Goal: Task Accomplishment & Management: Manage account settings

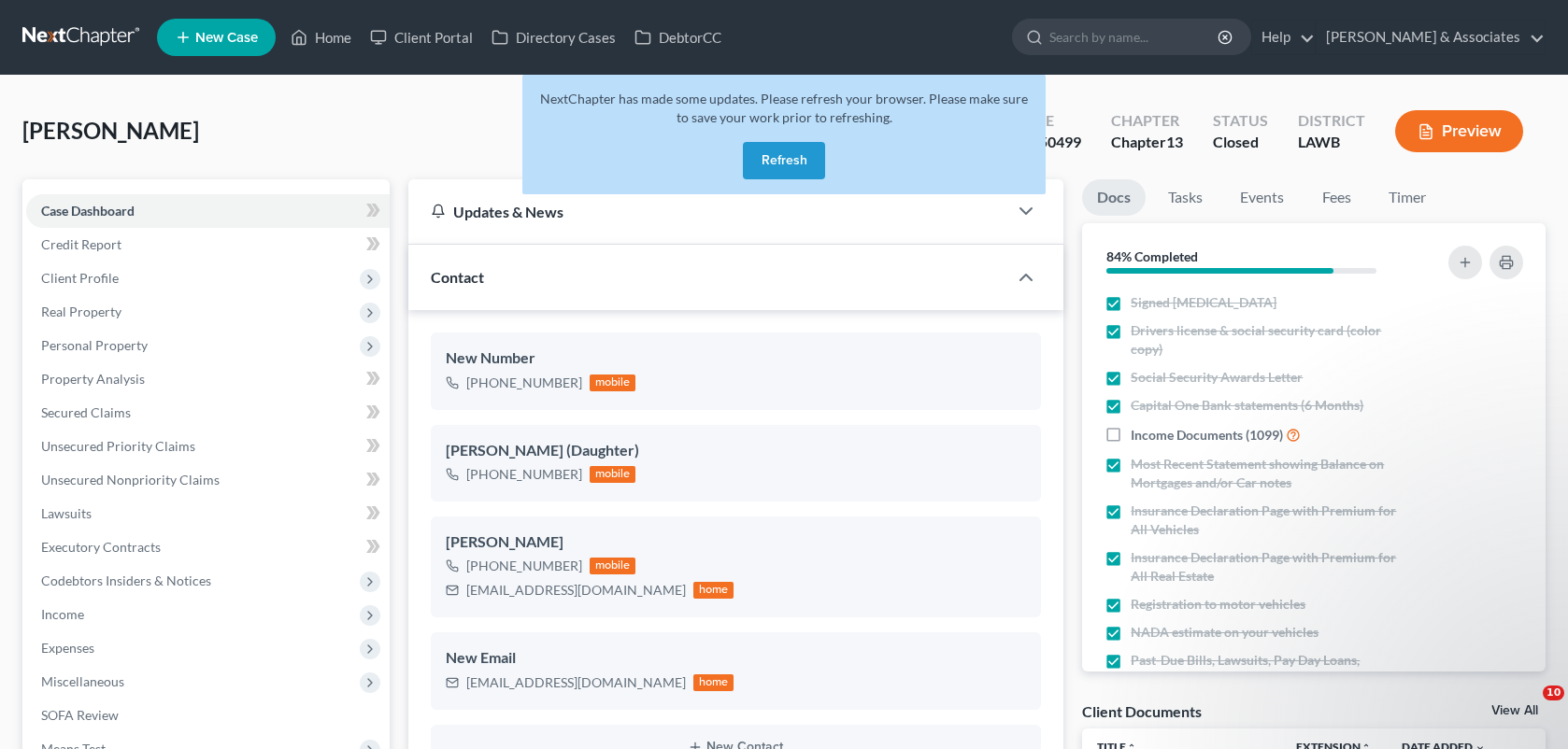
select select "2"
select select "0"
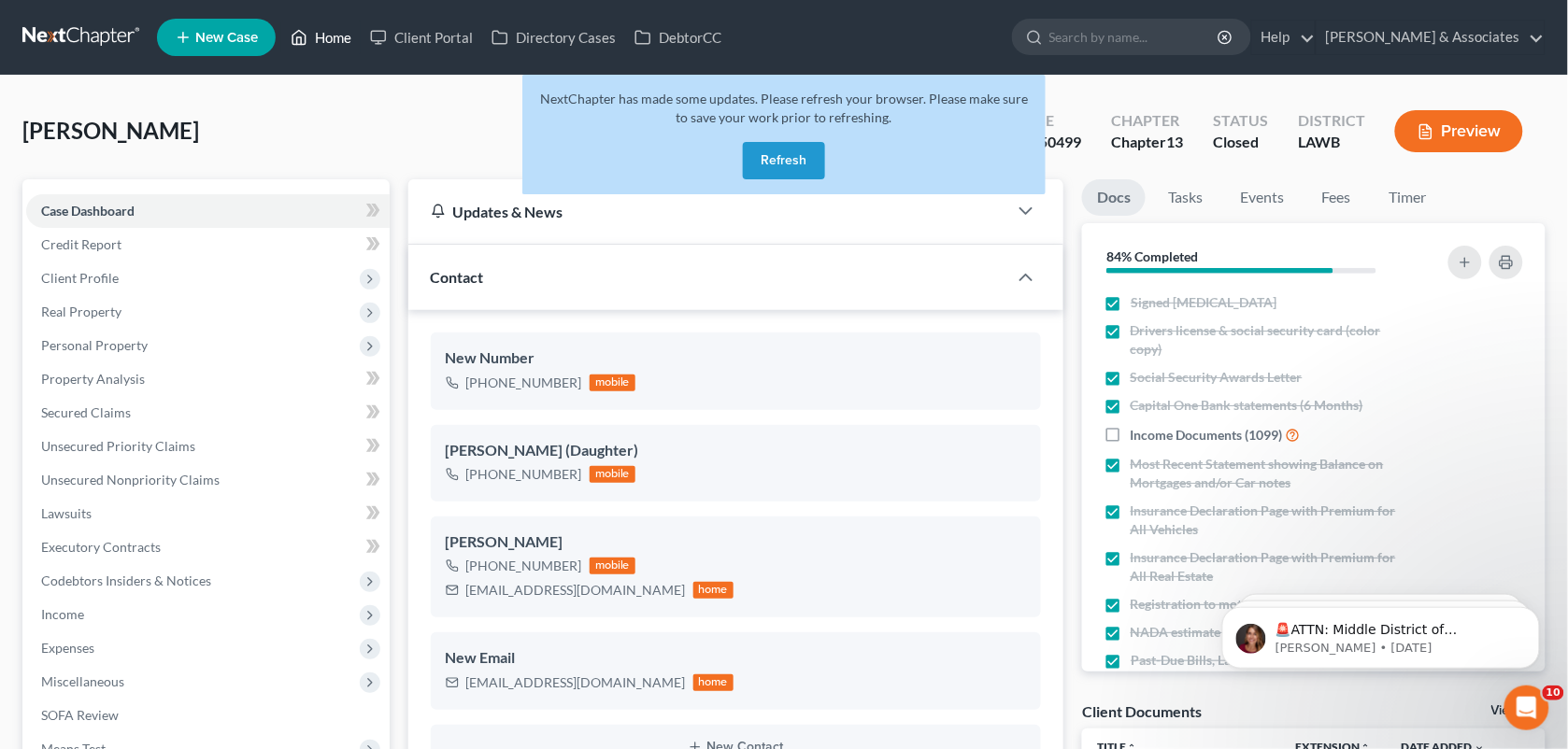
click at [328, 40] on link "Home" at bounding box center [321, 37] width 79 height 34
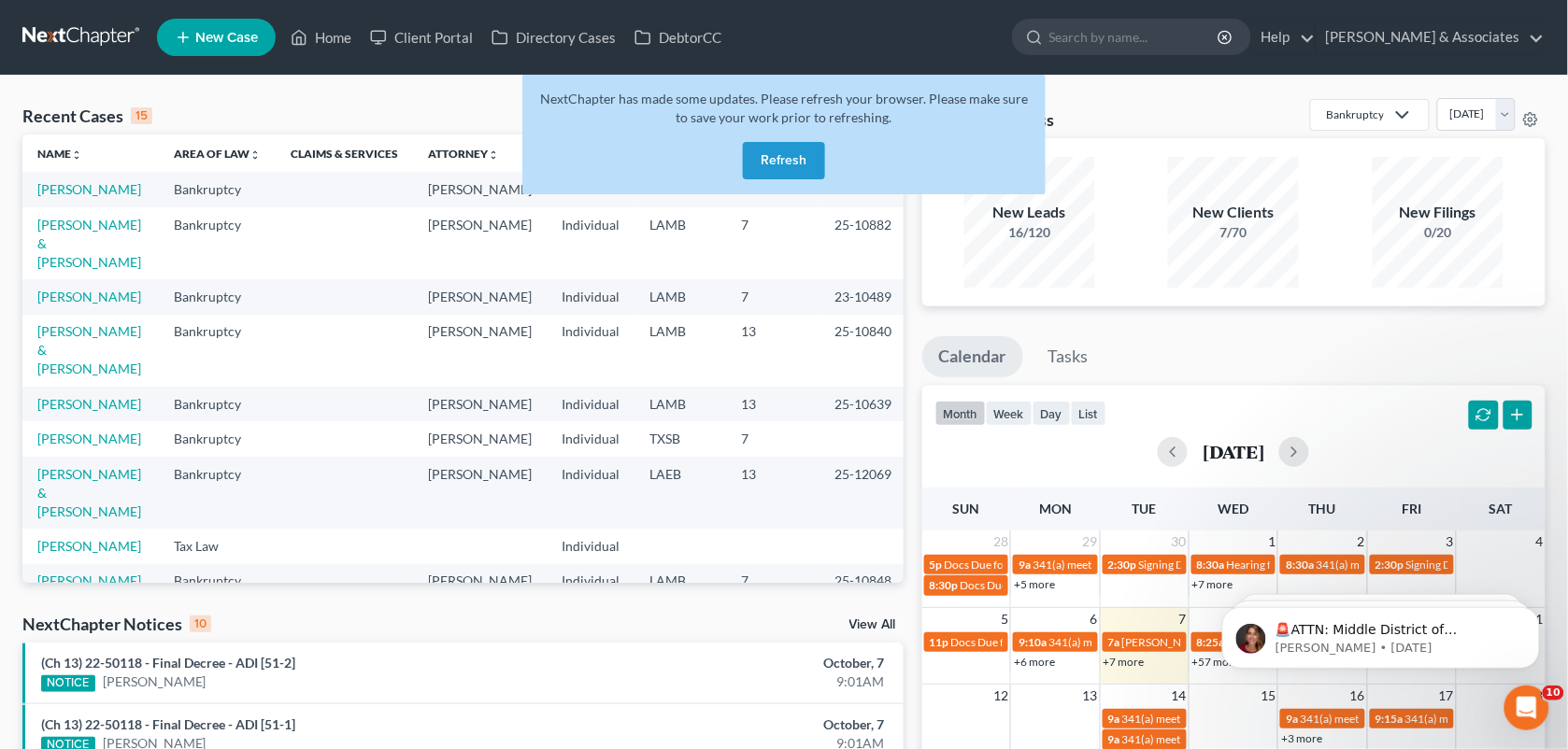
click at [776, 147] on button "Refresh" at bounding box center [783, 160] width 82 height 38
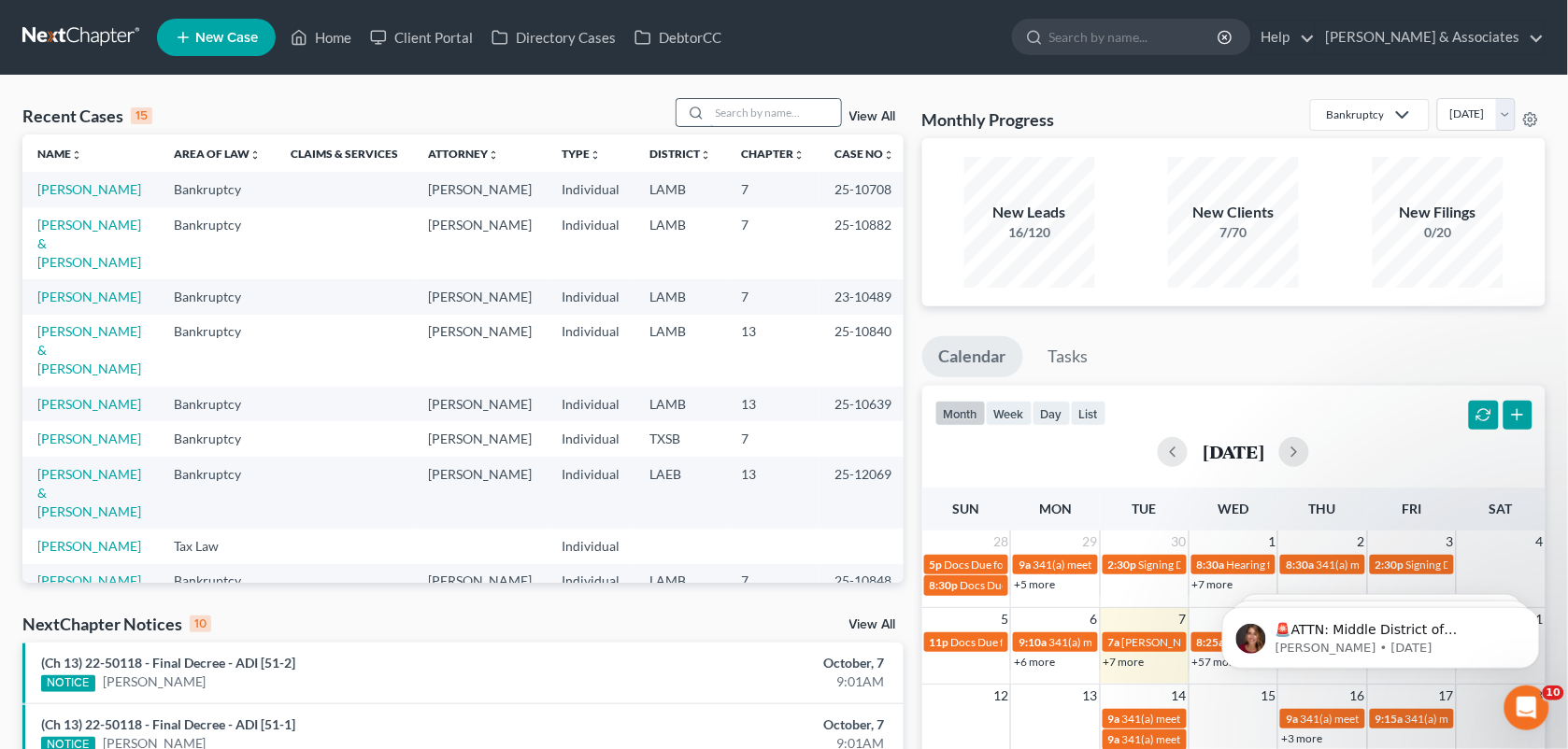
click at [715, 114] on input "search" at bounding box center [775, 113] width 130 height 27
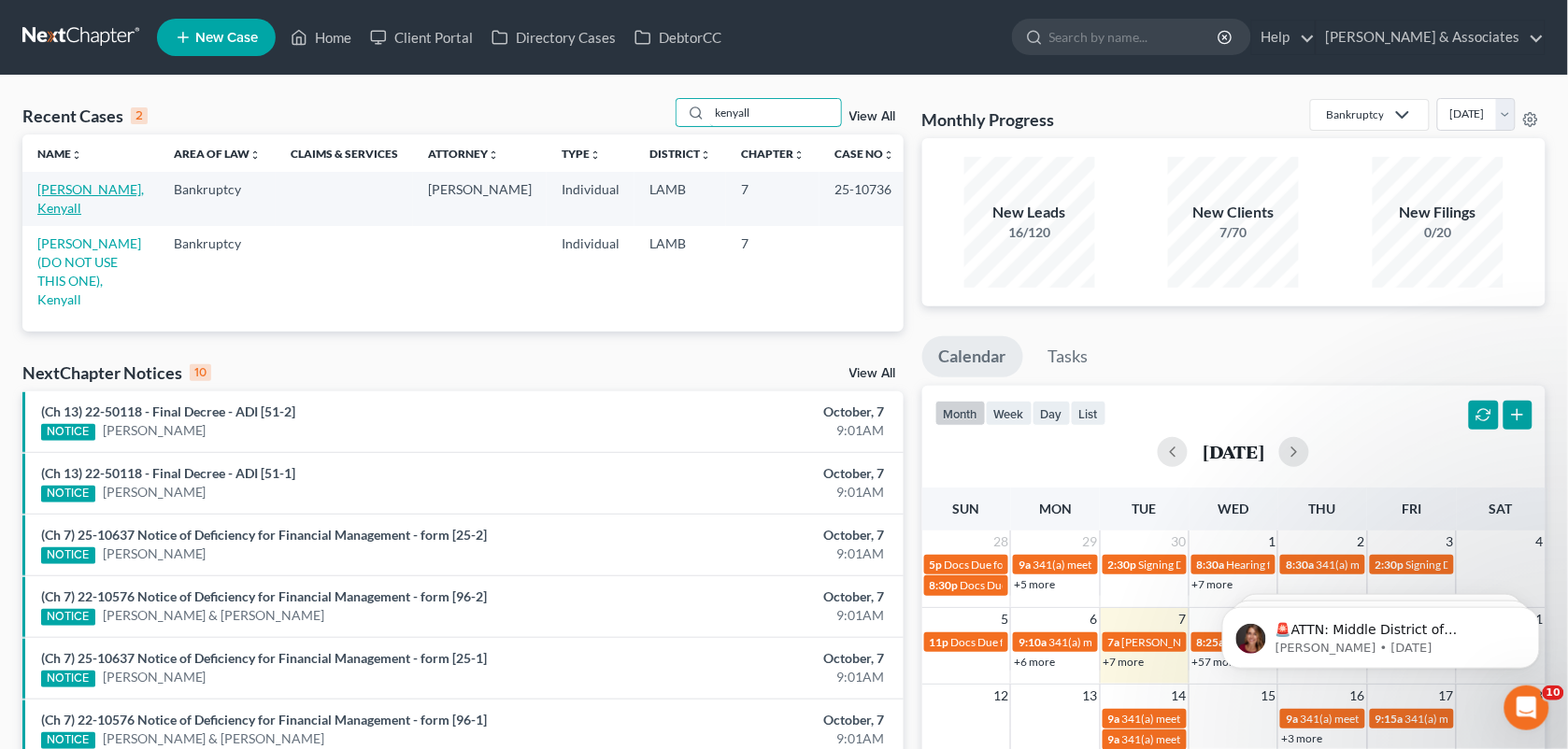
type input "kenyall"
click at [108, 189] on link "Williams, Kenyall" at bounding box center [91, 199] width 106 height 35
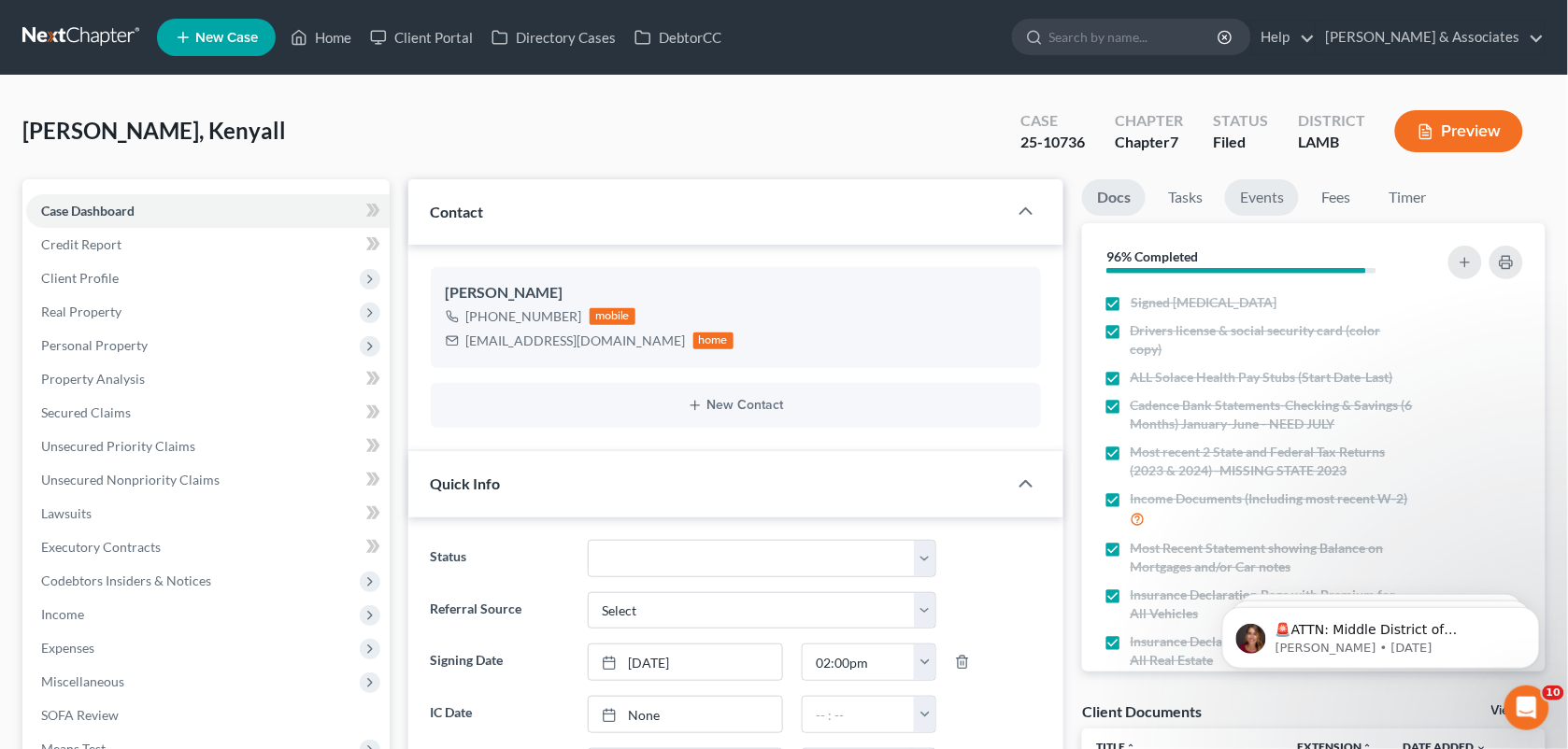
scroll to position [1105, 0]
click at [1258, 204] on link "Events" at bounding box center [1262, 198] width 73 height 37
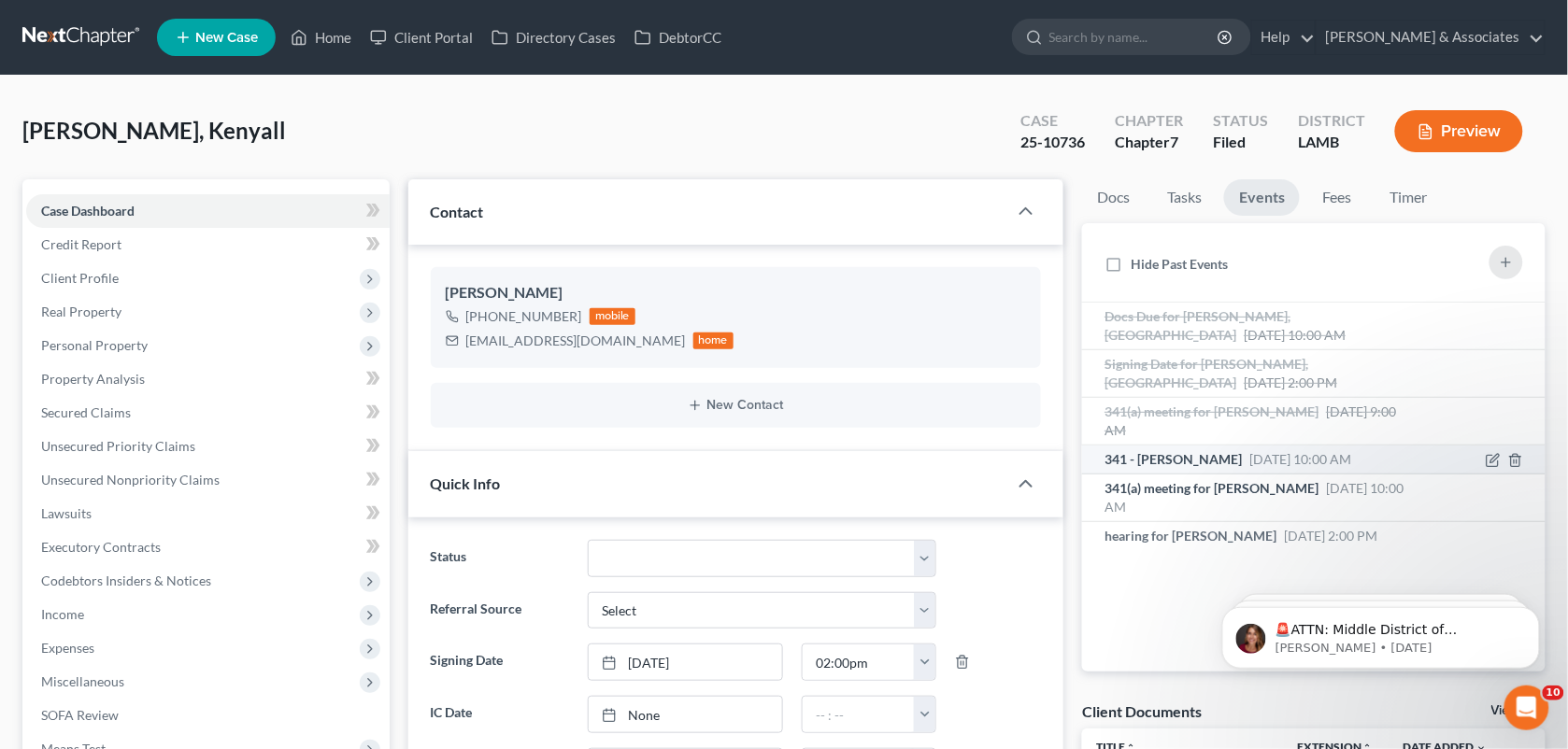
click at [1266, 453] on span "Oct 7, 2025 10:00 AM" at bounding box center [1300, 458] width 101 height 15
click at [1247, 468] on div "341 - Kenyall Williams Oct 7, 2025 10:00 AM" at bounding box center [1231, 459] width 254 height 18
click at [1248, 490] on span "341(a) meeting for [PERSON_NAME]" at bounding box center [1212, 487] width 214 height 15
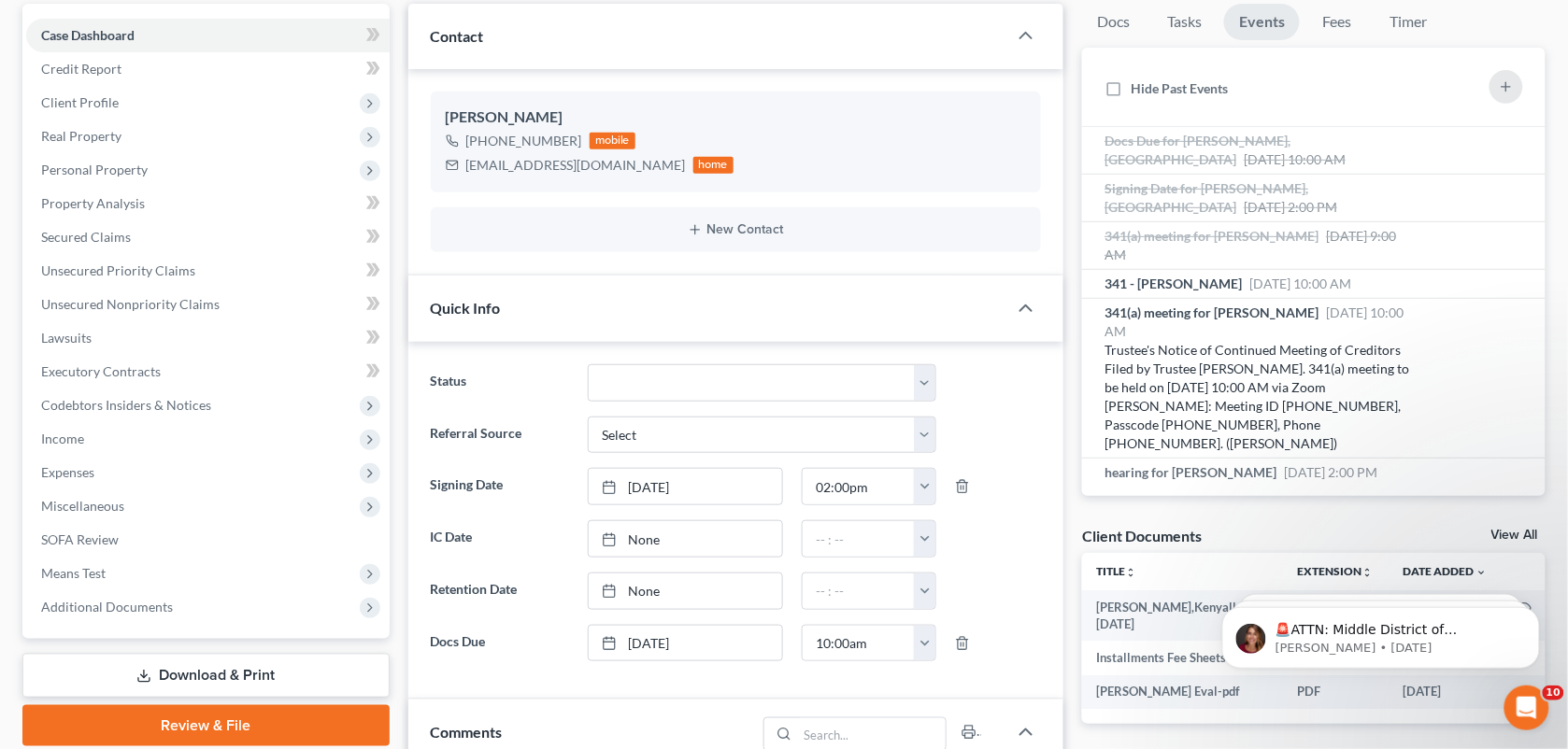
scroll to position [187, 0]
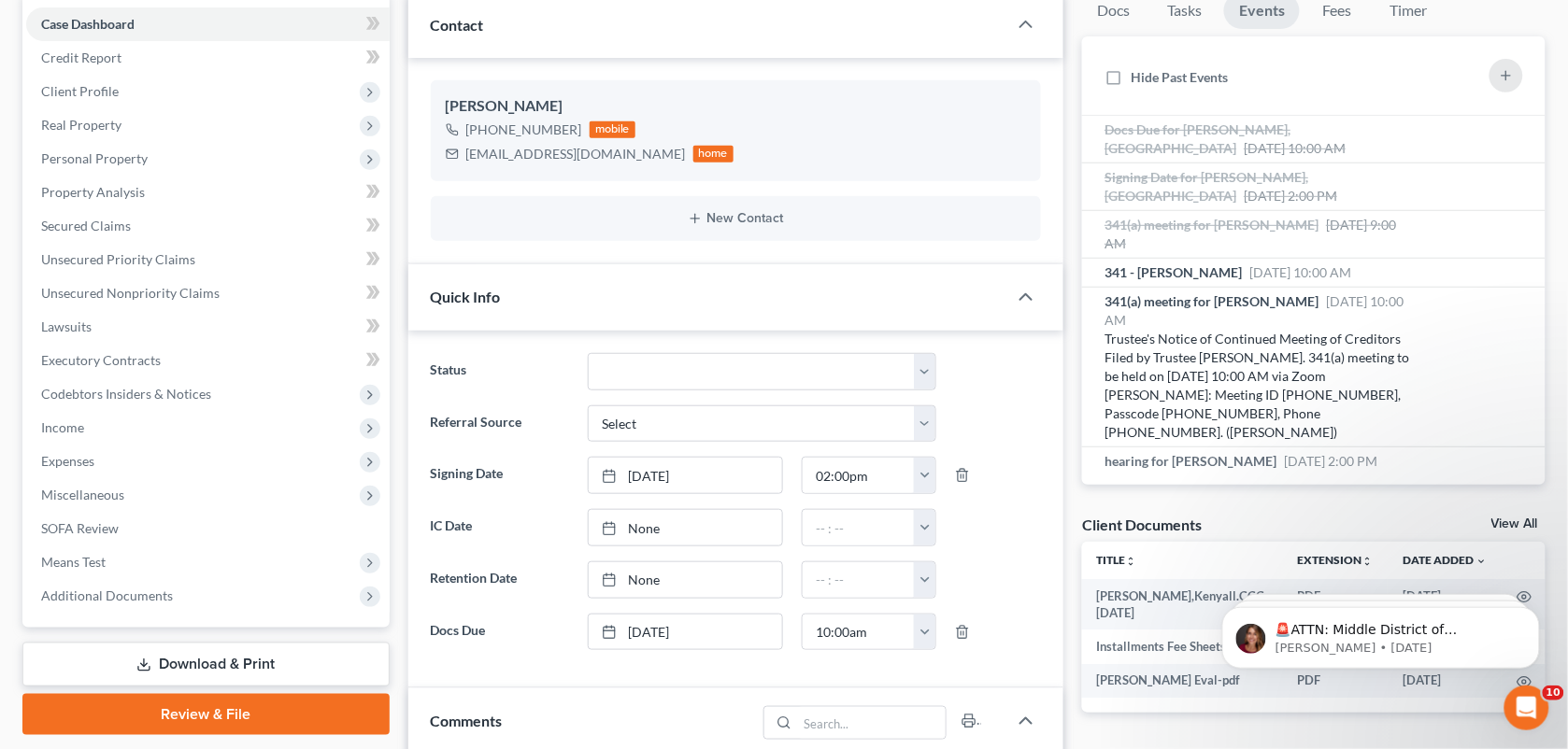
click at [1049, 80] on div "Kenyall Williams +1 (225) 806-9503 mobile kenyall_williams@yahoo.com home New C…" at bounding box center [736, 161] width 656 height 207
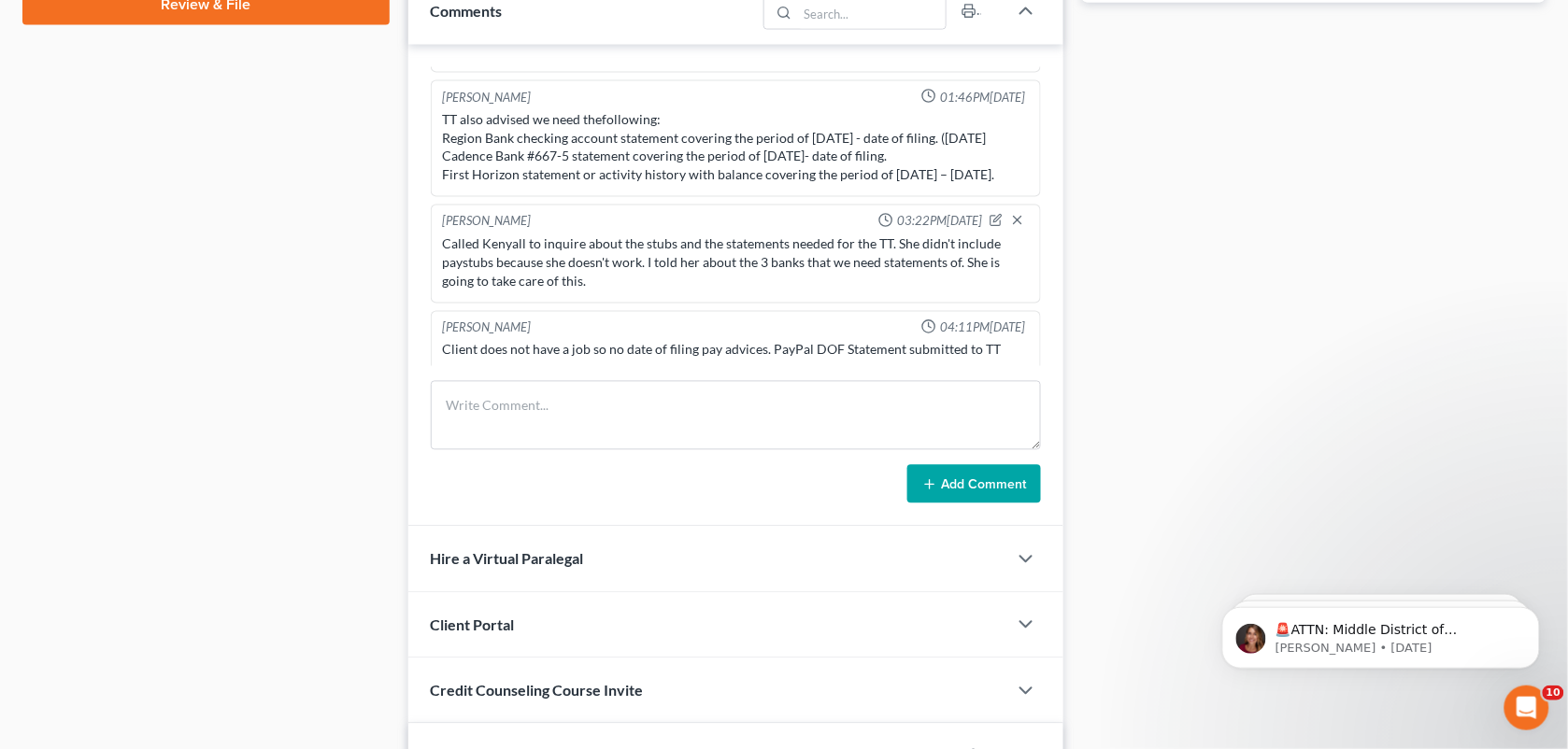
scroll to position [900, 0]
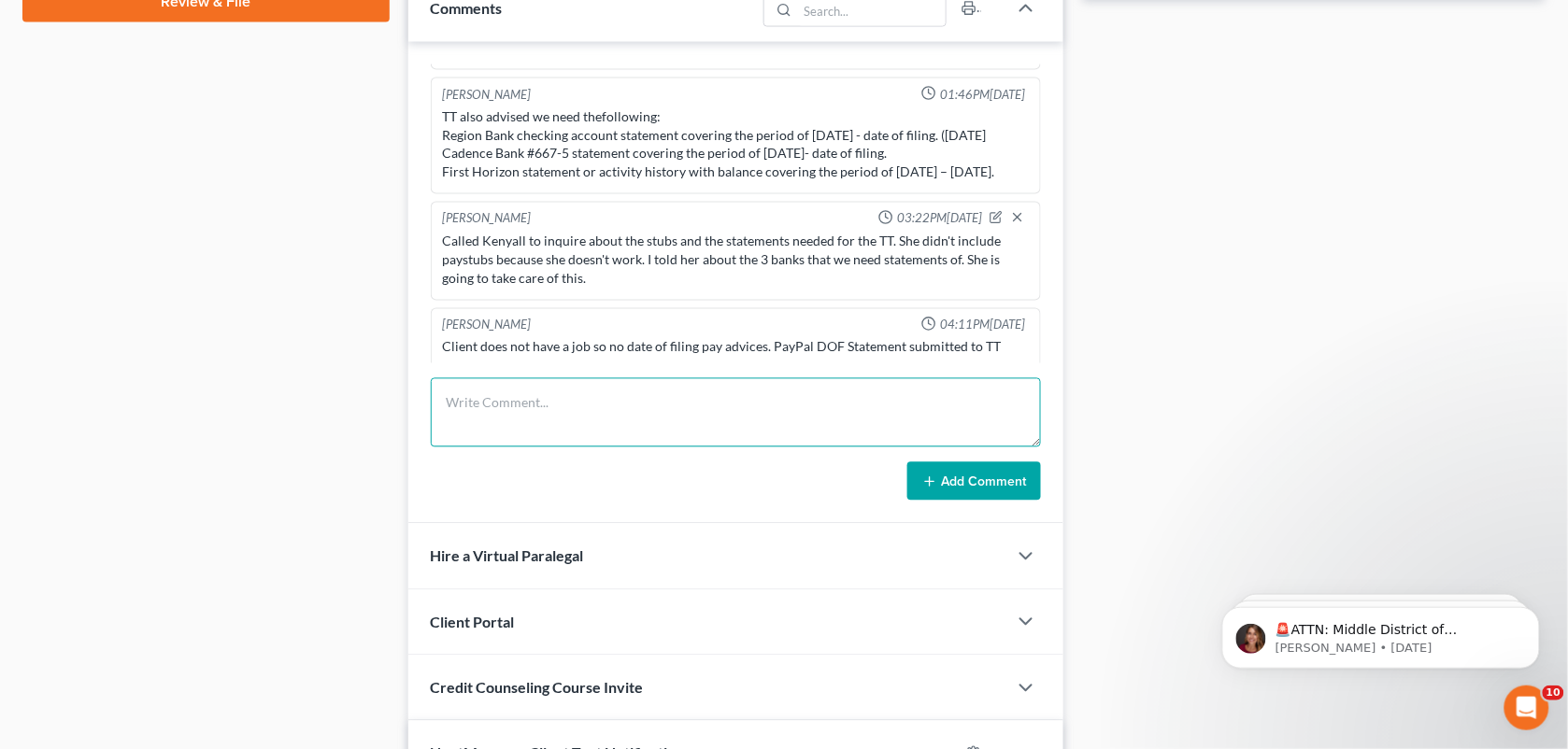
click at [889, 406] on textarea at bounding box center [736, 413] width 611 height 69
type textarea "E"
paste textarea "Good morning, I believe my discharge is scheduled for tomorrow at 10:00am. Atto…"
type textarea "She emailed me saying, "Good morning, I believe my discharge is scheduled for t…"
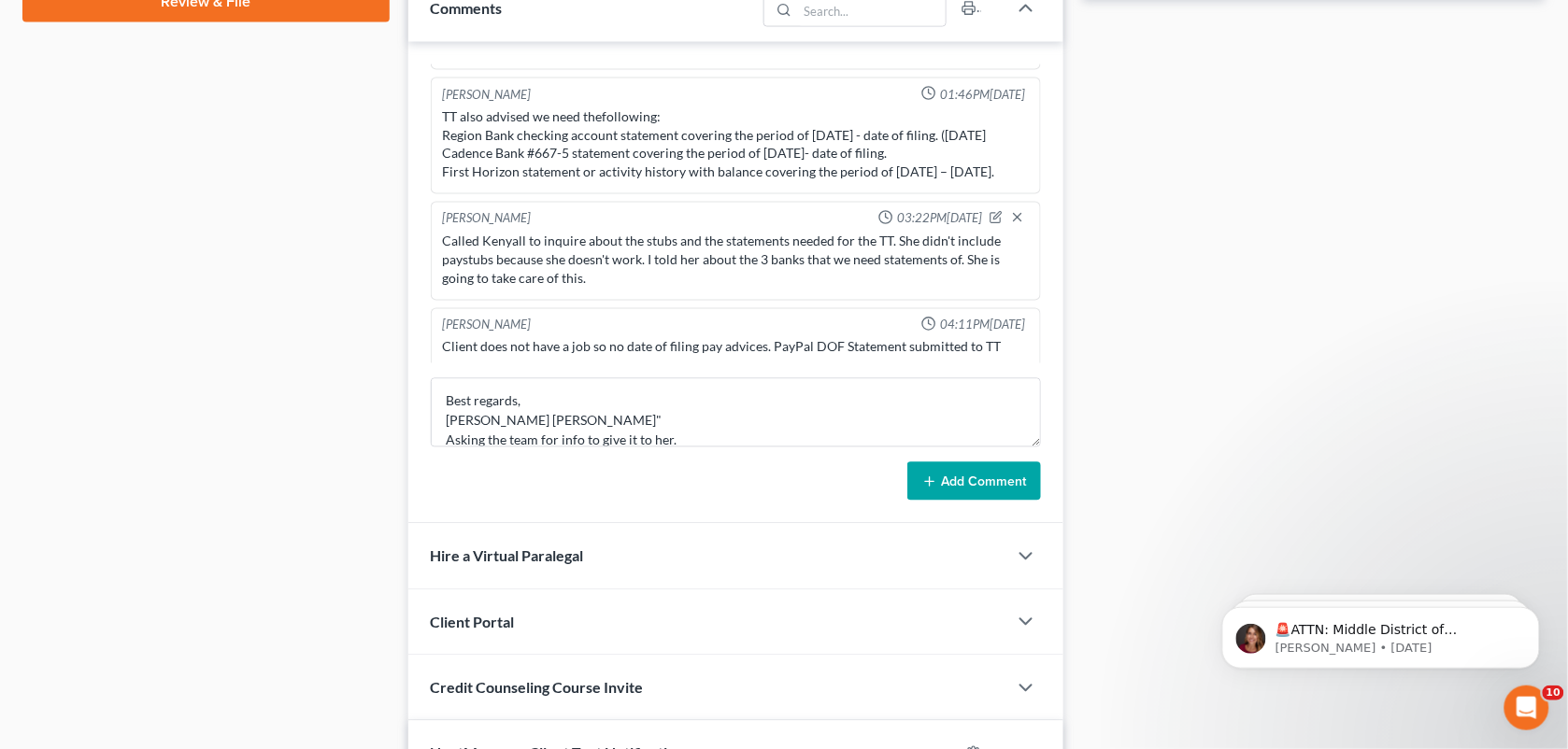
click at [961, 496] on button "Add Comment" at bounding box center [974, 482] width 133 height 40
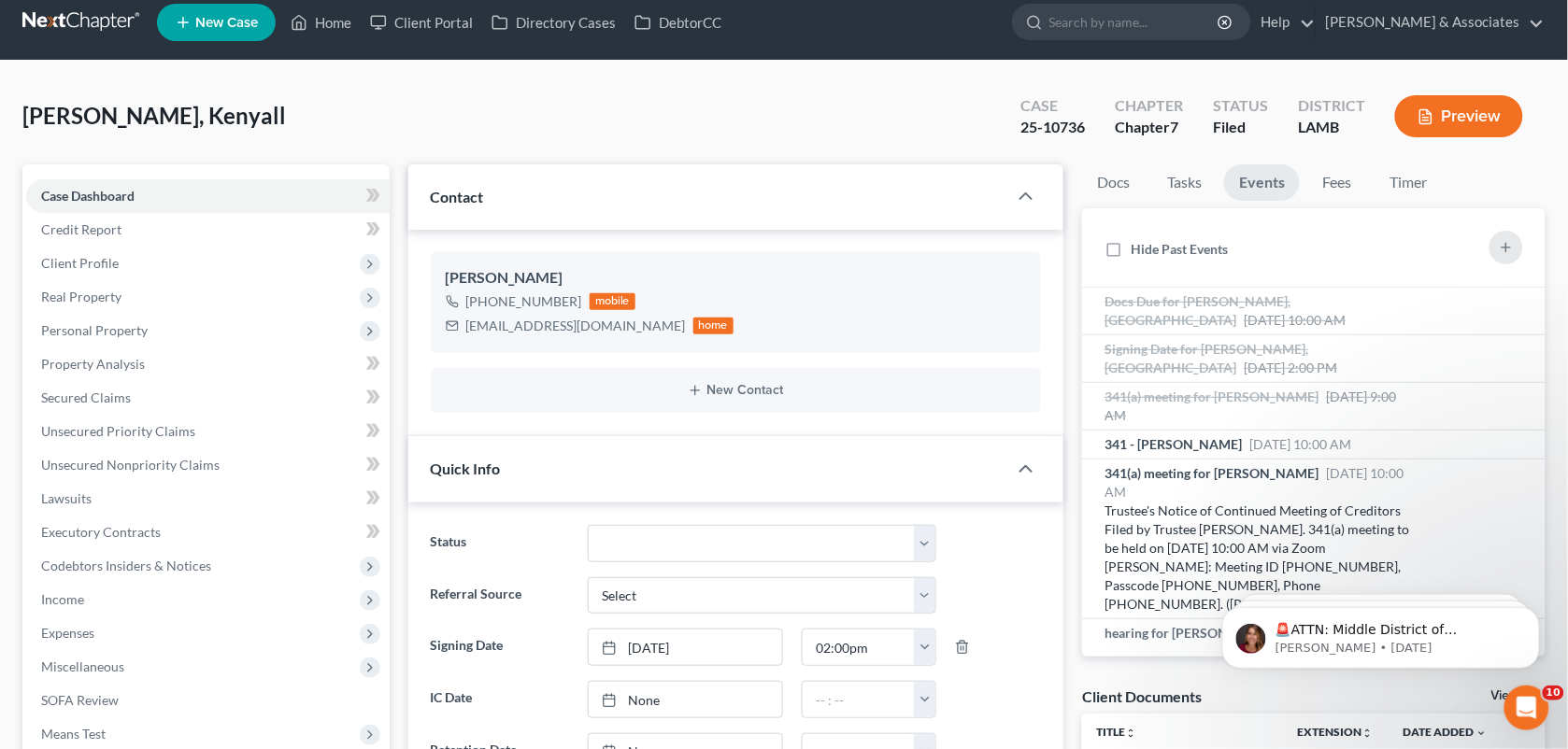
scroll to position [0, 0]
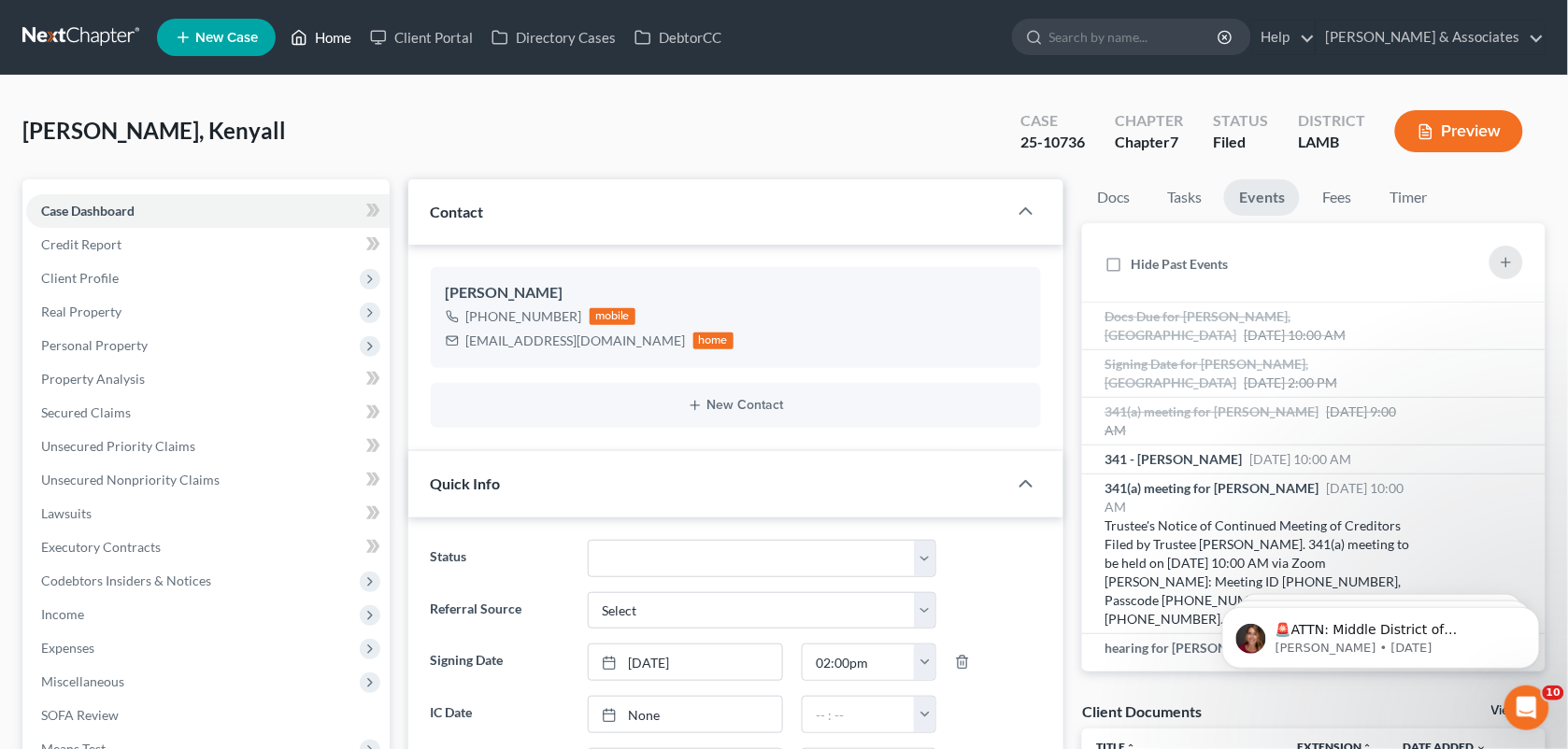
click at [330, 42] on link "Home" at bounding box center [321, 37] width 79 height 34
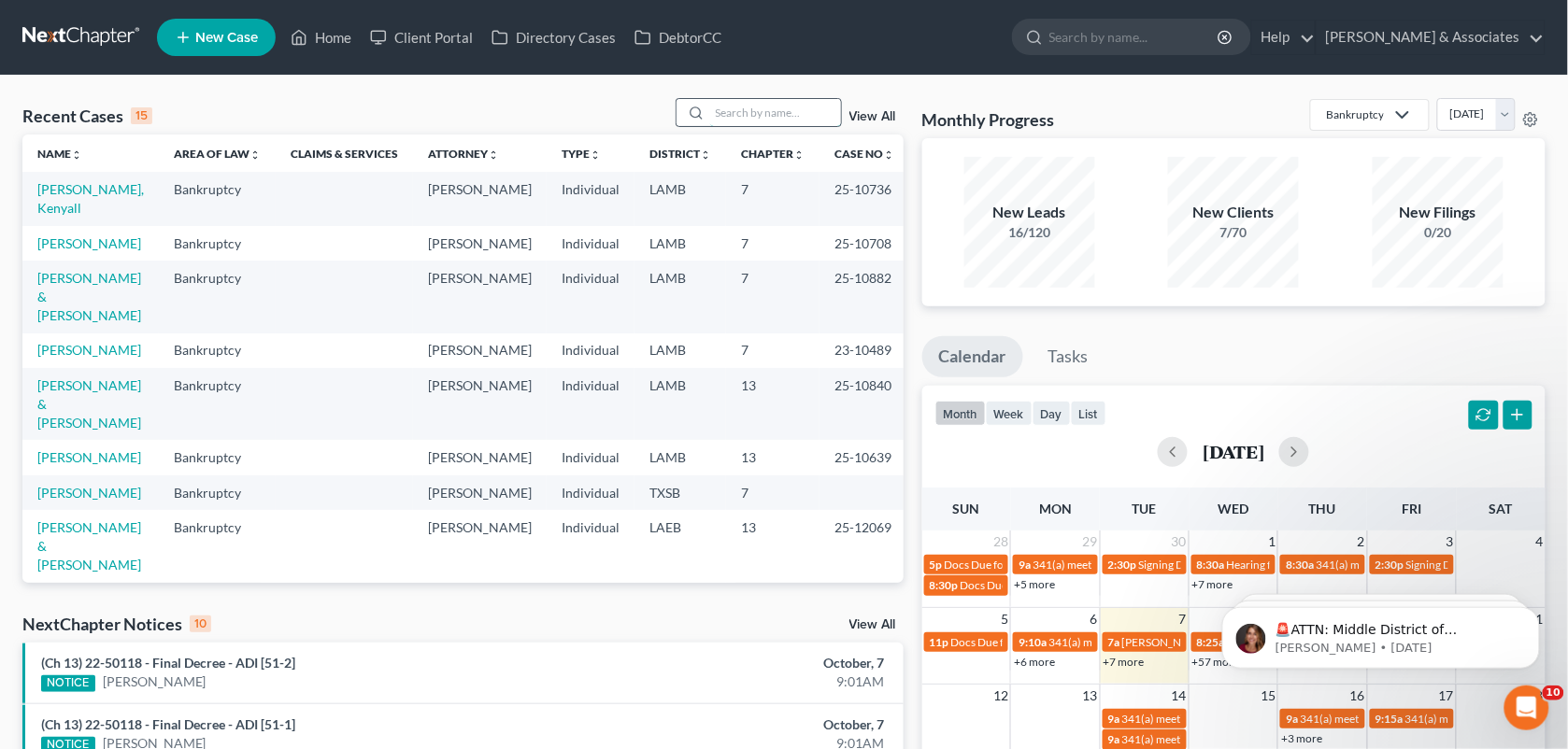
click at [744, 124] on input "search" at bounding box center [775, 113] width 130 height 27
type input "trahan"
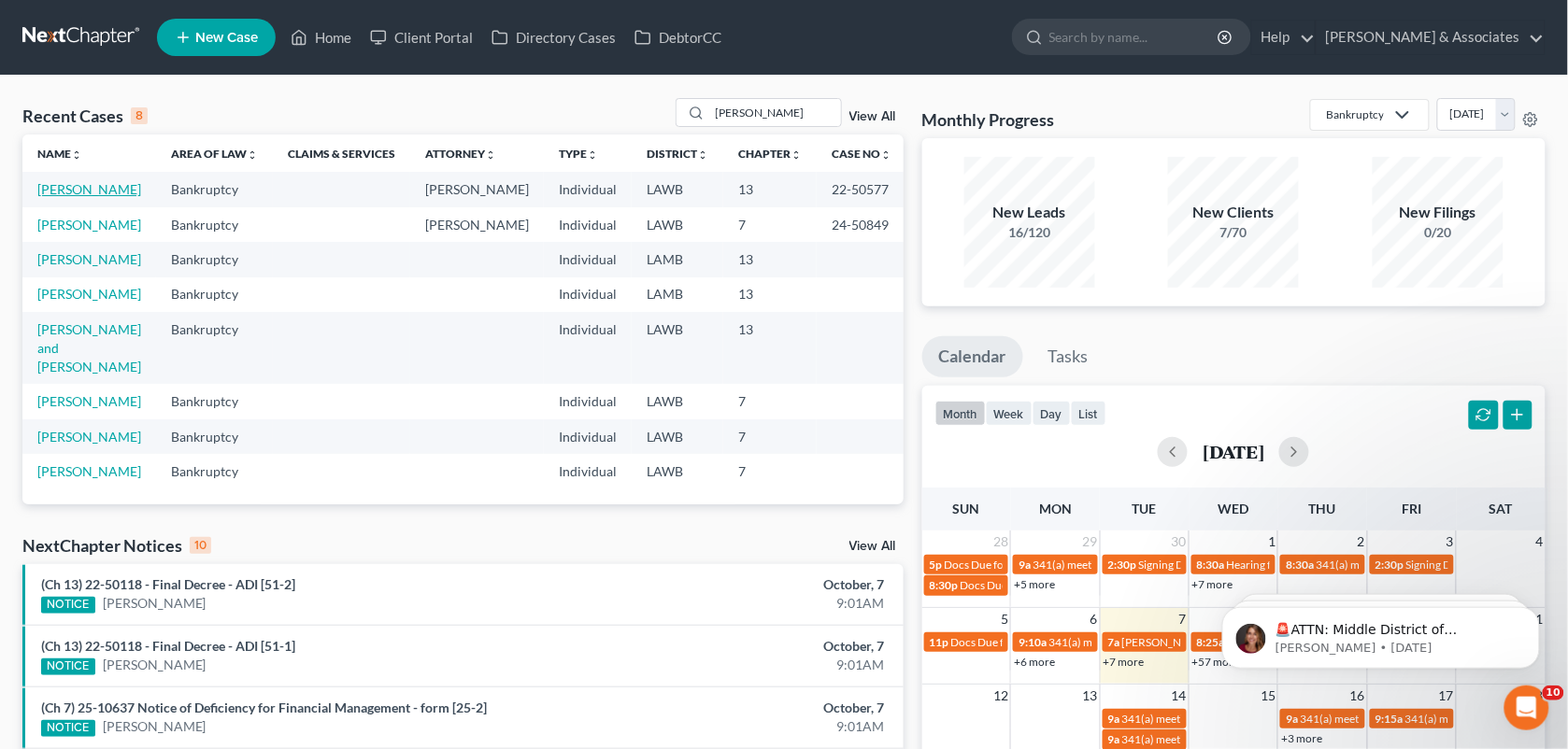
click at [99, 184] on link "Trahan, Ezola" at bounding box center [89, 189] width 103 height 15
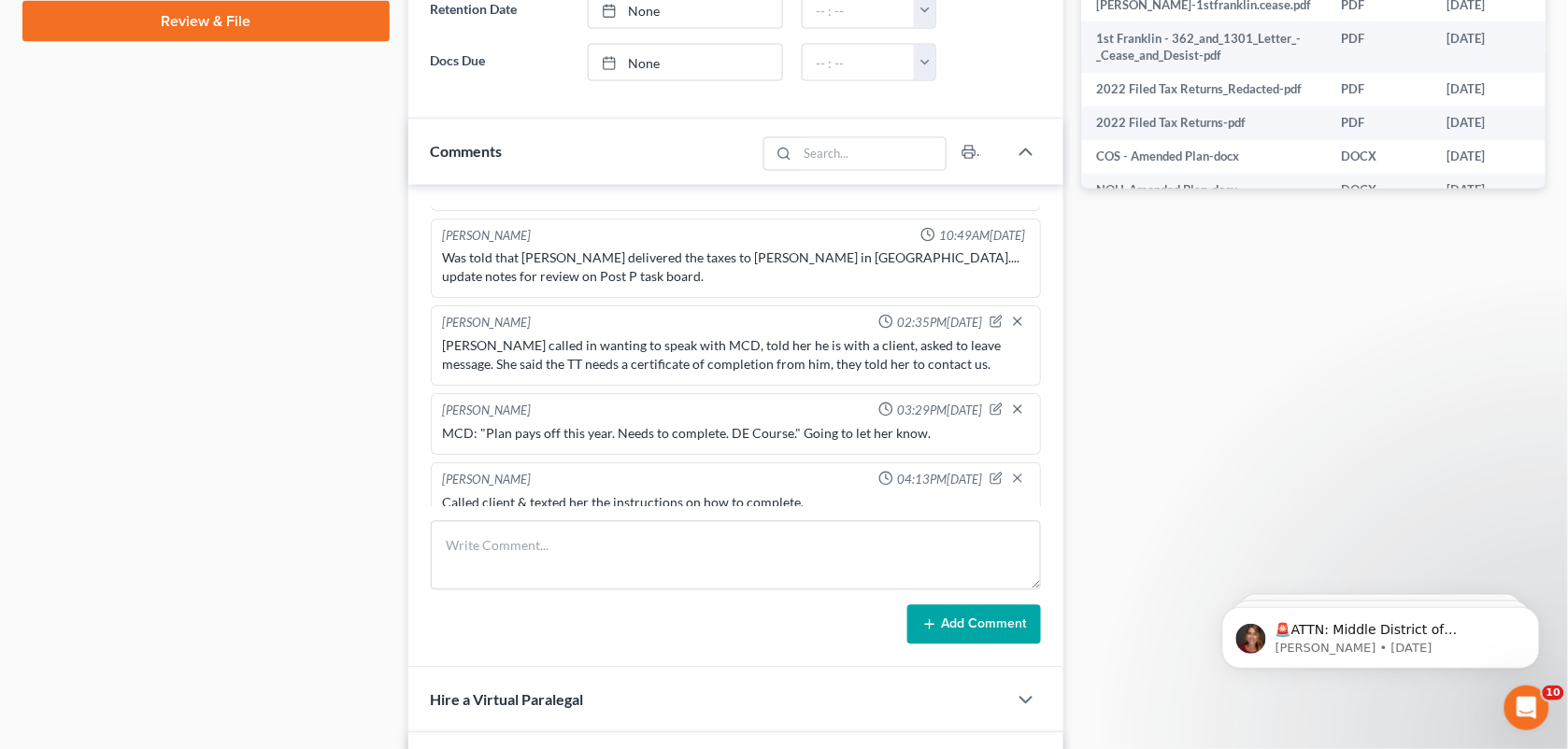
scroll to position [1025, 0]
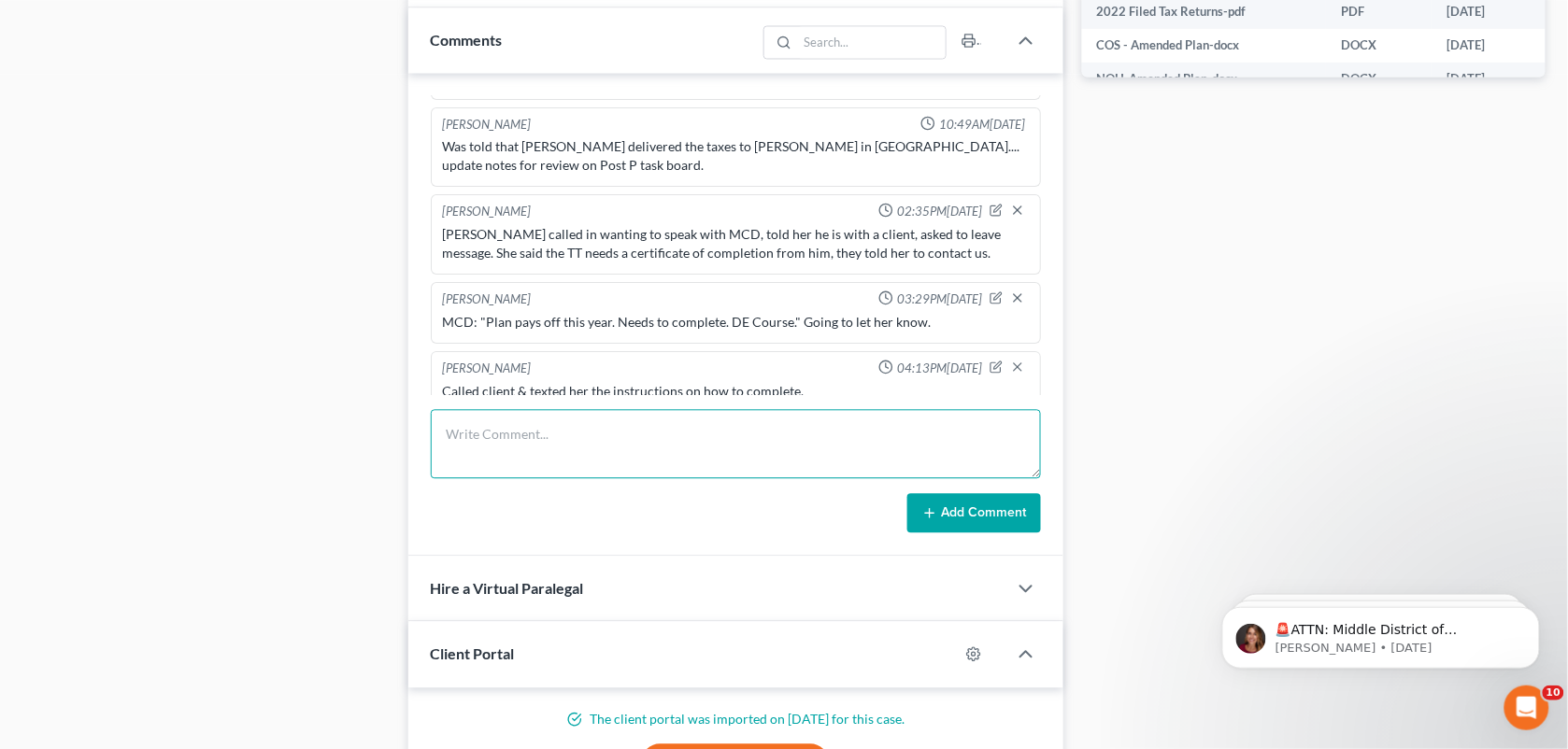
click at [496, 477] on textarea at bounding box center [736, 445] width 611 height 69
type textarea "Obtained 2nd course certificate, Uploaded here in NC."
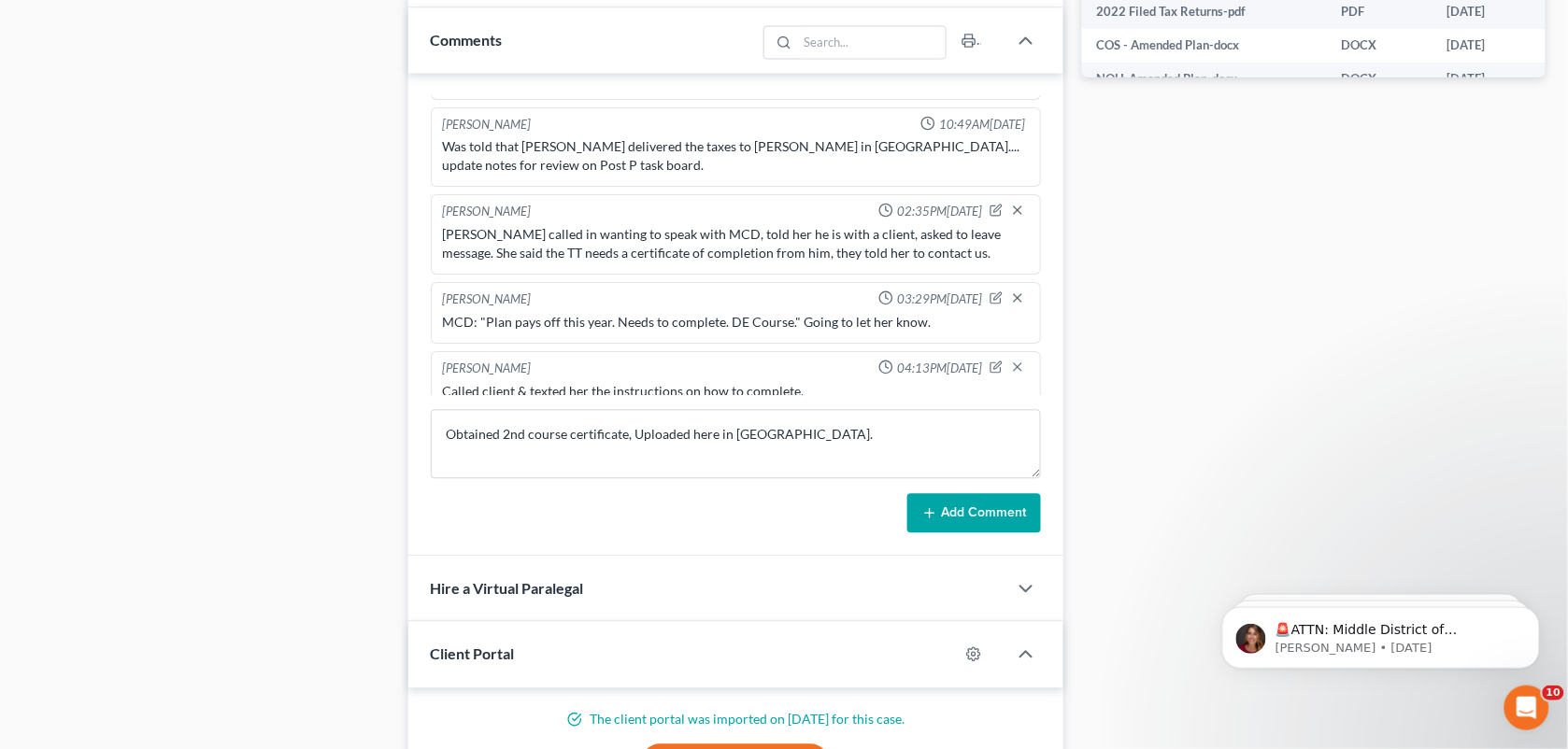
click at [981, 498] on button "Add Comment" at bounding box center [974, 513] width 133 height 40
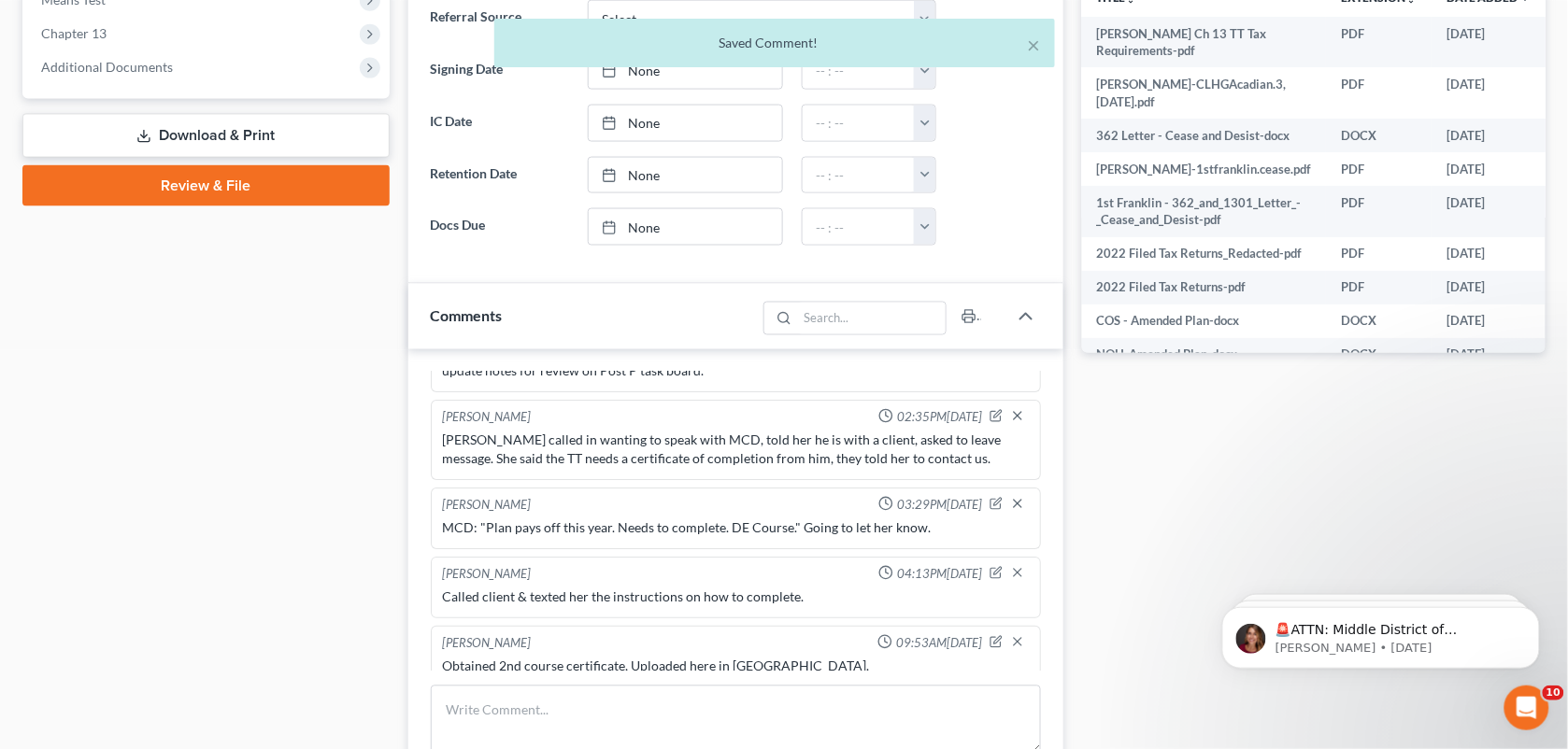
scroll to position [600, 0]
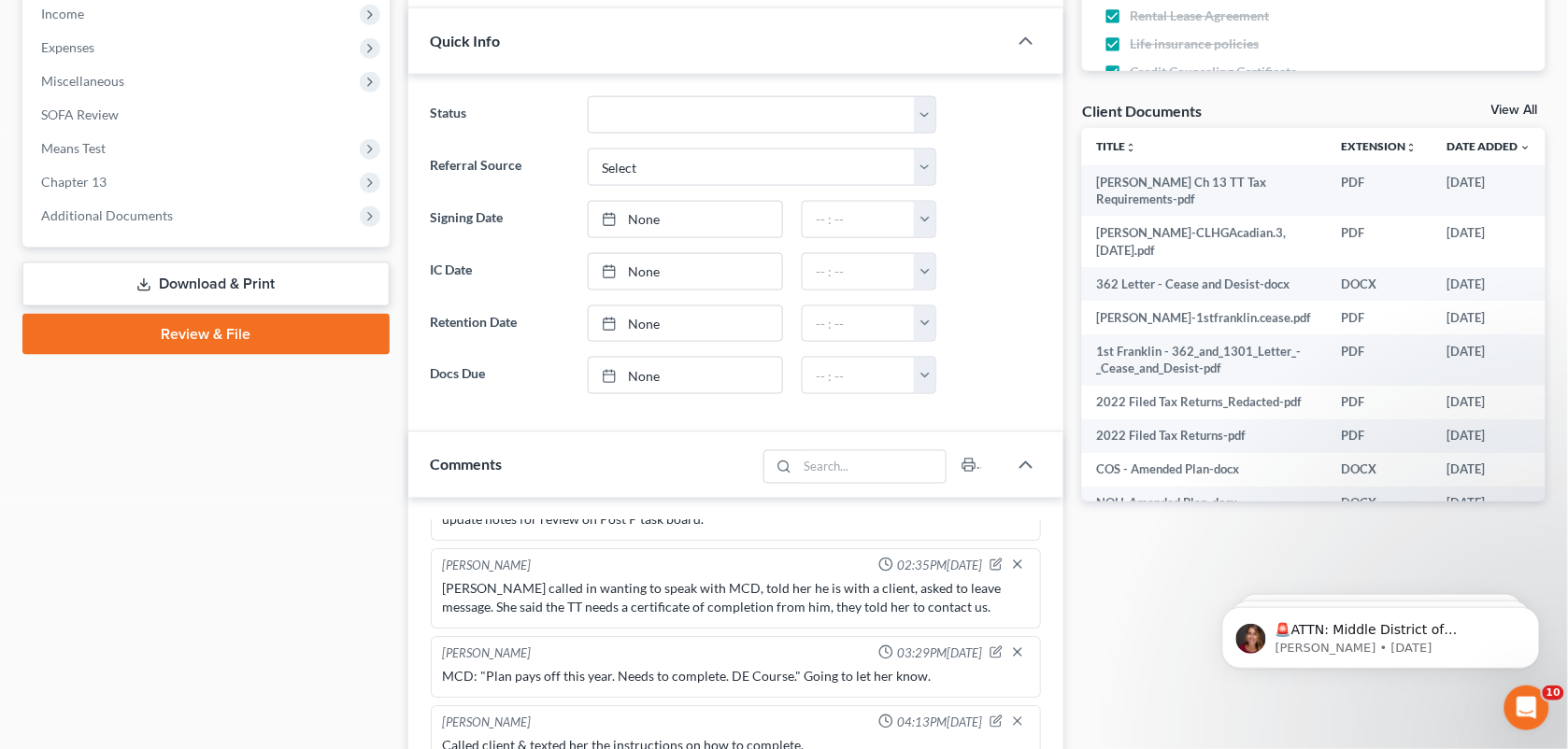
click at [1516, 104] on link "View All" at bounding box center [1515, 110] width 46 height 14
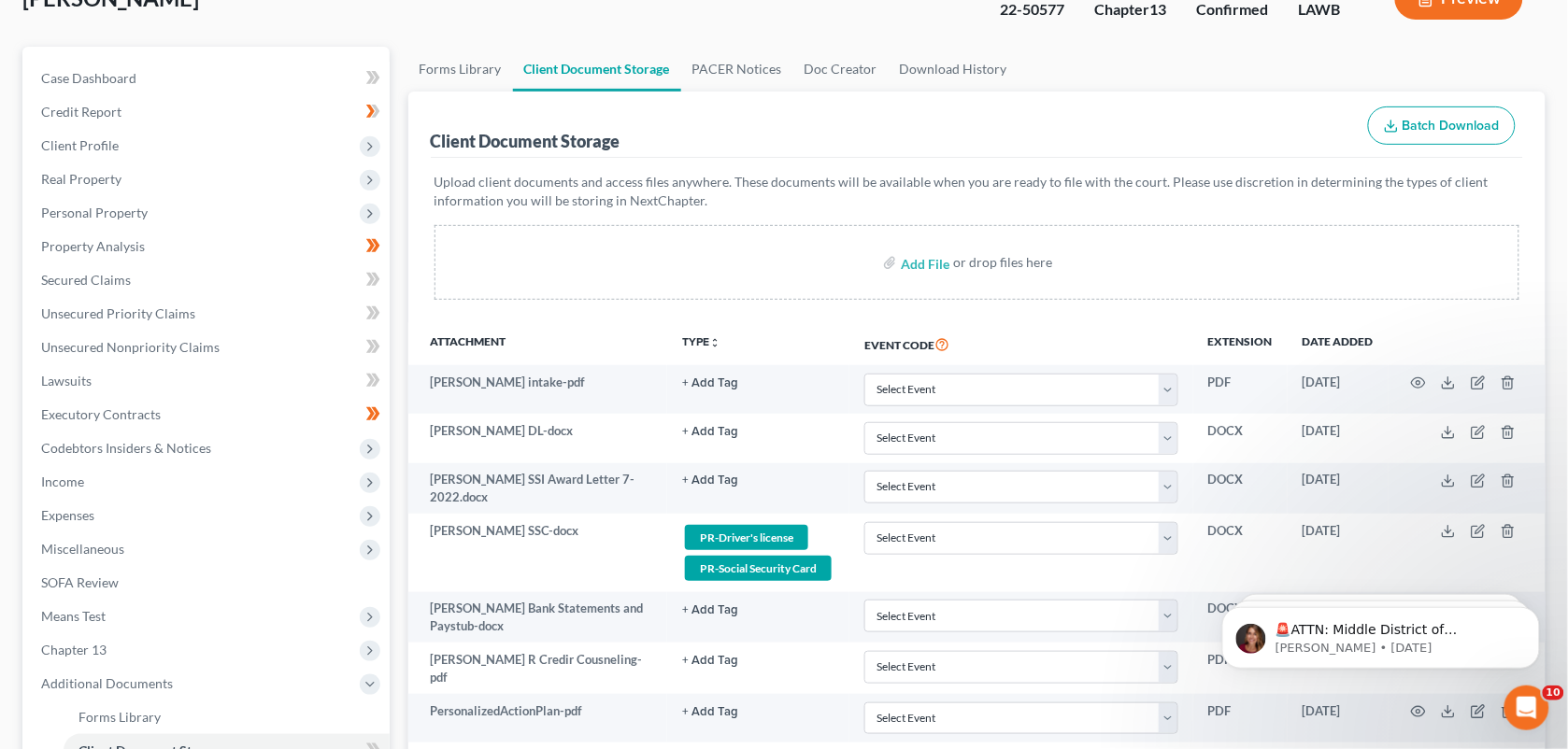
scroll to position [137, 0]
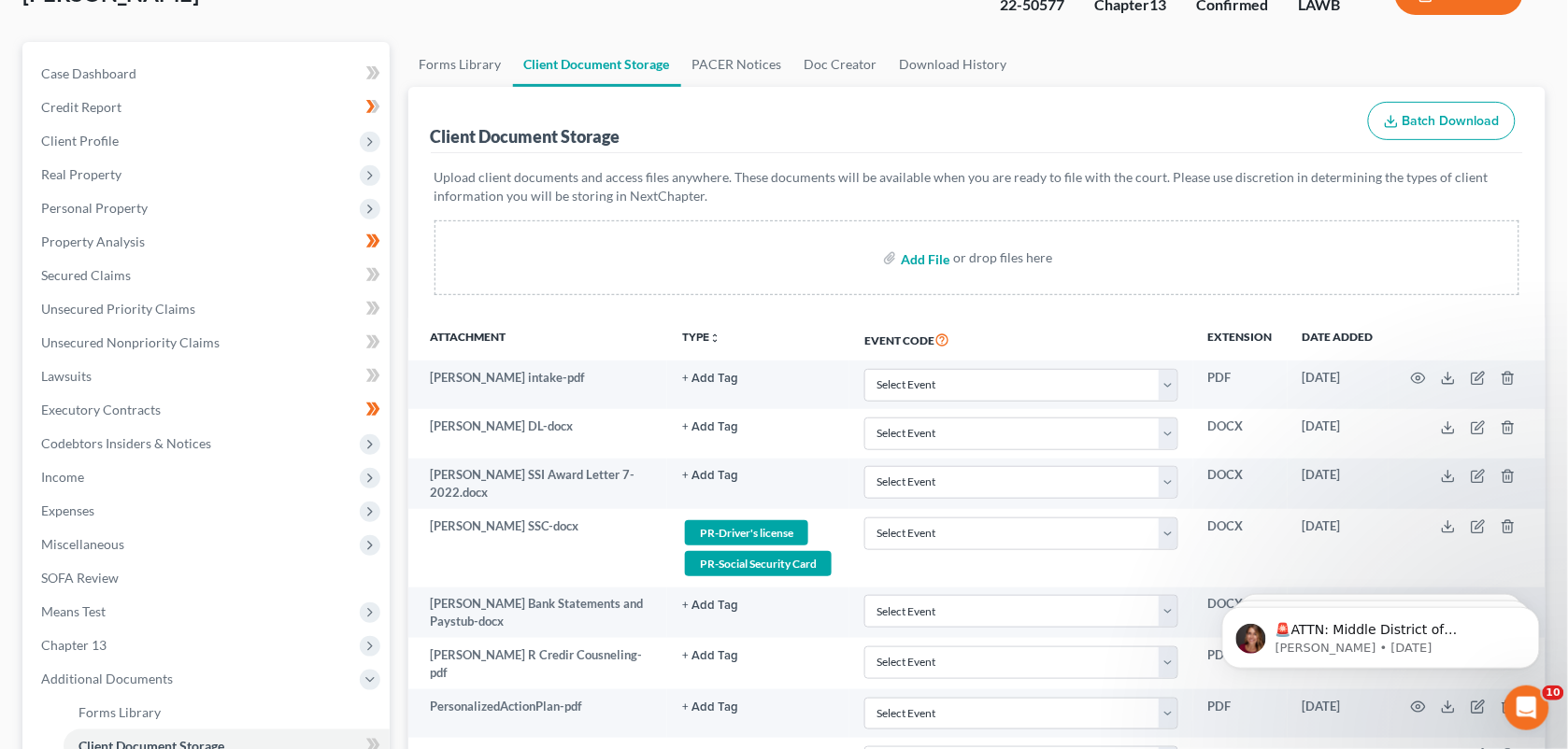
click at [927, 257] on input "file" at bounding box center [923, 258] width 44 height 34
type input "C:\fakepath\Ezola DE Course Completion.pdf"
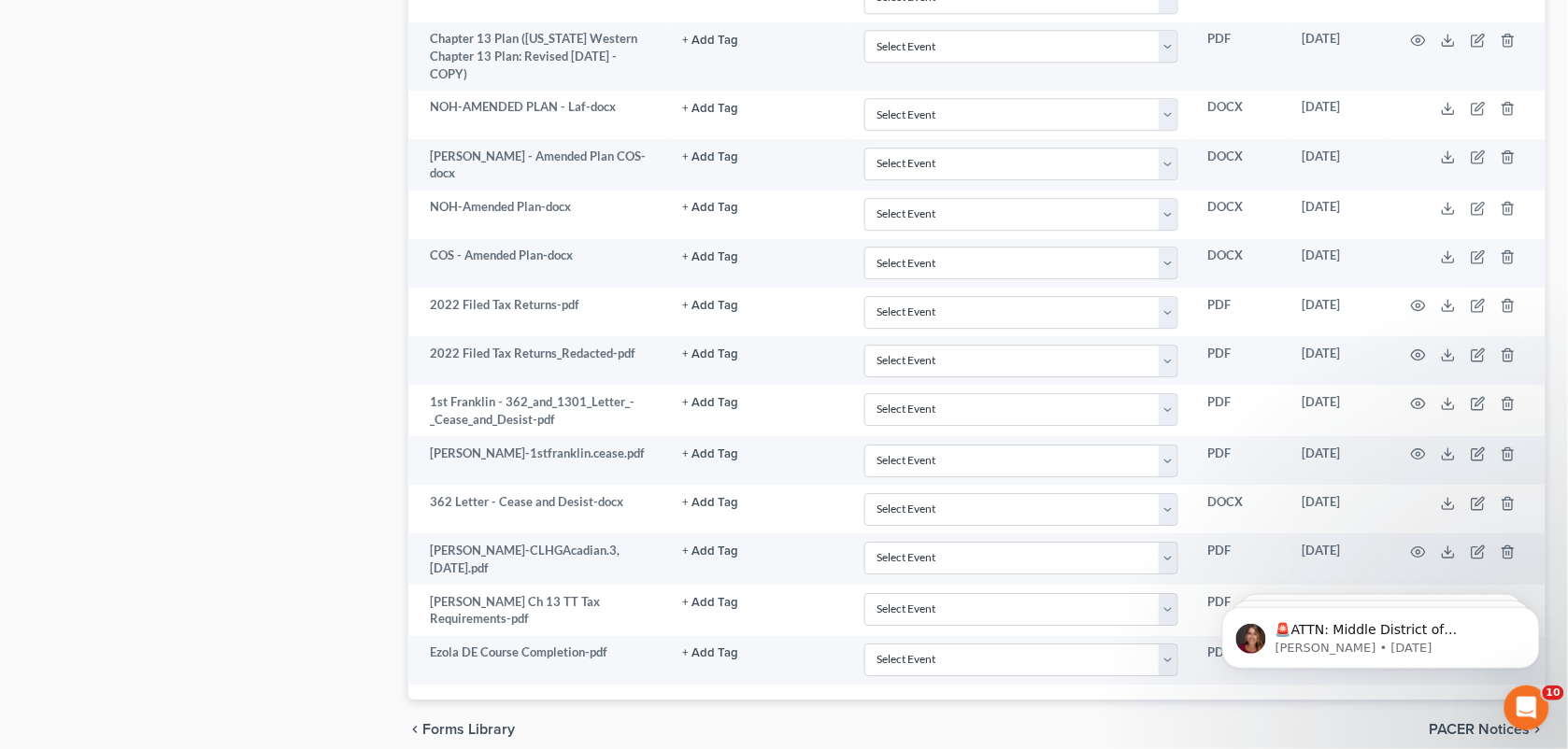
scroll to position [1562, 0]
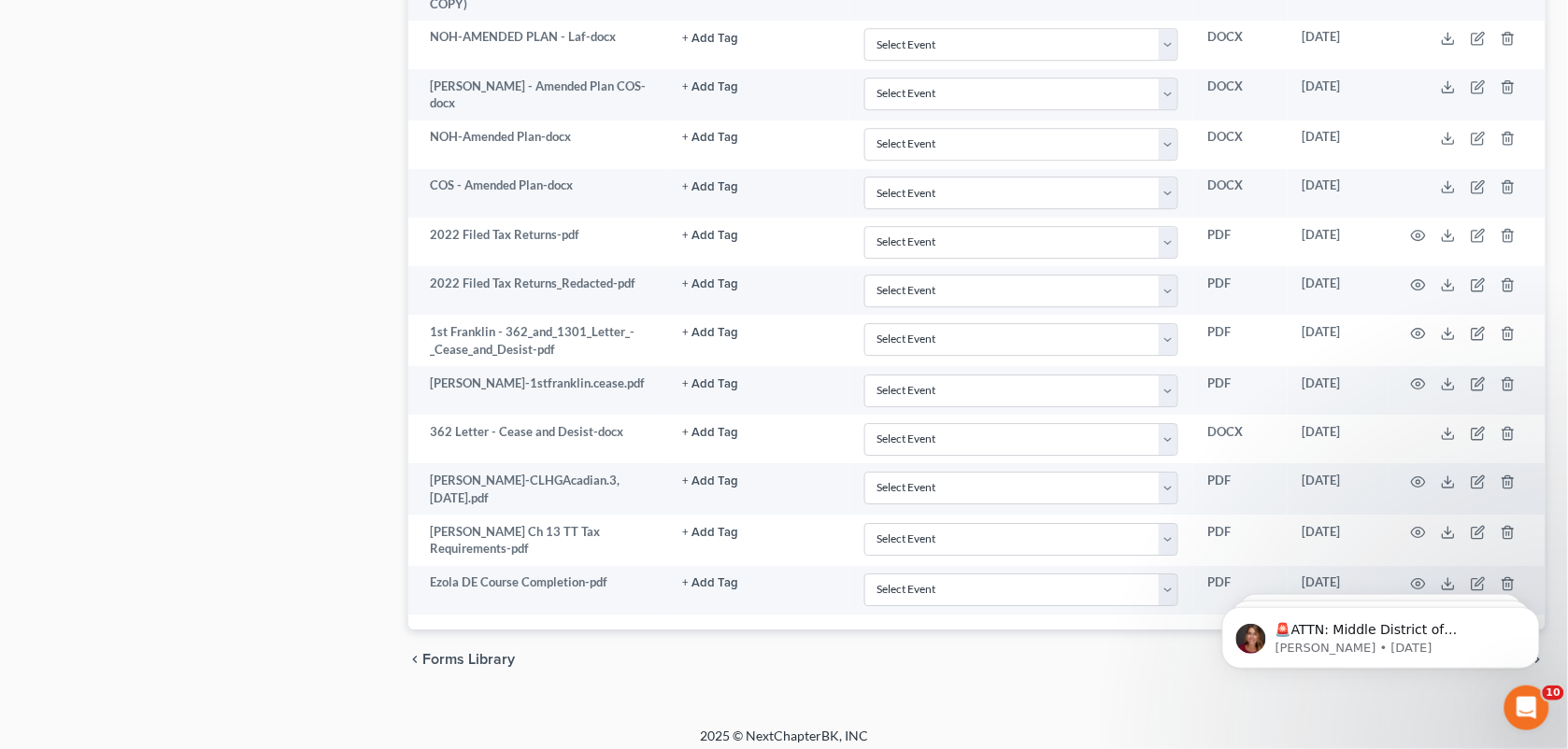
click at [1405, 582] on body "🚨ATTN: Middle District of Florida The court has added a new Credit Counseling F…" at bounding box center [1381, 632] width 359 height 116
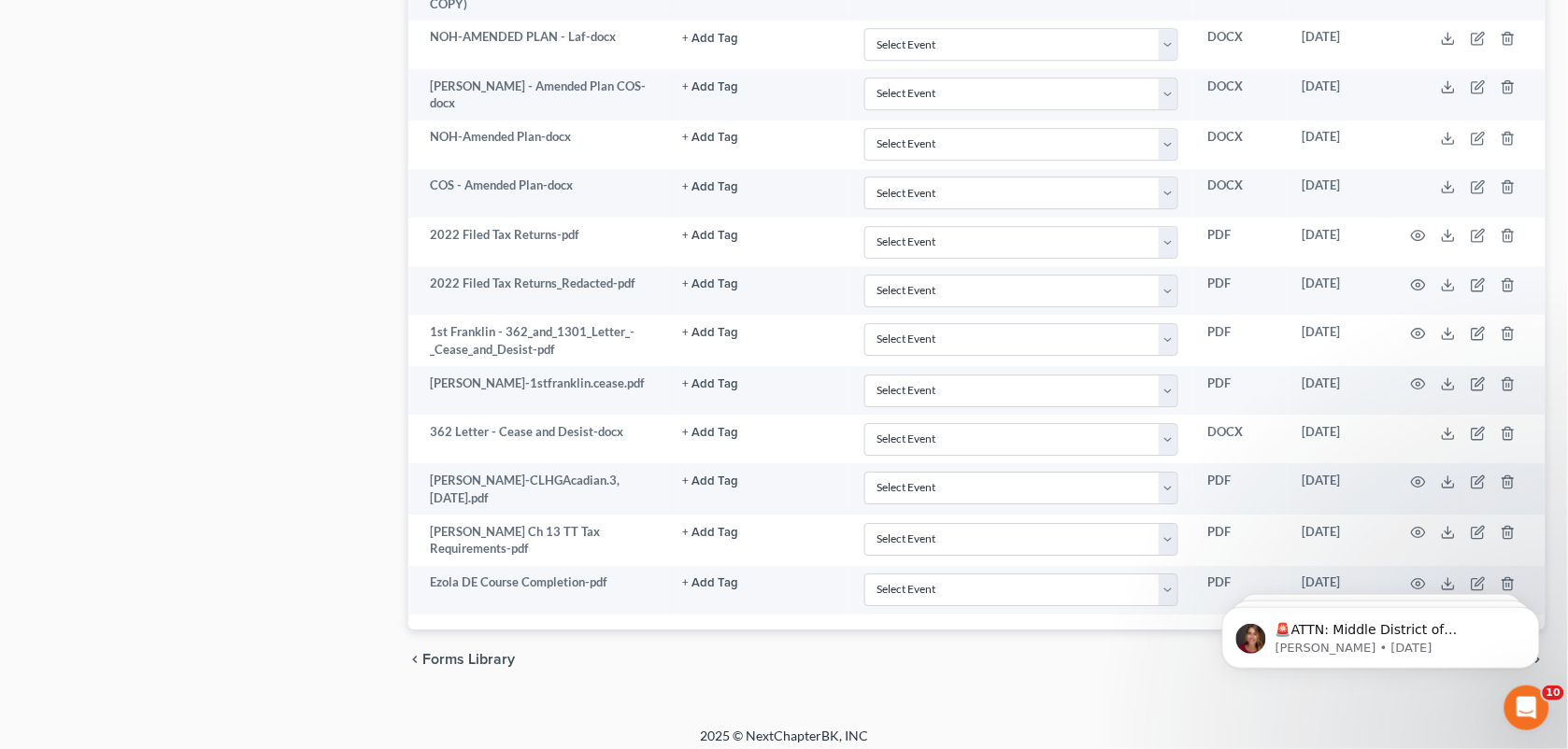
click at [1405, 582] on body "🚨ATTN: Middle District of Florida The court has added a new Credit Counseling F…" at bounding box center [1381, 632] width 359 height 116
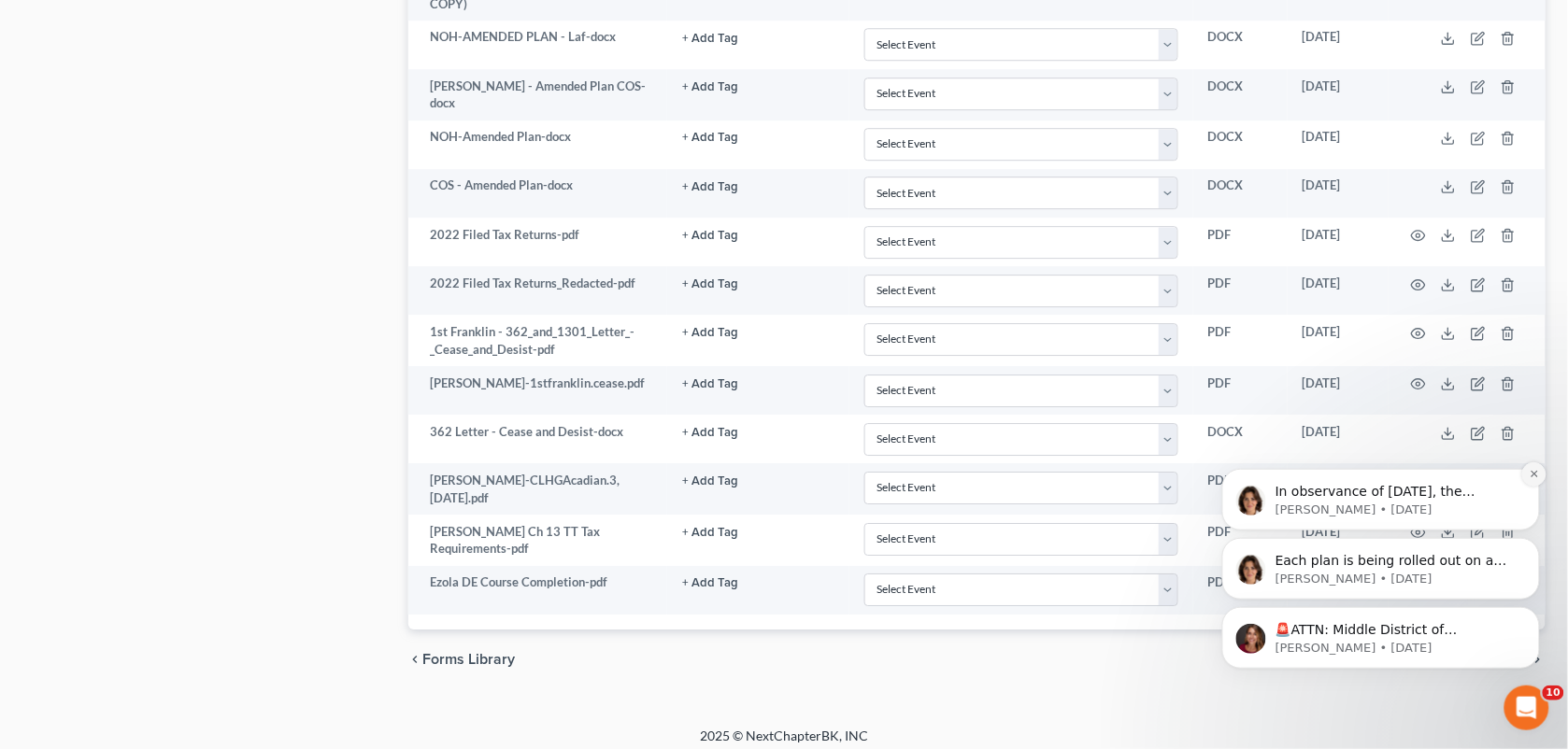
click at [1528, 472] on icon "Dismiss notification" at bounding box center [1533, 473] width 11 height 11
click at [1527, 548] on button "Dismiss notification" at bounding box center [1533, 542] width 24 height 24
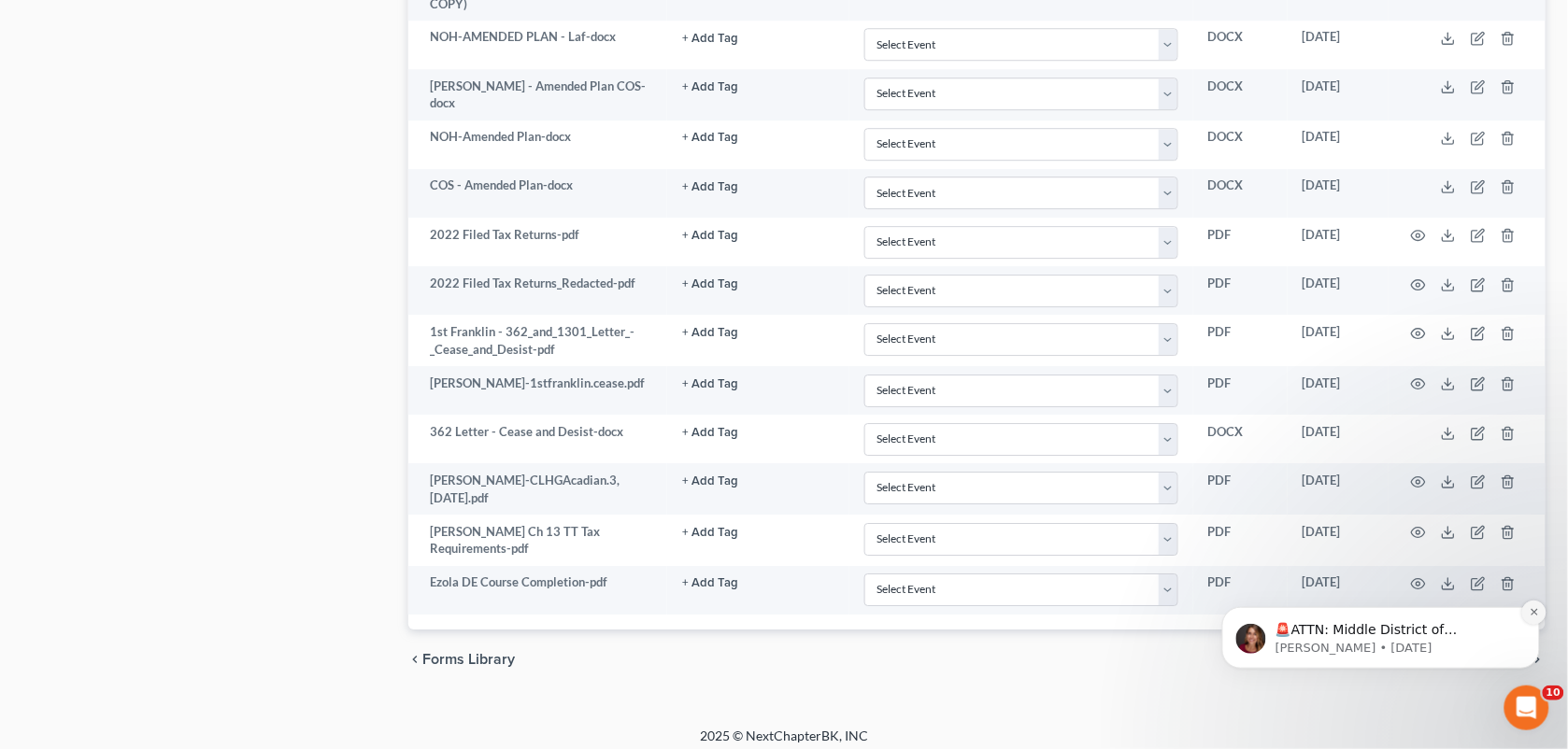
click at [1522, 616] on button "Dismiss notification" at bounding box center [1533, 611] width 24 height 24
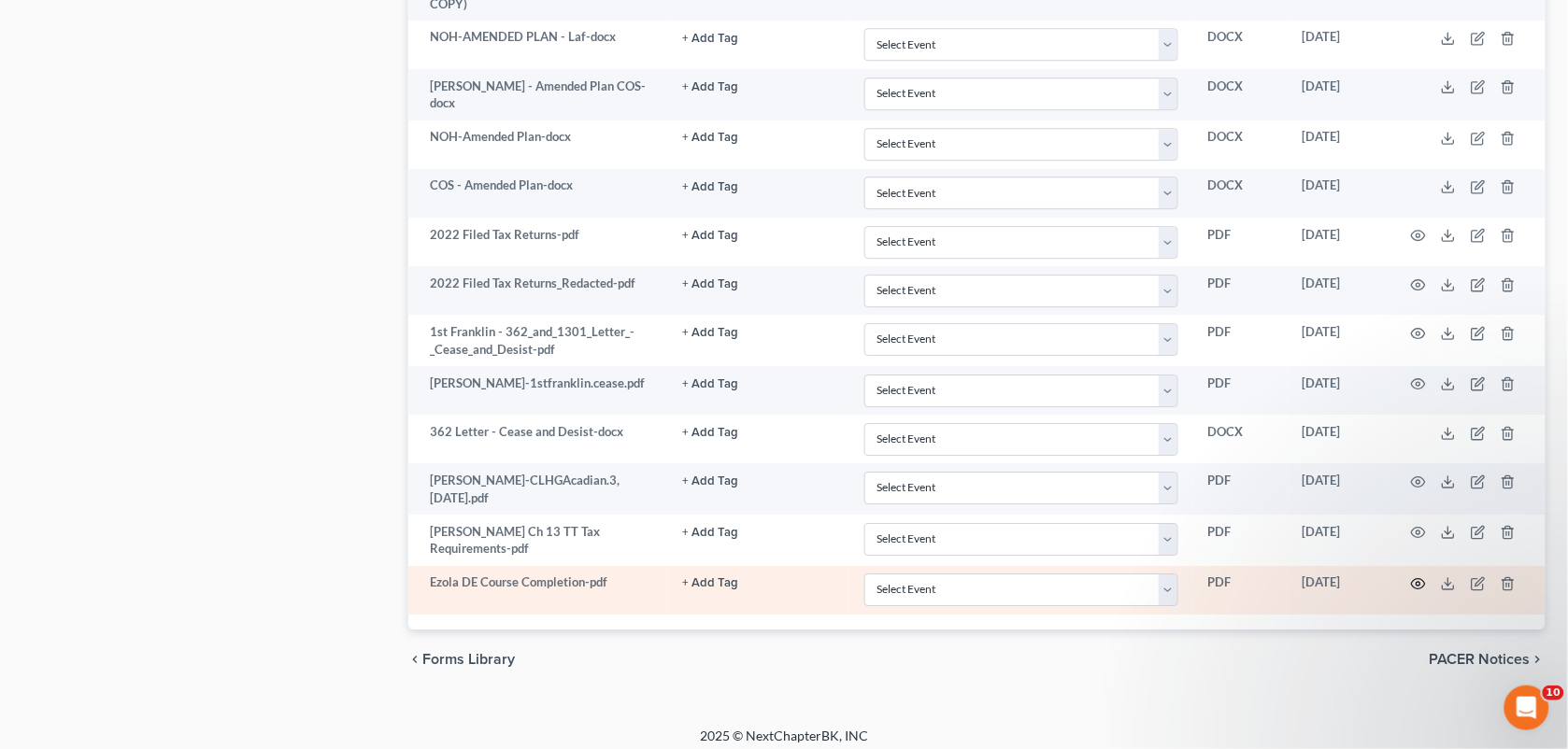
click at [1418, 581] on icon "button" at bounding box center [1417, 583] width 14 height 14
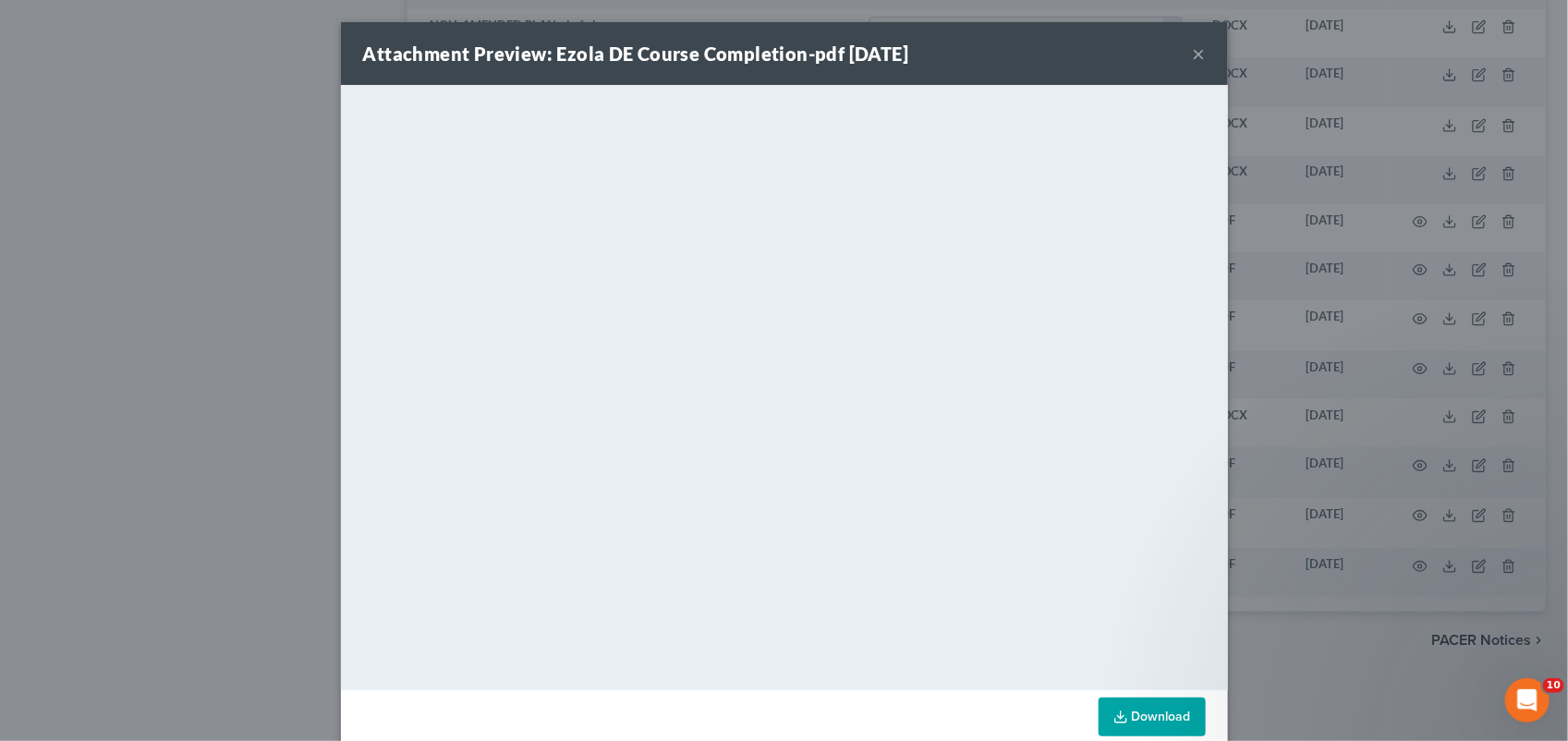
click at [1193, 52] on button "×" at bounding box center [1199, 53] width 13 height 22
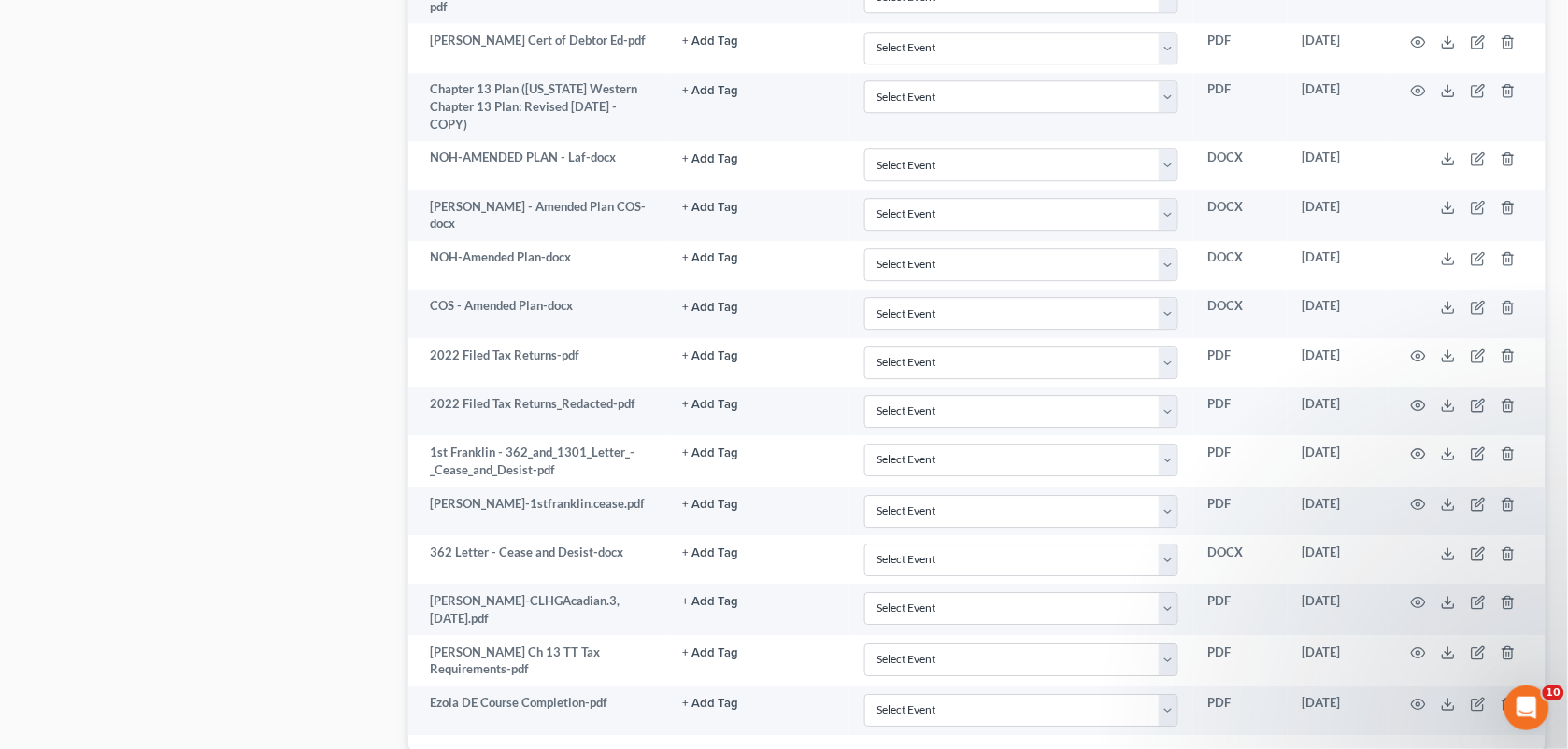
scroll to position [1413, 0]
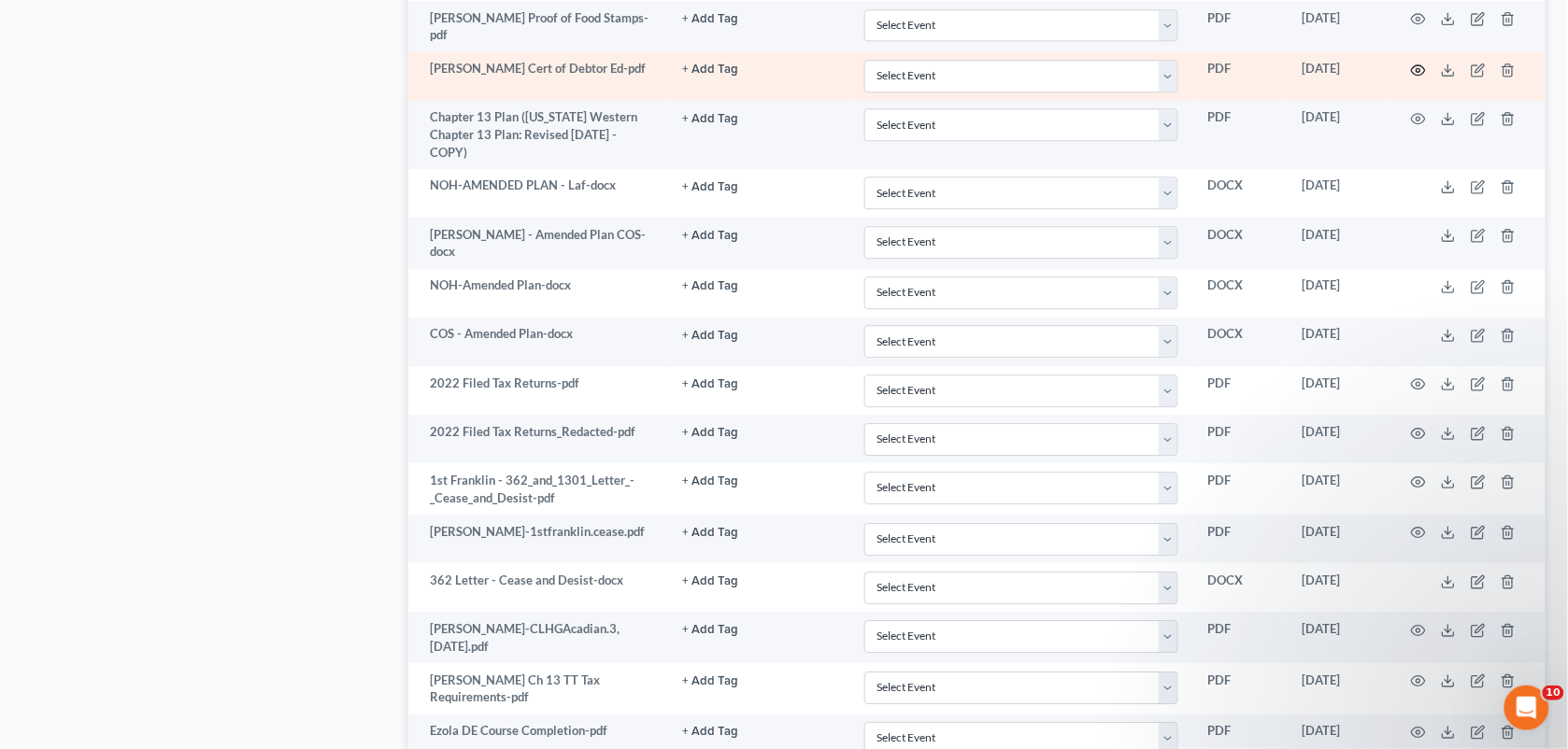
click at [1417, 70] on circle "button" at bounding box center [1418, 70] width 4 height 4
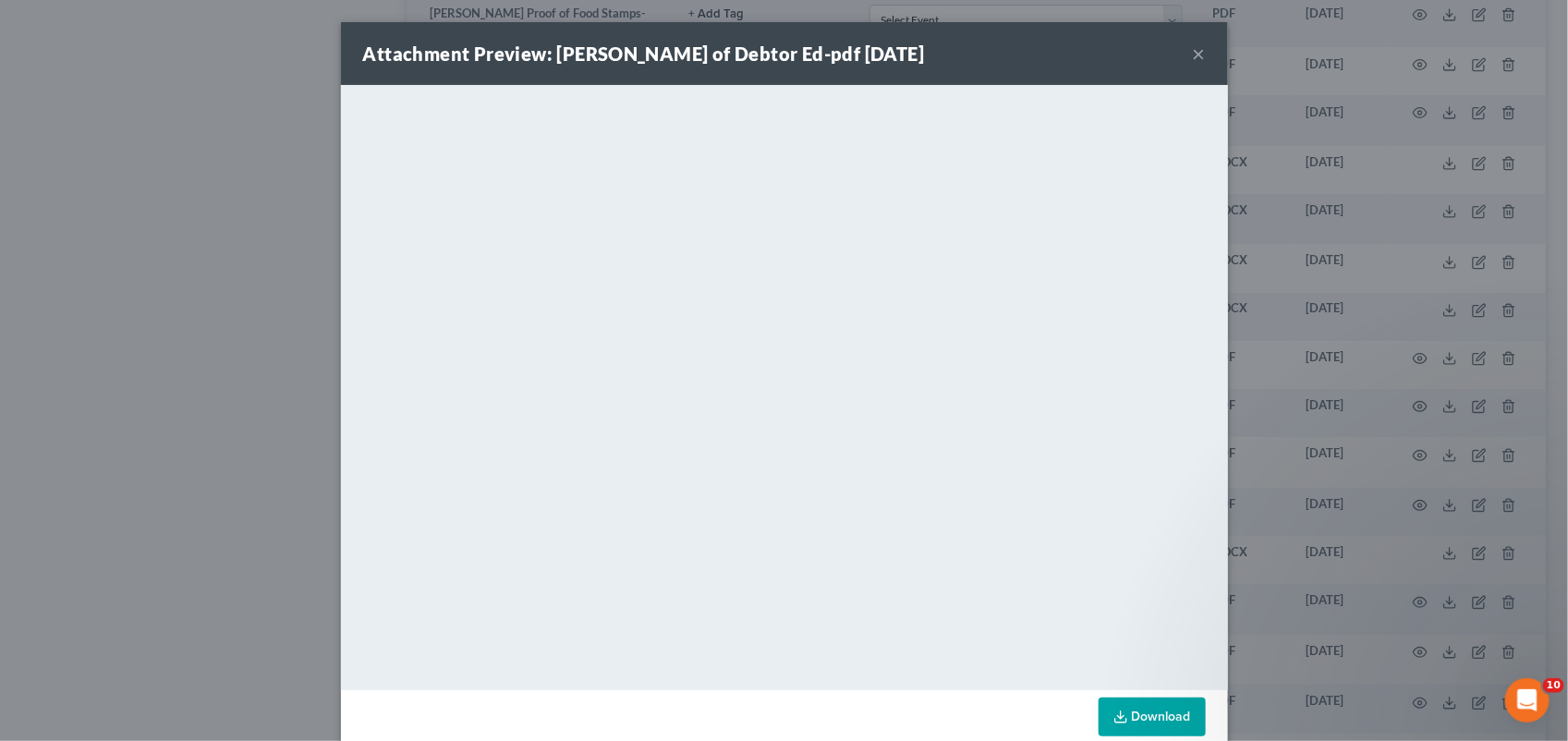
click at [1194, 53] on button "×" at bounding box center [1199, 53] width 13 height 22
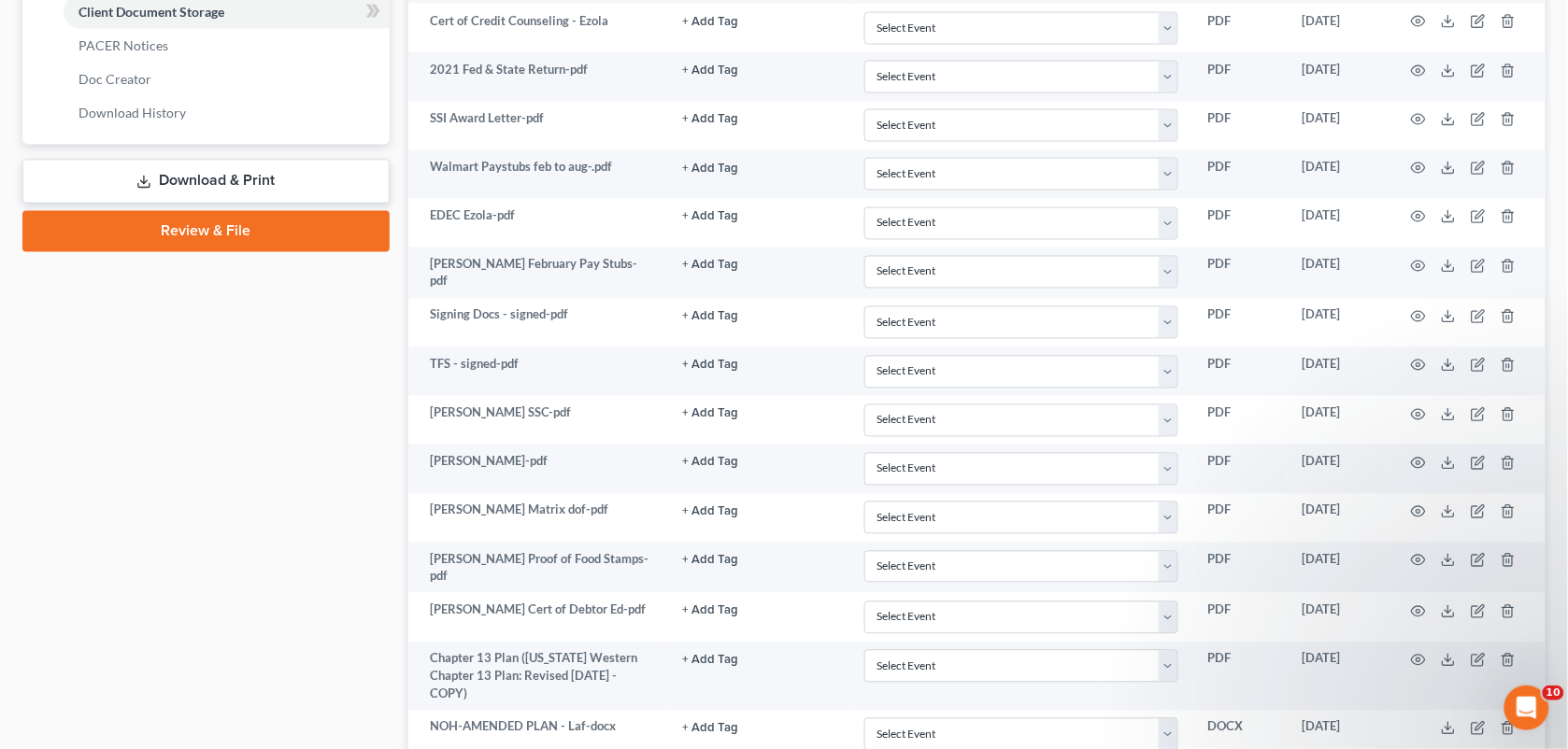
scroll to position [783, 0]
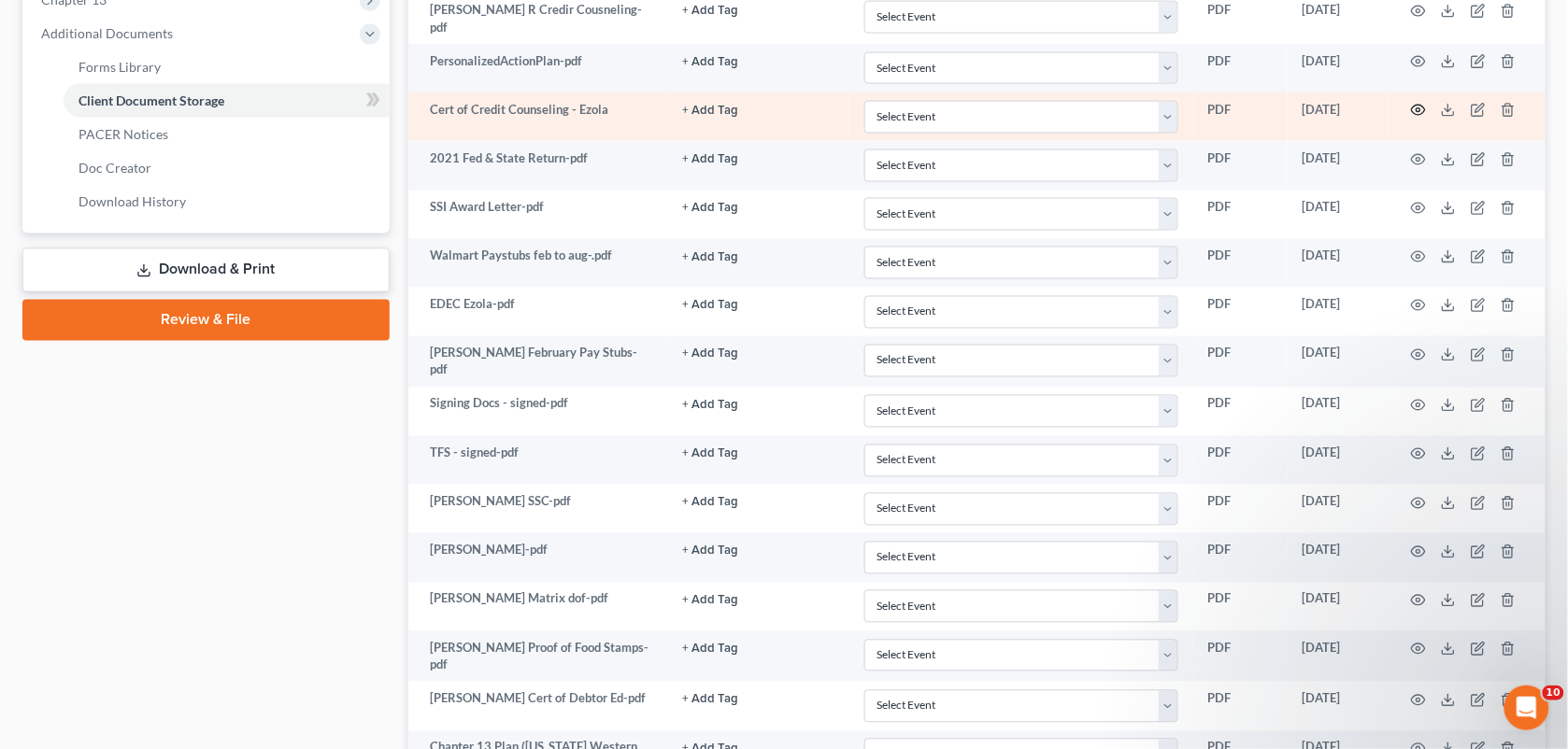
click at [1416, 107] on icon "button" at bounding box center [1417, 109] width 14 height 14
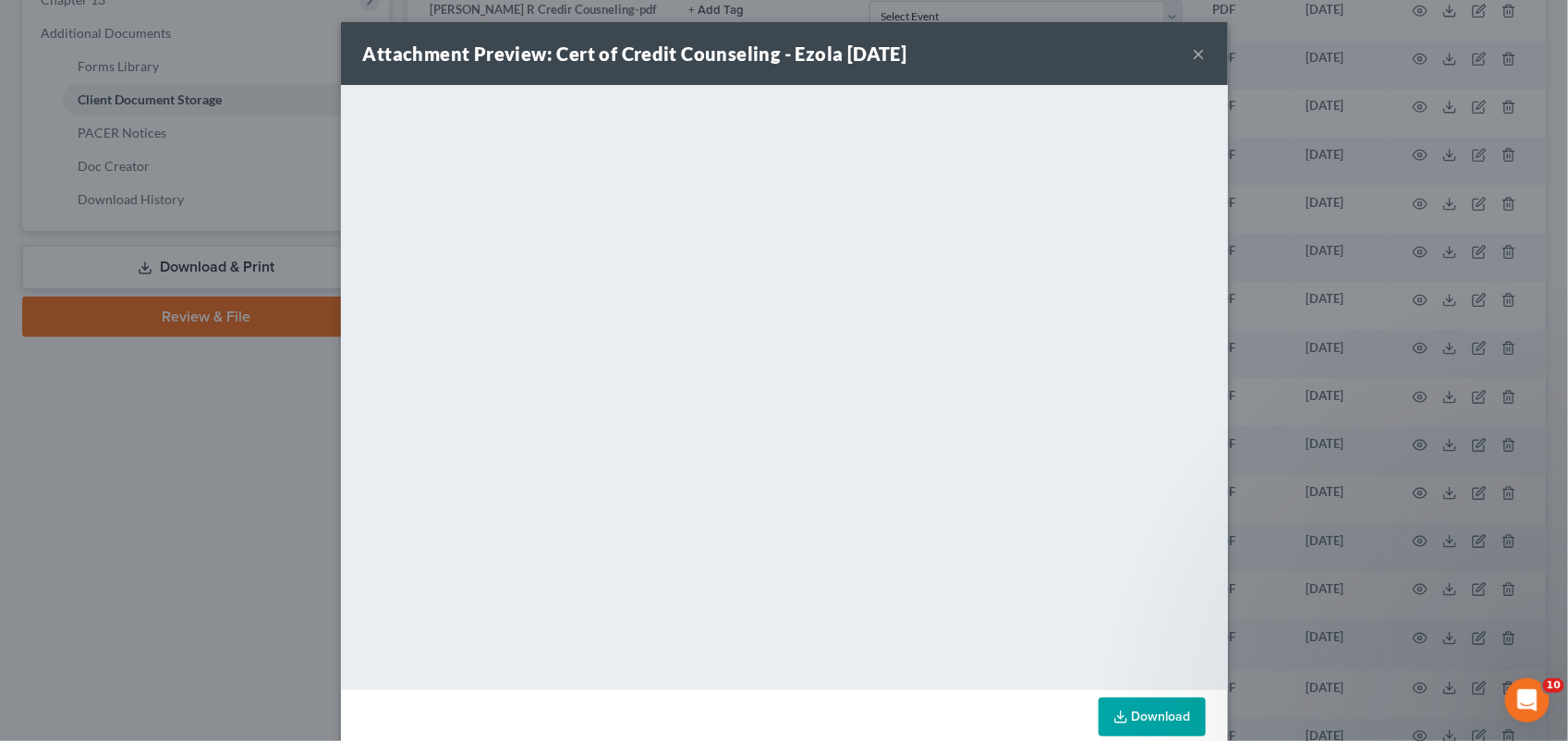
click at [1193, 53] on button "×" at bounding box center [1199, 53] width 13 height 22
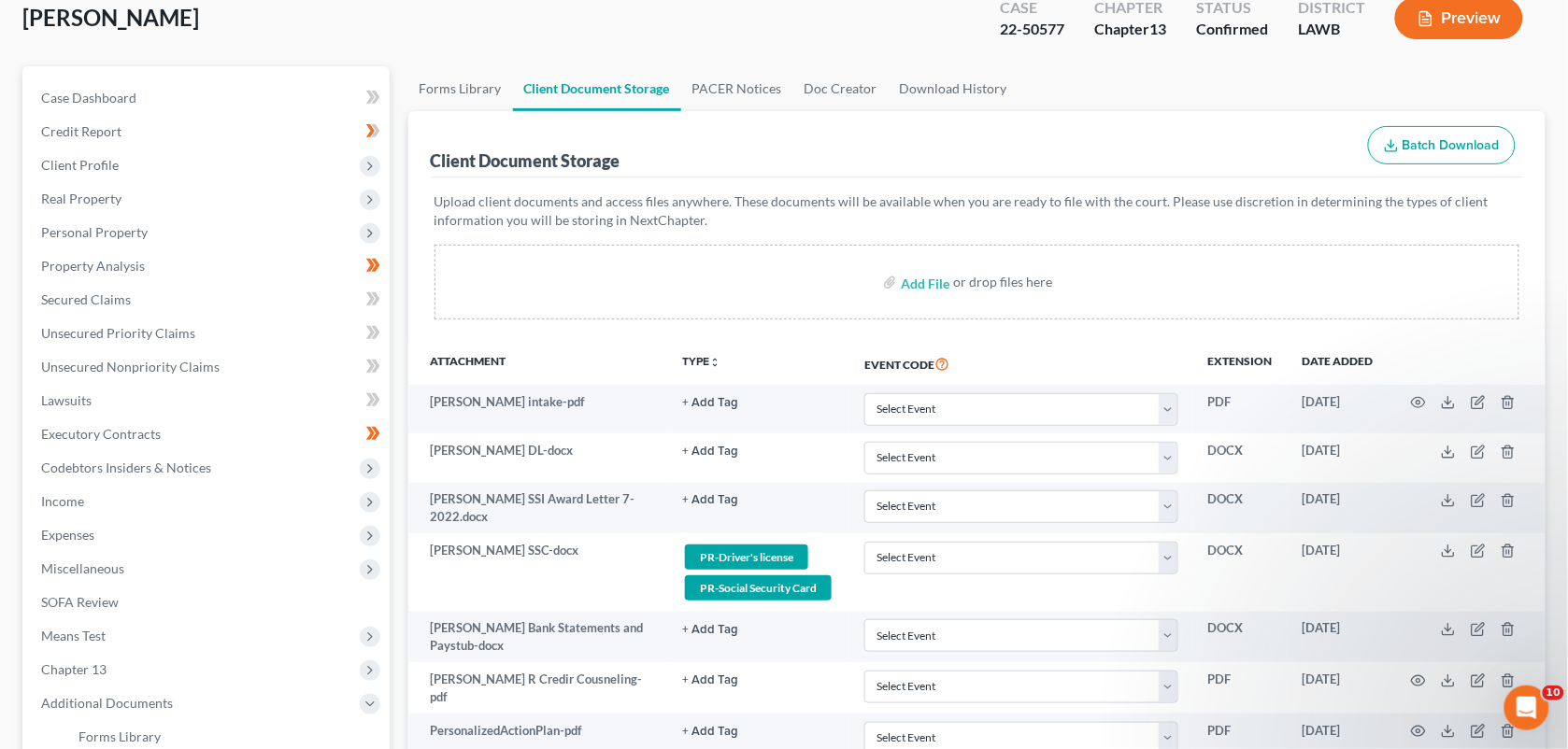
scroll to position [0, 0]
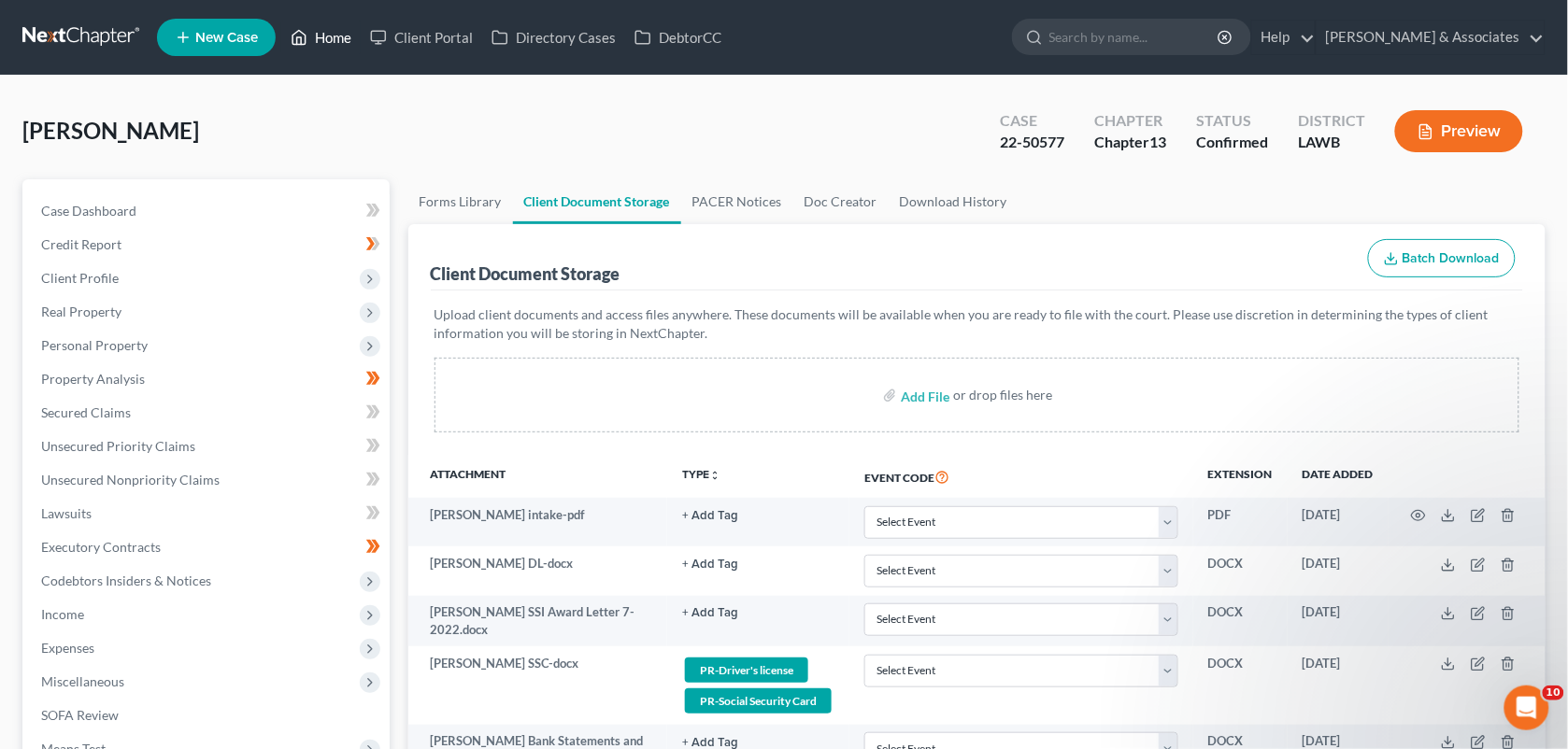
click at [322, 34] on link "Home" at bounding box center [321, 37] width 79 height 34
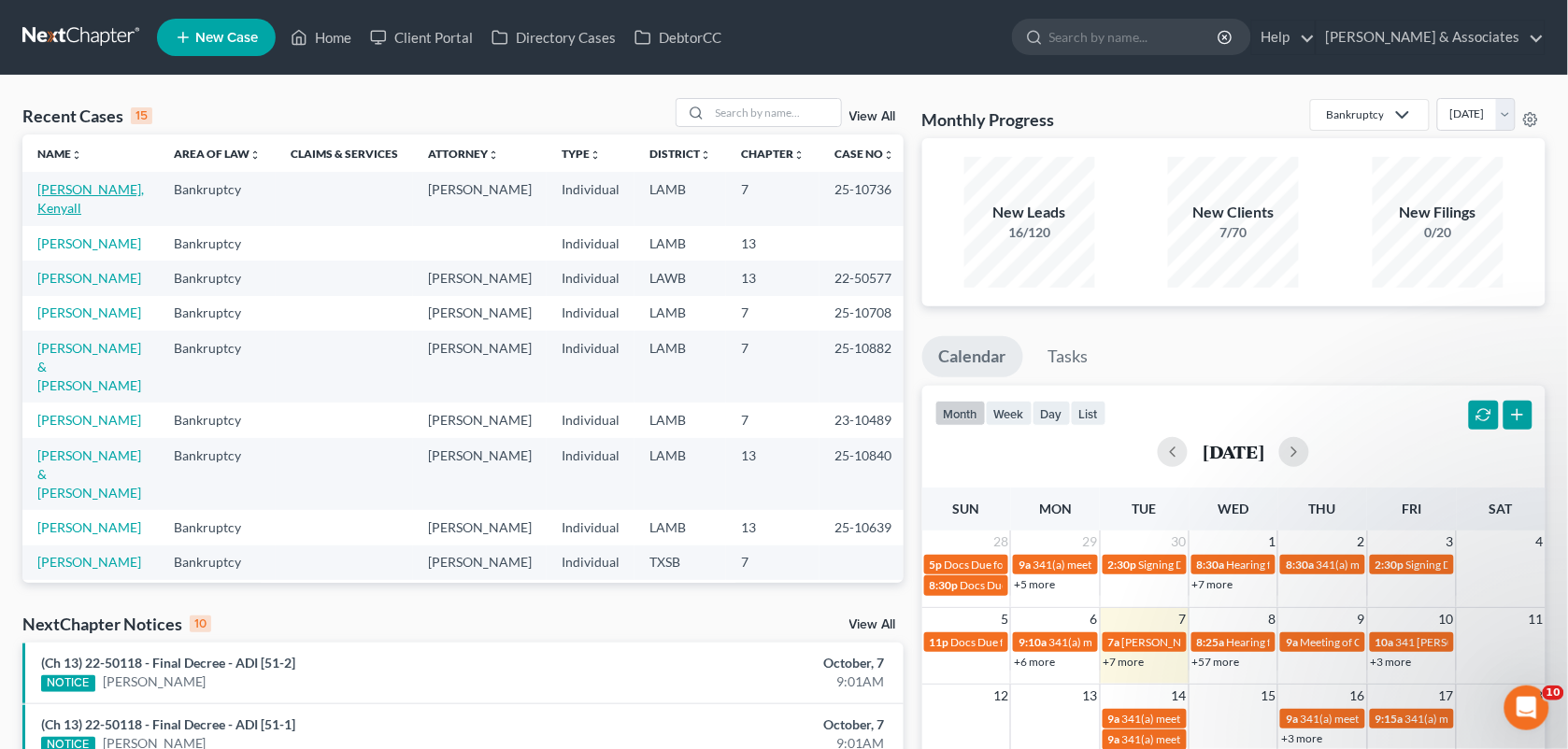
click at [63, 188] on link "Williams, Kenyall" at bounding box center [91, 199] width 106 height 35
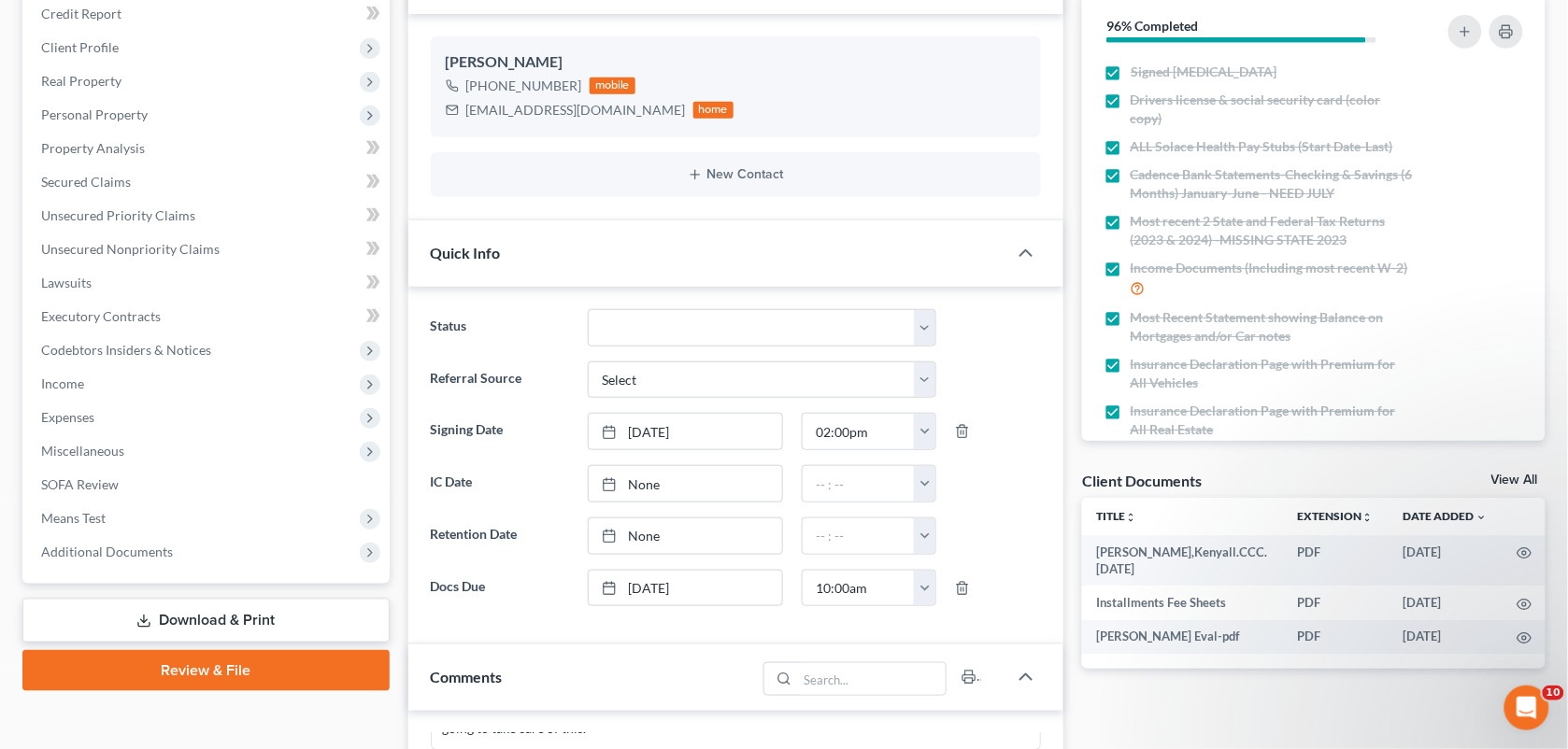
scroll to position [47, 0]
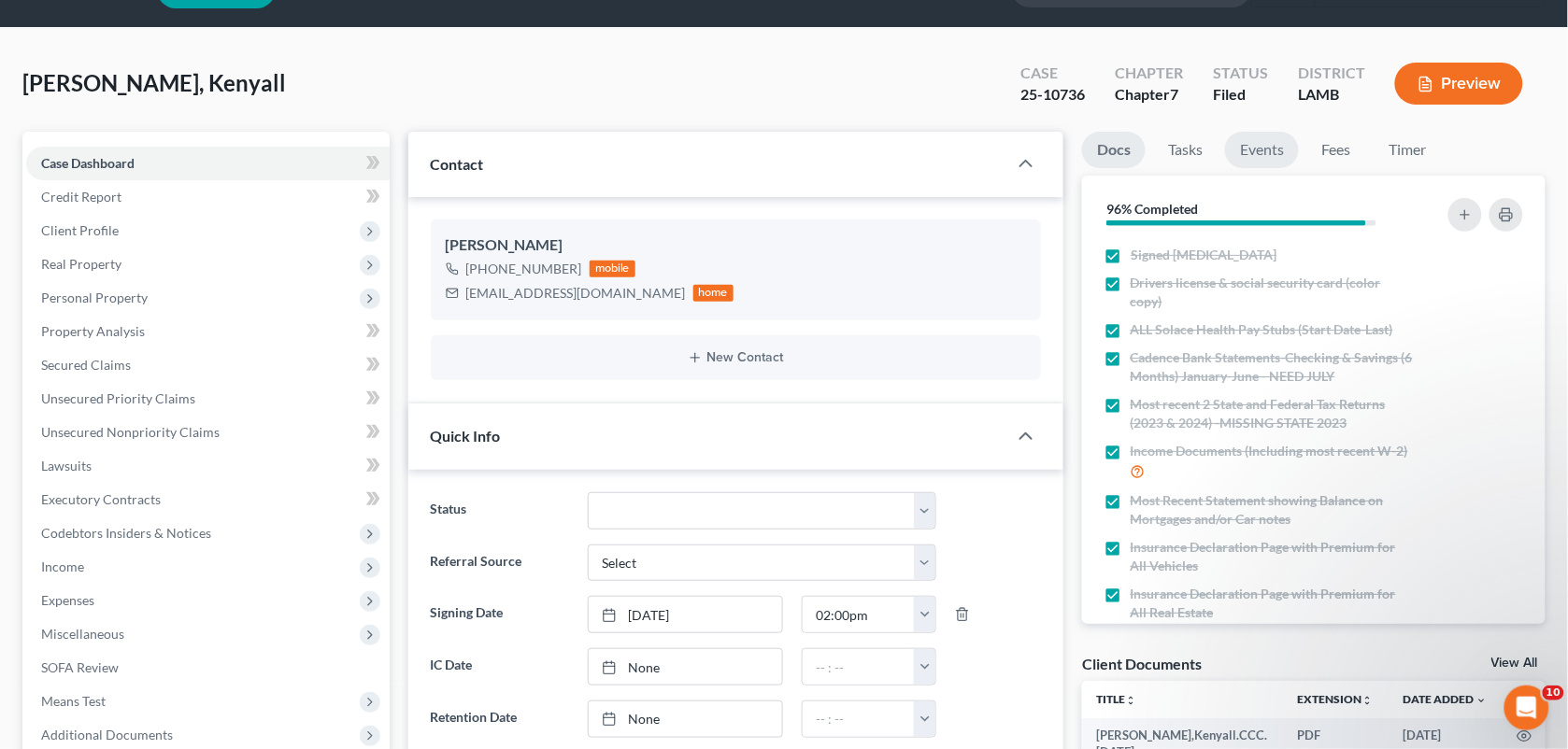
click at [1276, 148] on link "Events" at bounding box center [1262, 150] width 73 height 37
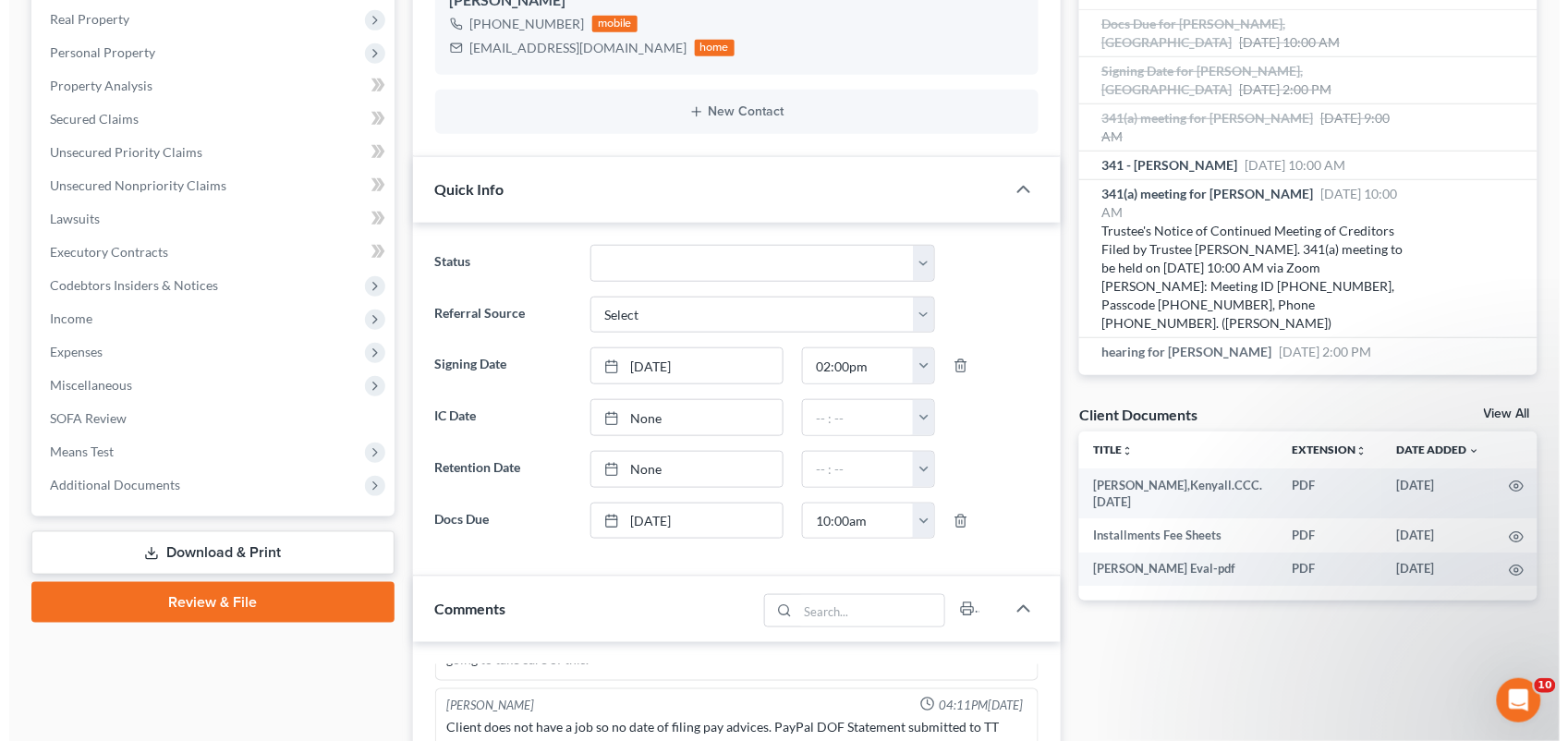
scroll to position [257, 0]
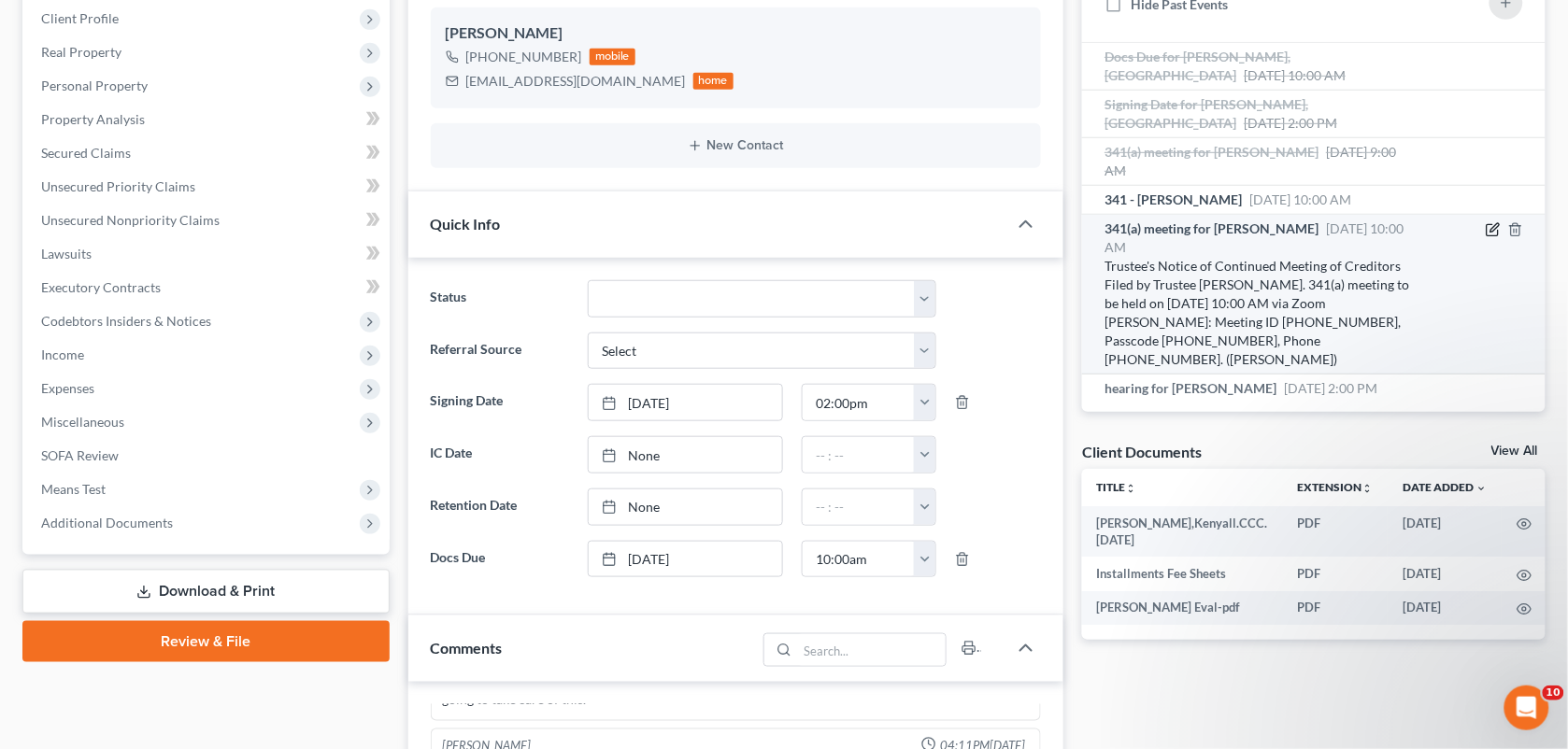
click at [1493, 222] on icon "button" at bounding box center [1493, 229] width 14 height 14
select select "Days"
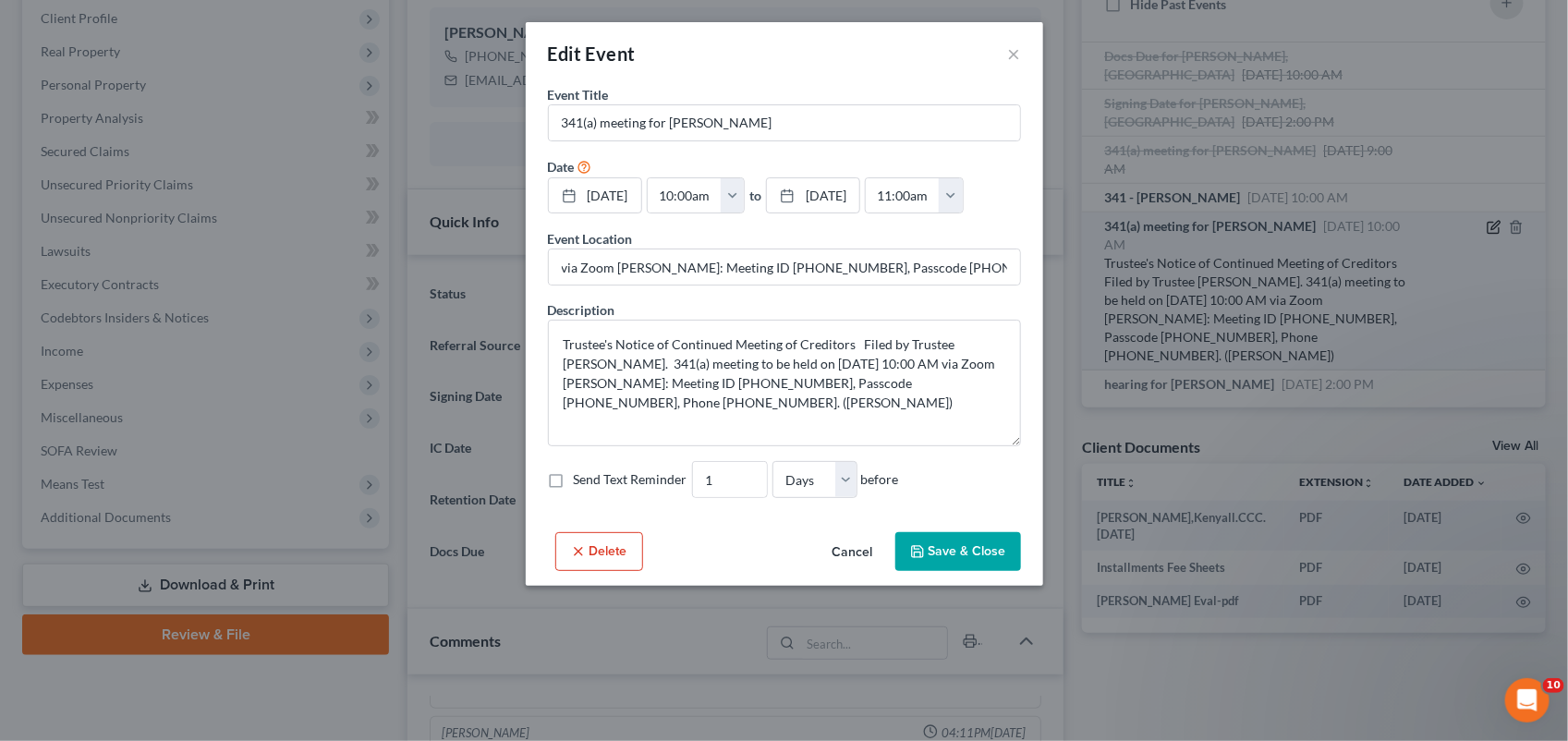
scroll to position [4119, 0]
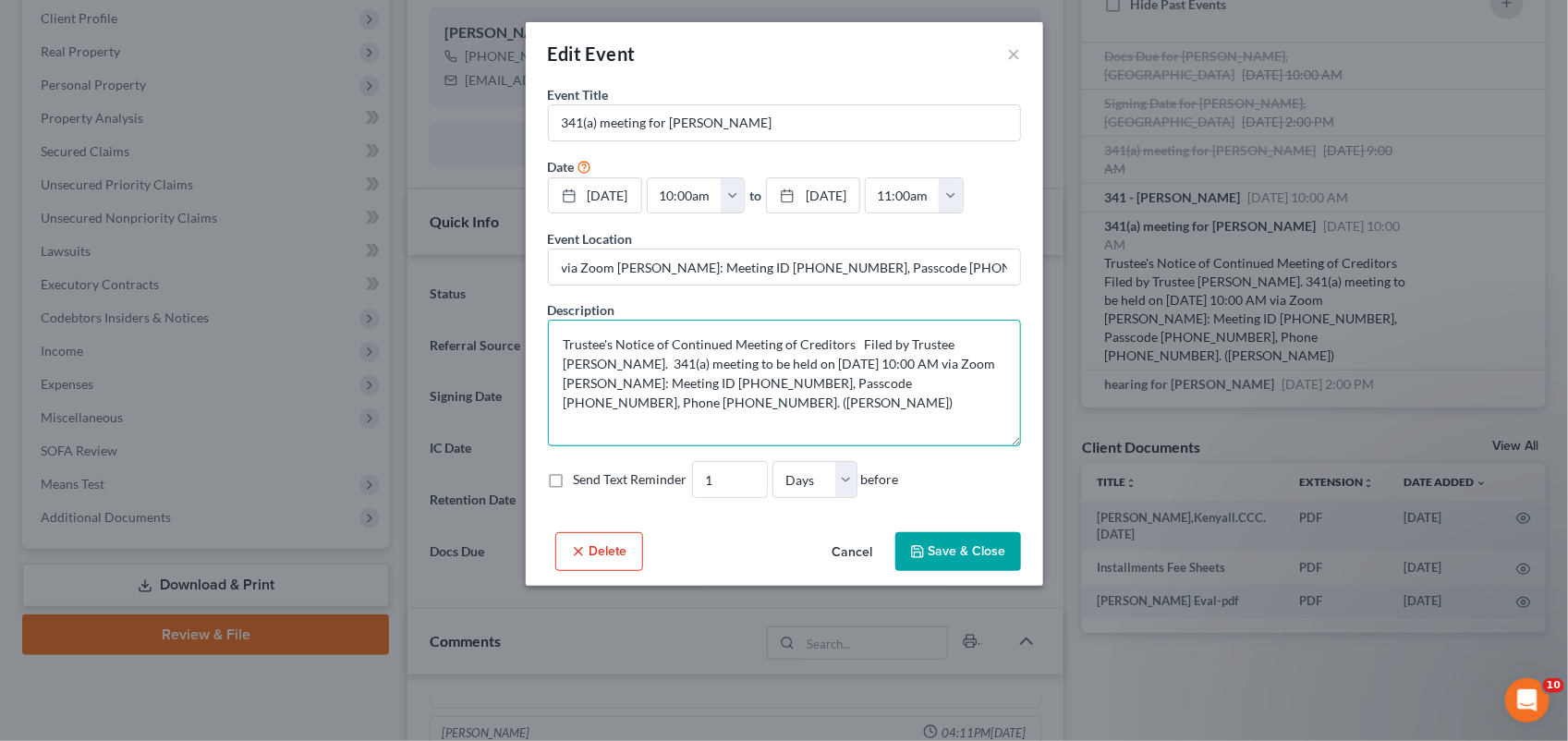
drag, startPoint x: 611, startPoint y: 384, endPoint x: 894, endPoint y: 387, distance: 283.0
click at [894, 387] on textarea "Trustee's Notice of Continued Meeting of Creditors Filed by Trustee Dwayne M. M…" at bounding box center [785, 383] width 474 height 127
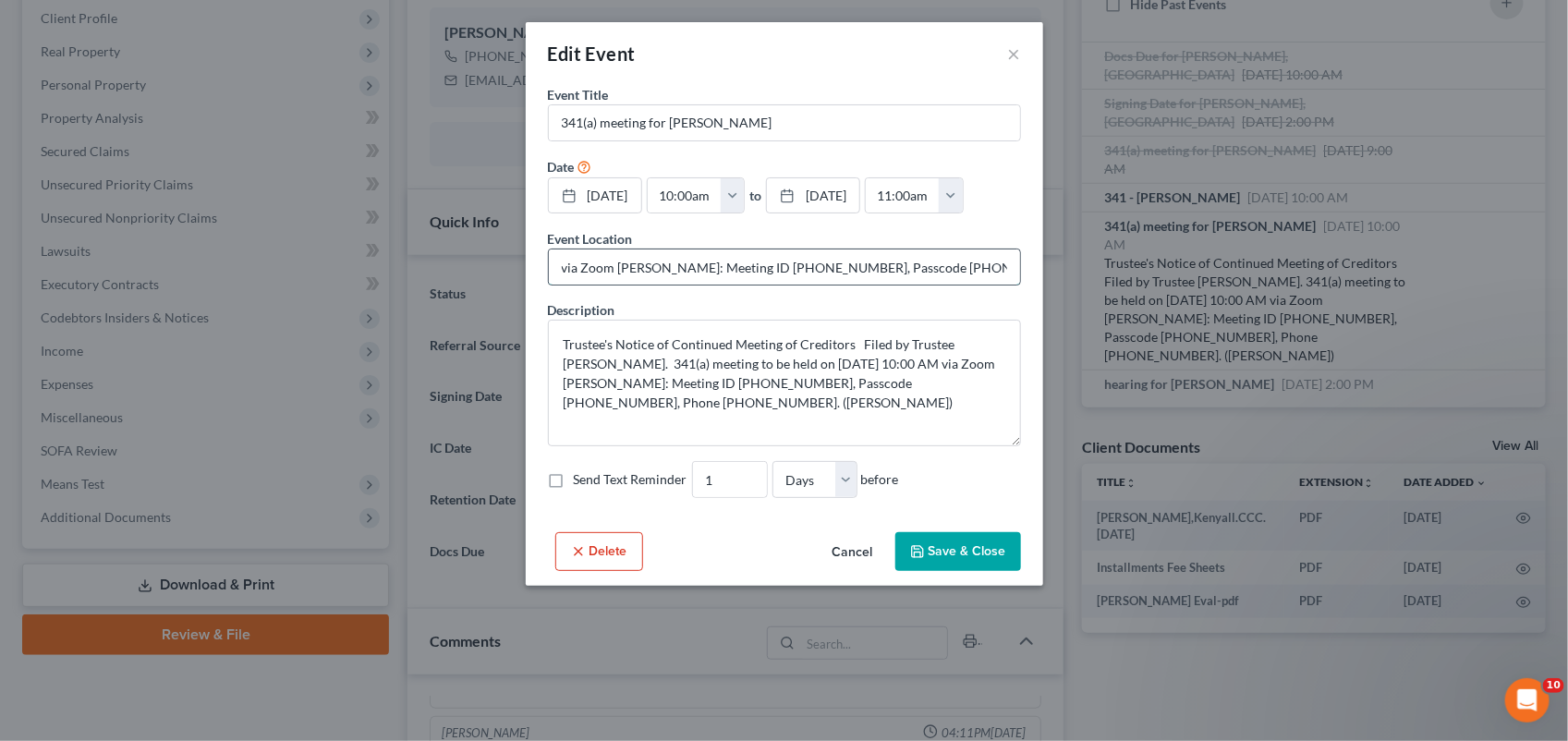
click at [837, 277] on input "via Zoom Murray: Meeting ID 536 771 0425, Passcode 7618460545, Phone 1-225-681-…" at bounding box center [785, 266] width 472 height 35
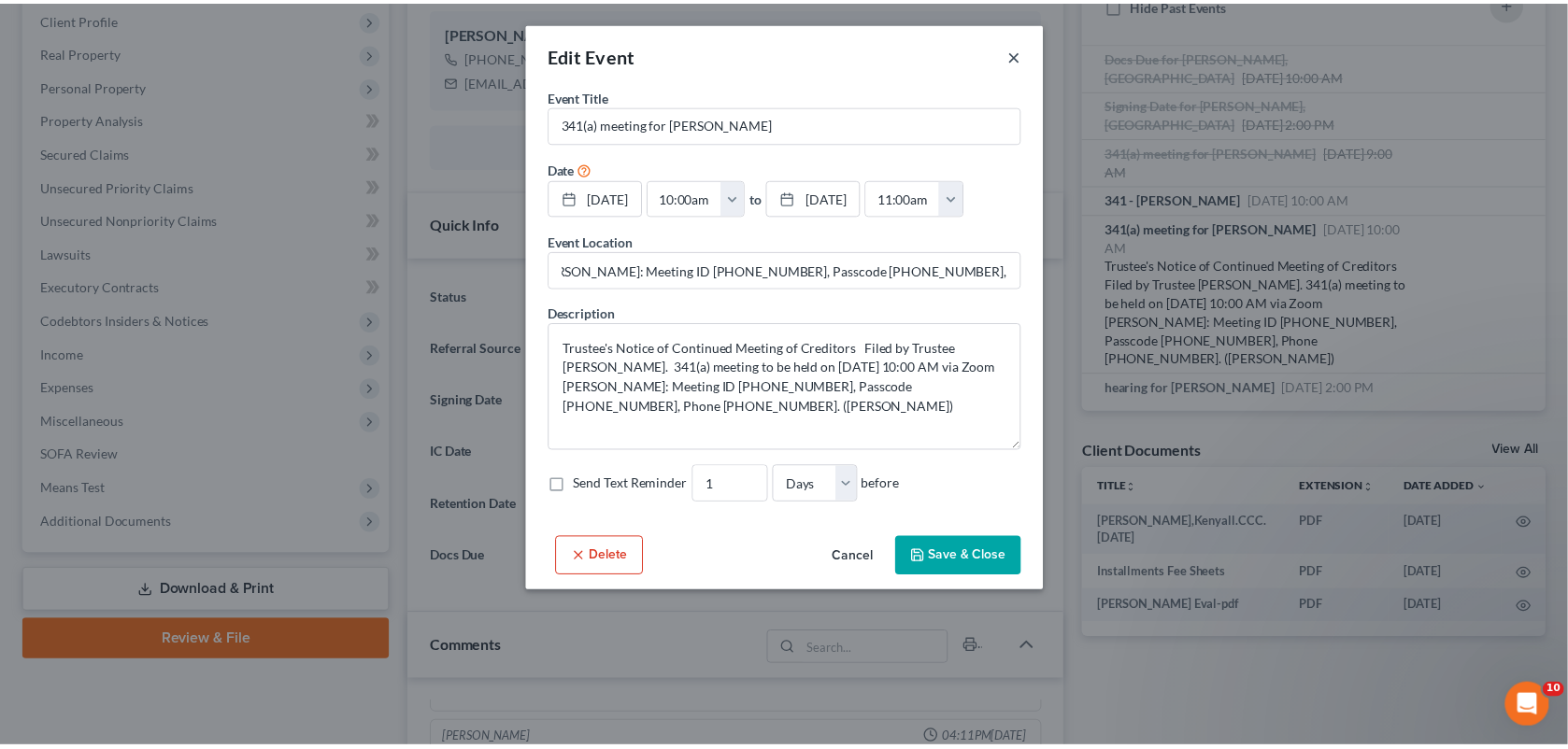
scroll to position [0, 0]
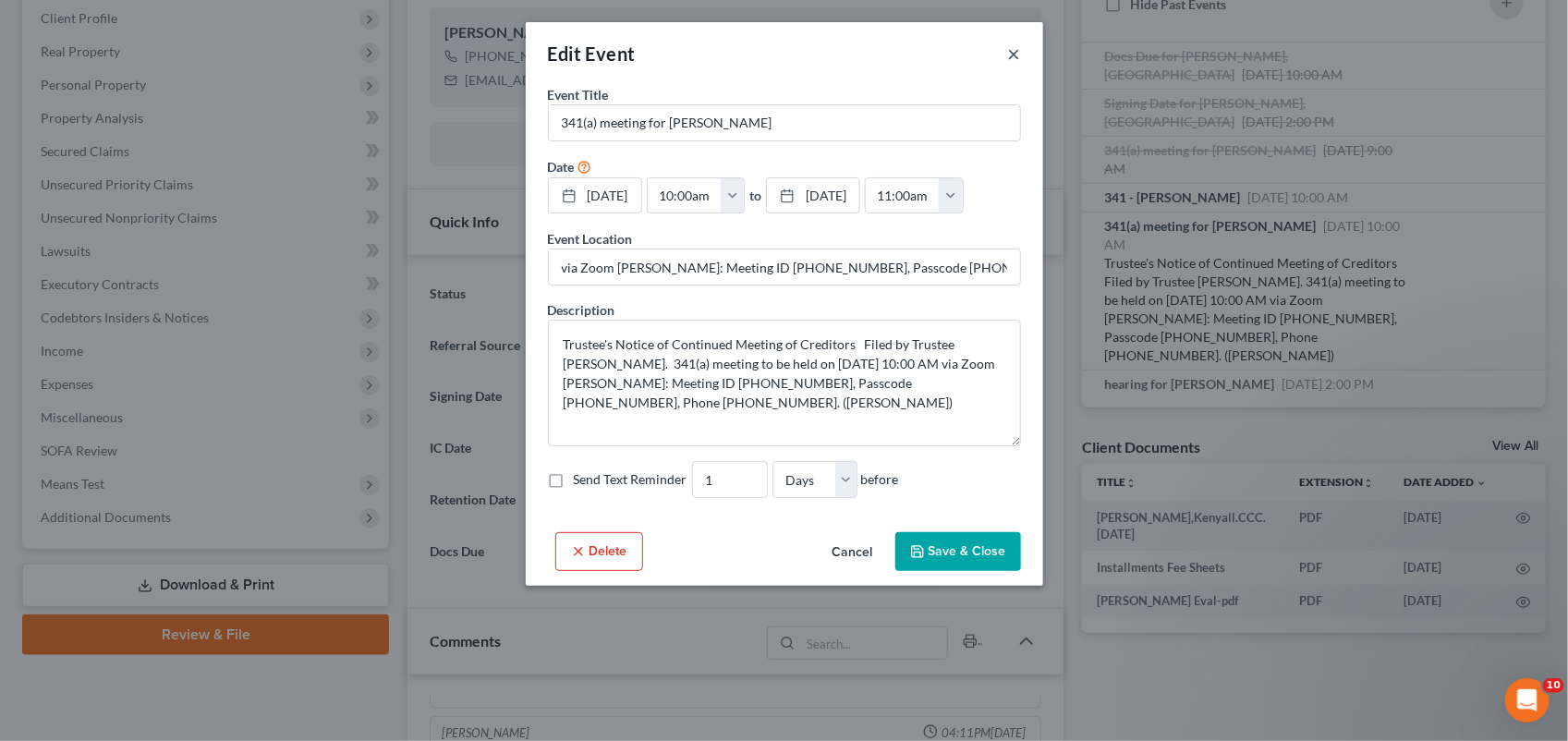
click at [1008, 55] on button "×" at bounding box center [1015, 53] width 13 height 22
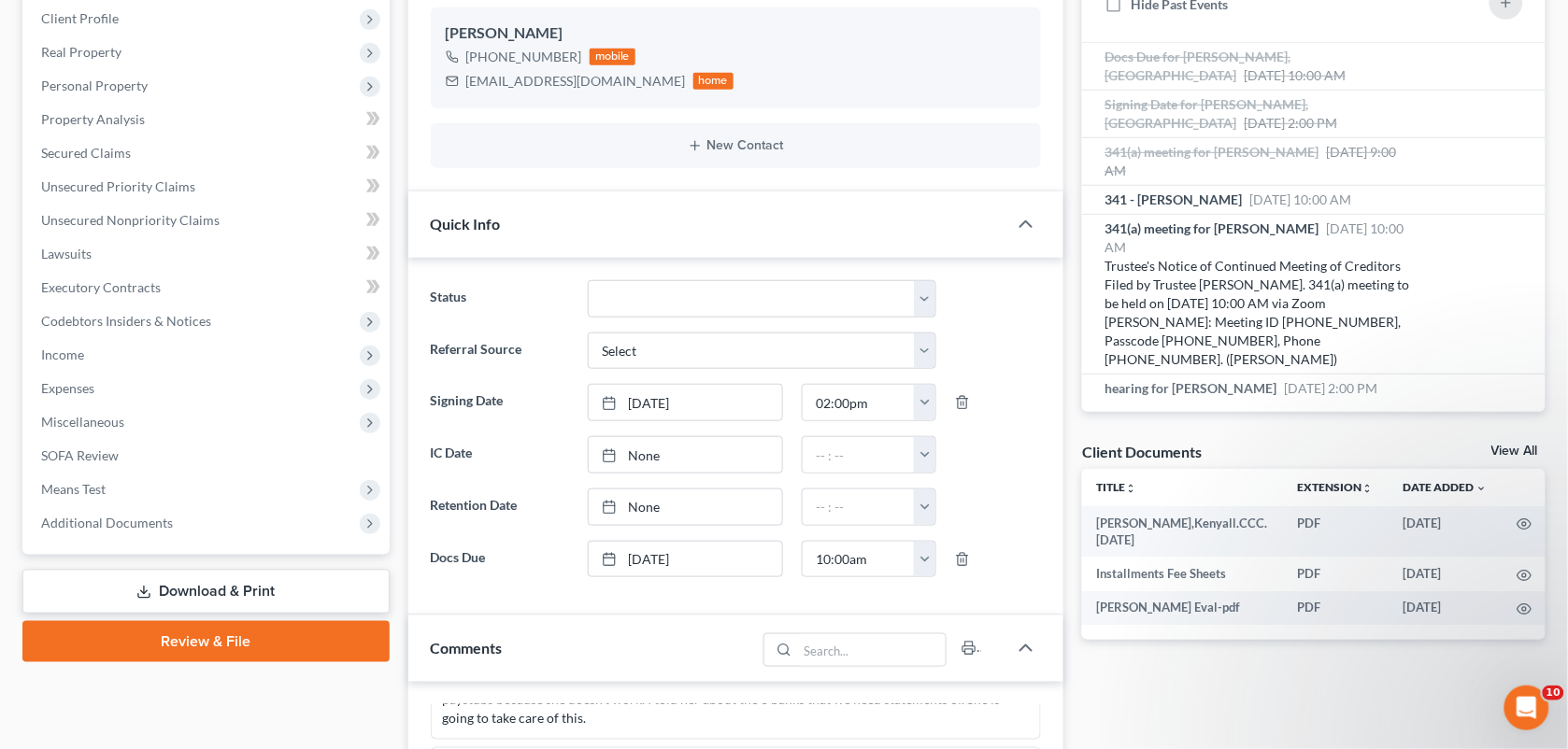
scroll to position [4182, 0]
click at [754, 69] on div "+1 (225) 806-9503 mobile kenyall_williams@yahoo.com home" at bounding box center [737, 69] width 581 height 48
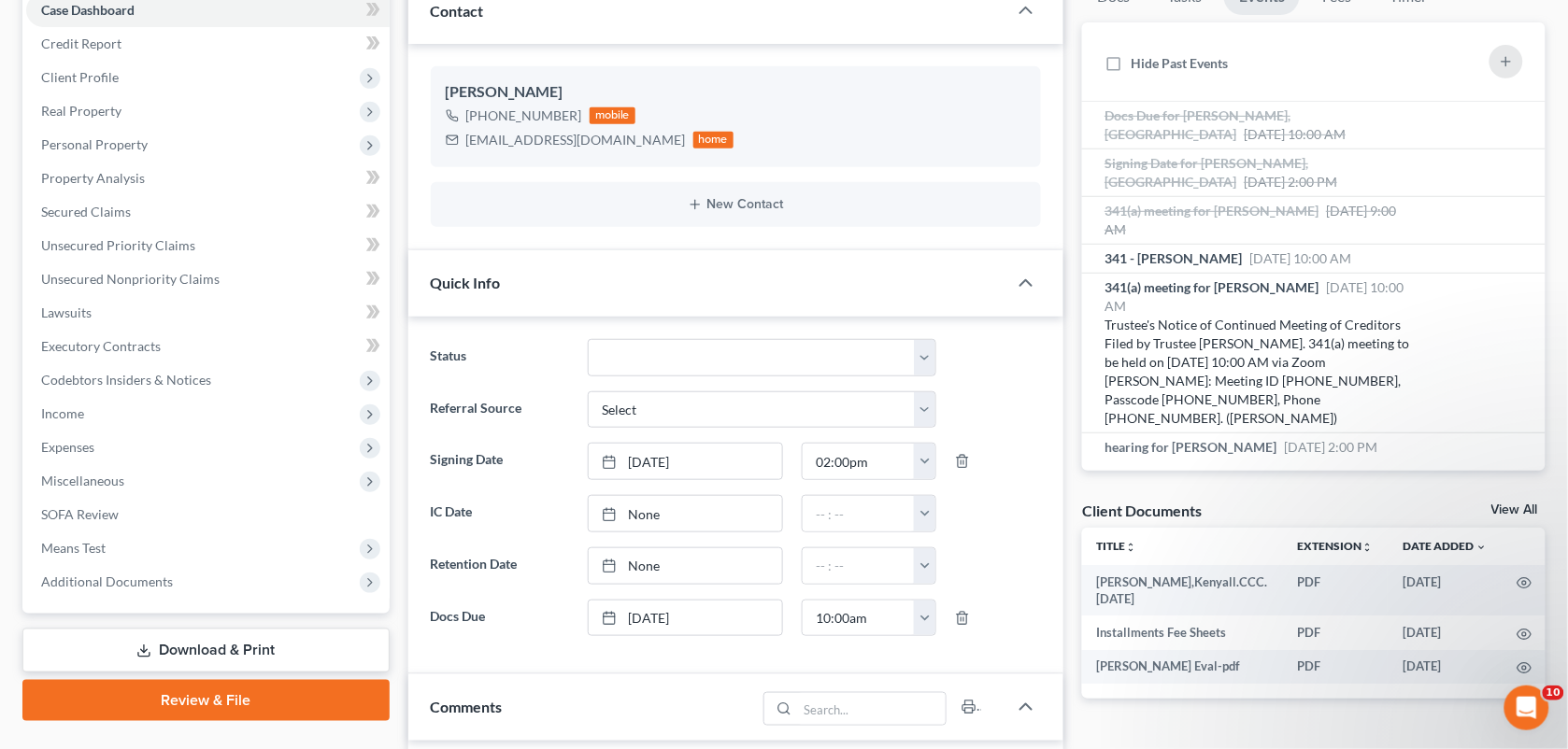
scroll to position [0, 0]
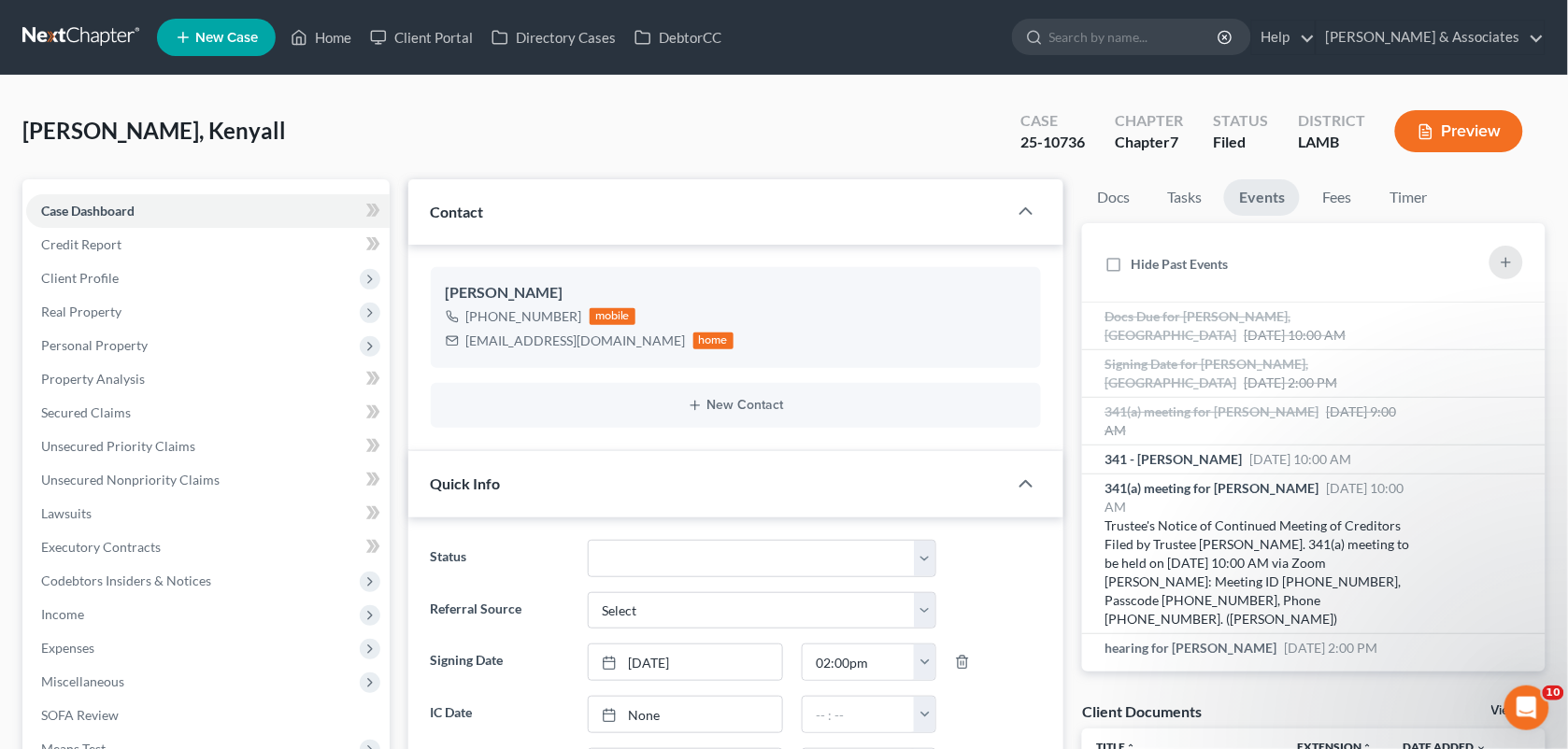
drag, startPoint x: 872, startPoint y: 153, endPoint x: 333, endPoint y: 54, distance: 548.0
click at [872, 153] on div "Williams, Kenyall Upgraded Case 25-10736 Chapter Chapter 7 Status Filed Distric…" at bounding box center [784, 139] width 1524 height 81
click at [899, 124] on div "Williams, Kenyall Upgraded Case 25-10736 Chapter Chapter 7 Status Filed Distric…" at bounding box center [784, 139] width 1524 height 81
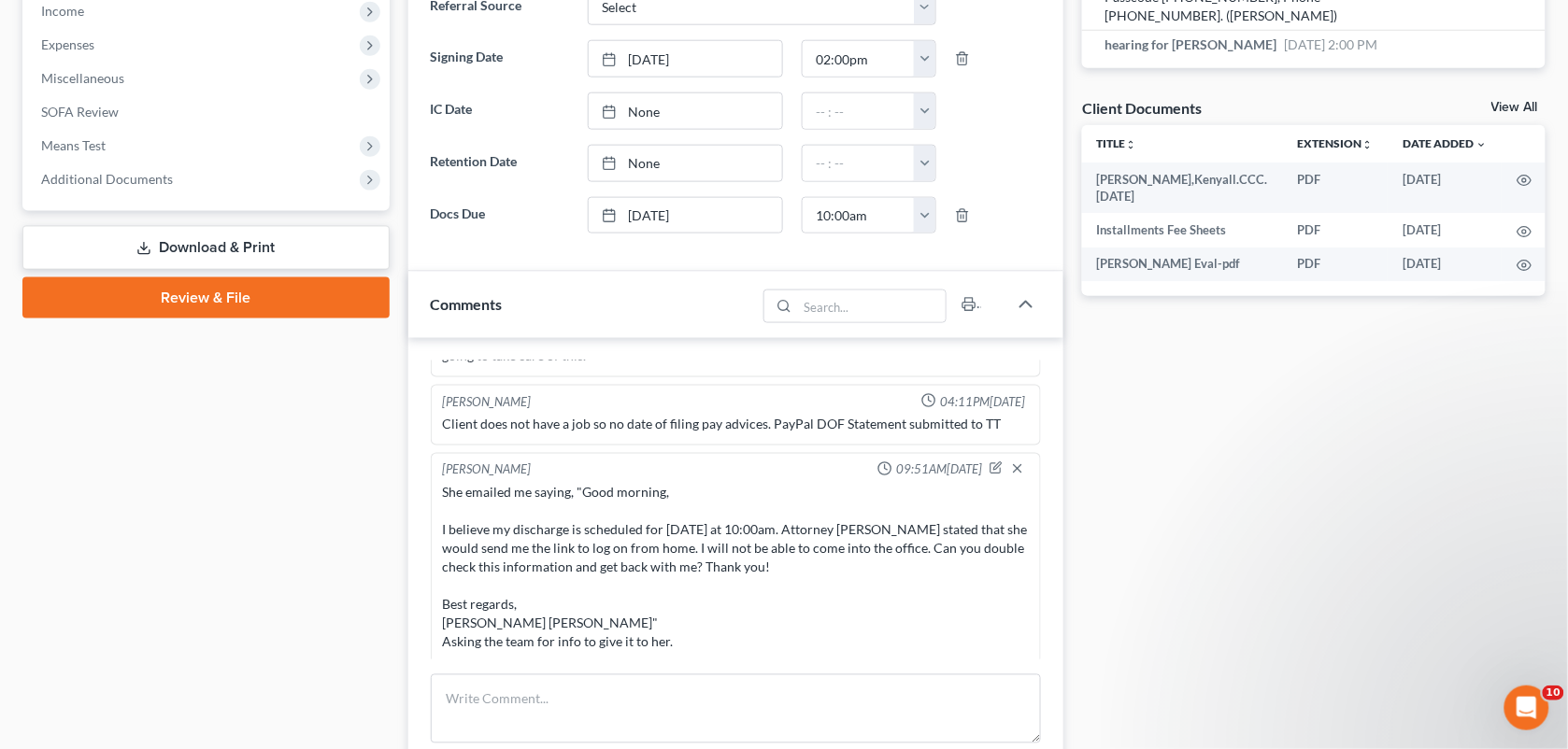
scroll to position [615, 0]
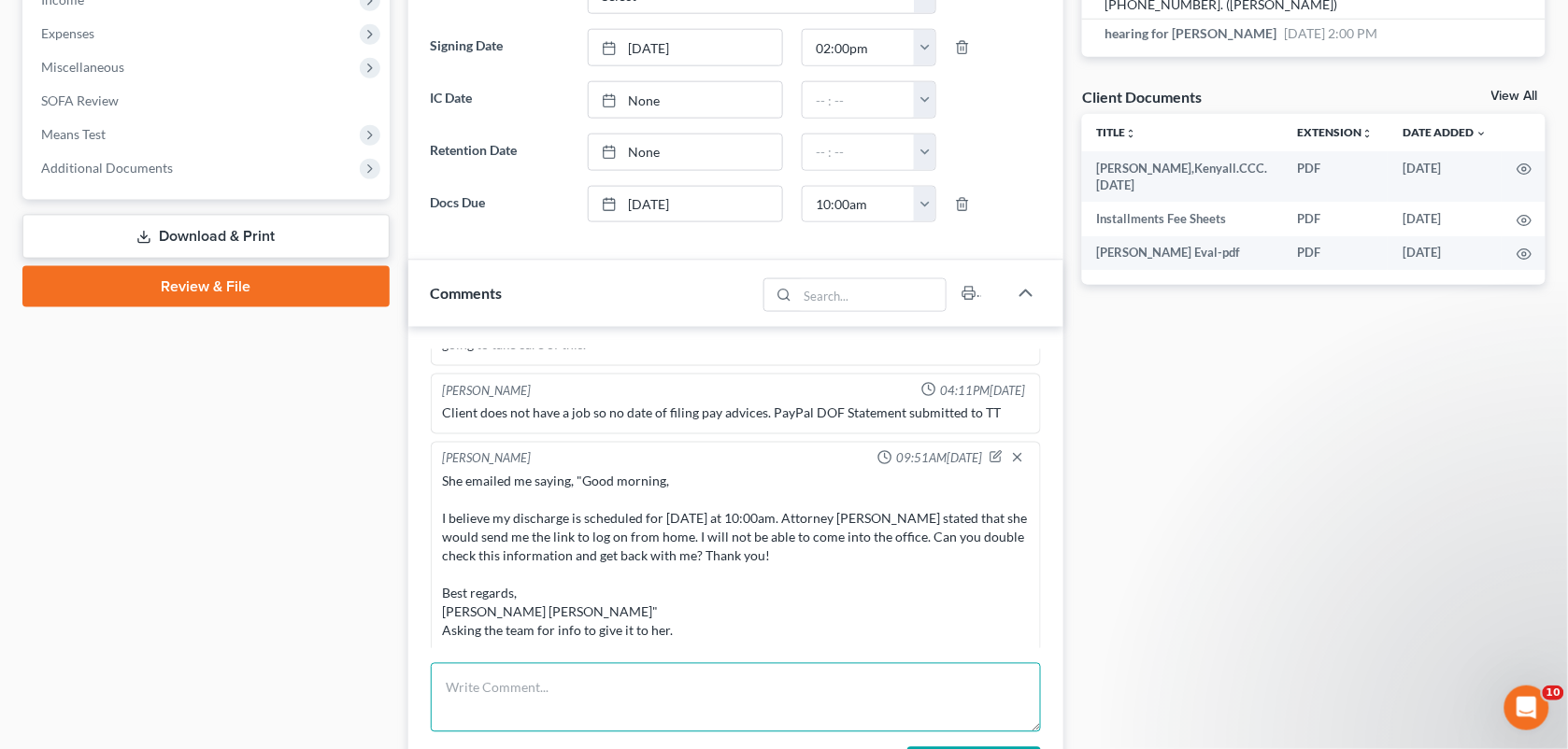
click at [790, 683] on textarea at bounding box center [736, 698] width 611 height 69
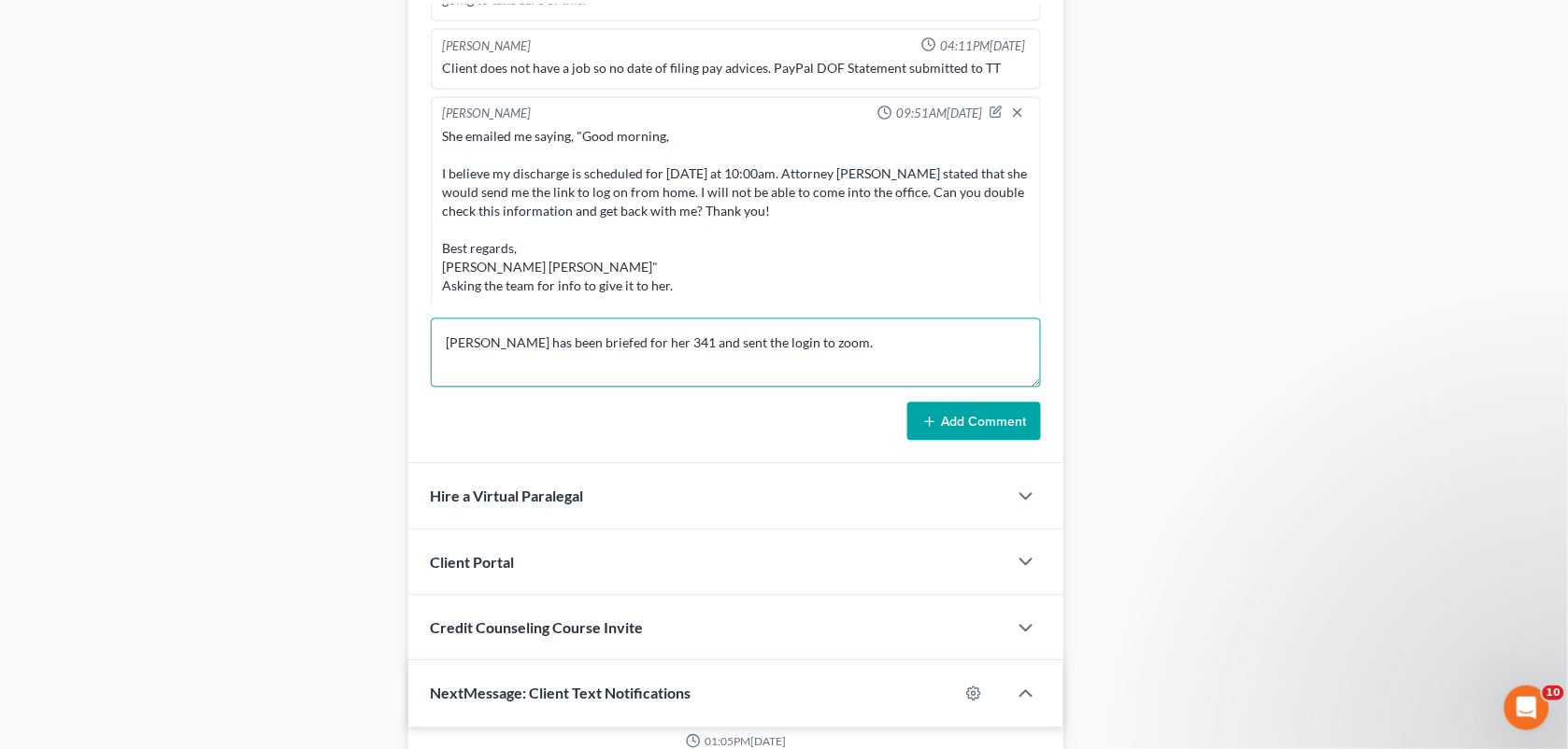
type textarea "Kenyall has been briefed for her 341 and sent the login to zoom."
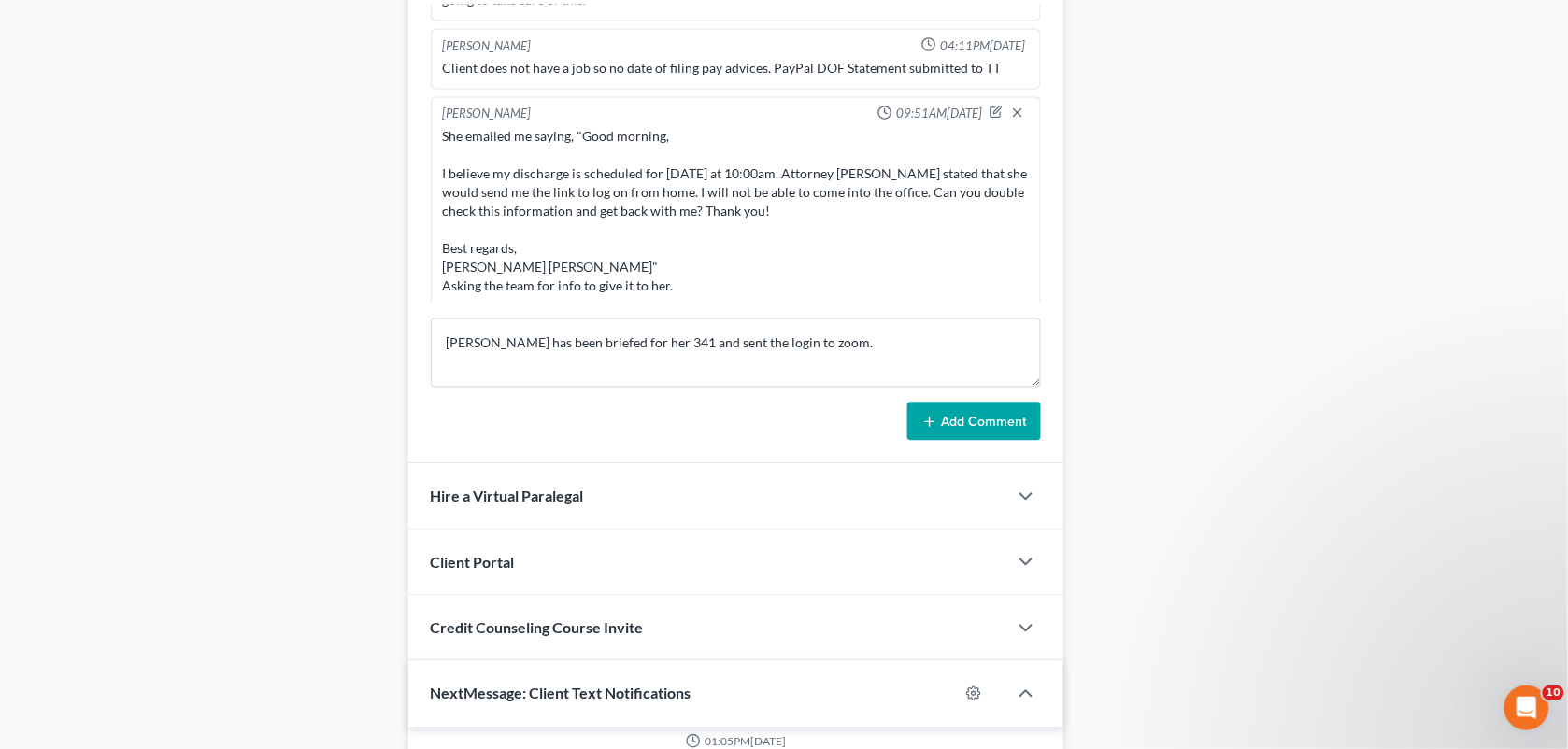
click at [948, 425] on button "Add Comment" at bounding box center [974, 422] width 133 height 40
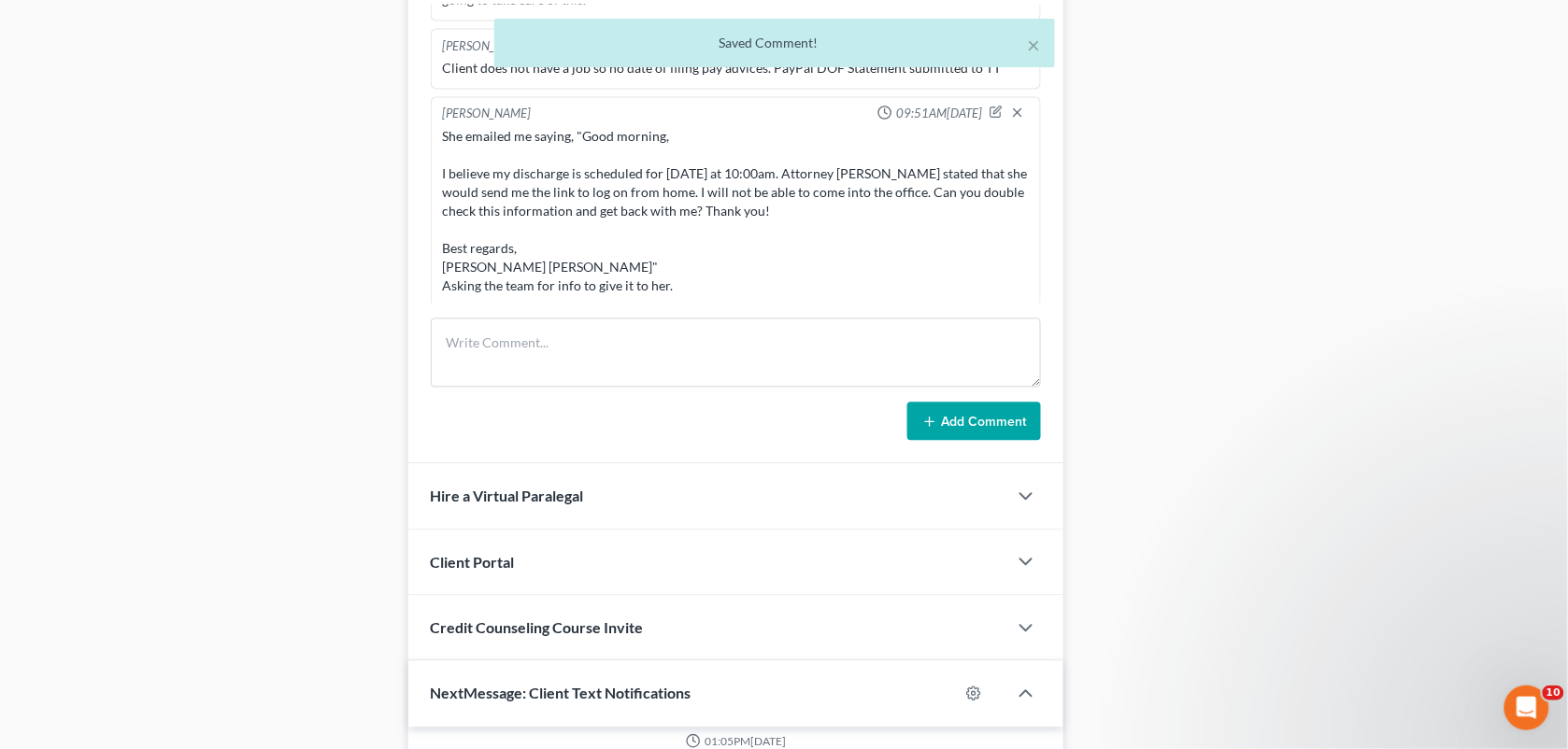
scroll to position [4252, 0]
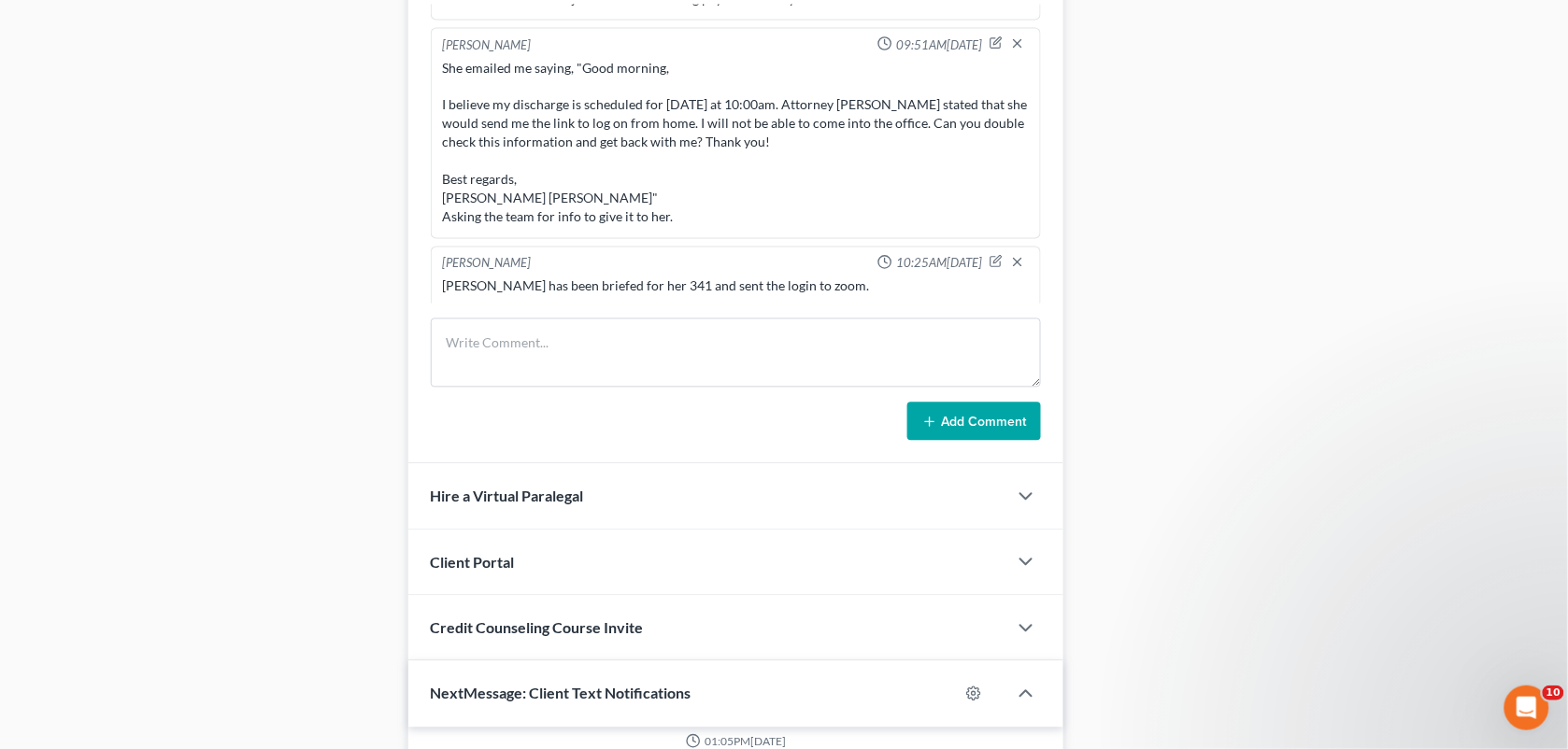
click at [1154, 196] on div "Docs Tasks Events Fees Timer 96% Completed Nothing here yet! Signed Retainer Dr…" at bounding box center [1313, 183] width 482 height 1927
click at [990, 262] on icon "button" at bounding box center [996, 262] width 14 height 14
click at [847, 306] on div "Richard Prunick 03:01PM, 01/08/2025 Did eval with kenyall, quoted ch 7 at 2500.…" at bounding box center [736, 224] width 656 height 483
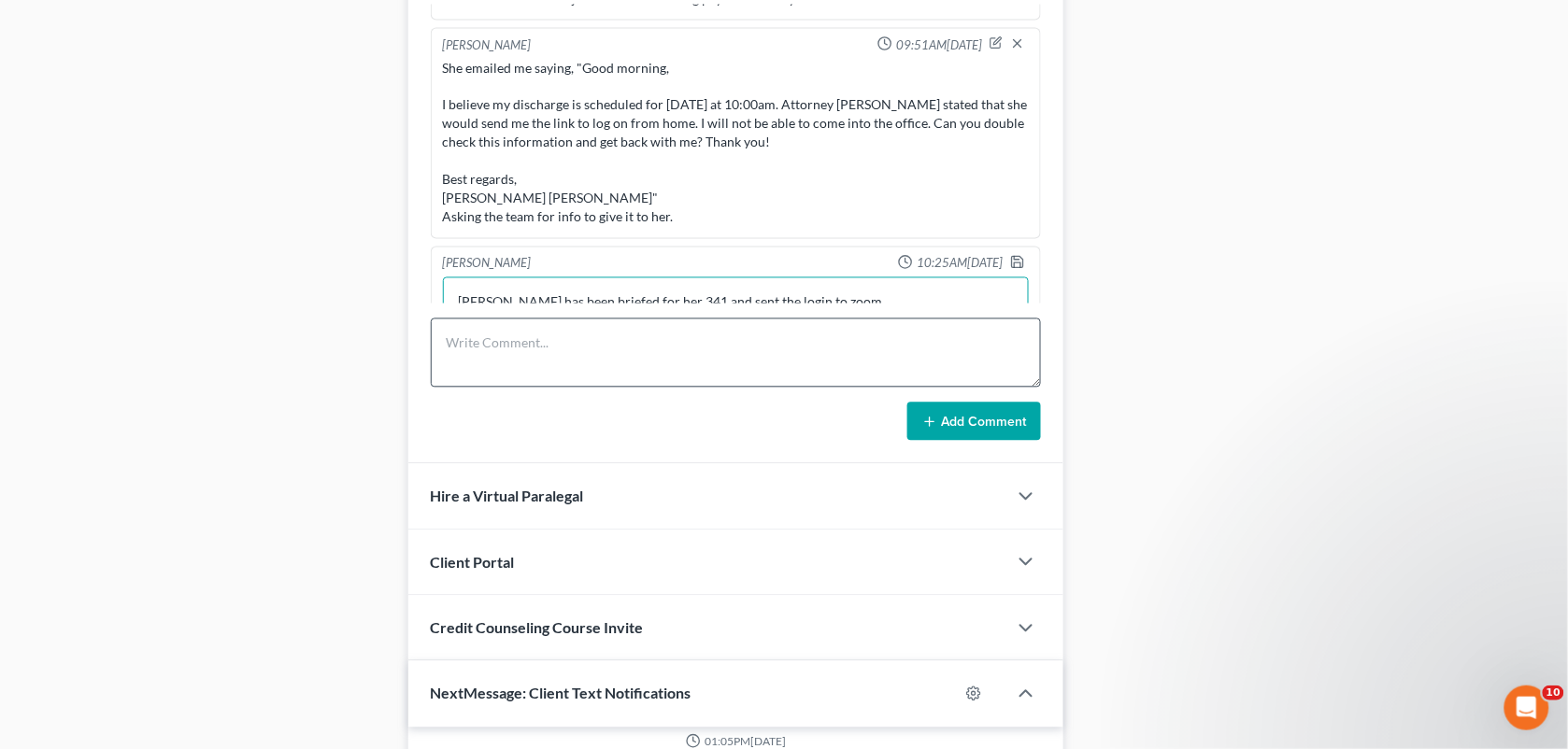
click at [864, 292] on textarea "Kenyall has been briefed for her 341 and sent the login to zoom." at bounding box center [737, 312] width 587 height 69
click at [719, 333] on div "Richard Prunick 03:01PM, 01/08/2025 Did eval with kenyall, quoted ch 7 at 2500.…" at bounding box center [736, 224] width 656 height 483
click at [833, 309] on div "Richard Prunick 03:01PM, 01/08/2025 Did eval with kenyall, quoted ch 7 at 2500.…" at bounding box center [736, 224] width 656 height 483
click at [833, 295] on textarea "Kenyall has been briefed for her 341 and sent the login to zoom." at bounding box center [737, 312] width 587 height 69
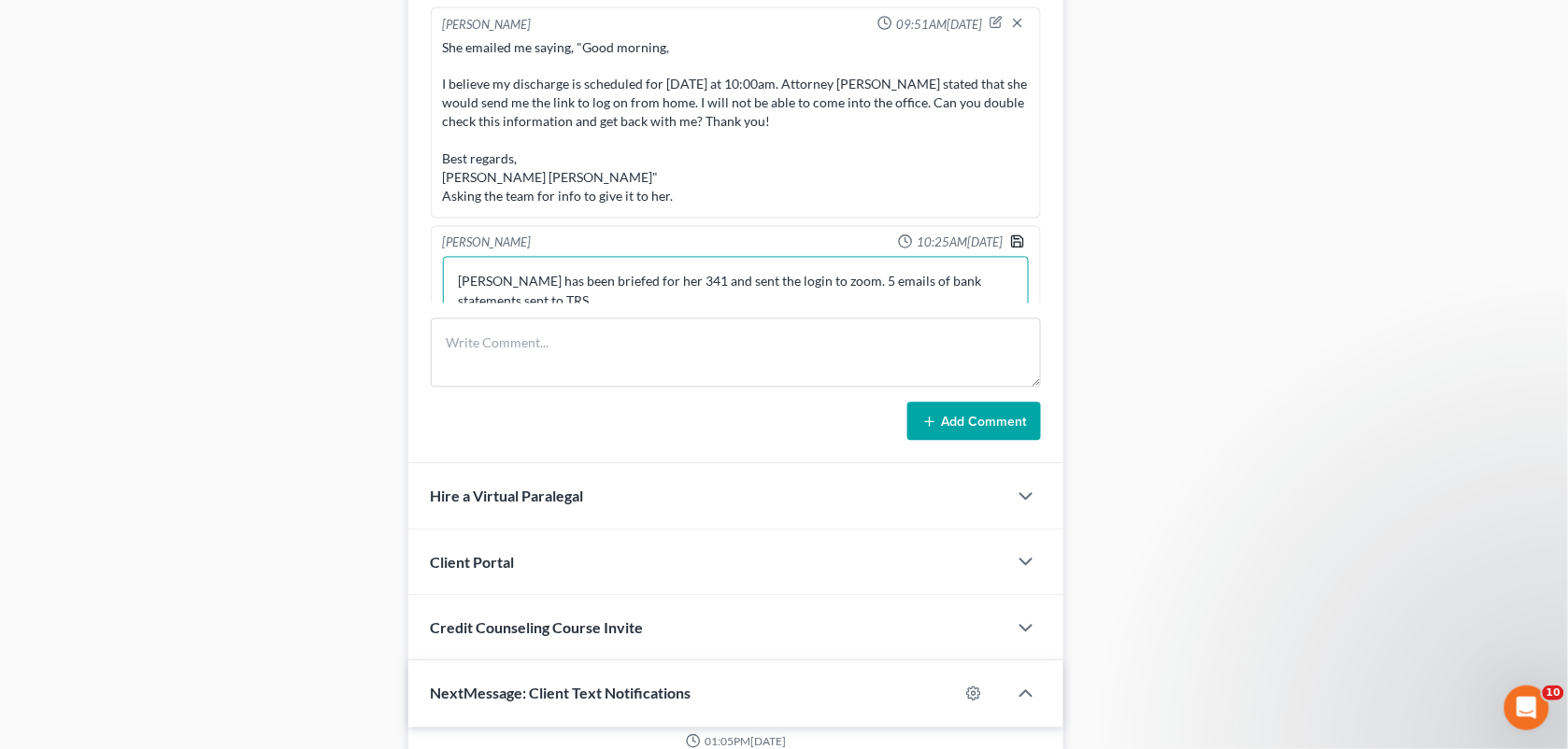
type textarea "Kenyall has been briefed for her 341 and sent the login to zoom. 5 emails of ba…"
click at [1010, 243] on icon "button" at bounding box center [1017, 241] width 14 height 14
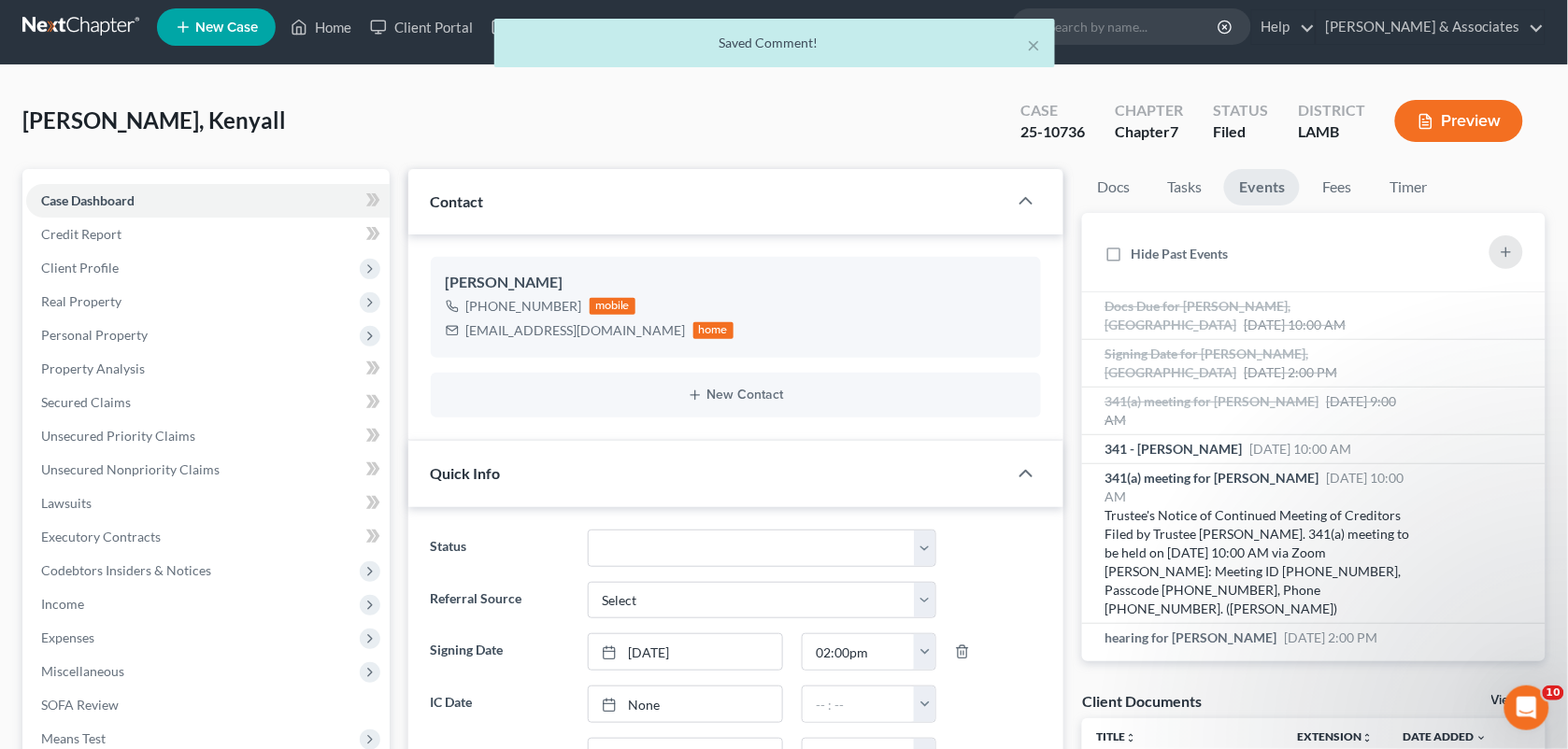
scroll to position [0, 0]
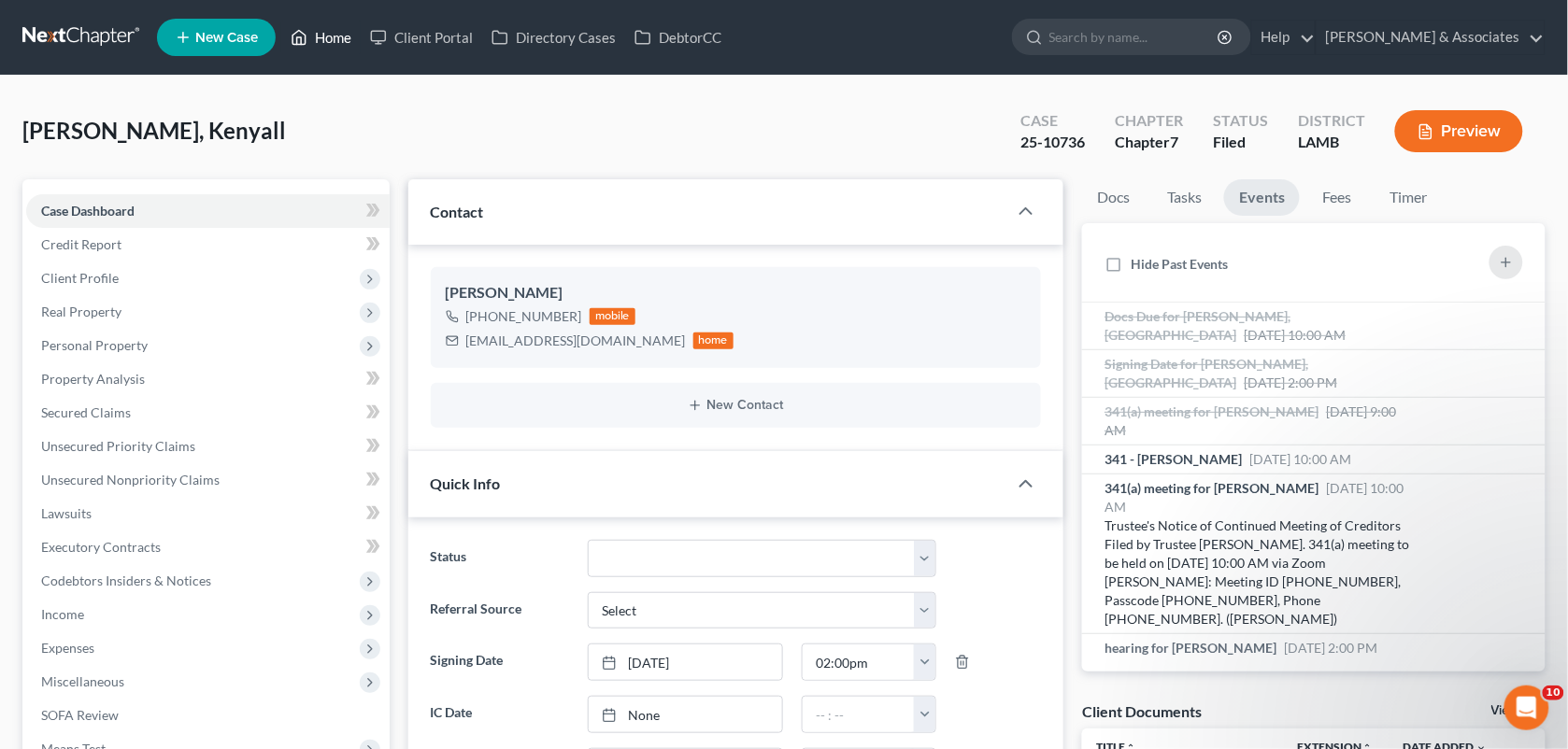
click at [323, 40] on link "Home" at bounding box center [321, 37] width 79 height 34
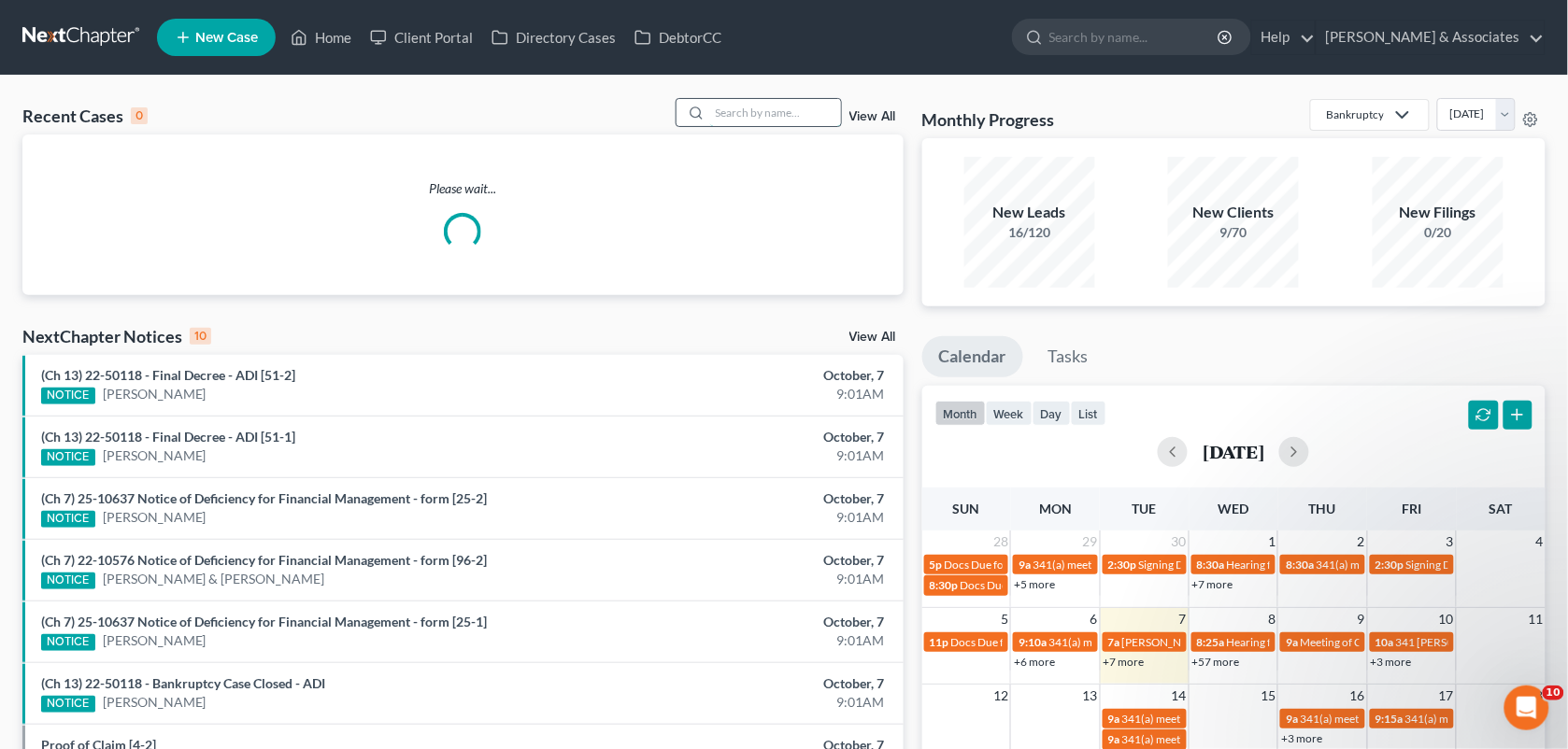
click at [735, 99] on input "search" at bounding box center [775, 113] width 130 height 27
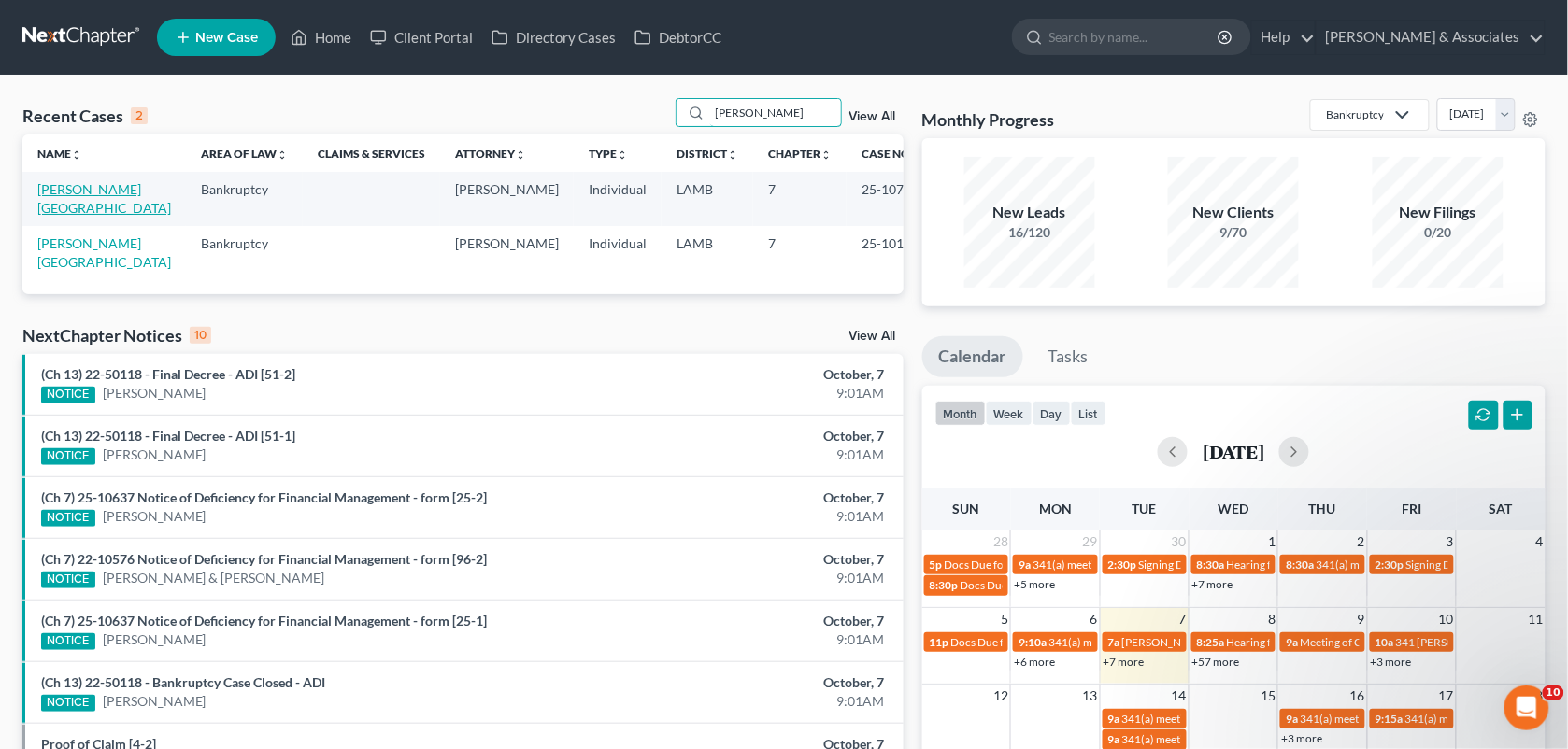
type input "saul"
click at [79, 189] on link "Saul, Anissa" at bounding box center [104, 199] width 133 height 35
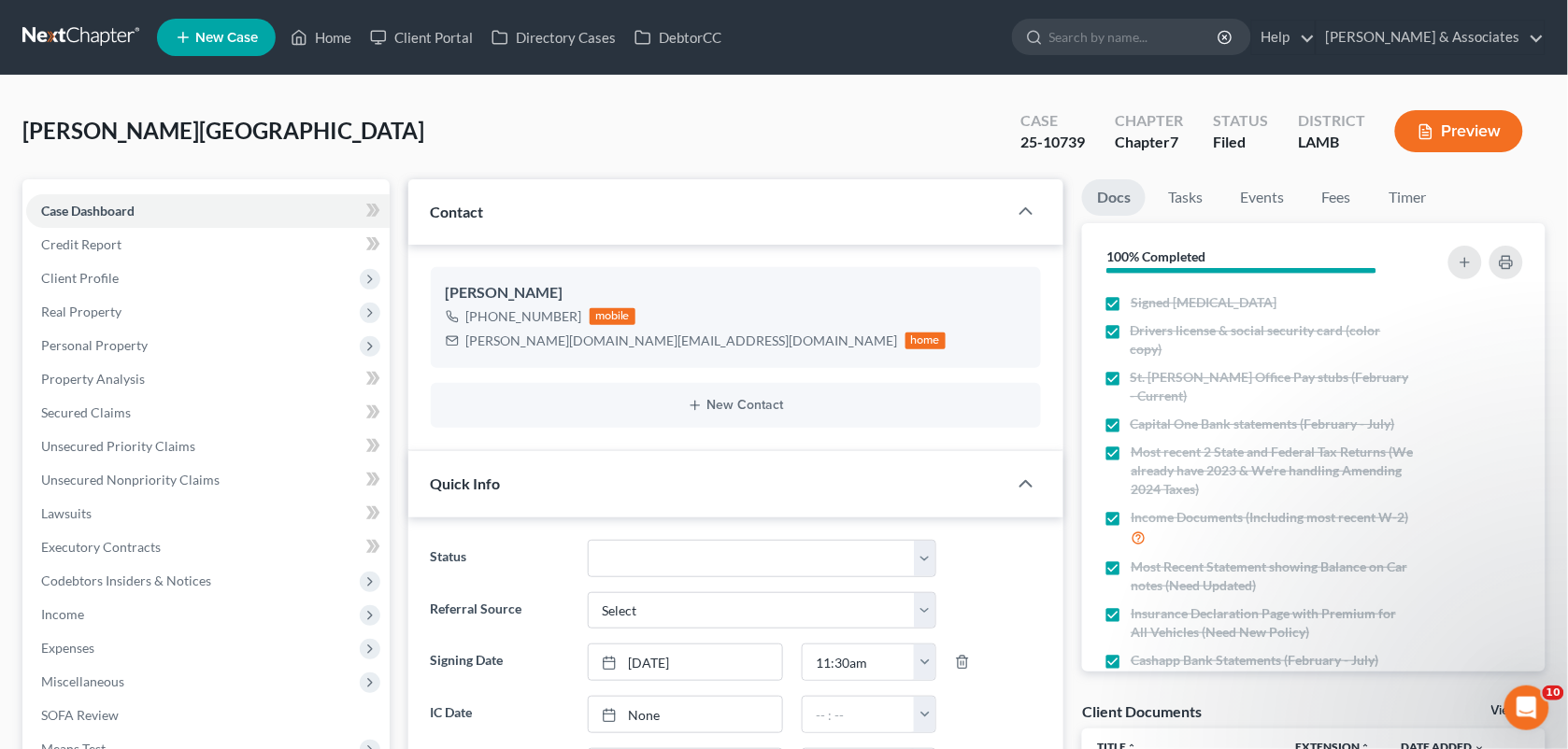
scroll to position [2303, 0]
click at [145, 236] on link "Credit Report" at bounding box center [208, 244] width 363 height 34
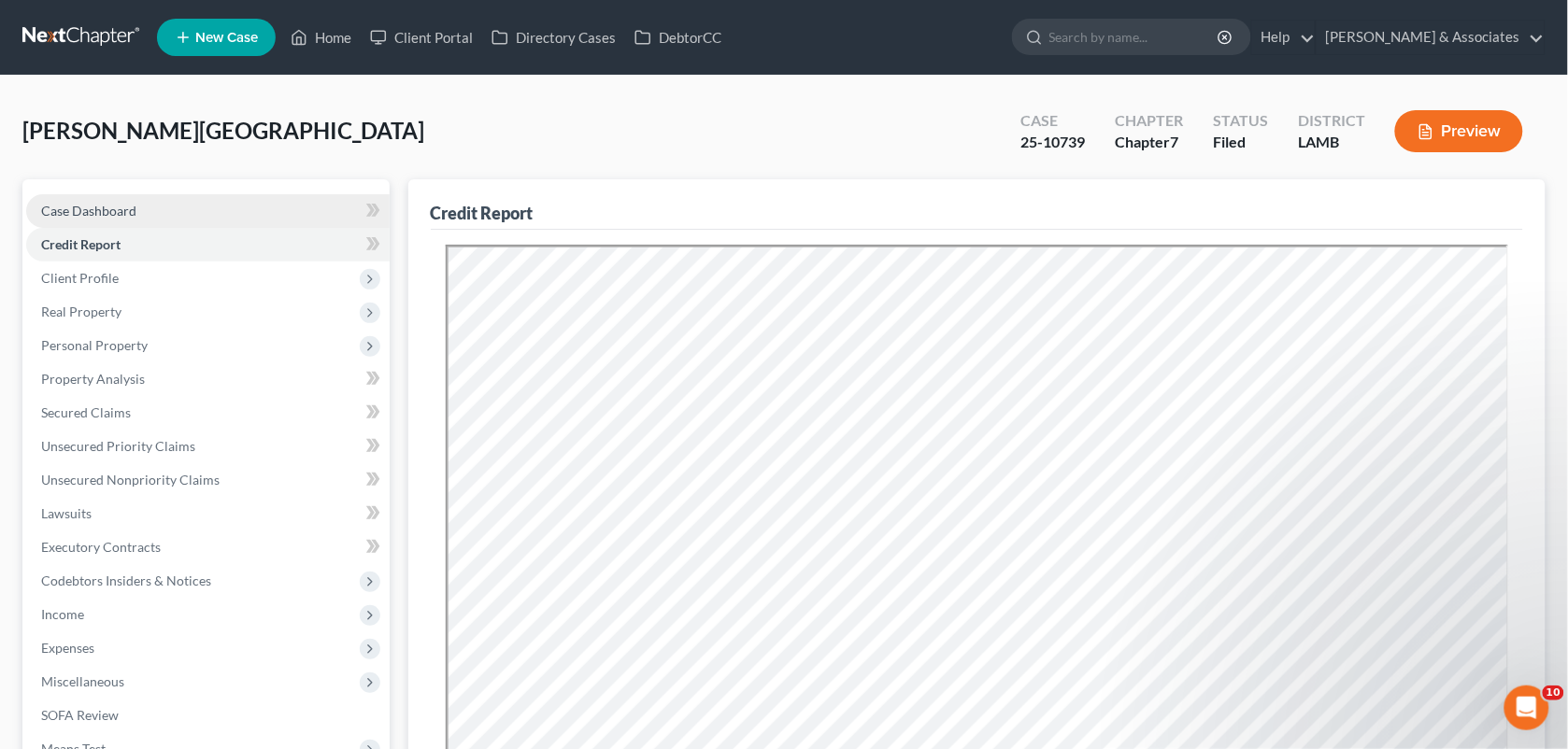
click at [132, 210] on span "Case Dashboard" at bounding box center [89, 210] width 96 height 15
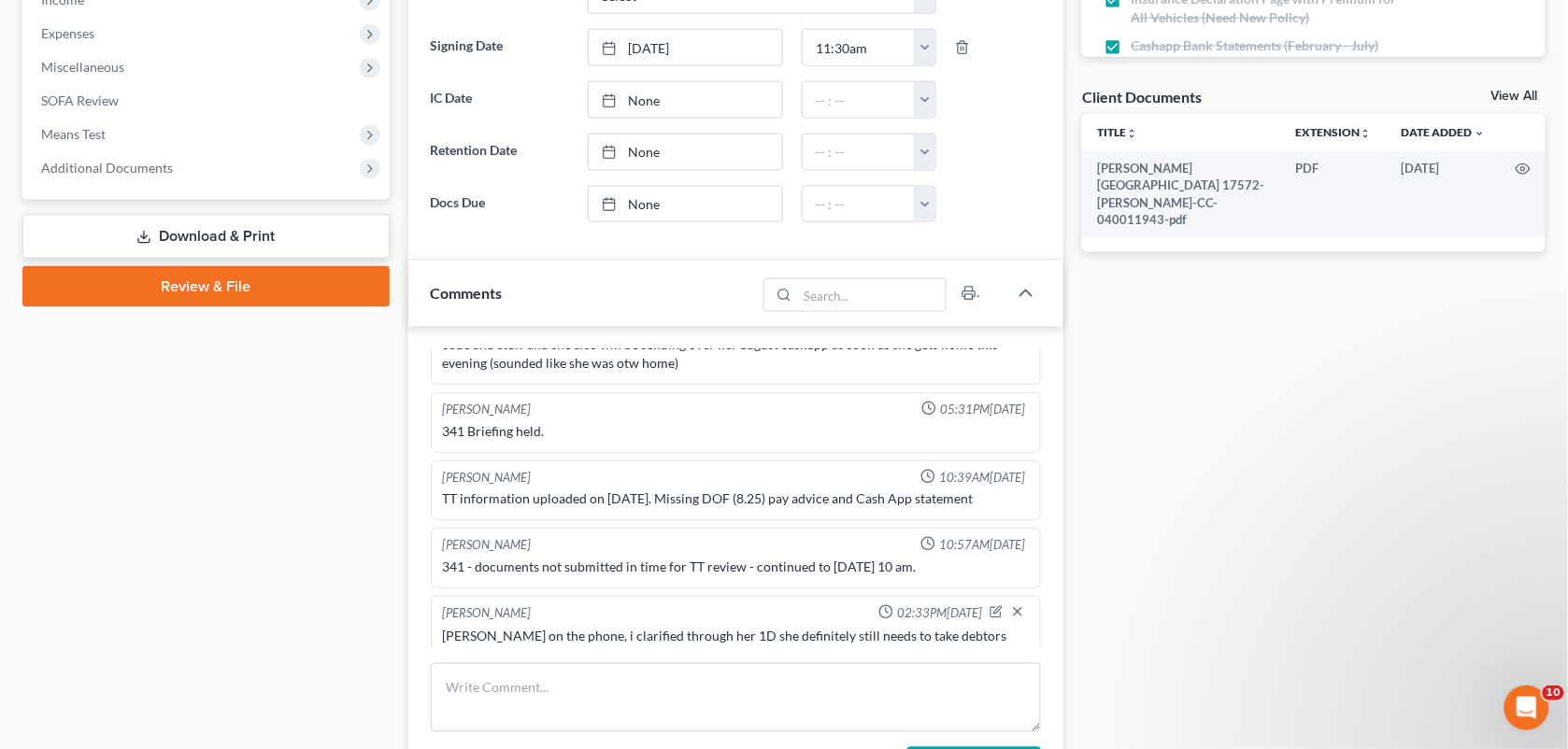
scroll to position [783, 0]
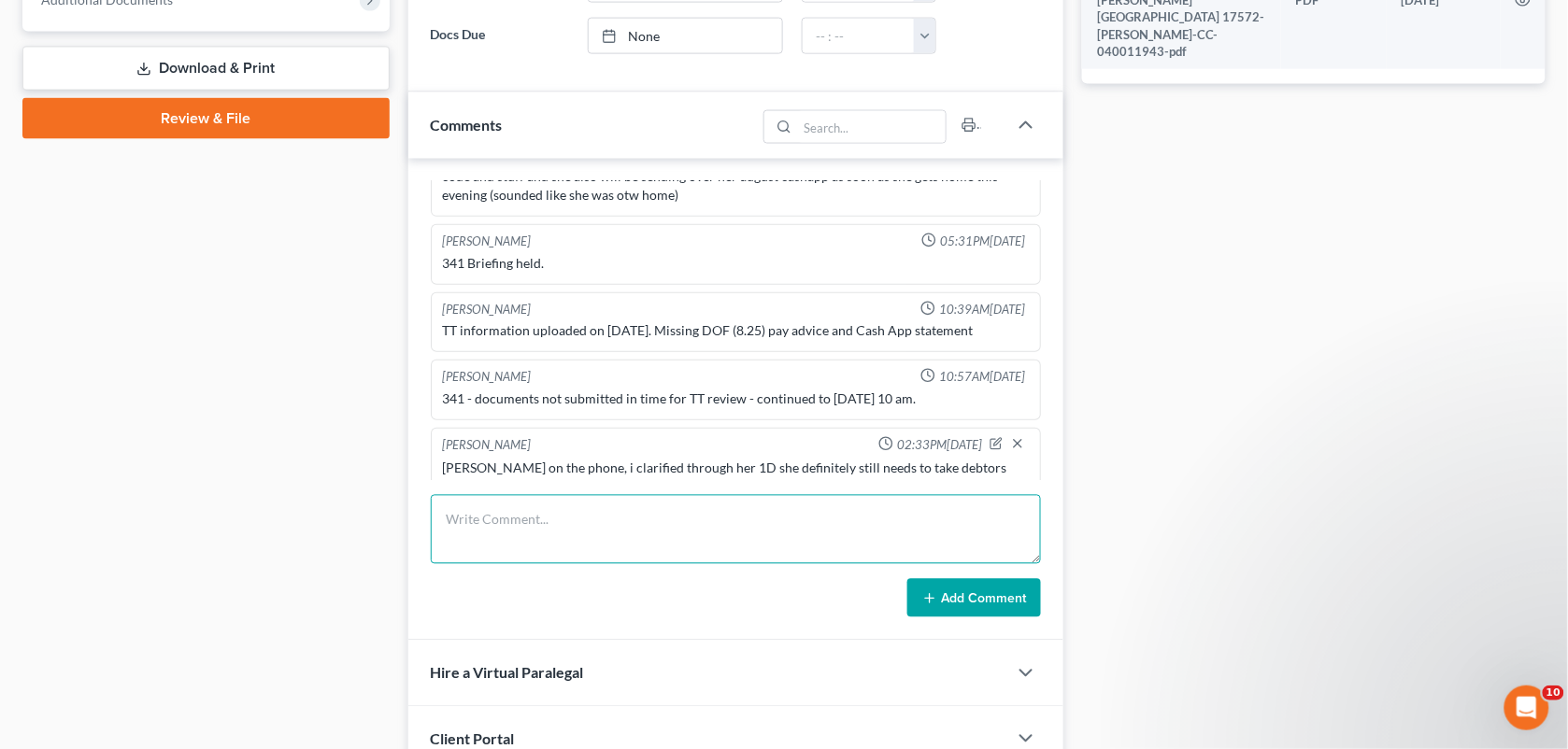
click at [599, 531] on textarea at bounding box center [736, 530] width 611 height 69
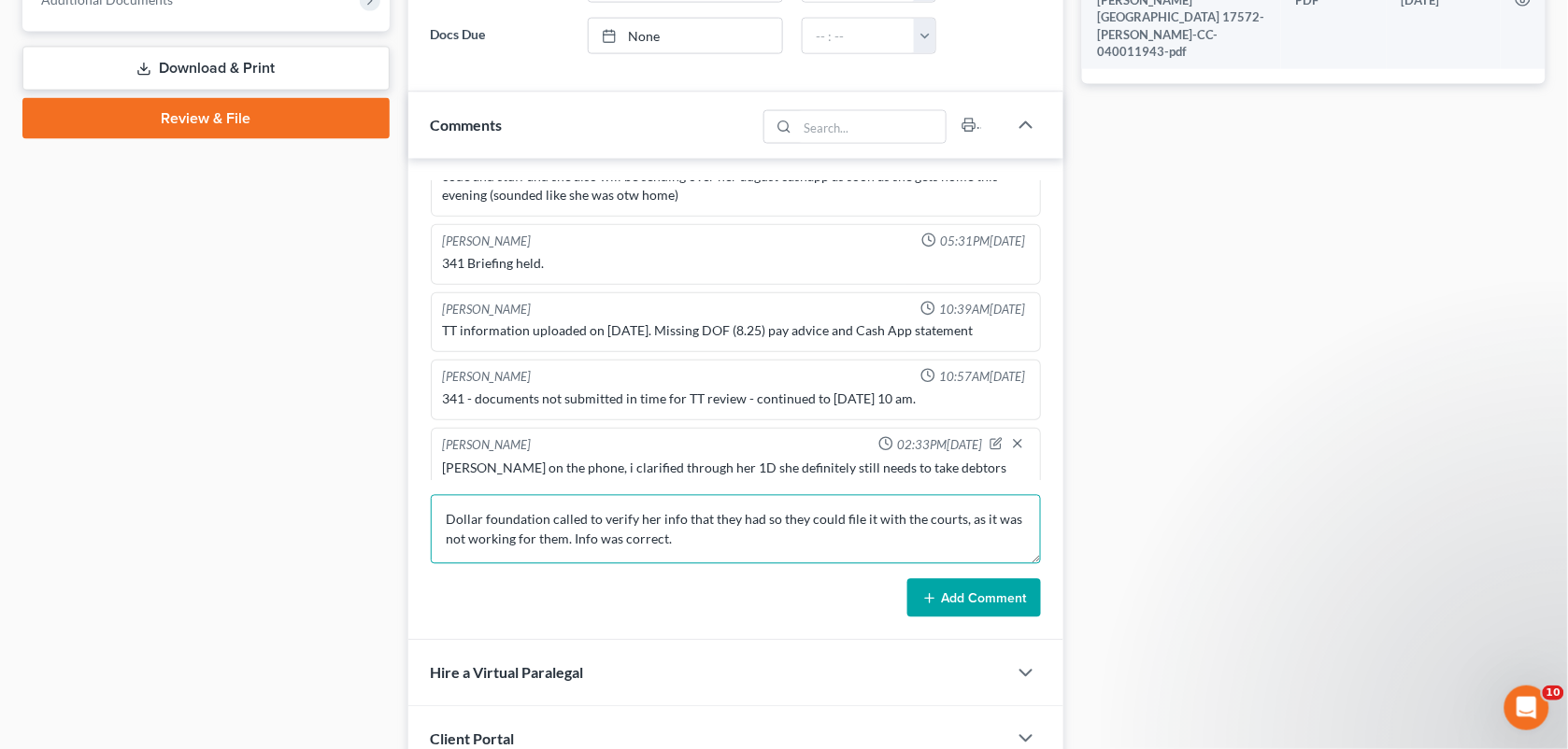
type textarea "Dollar foundation called to verify her info that they had so they could file it…"
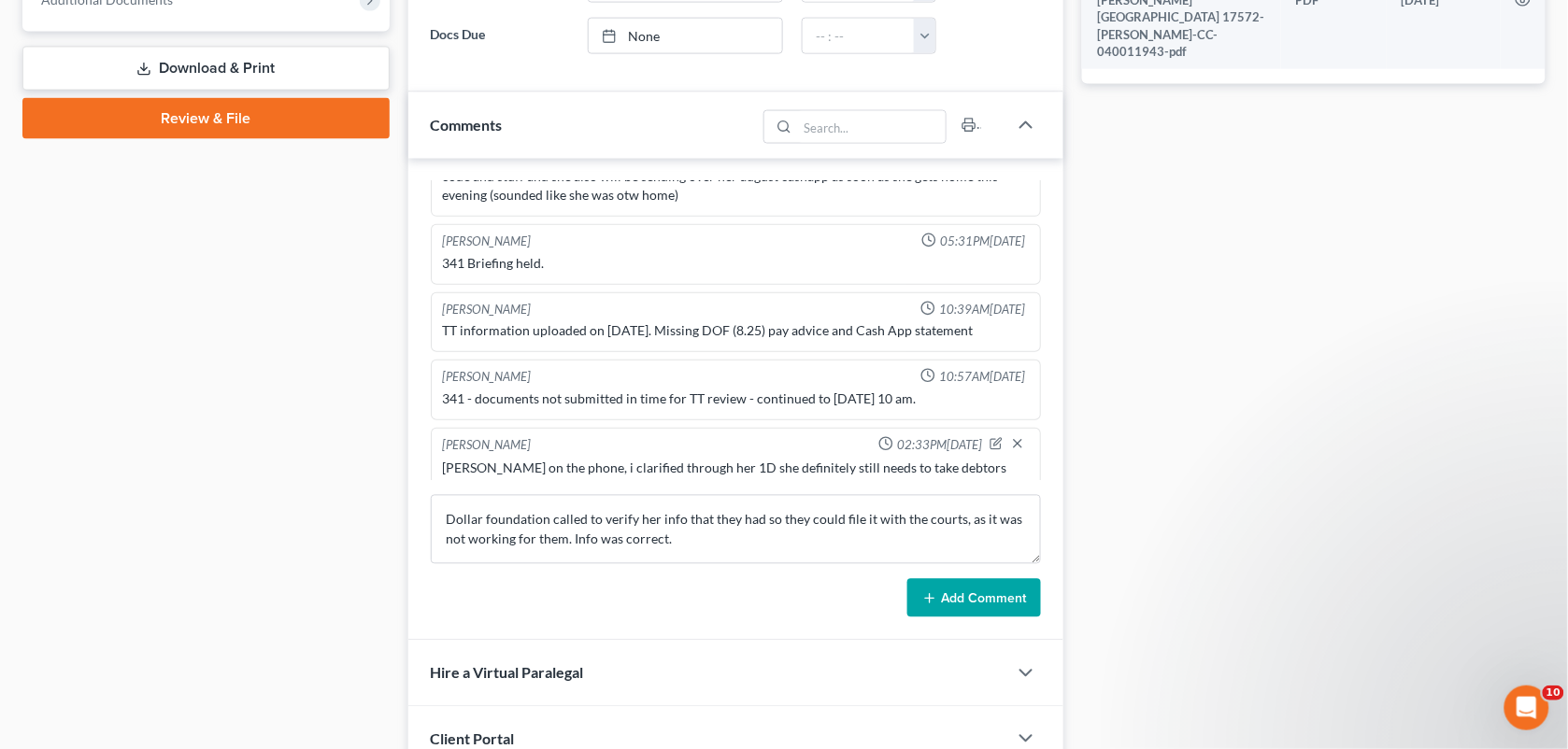
click at [996, 600] on button "Add Comment" at bounding box center [974, 598] width 133 height 40
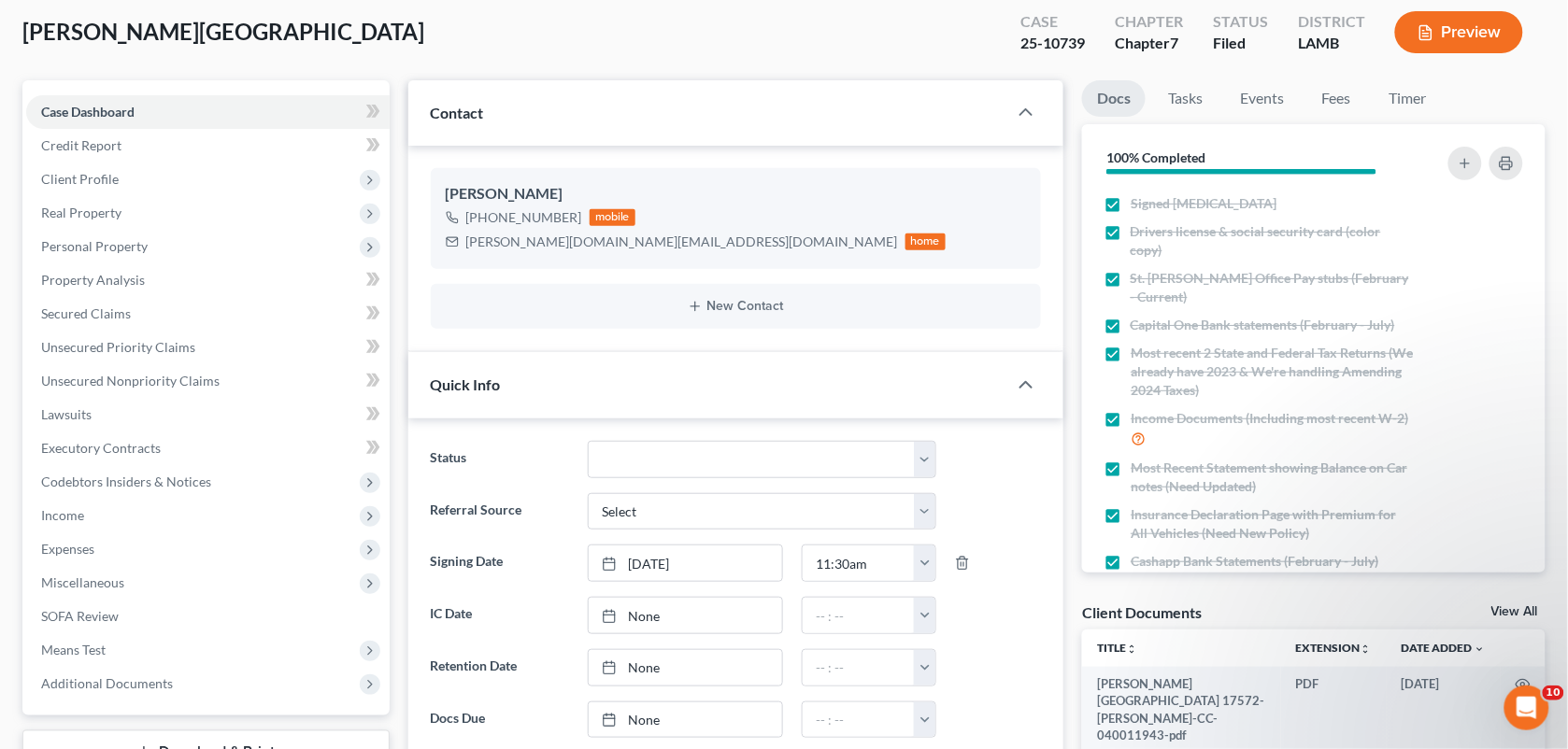
scroll to position [0, 0]
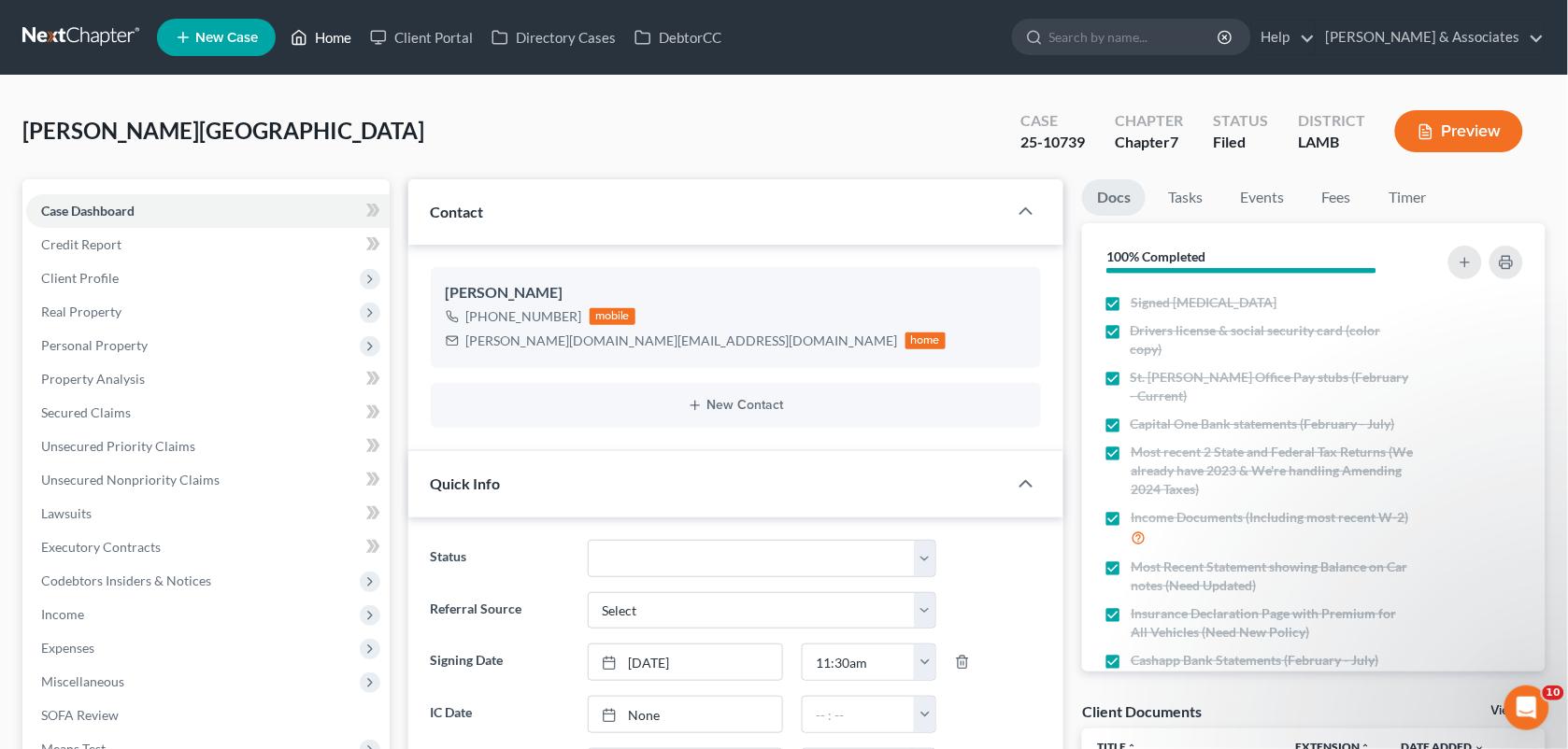
click at [339, 46] on link "Home" at bounding box center [321, 37] width 79 height 34
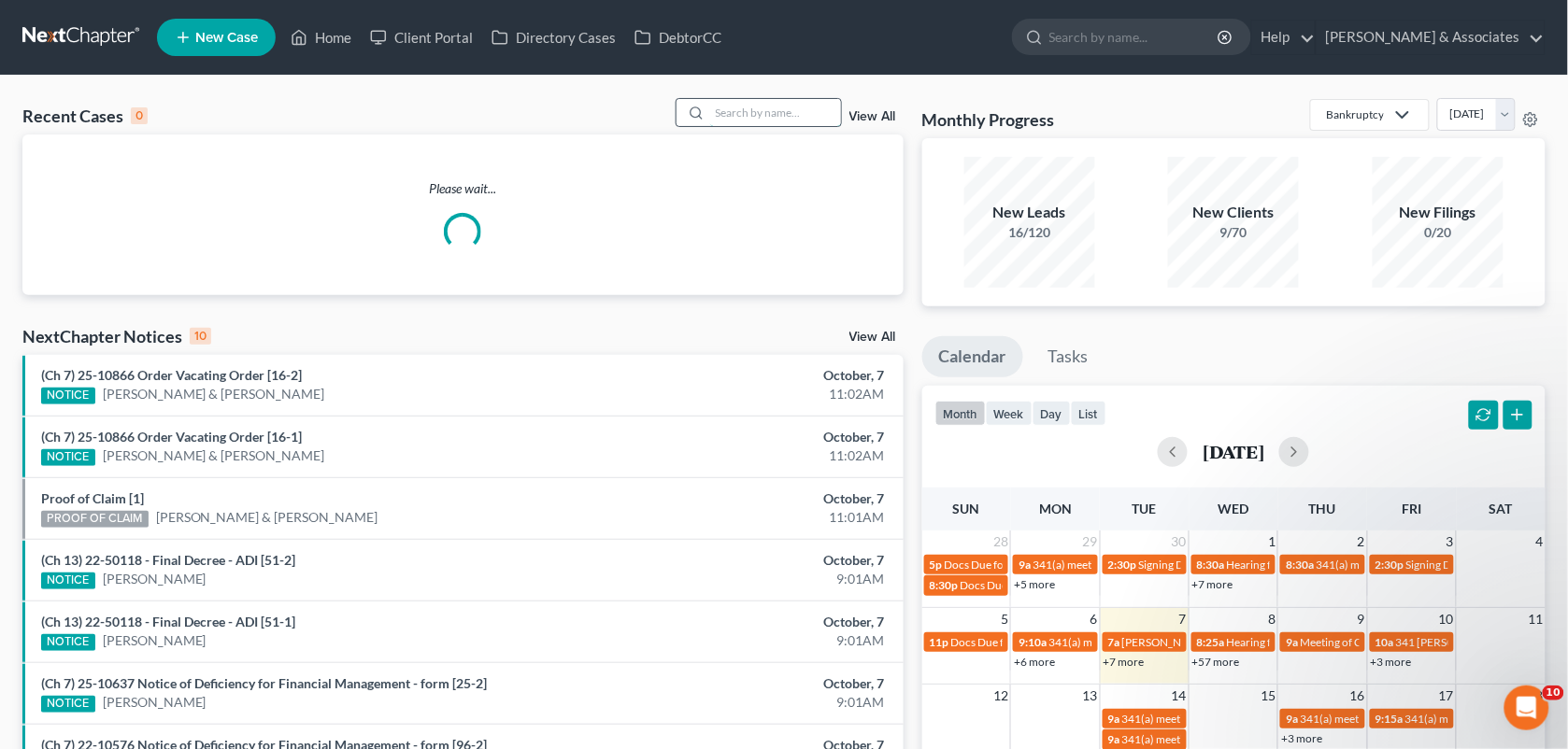
click at [757, 112] on input "search" at bounding box center [775, 113] width 130 height 27
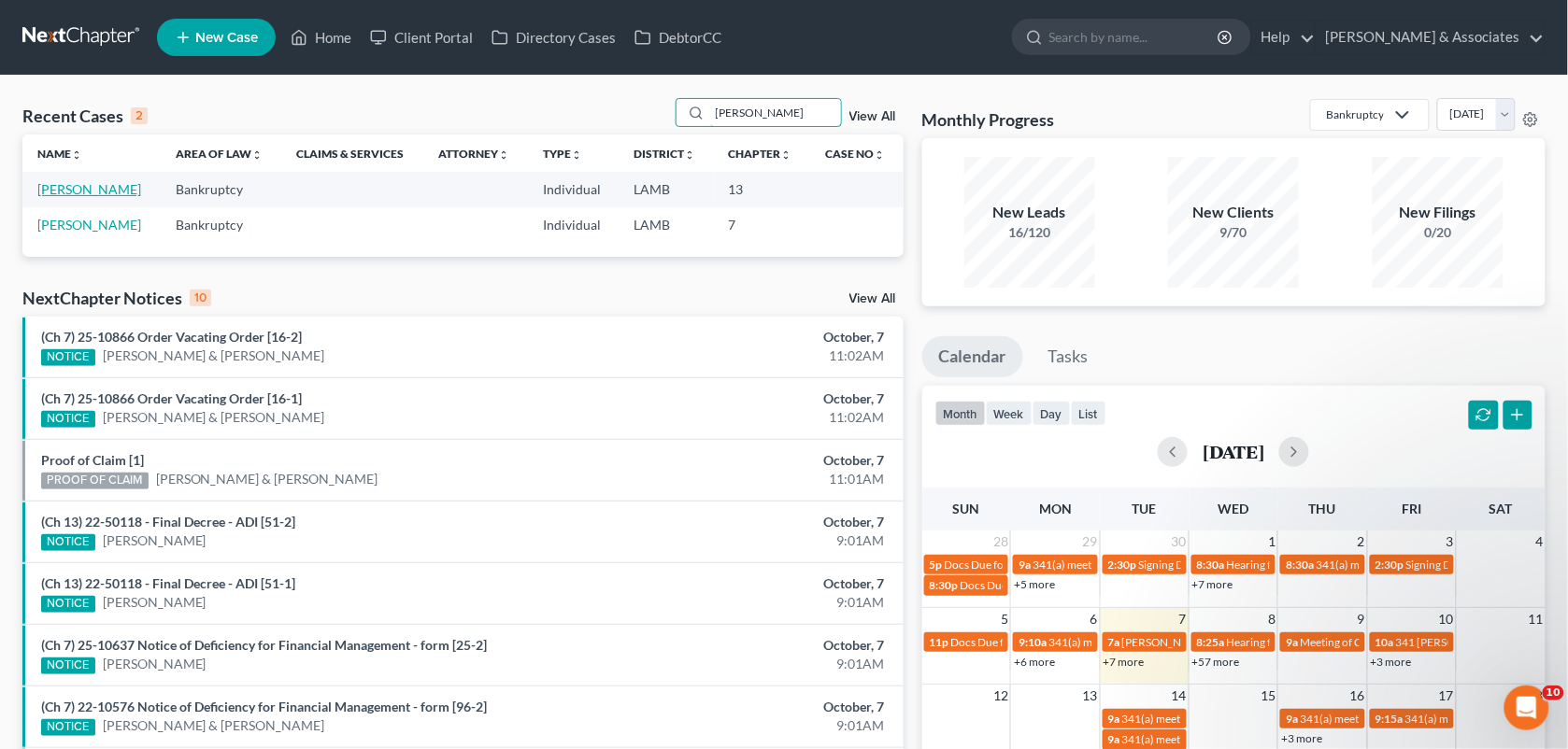
type input "toby williams"
click at [68, 191] on link "Williams, Toby" at bounding box center [89, 189] width 103 height 15
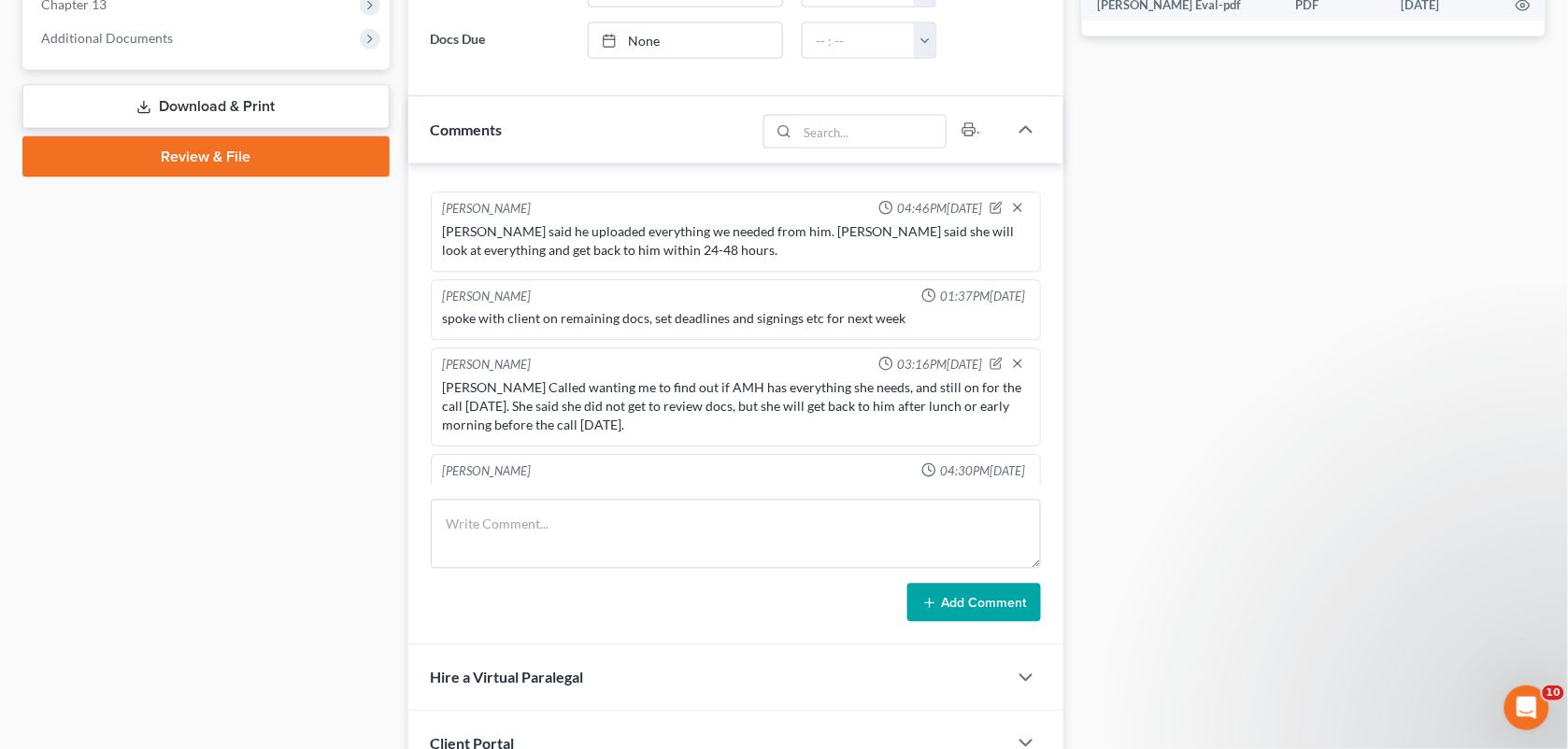
scroll to position [1612, 0]
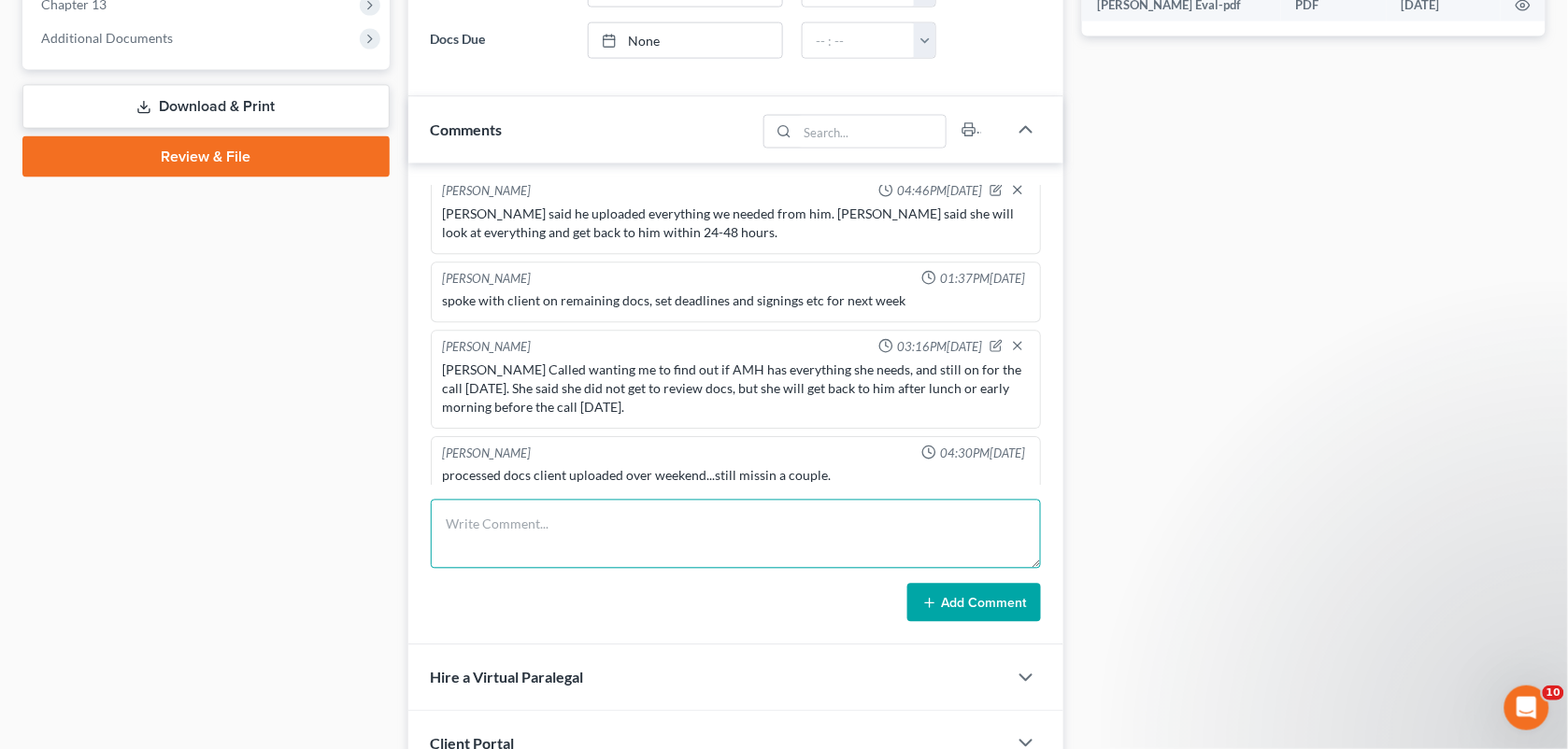
click at [535, 514] on textarea at bounding box center [736, 535] width 611 height 69
click at [557, 535] on textarea at bounding box center [736, 535] width 611 height 69
type textarea "C"
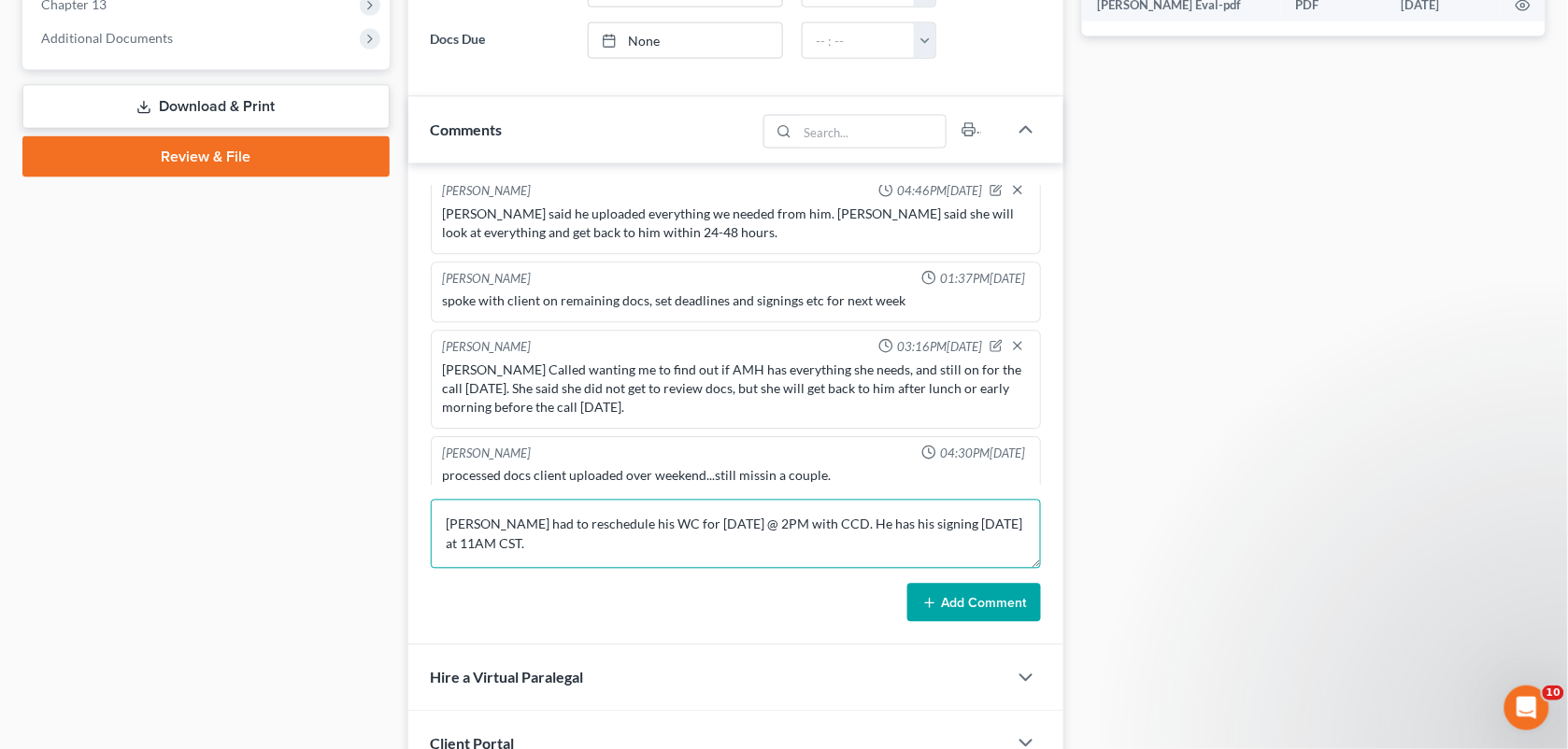
type textarea "Toby had to reschedule his WC for today @ 2PM with CCD. He has his signing on T…"
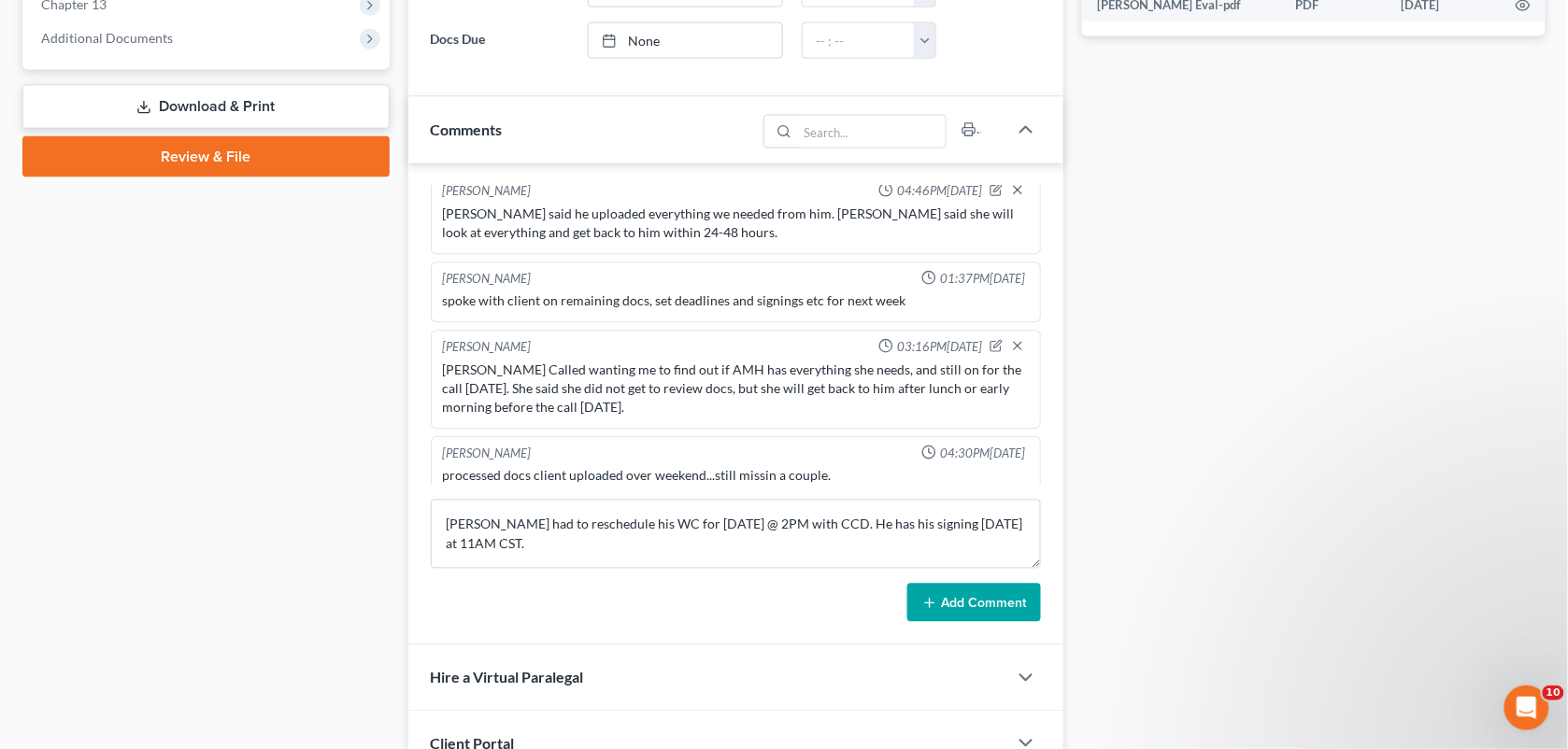
click at [972, 610] on button "Add Comment" at bounding box center [974, 603] width 133 height 40
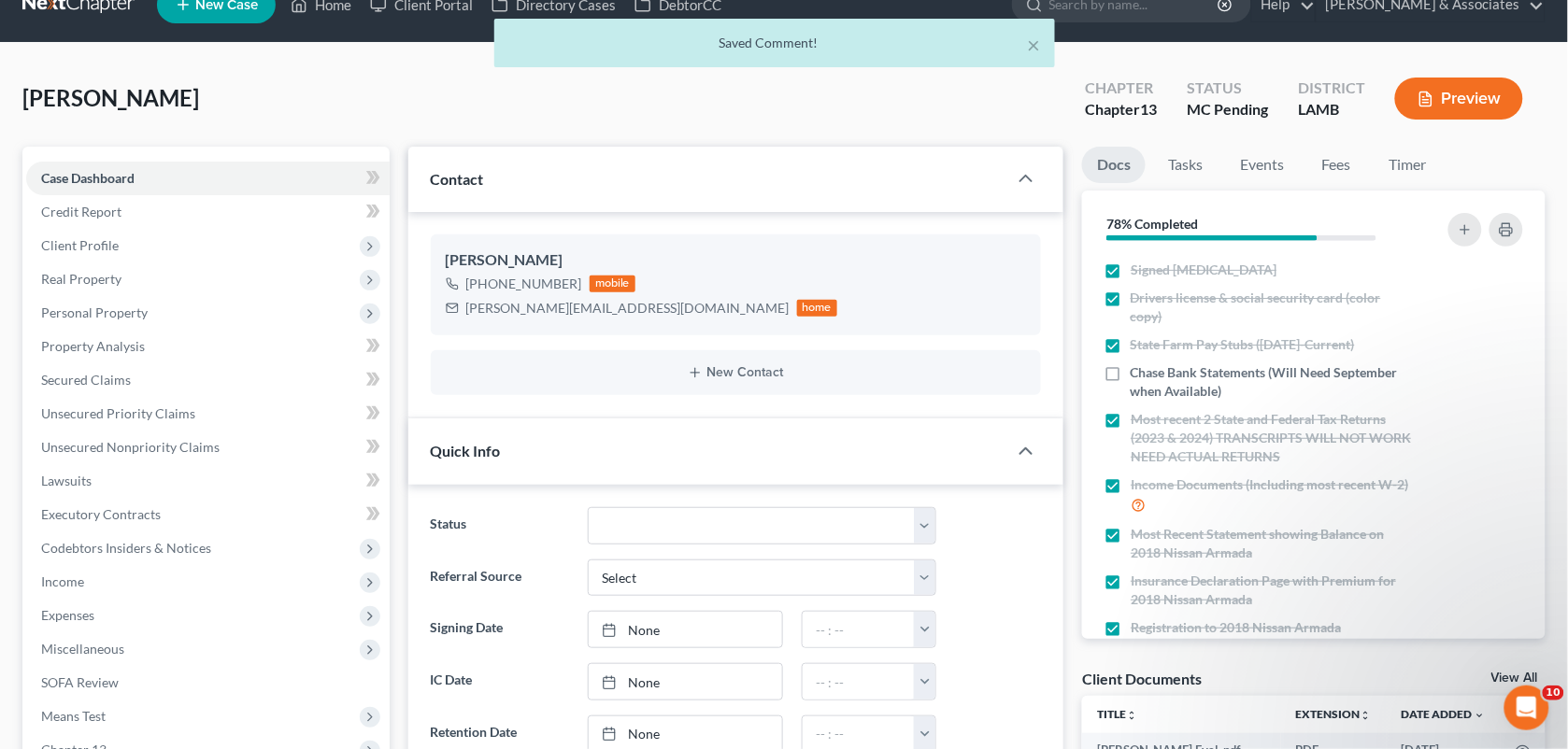
scroll to position [0, 0]
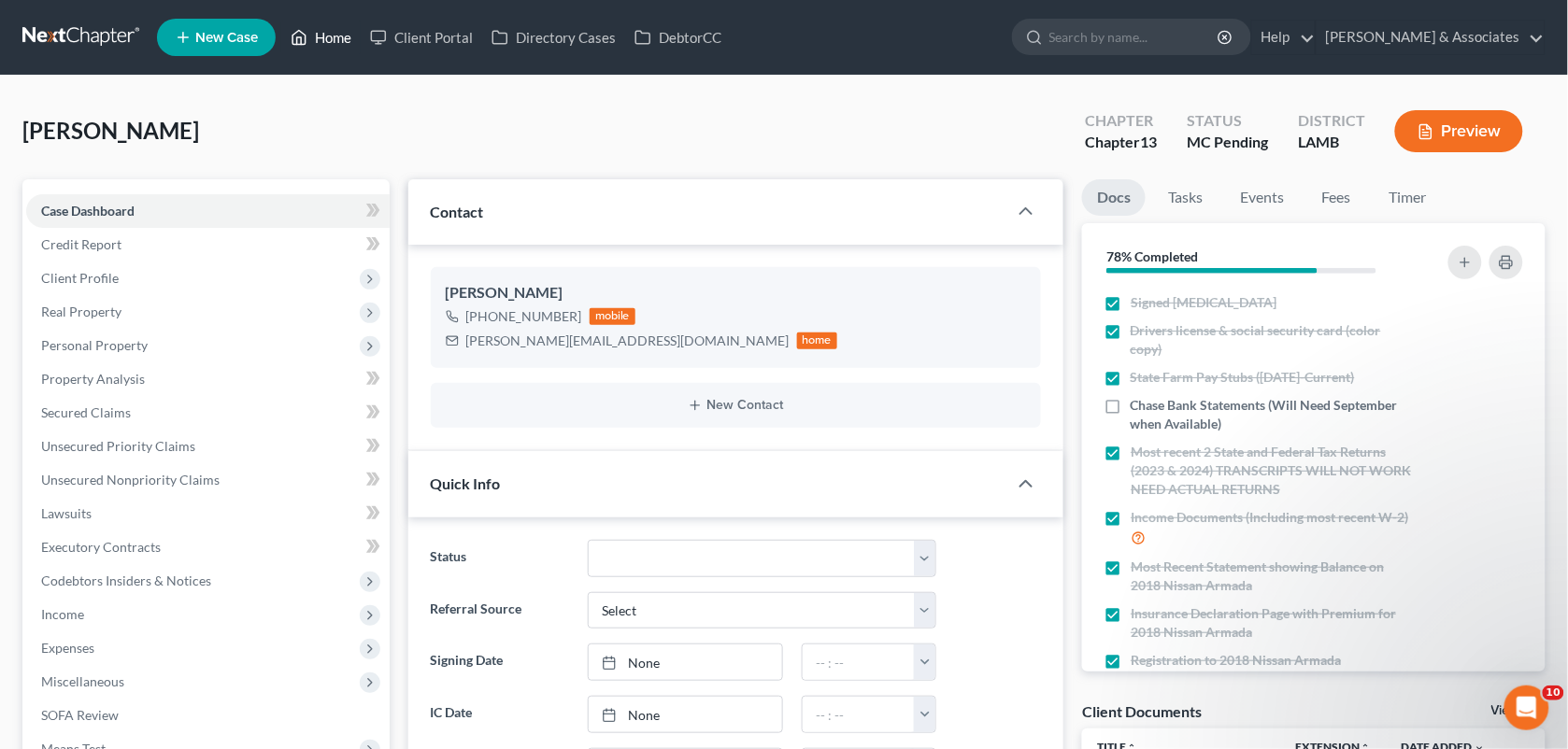
click at [334, 43] on link "Home" at bounding box center [321, 37] width 79 height 34
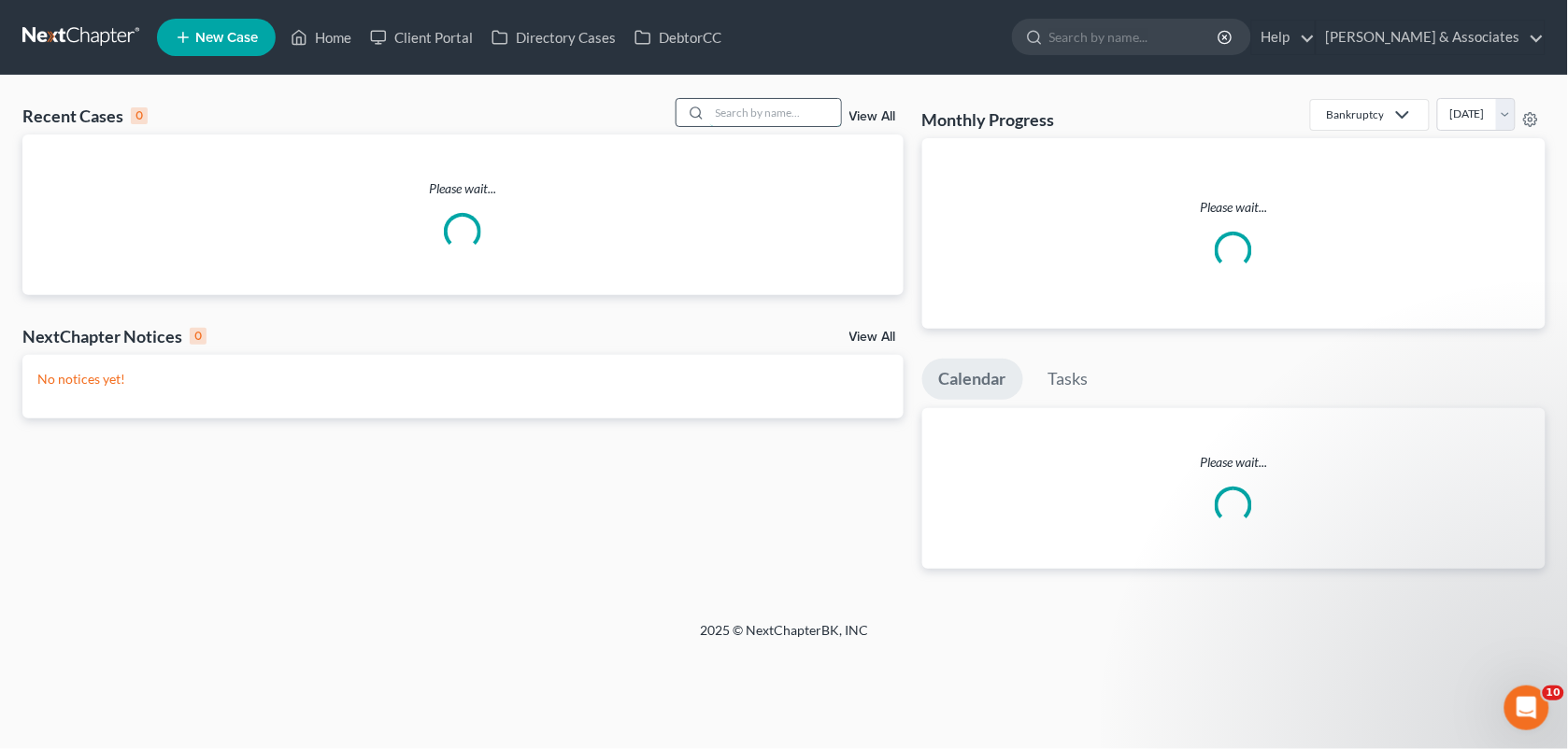
click at [760, 114] on input "search" at bounding box center [775, 113] width 130 height 27
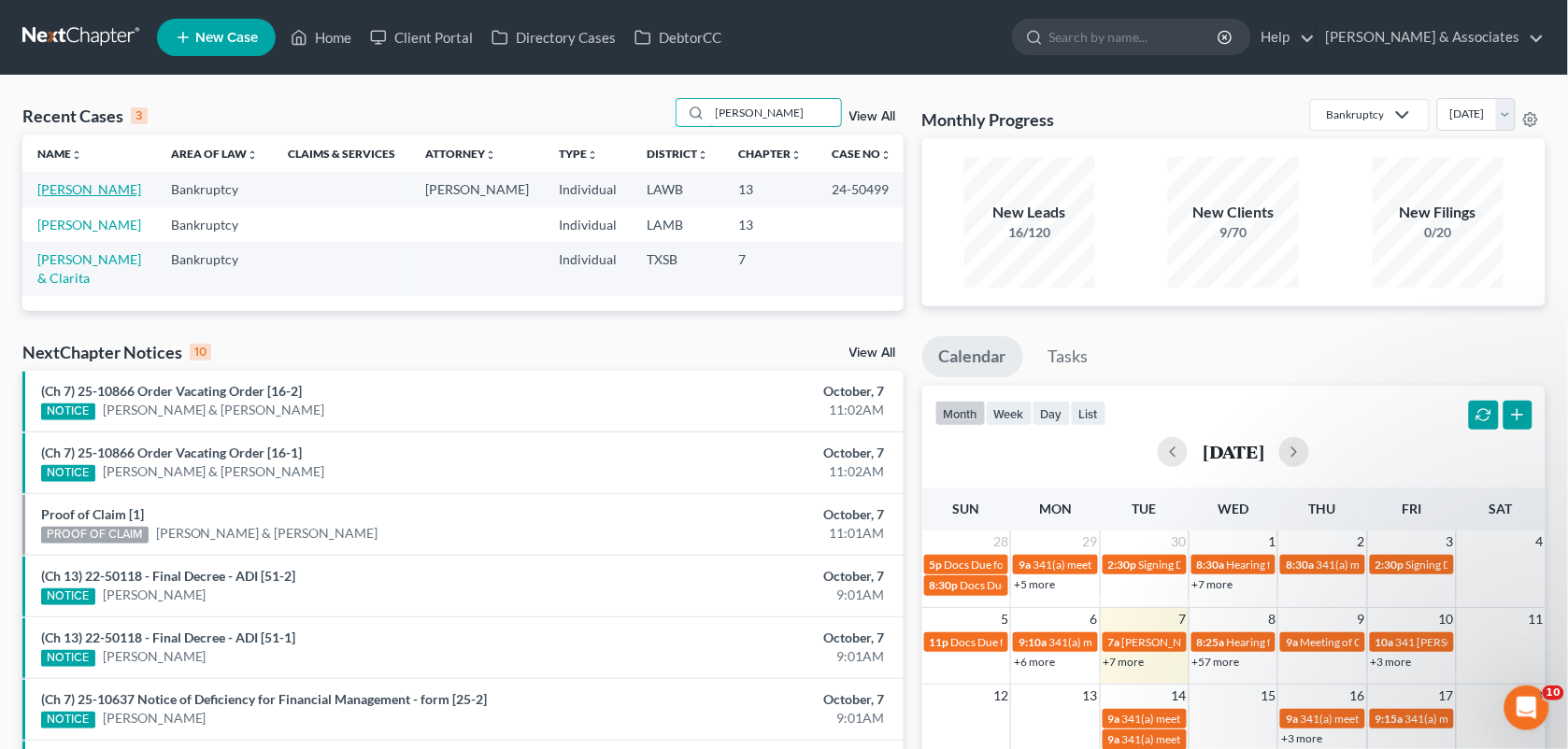
type input "rita"
click at [86, 188] on link "[PERSON_NAME]" at bounding box center [89, 189] width 103 height 15
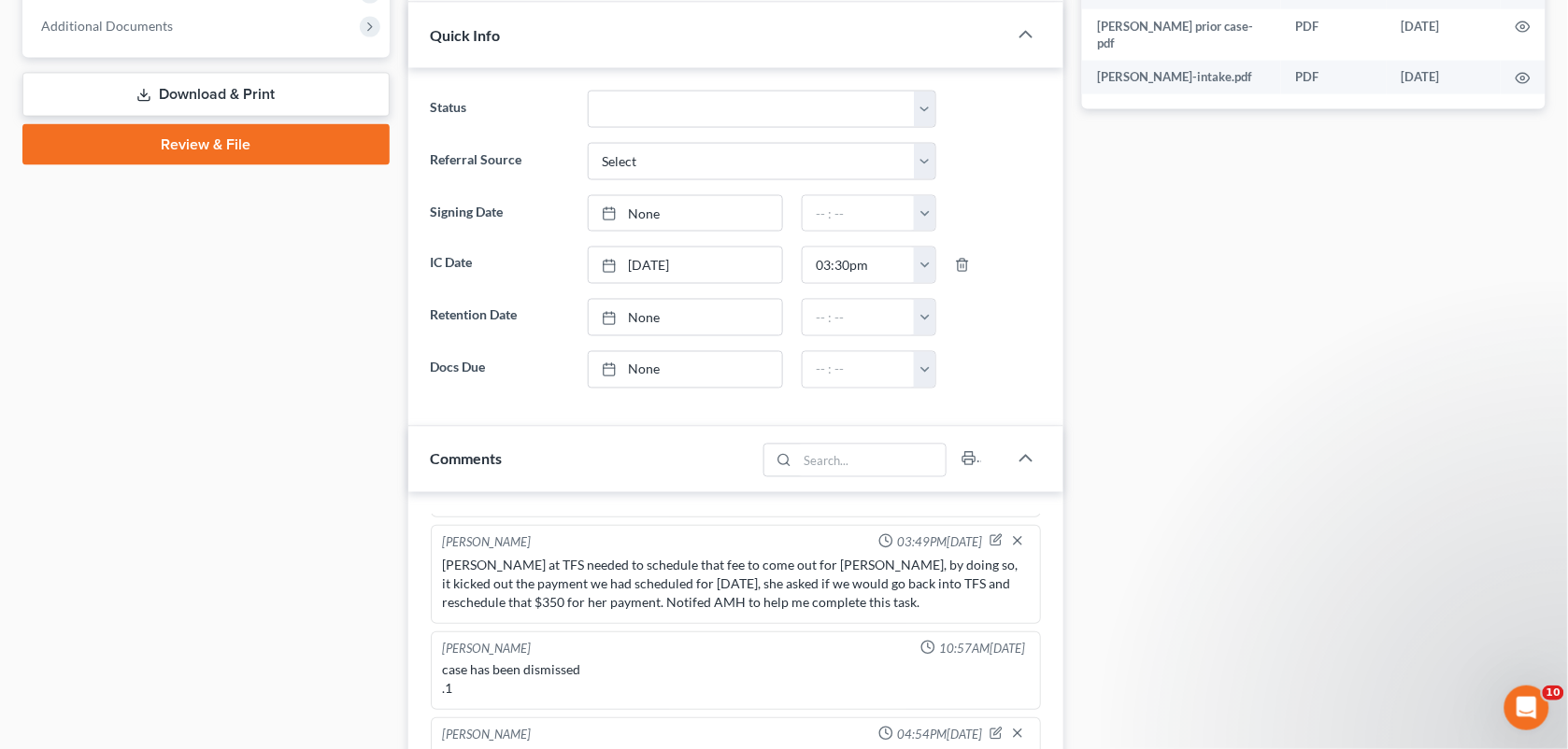
scroll to position [1231, 0]
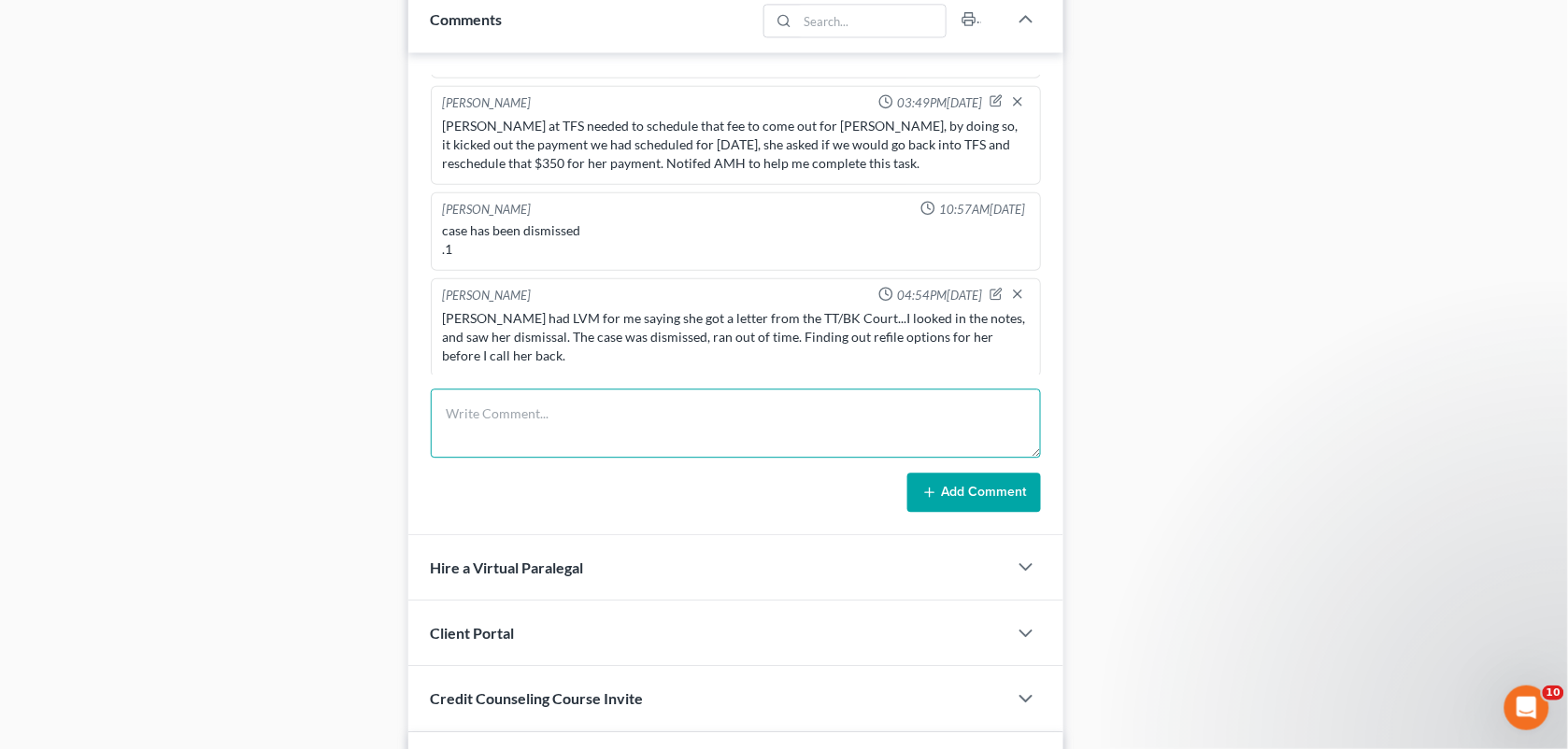
click at [564, 422] on textarea at bounding box center [736, 424] width 611 height 69
click at [491, 399] on textarea at bounding box center [736, 424] width 611 height 69
click at [500, 417] on textarea at bounding box center [736, 424] width 611 height 69
type textarea """
paste textarea "We can do $1500 down. That's the $1,000 in attorney fees owed from the last cas…"
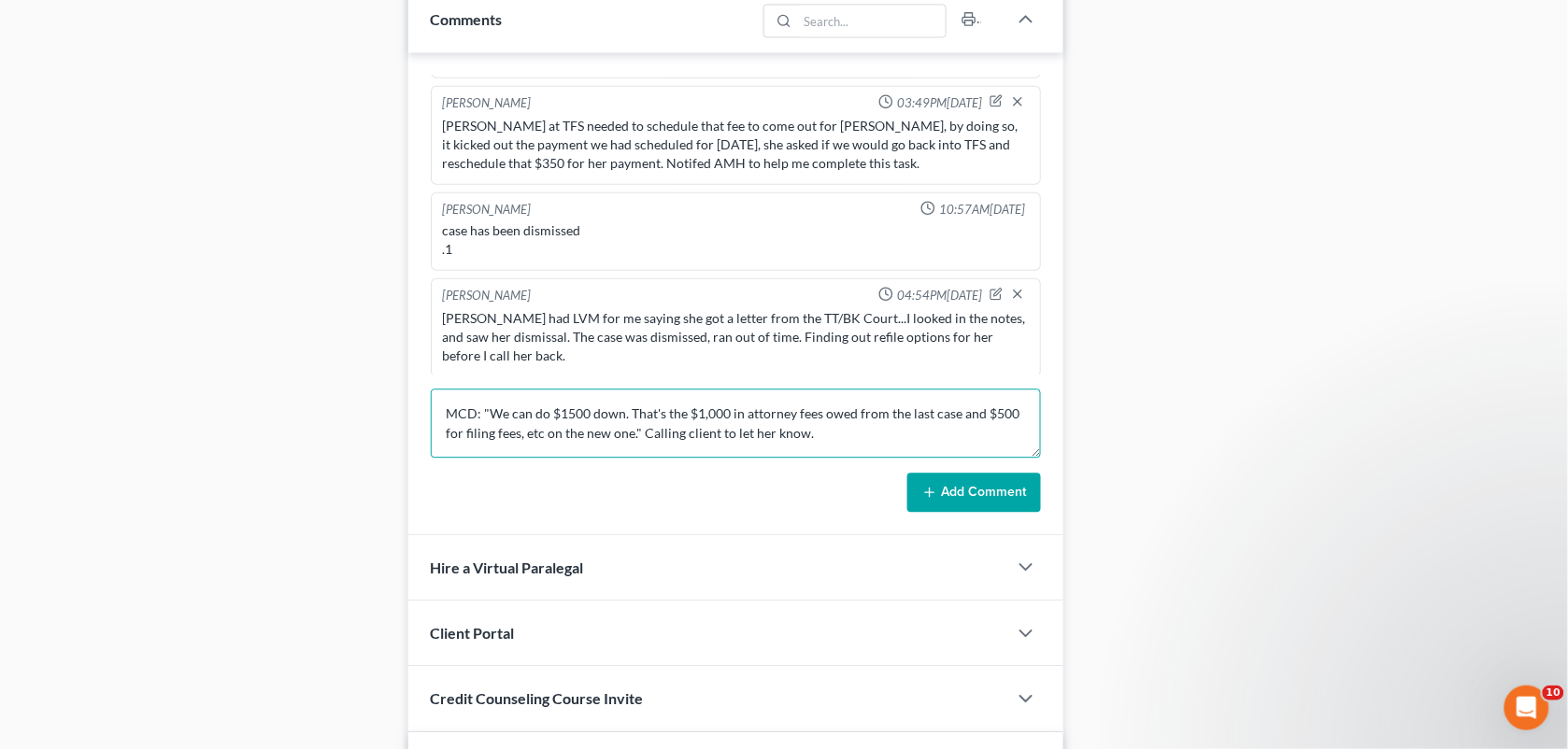
type textarea "MCD: "We can do $1500 down. That's the $1,000 in attorney fees owed from the la…"
click at [959, 484] on button "Add Comment" at bounding box center [974, 492] width 133 height 40
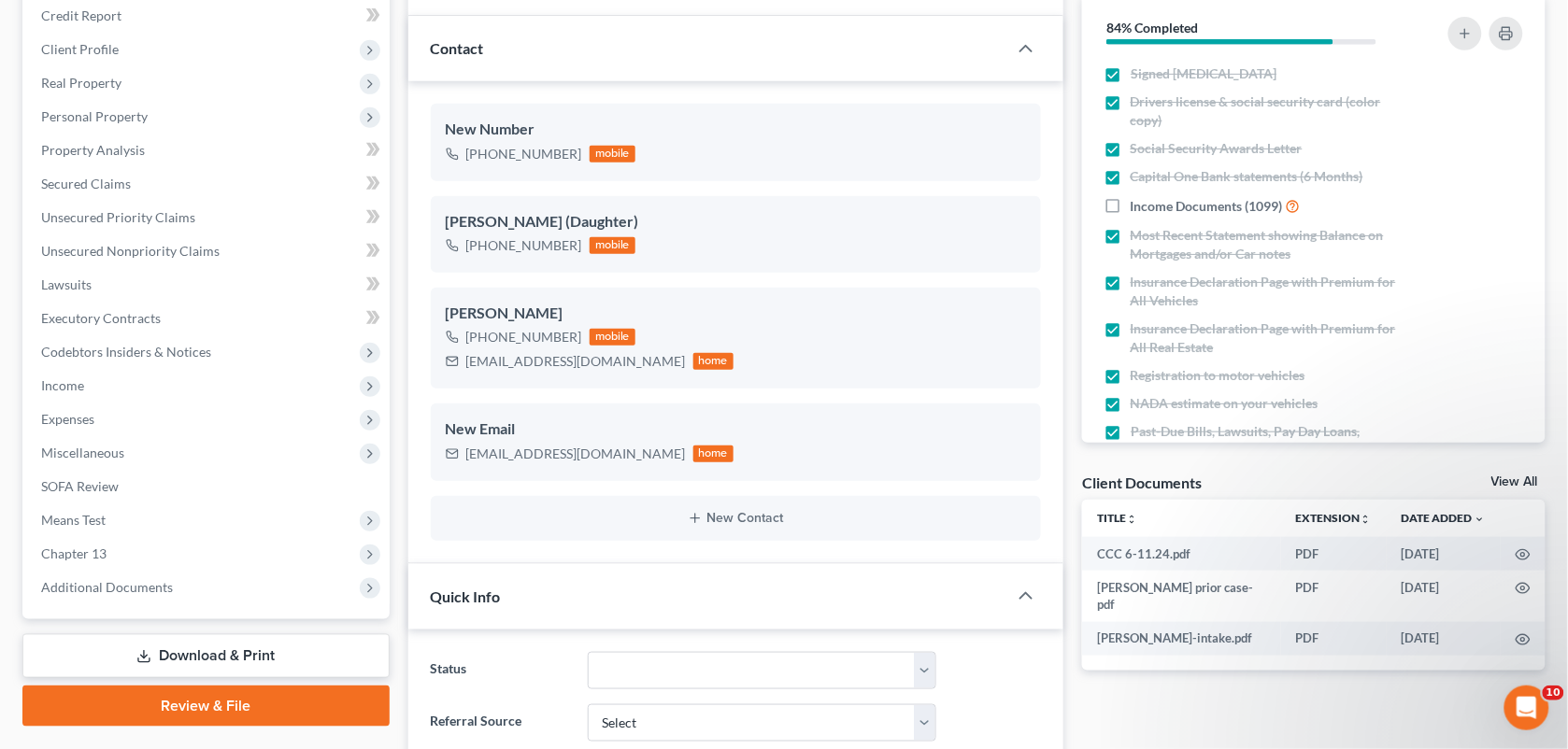
scroll to position [0, 0]
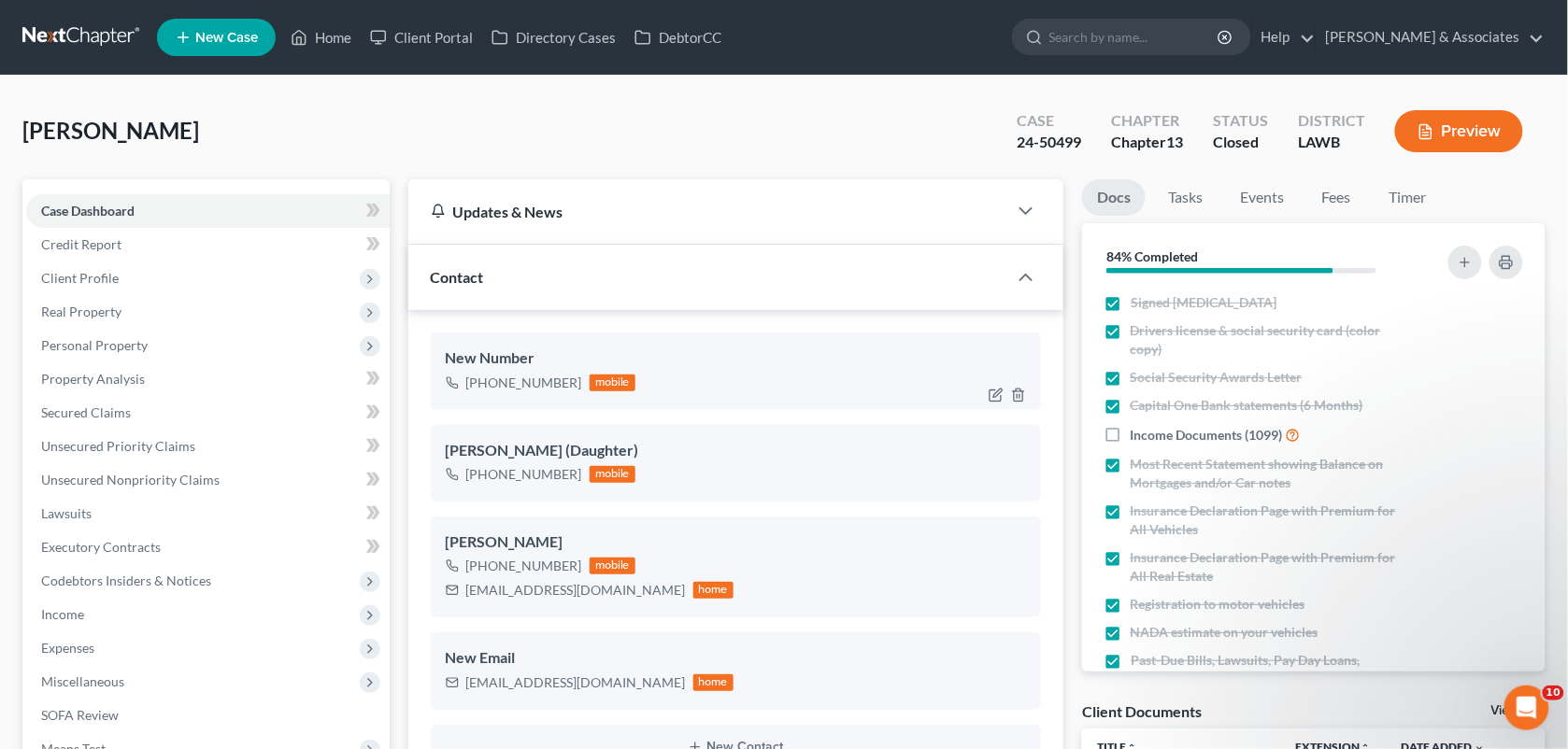
drag, startPoint x: 575, startPoint y: 379, endPoint x: 482, endPoint y: 389, distance: 93.5
click at [482, 389] on div "+1 (580) 258-8133 mobile" at bounding box center [541, 382] width 190 height 24
copy div "(580) 258-8133"
click at [651, 125] on div "Gremillion, Rita Upgraded Case 24-50499 Chapter Chapter 13 Status Closed Distri…" at bounding box center [784, 139] width 1524 height 81
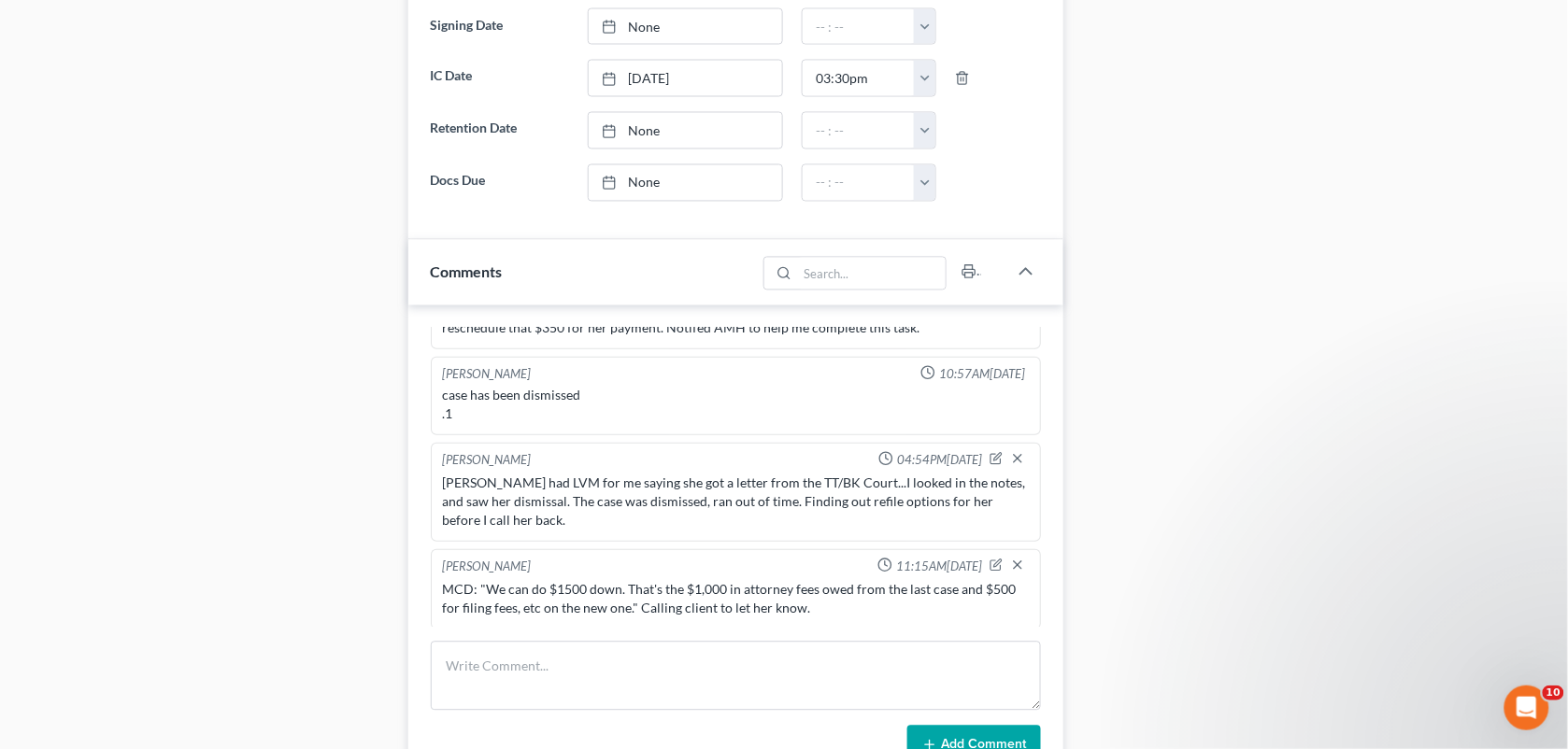
scroll to position [1150, 0]
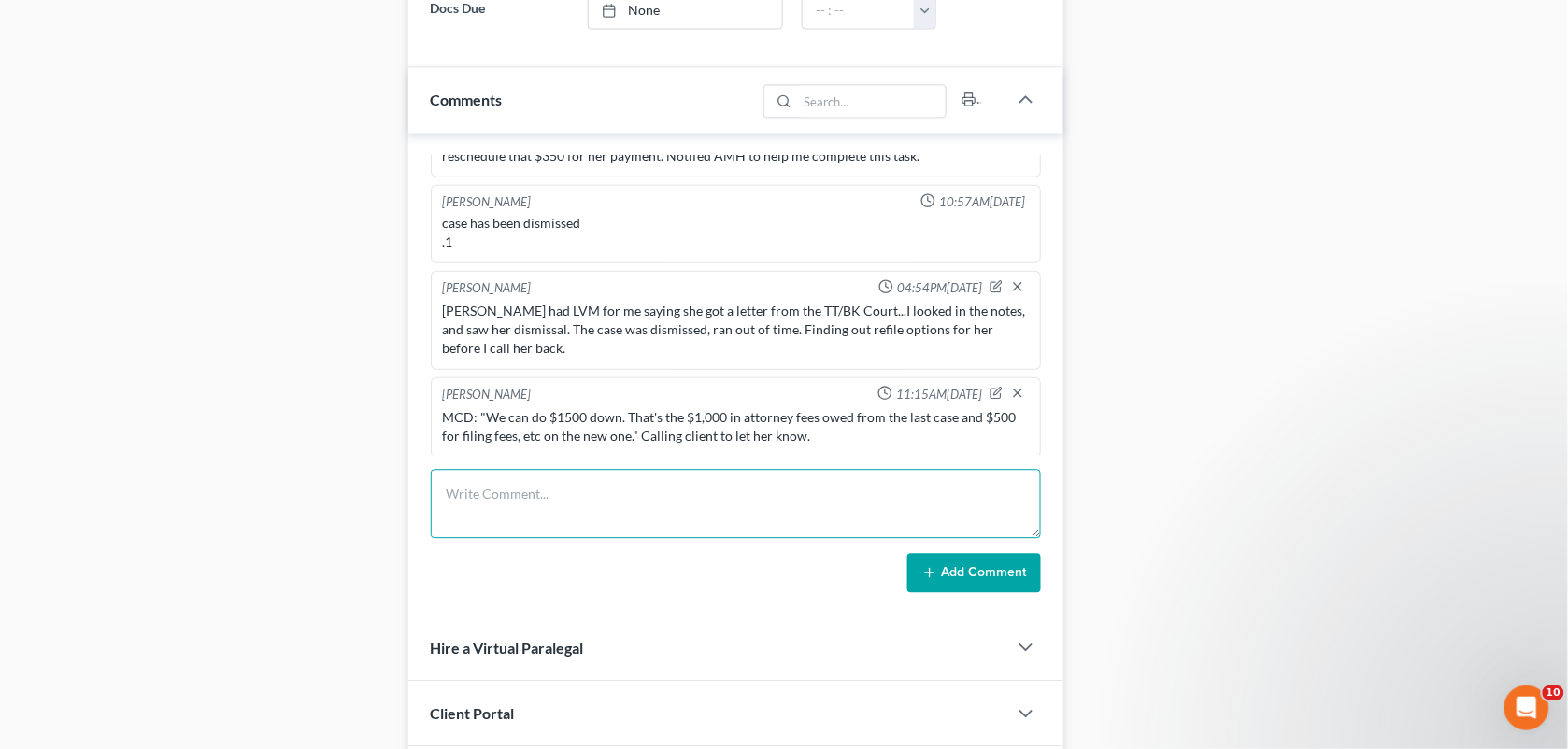
drag, startPoint x: 730, startPoint y: 502, endPoint x: 894, endPoint y: 402, distance: 192.1
click at [730, 502] on textarea at bounding box center [736, 504] width 611 height 69
click at [992, 388] on icon "button" at bounding box center [996, 393] width 11 height 11
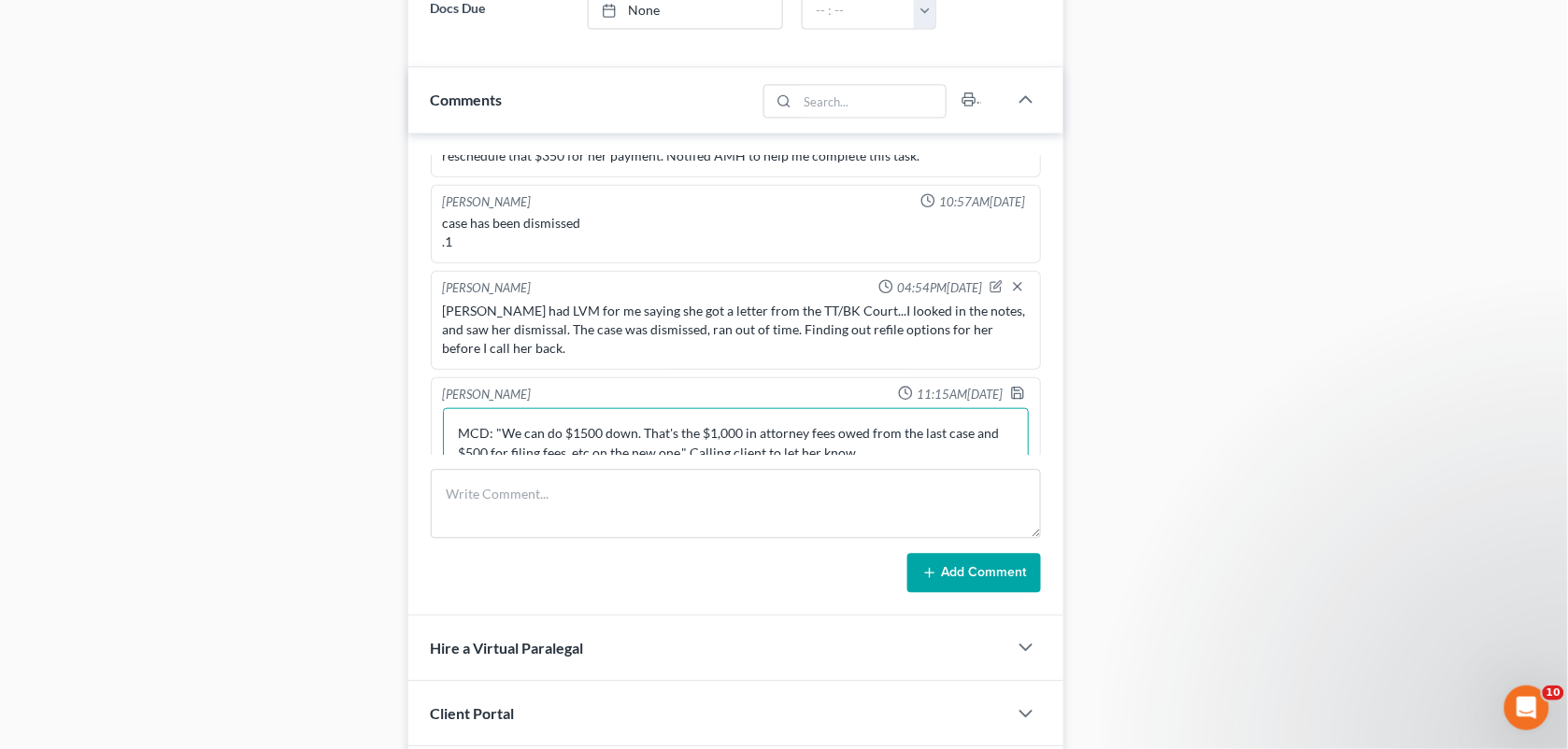
click at [879, 453] on textarea "MCD: "We can do $1500 down. That's the $1,000 in attorney fees owed from the la…" at bounding box center [737, 442] width 587 height 69
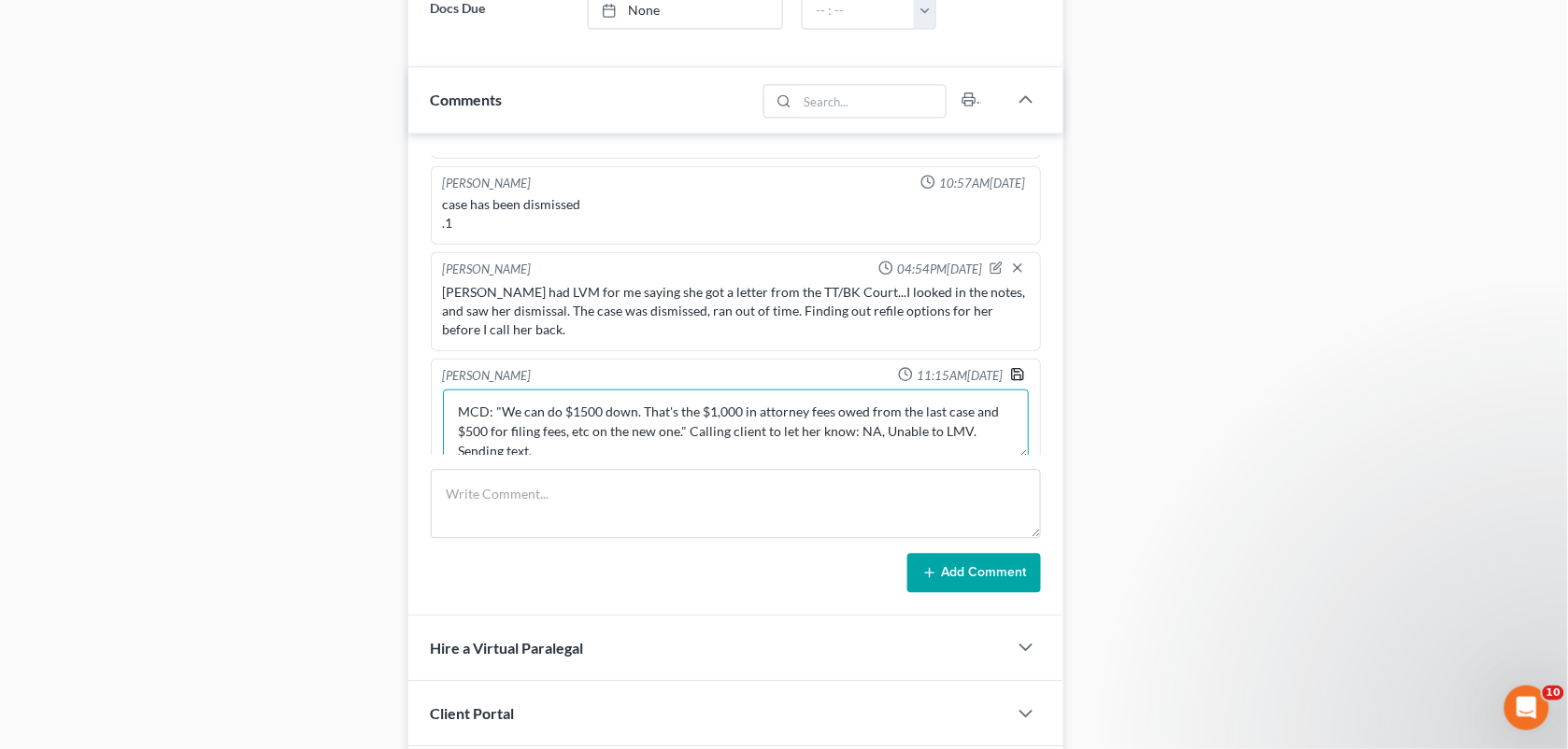
type textarea "MCD: "We can do $1500 down. That's the $1,000 in attorney fees owed from the la…"
click at [1015, 371] on polyline "button" at bounding box center [1017, 369] width 5 height 3
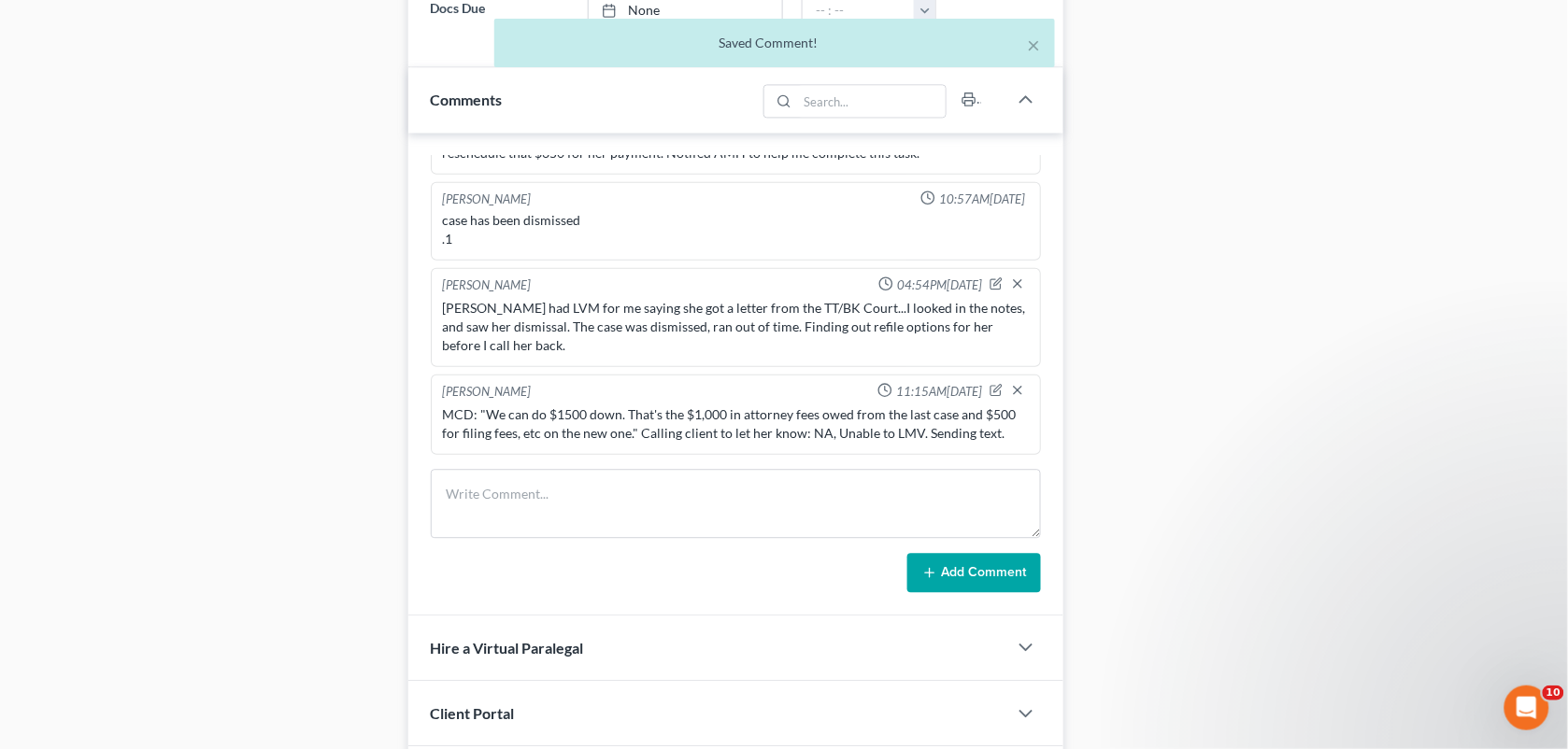
scroll to position [4639, 0]
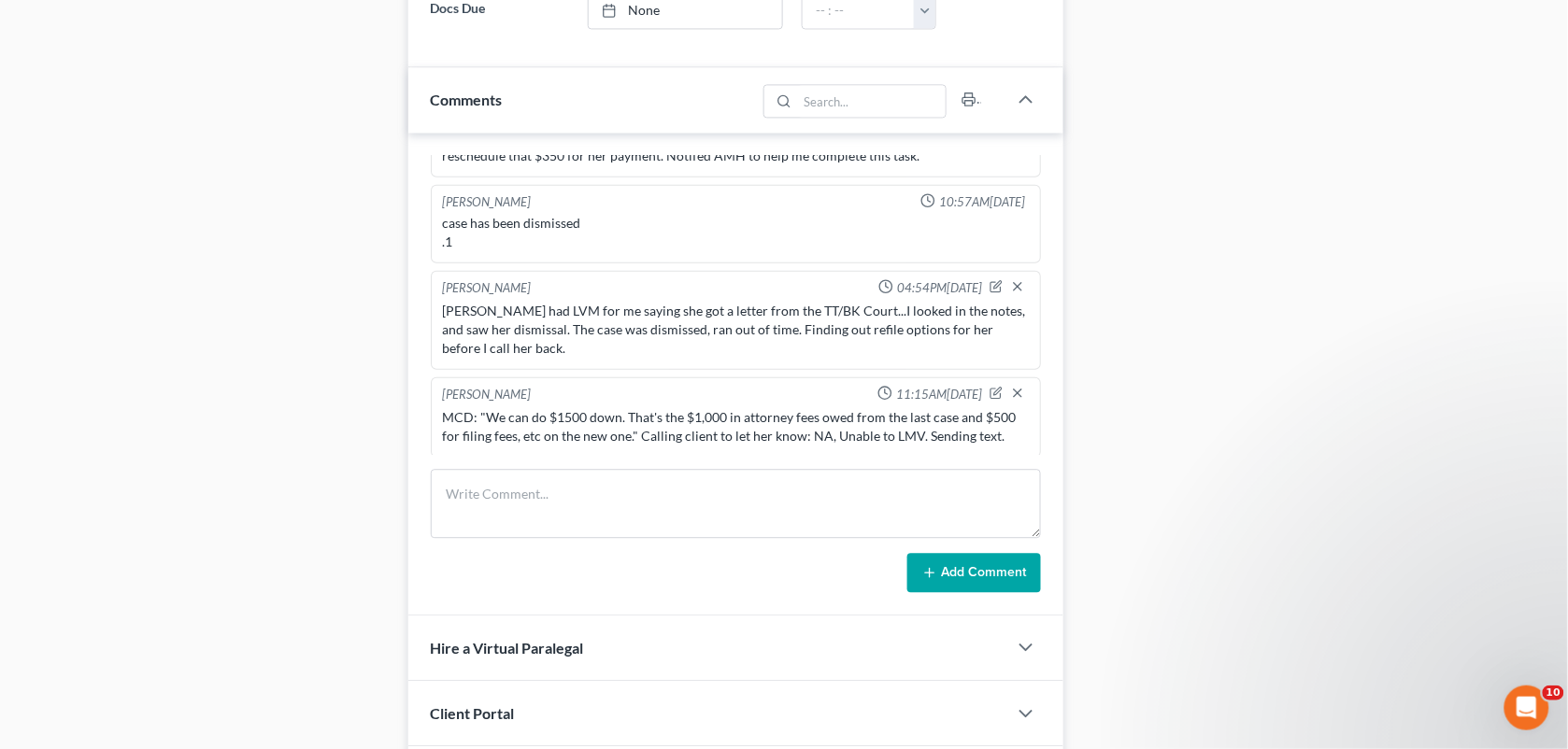
click at [511, 465] on div "Alayna Harper 10:38AM, 05/13/2024 spoke with client regarding wanting to file B…" at bounding box center [736, 374] width 656 height 483
click at [505, 500] on textarea at bounding box center [736, 504] width 611 height 69
paste textarea "Rita, This is Kat from Diment & Associates. I am calling to return your phone c…"
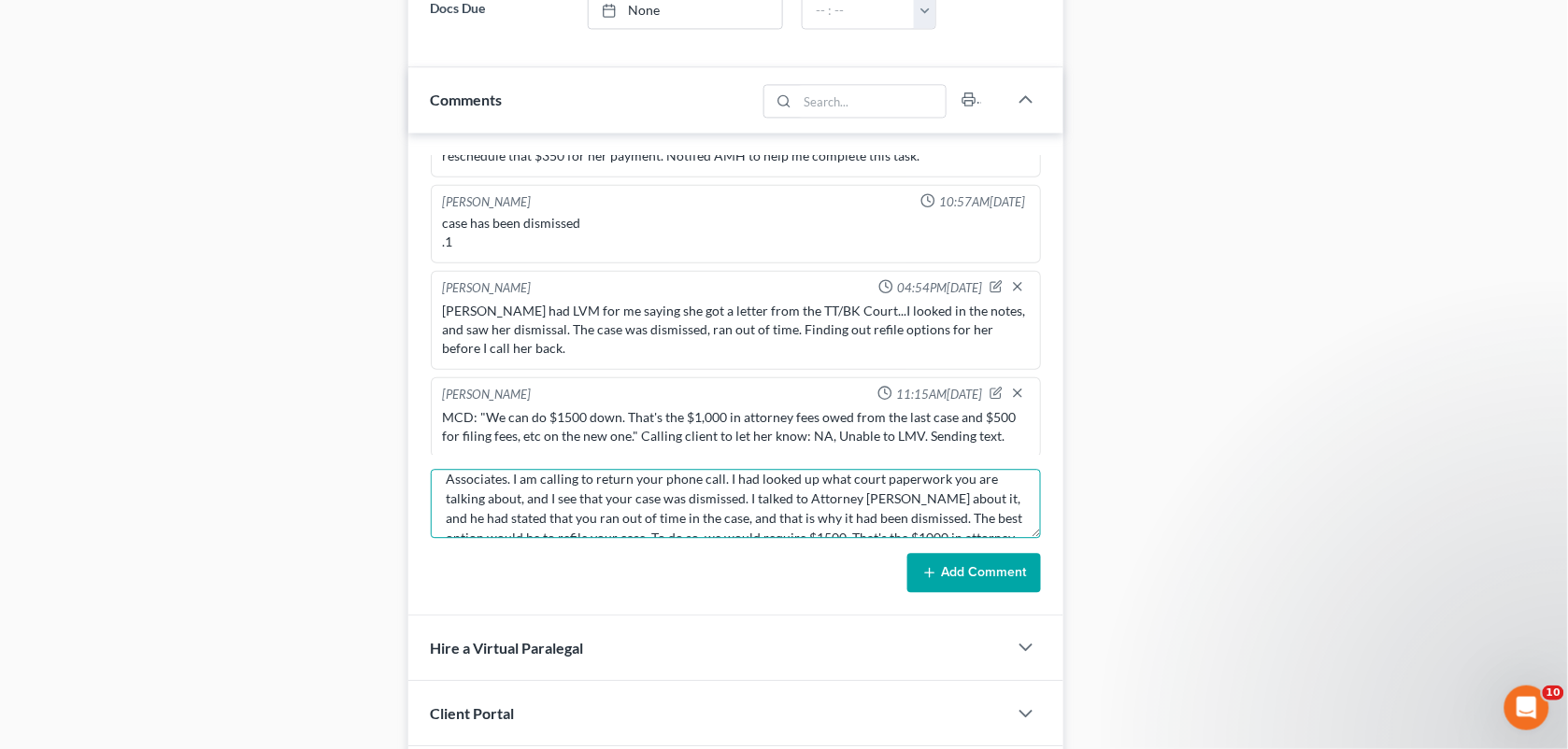
scroll to position [0, 0]
click at [570, 495] on textarea "The text I sent to her: Rita, This is Kat from Diment & Associates. I am callin…" at bounding box center [736, 504] width 611 height 69
type textarea "The text I sent to her: "Rita, This is Kat from Diment & Associates. I am calli…"
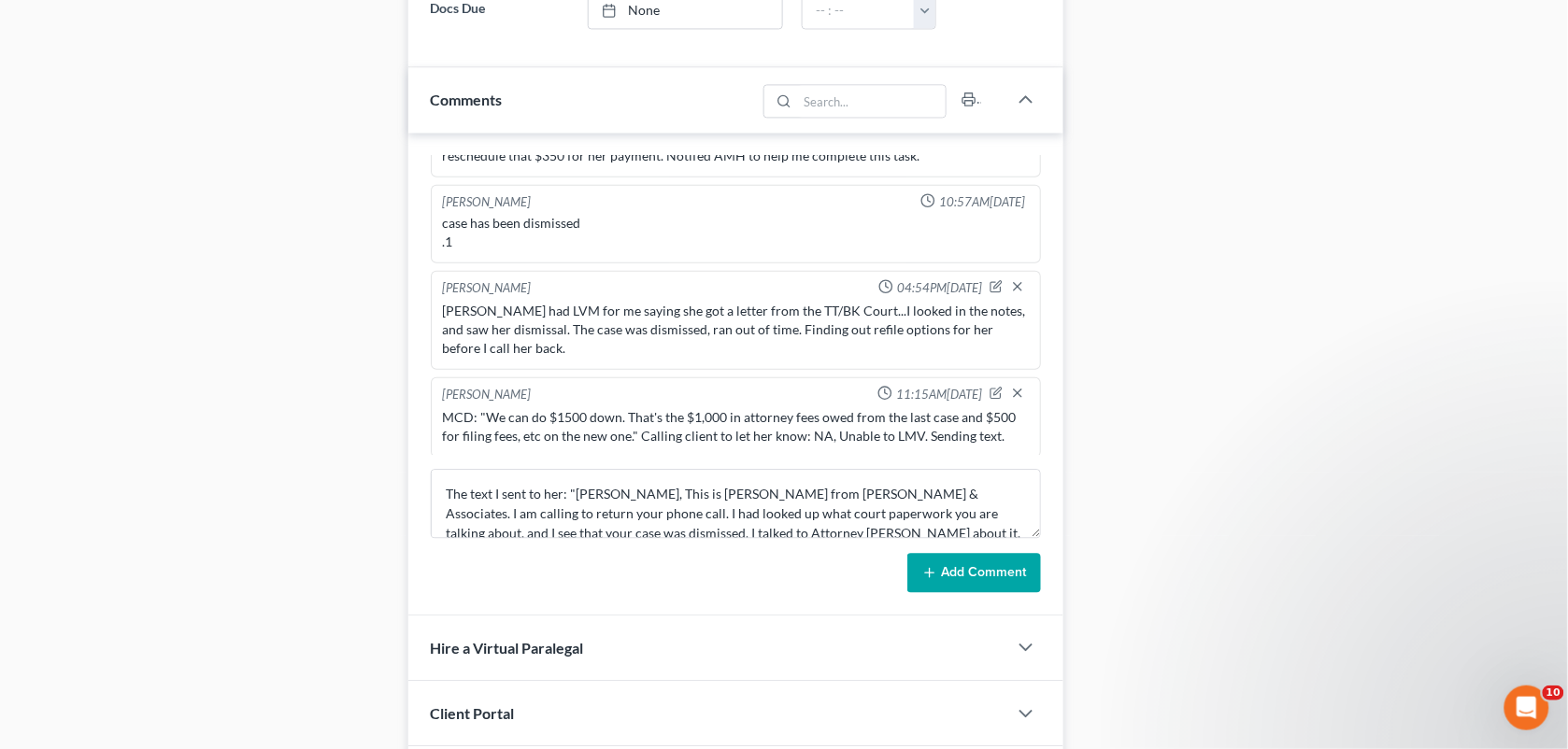
click at [956, 564] on button "Add Comment" at bounding box center [974, 572] width 133 height 40
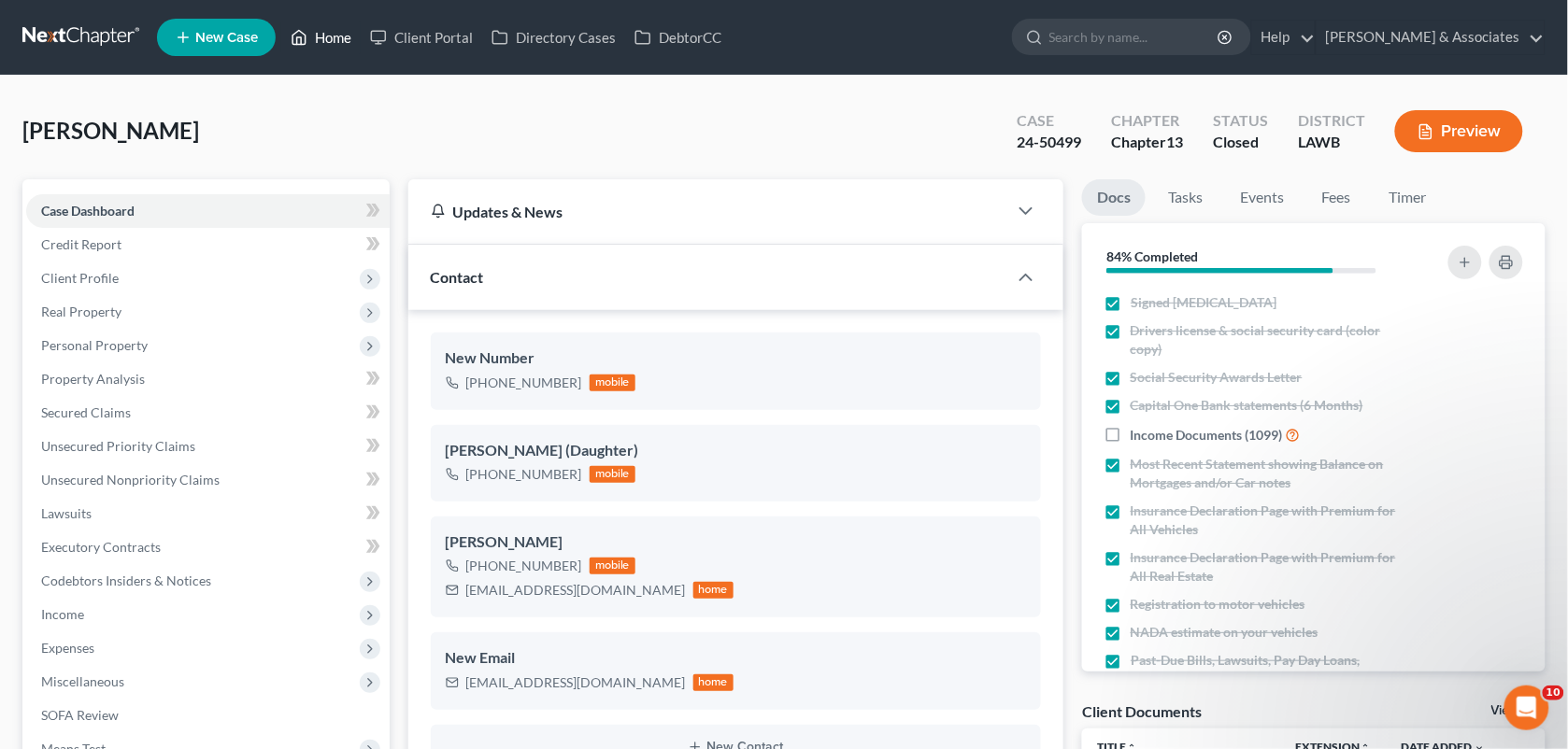
click at [325, 29] on link "Home" at bounding box center [321, 37] width 79 height 34
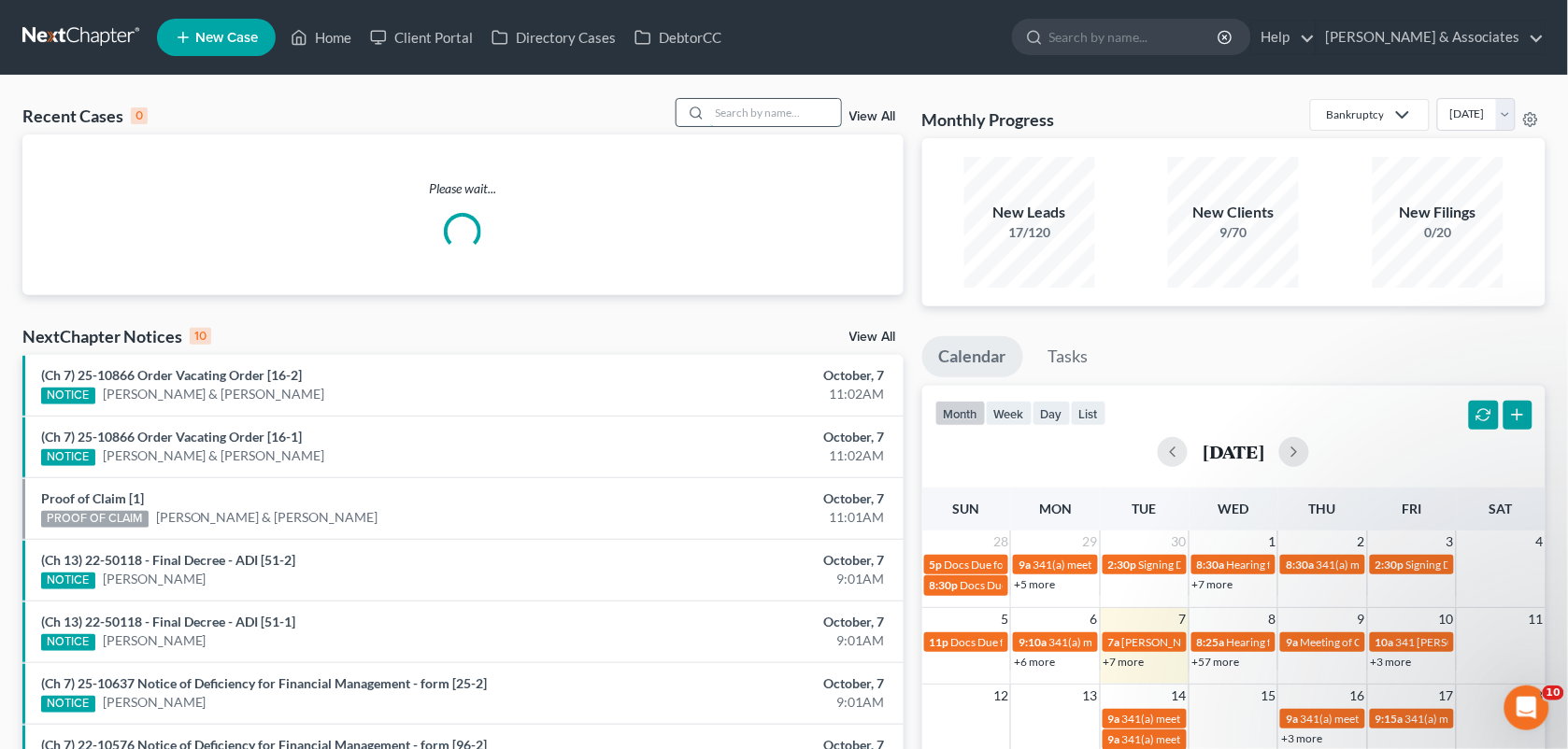
click at [731, 102] on input "search" at bounding box center [775, 113] width 130 height 27
paste input "23-10495"
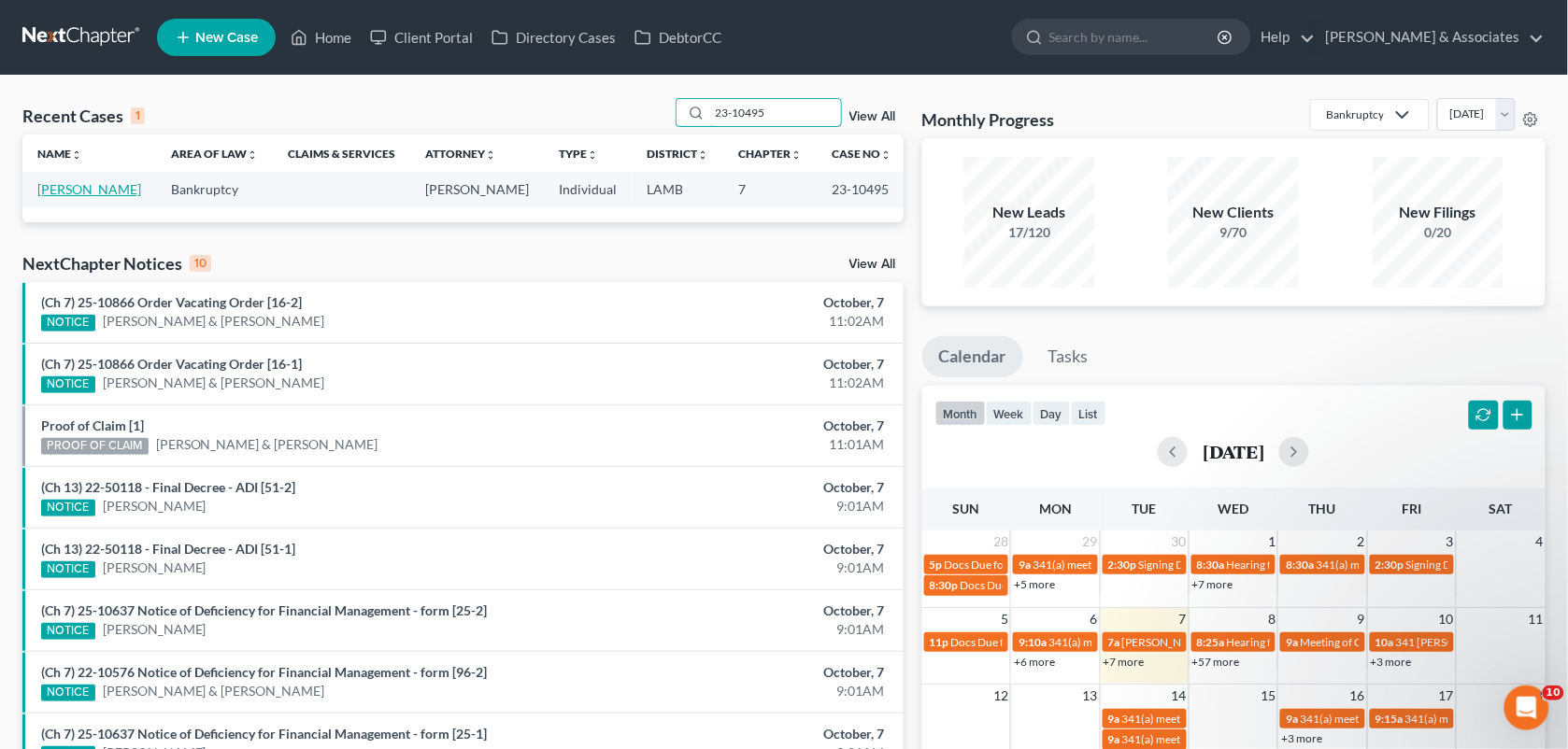
type input "23-10495"
click at [67, 189] on link "Bradley, Courtney" at bounding box center [89, 189] width 103 height 15
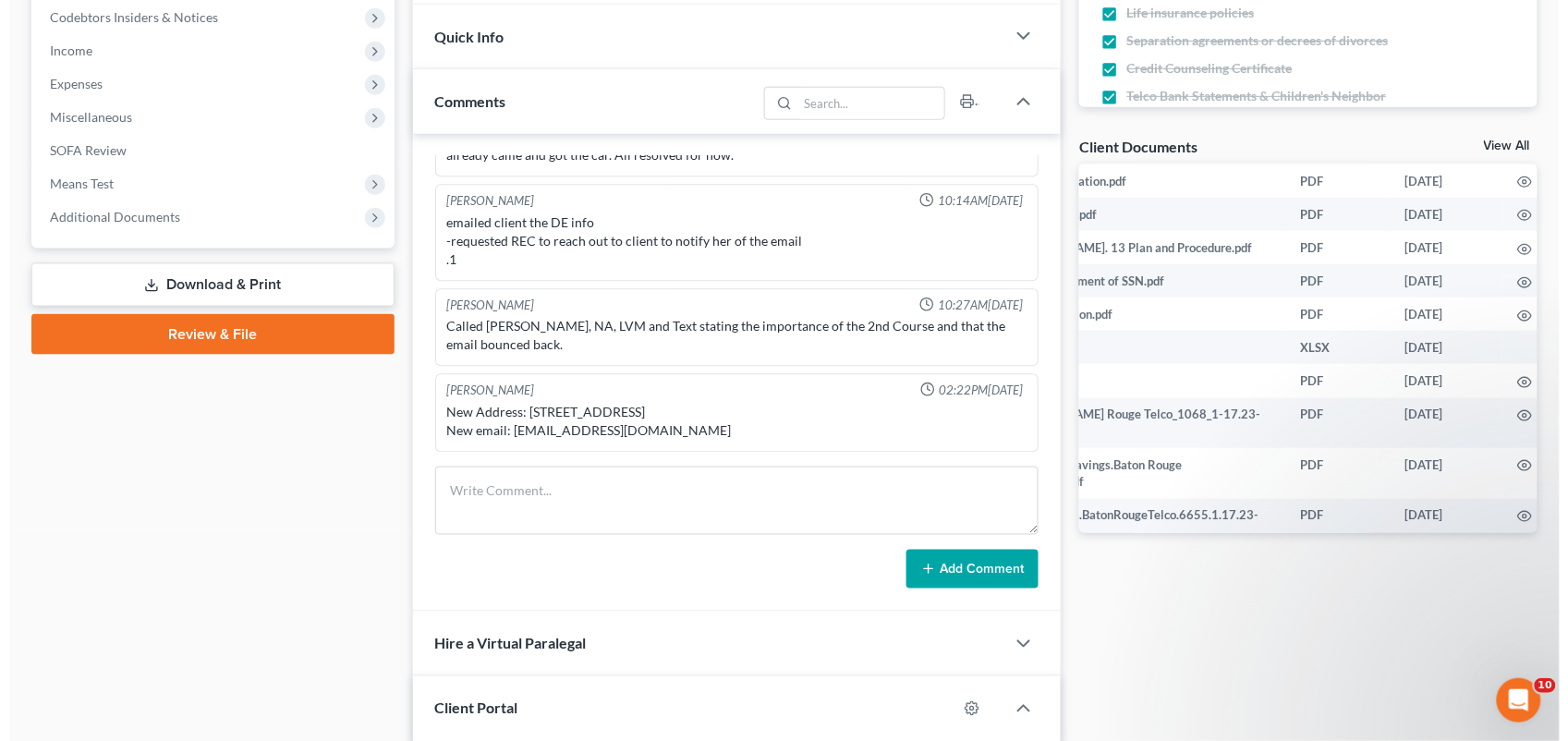
scroll to position [570, 201]
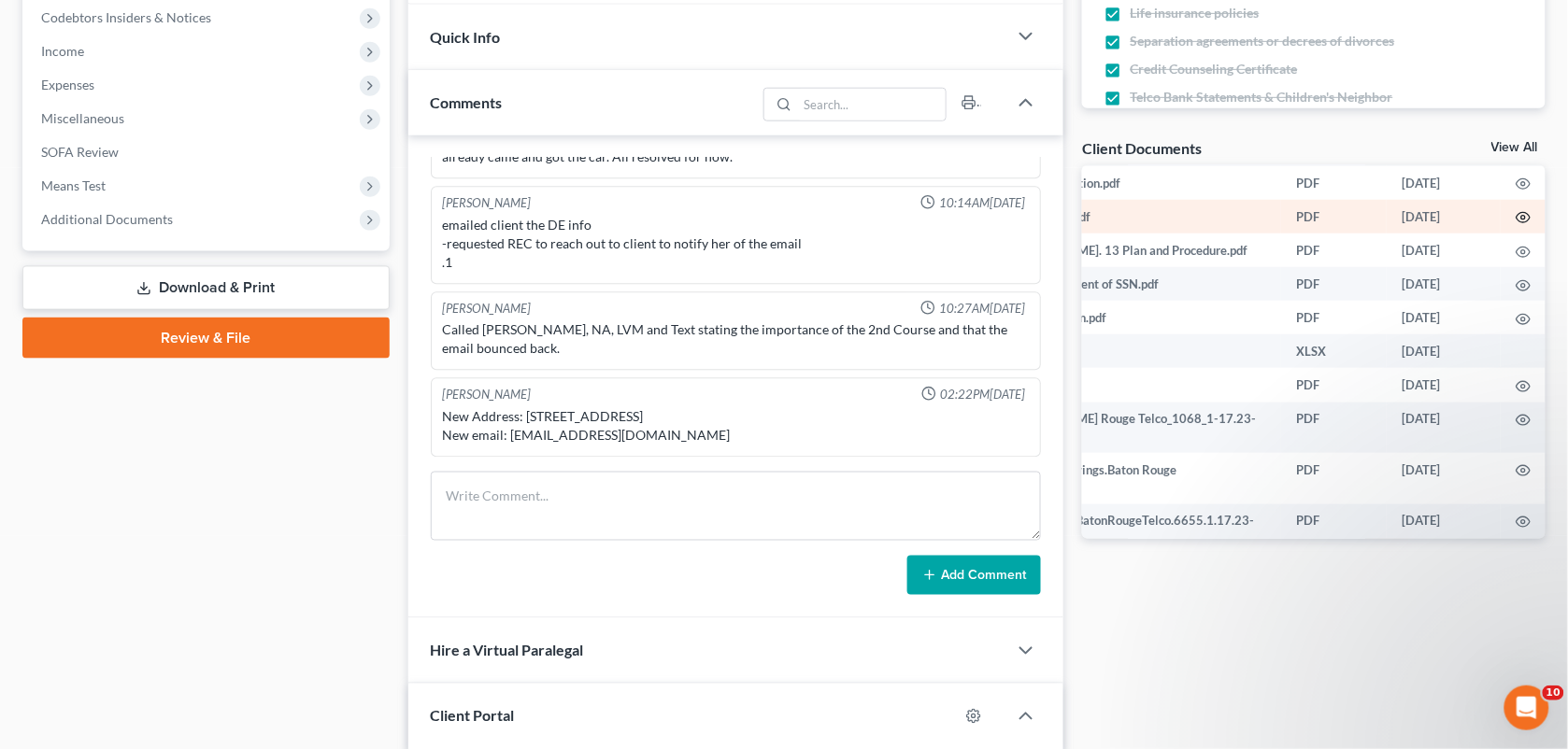
click at [1516, 225] on icon "button" at bounding box center [1523, 217] width 14 height 14
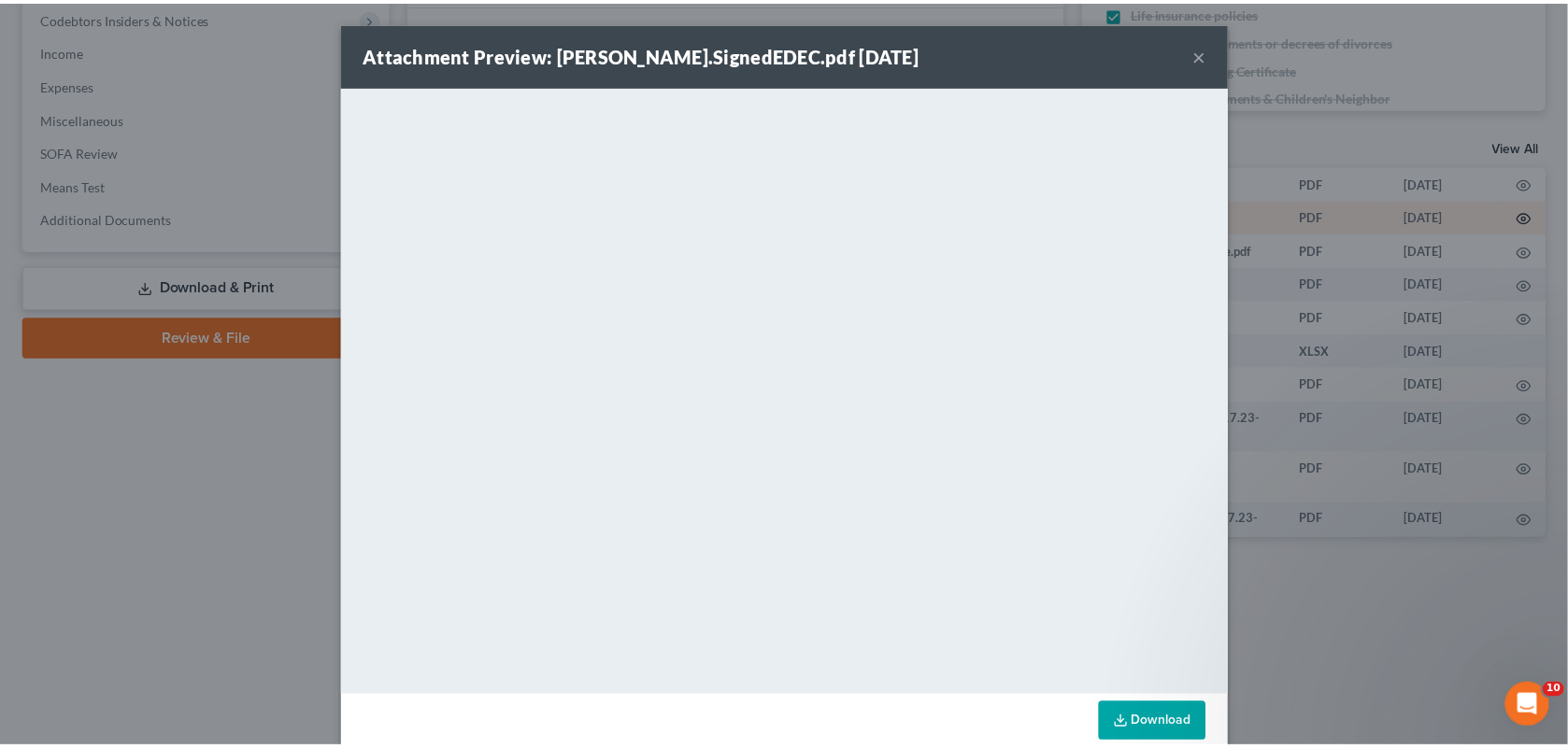
scroll to position [576, 199]
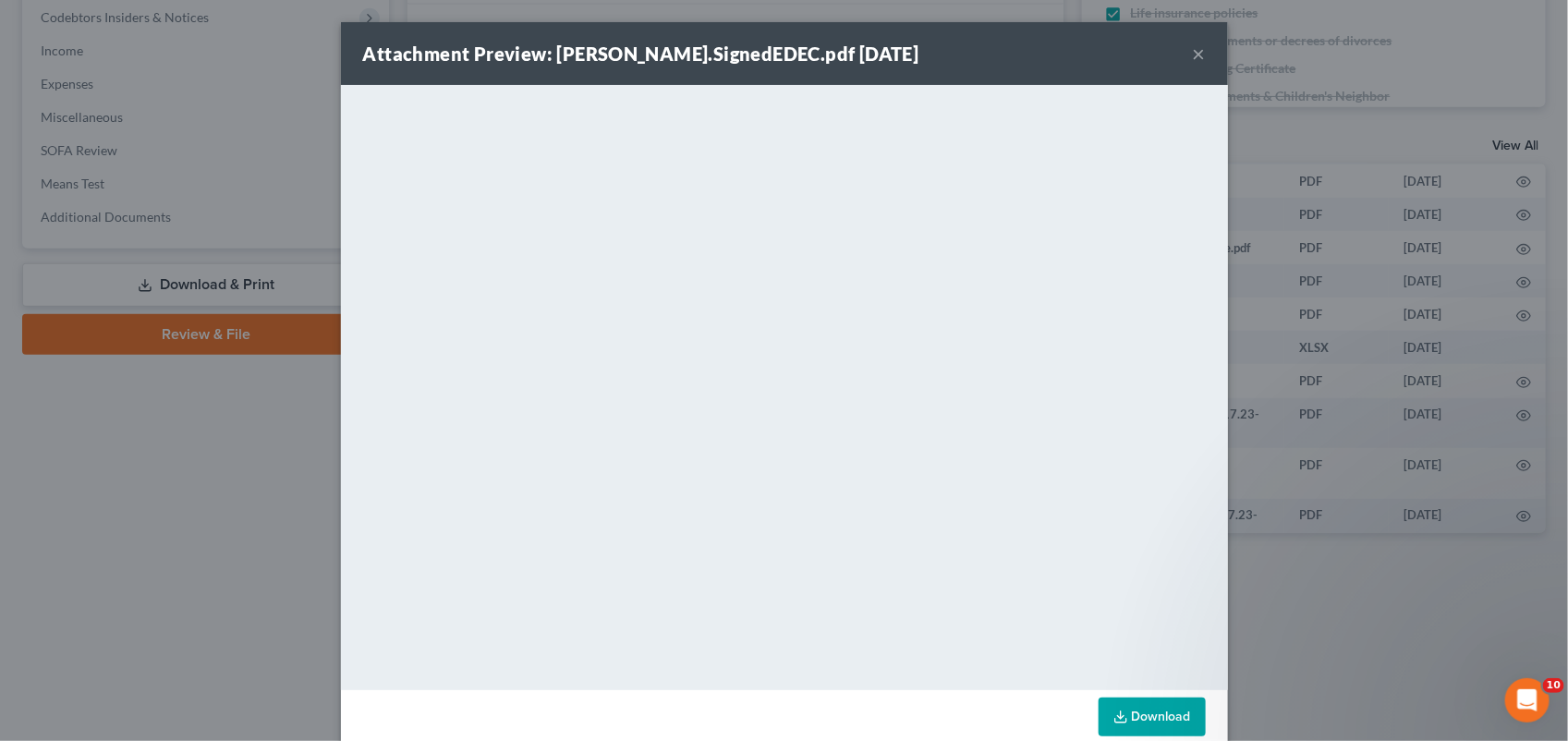
click at [1193, 63] on button "×" at bounding box center [1199, 53] width 13 height 22
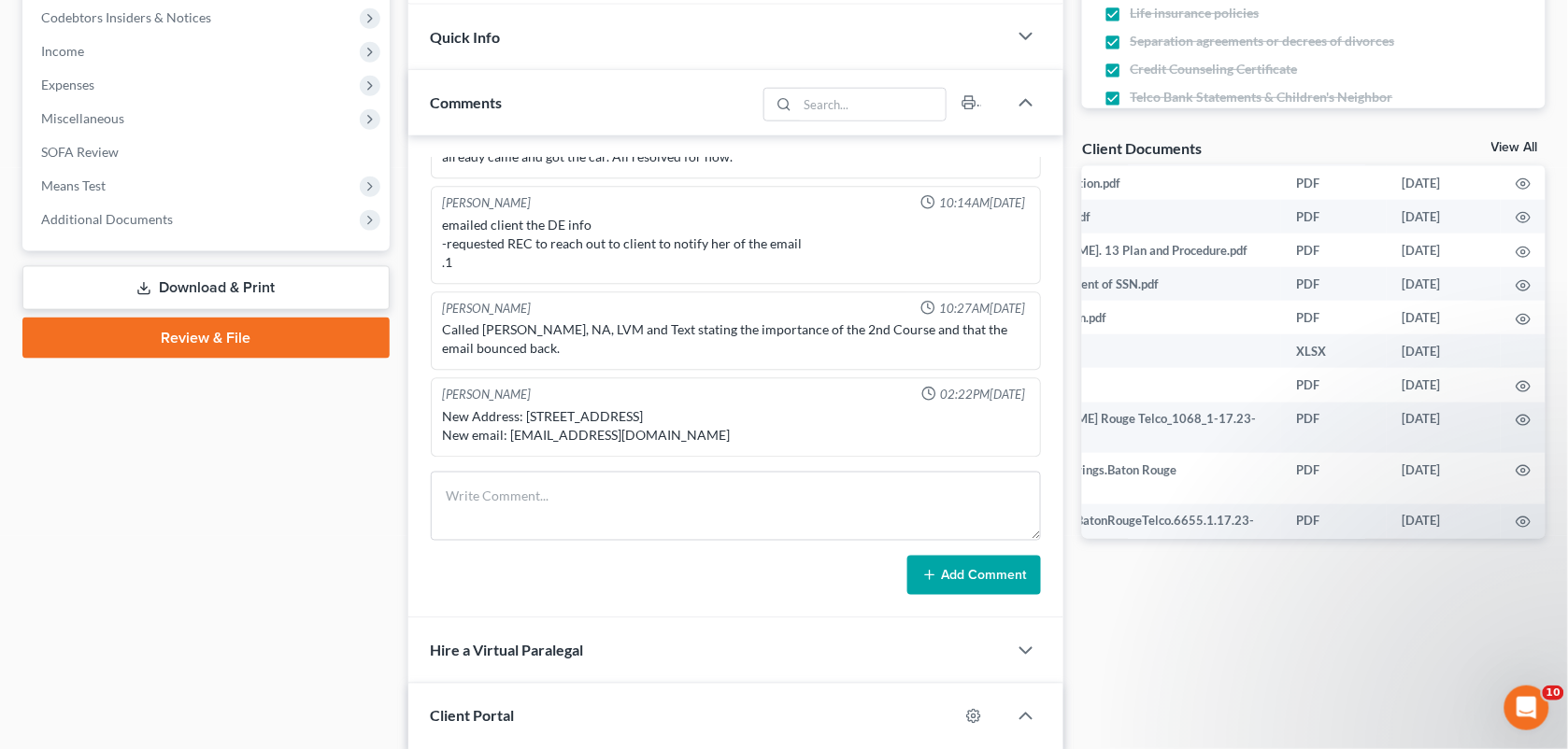
drag, startPoint x: 371, startPoint y: 451, endPoint x: 570, endPoint y: 46, distance: 451.2
click at [371, 451] on div "Case Dashboard Payments Invoices Payments Payments Credit Report Client Profile" at bounding box center [207, 574] width 386 height 1917
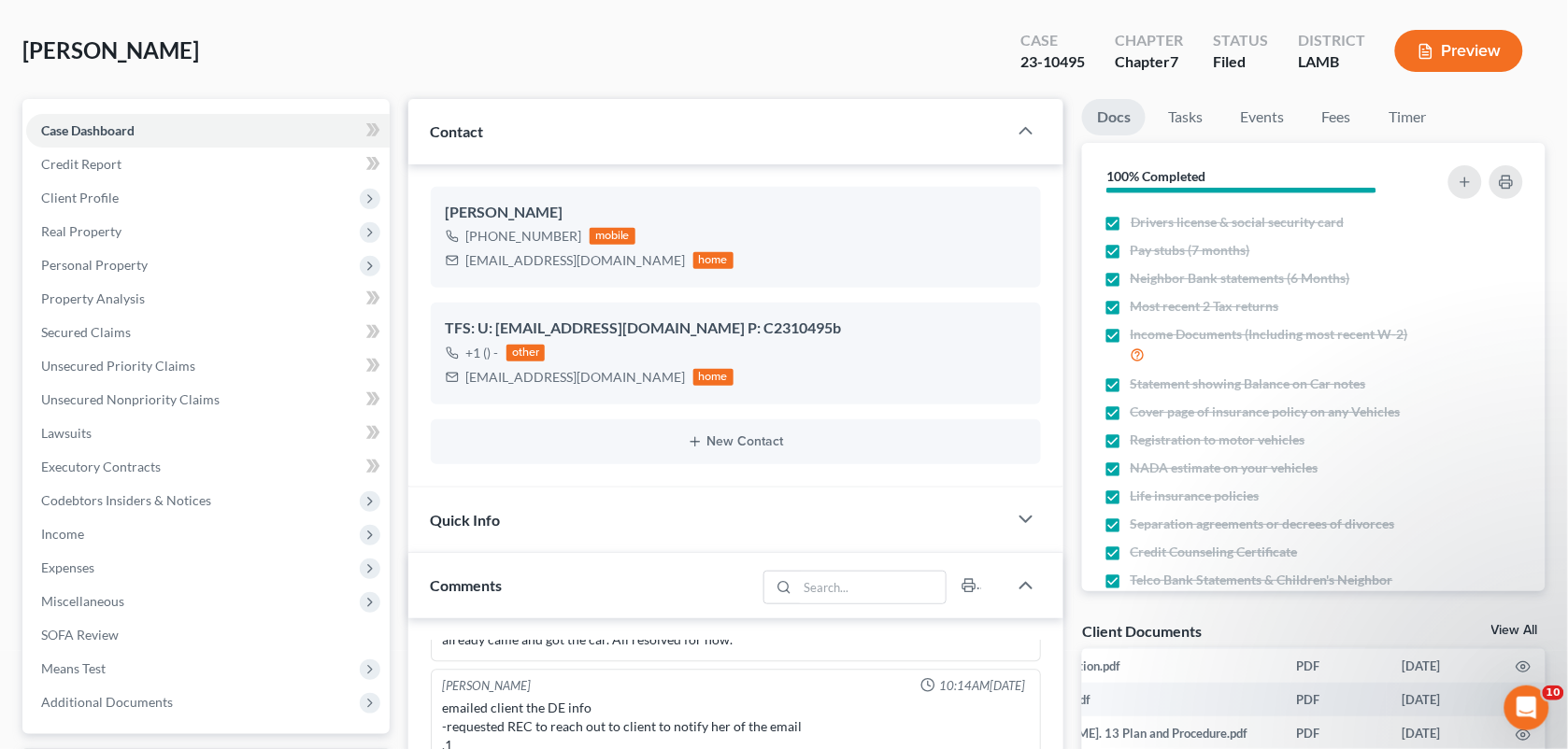
scroll to position [0, 0]
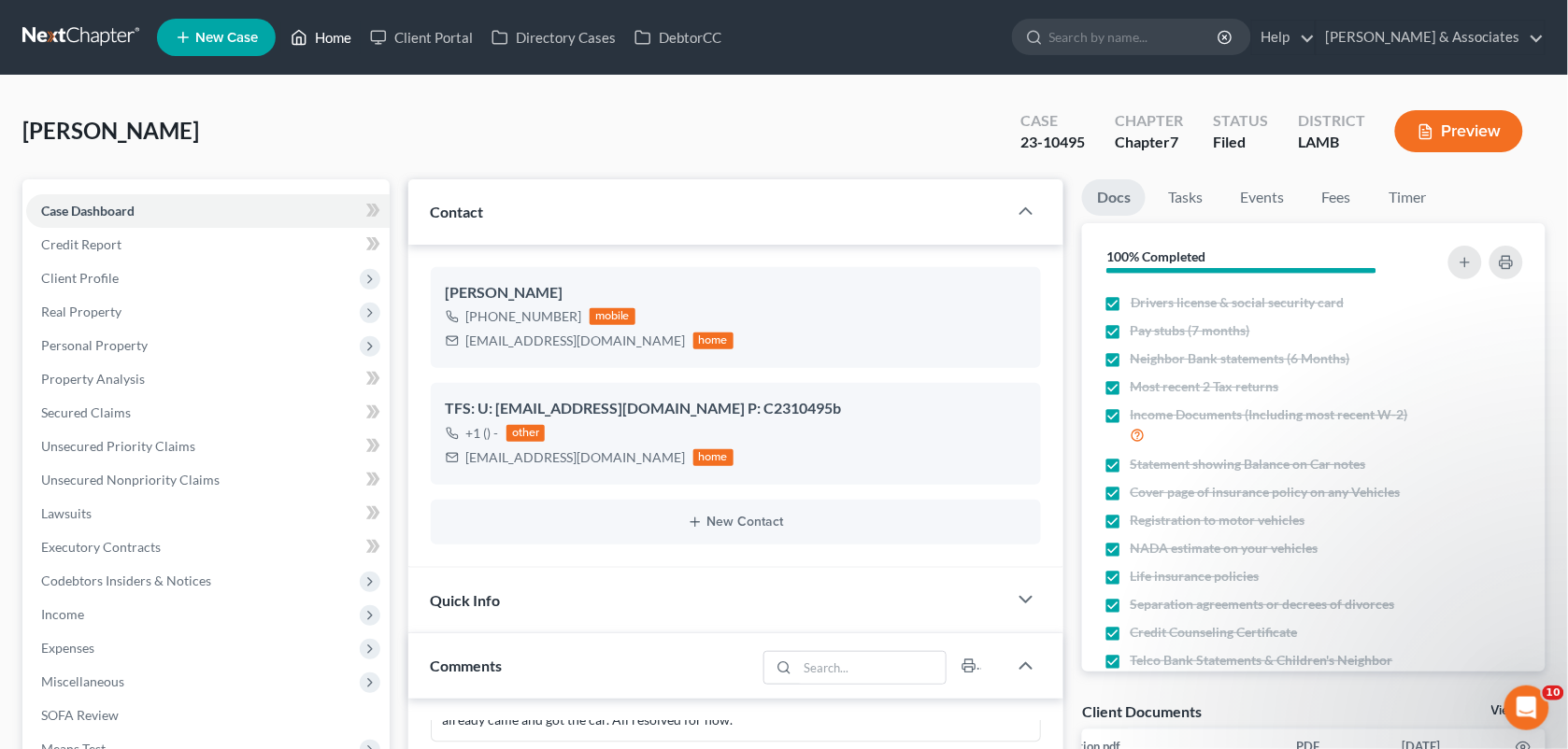
click at [321, 35] on link "Home" at bounding box center [321, 37] width 79 height 34
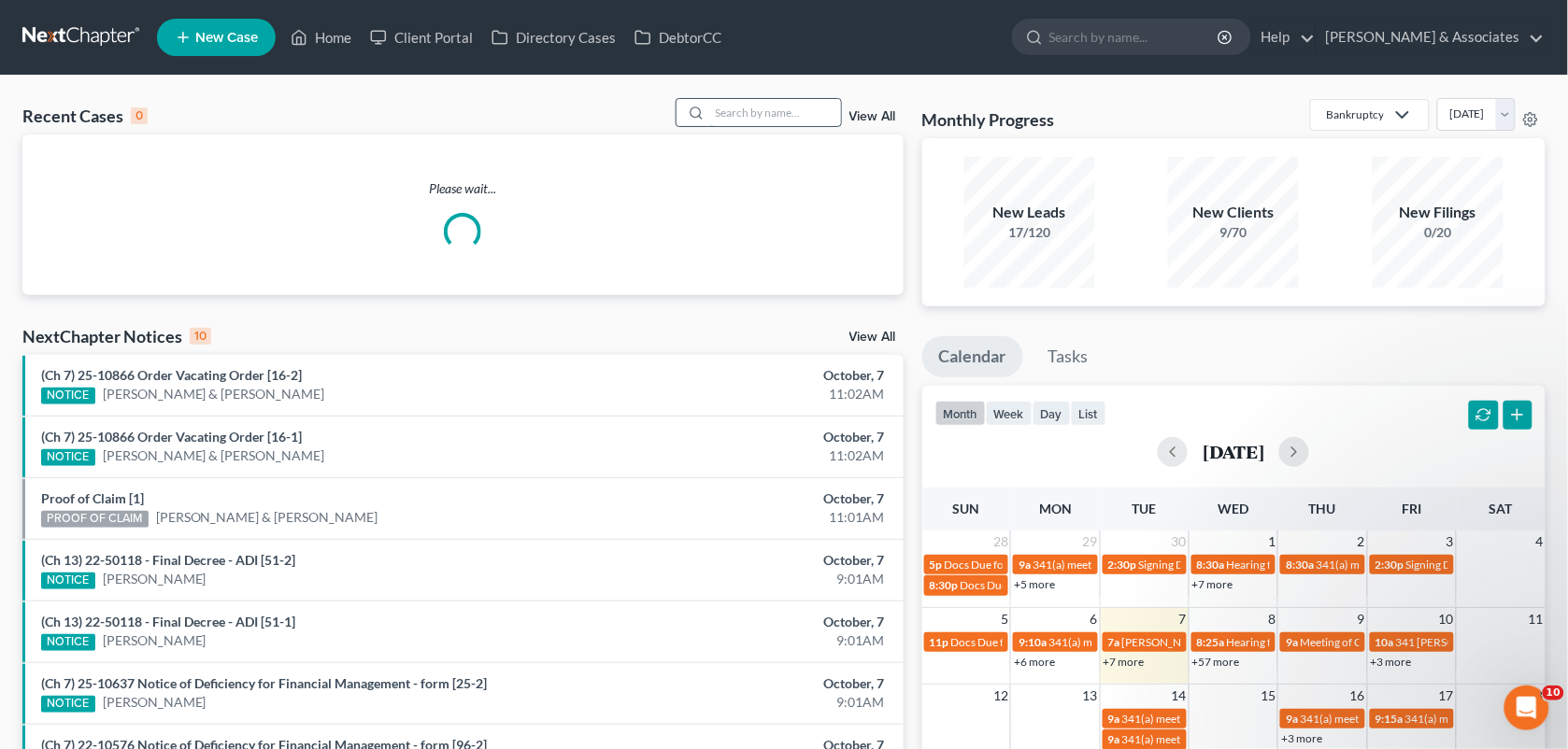
click at [727, 110] on input "search" at bounding box center [775, 113] width 130 height 27
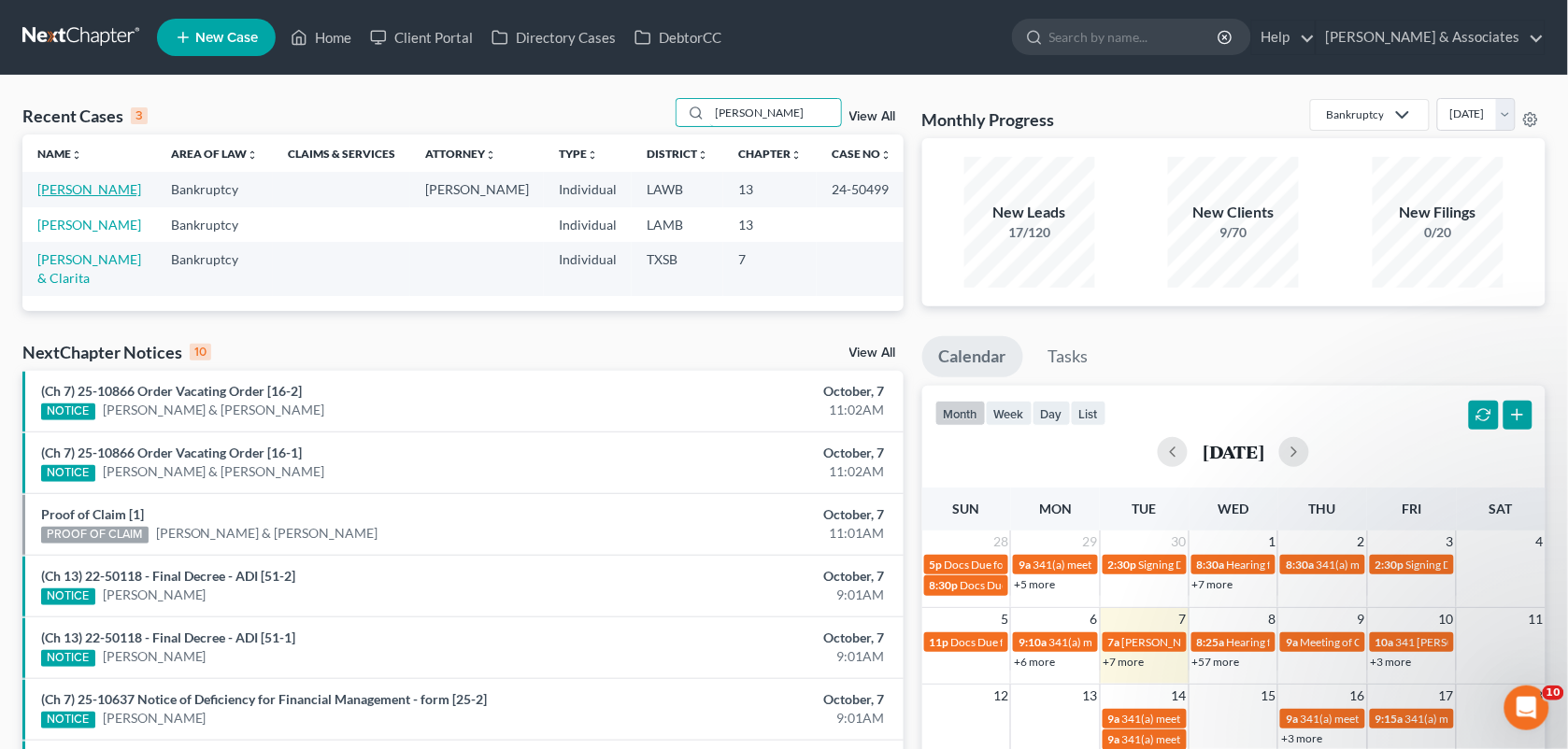
type input "rita"
click at [107, 196] on link "[PERSON_NAME]" at bounding box center [89, 189] width 103 height 15
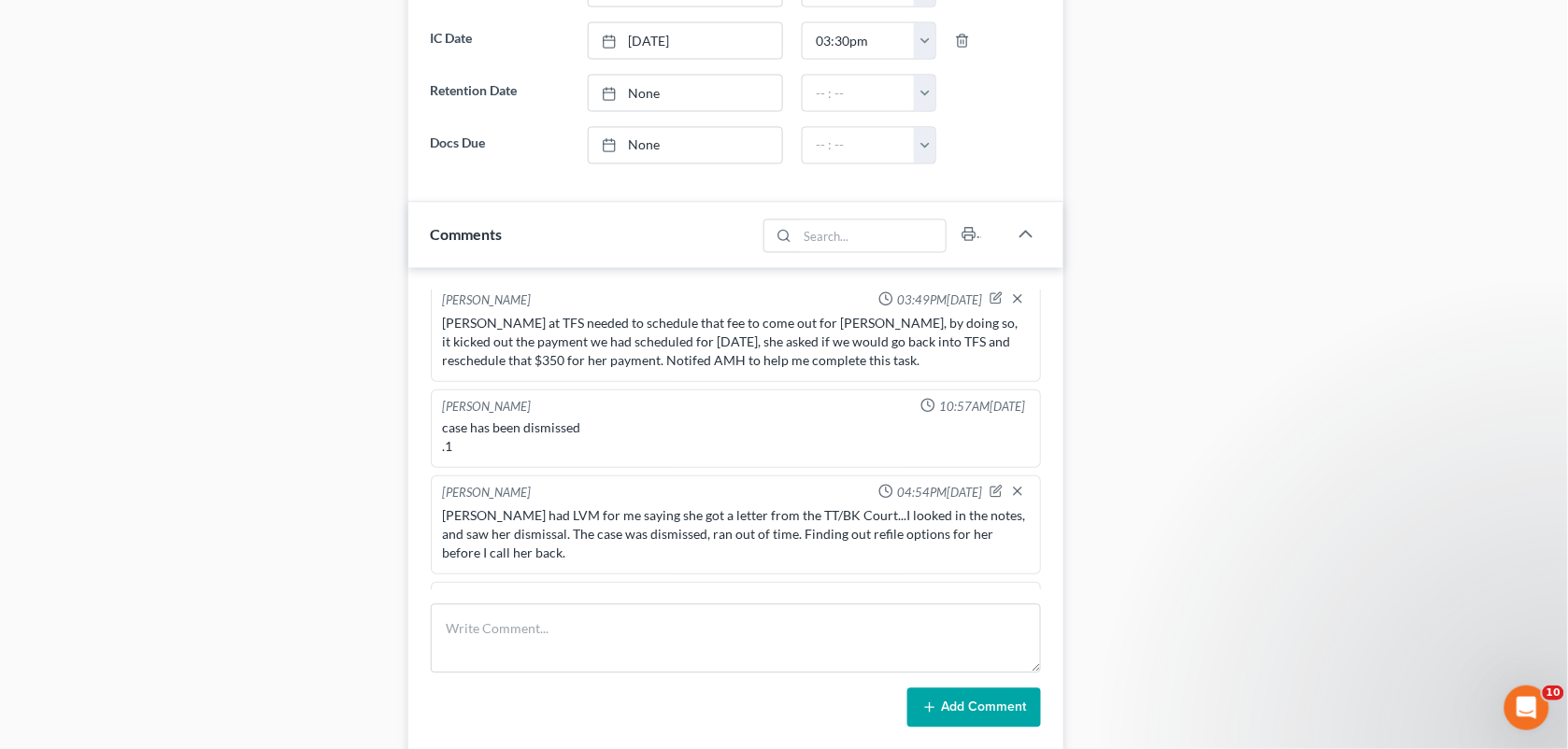
scroll to position [4803, 0]
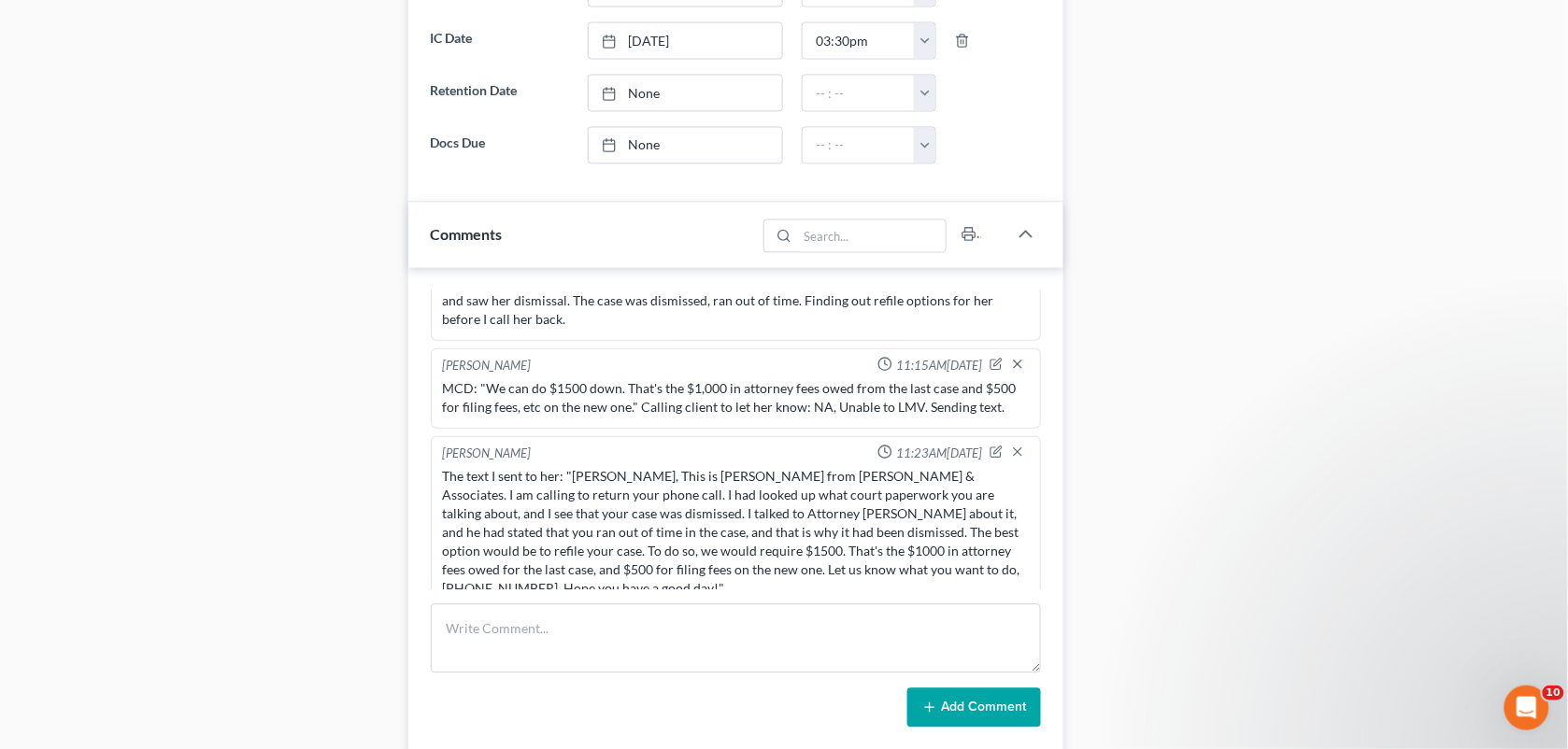
click at [254, 273] on div "Case Dashboard Payments Invoices Payments Payments Credit Report Client Profile" at bounding box center [207, 298] width 386 height 2267
click at [546, 622] on textarea at bounding box center [736, 639] width 611 height 69
click at [551, 632] on textarea at bounding box center [736, 639] width 611 height 69
click at [533, 617] on textarea at bounding box center [736, 639] width 611 height 69
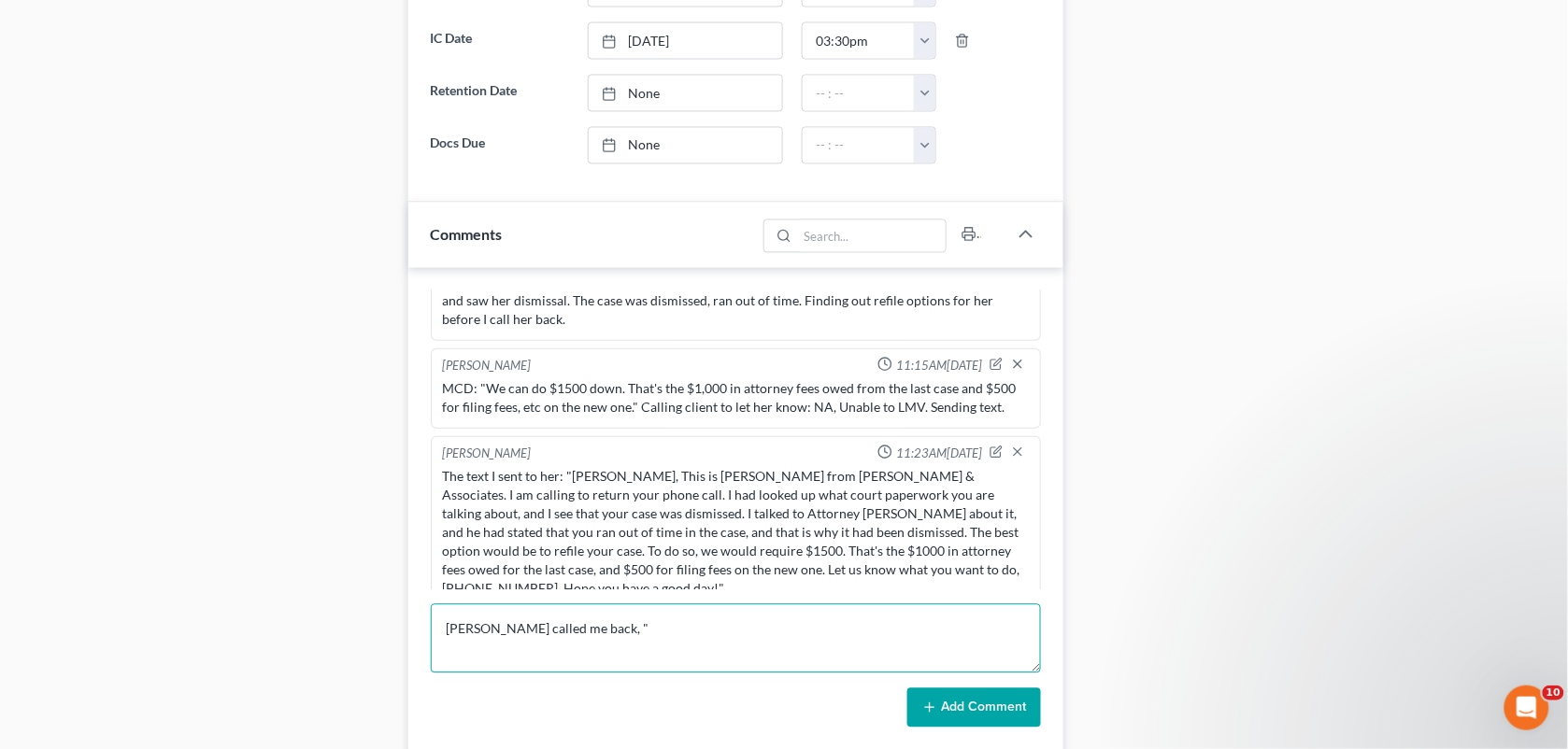
paste textarea "Morley Diment Sounds good. We can do $1500 down. That's the $1,000 in attorney …"
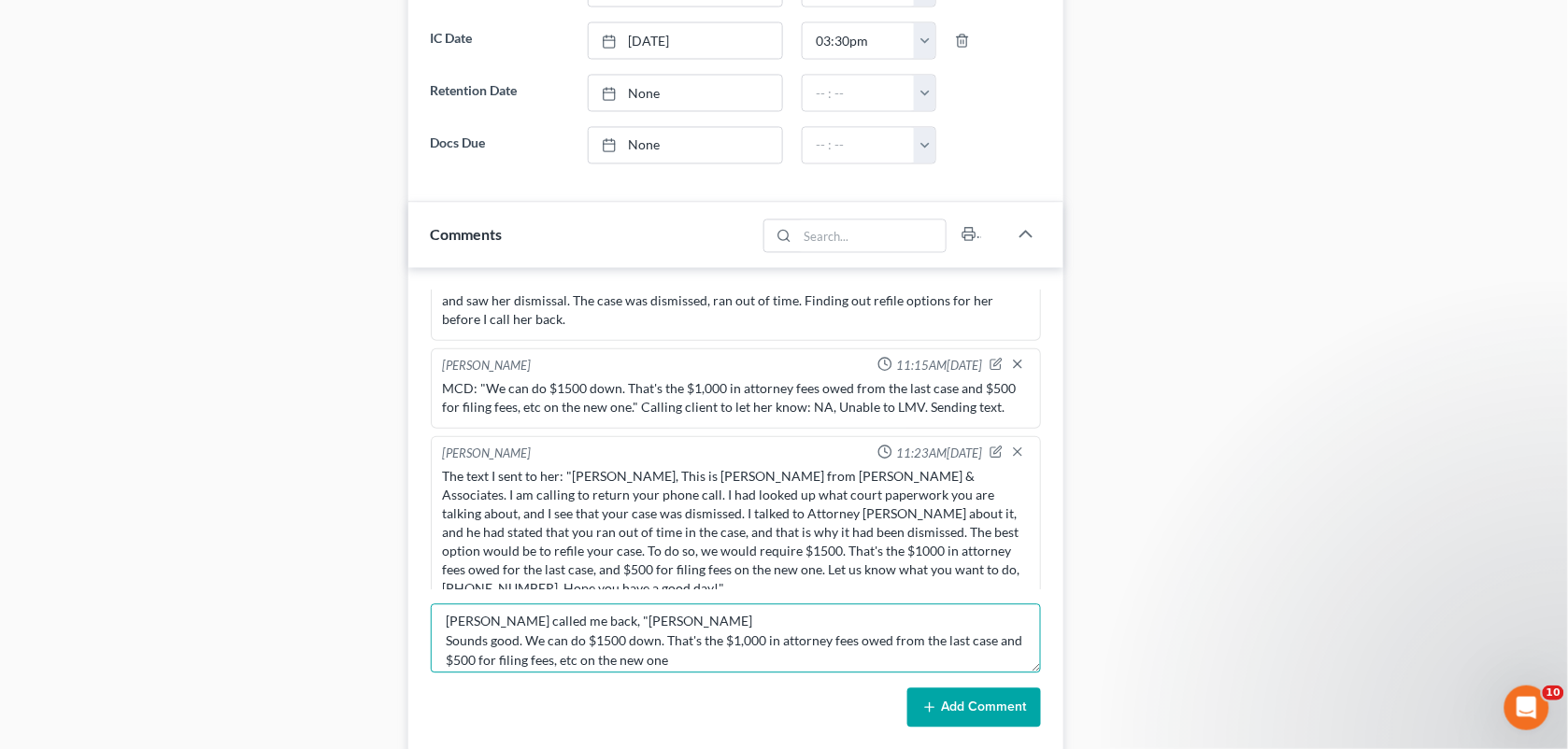
scroll to position [0, 0]
drag, startPoint x: 697, startPoint y: 648, endPoint x: 557, endPoint y: 625, distance: 141.9
click at [557, 625] on textarea "Rita called me back, "Morley Diment Sounds good. We can do $1500 down. That's t…" at bounding box center [736, 639] width 611 height 69
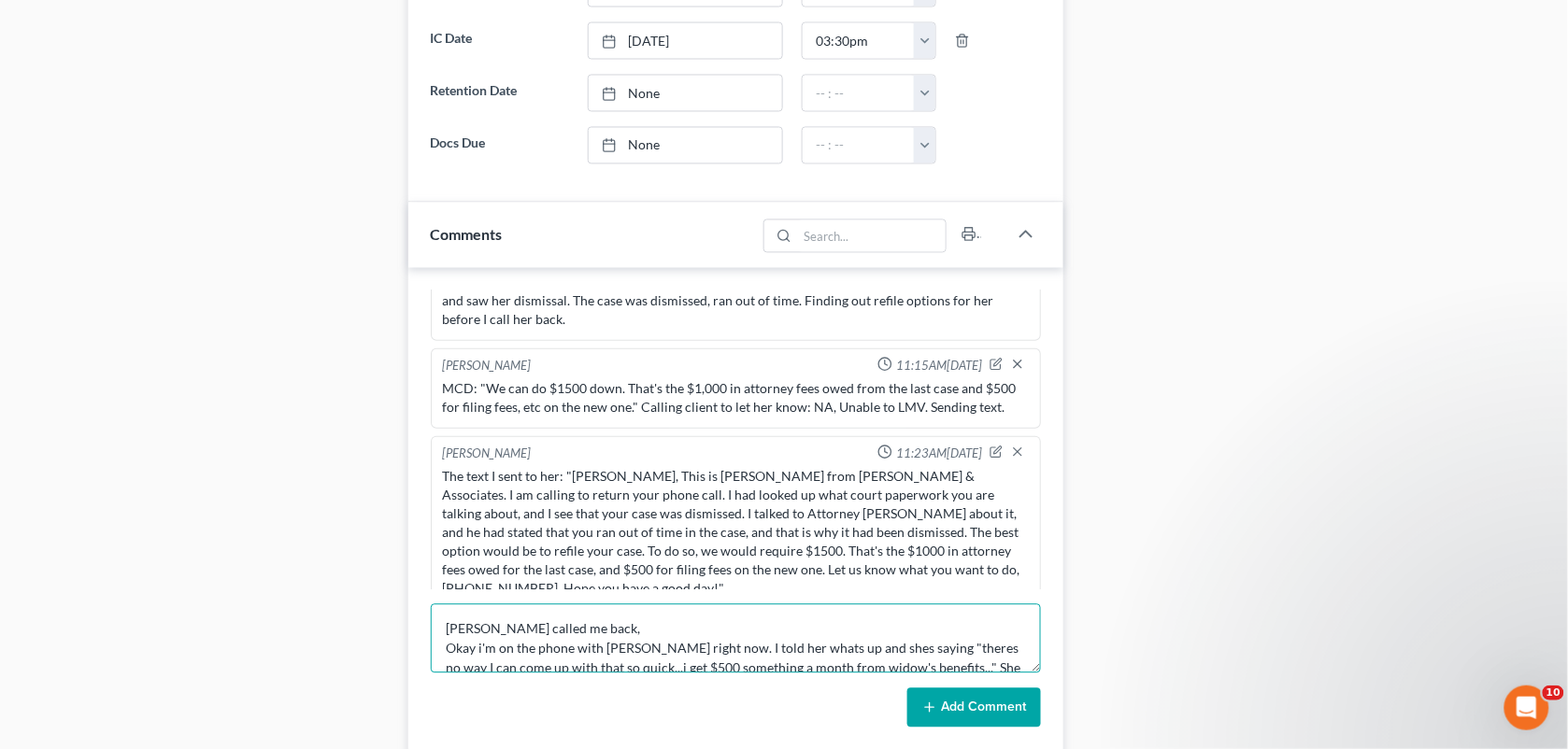
drag, startPoint x: 685, startPoint y: 658, endPoint x: 439, endPoint y: 648, distance: 246.2
click at [439, 648] on textarea "Rita called me back, Okay i'm on the phone with Rita right now. I told her what…" at bounding box center [736, 639] width 611 height 69
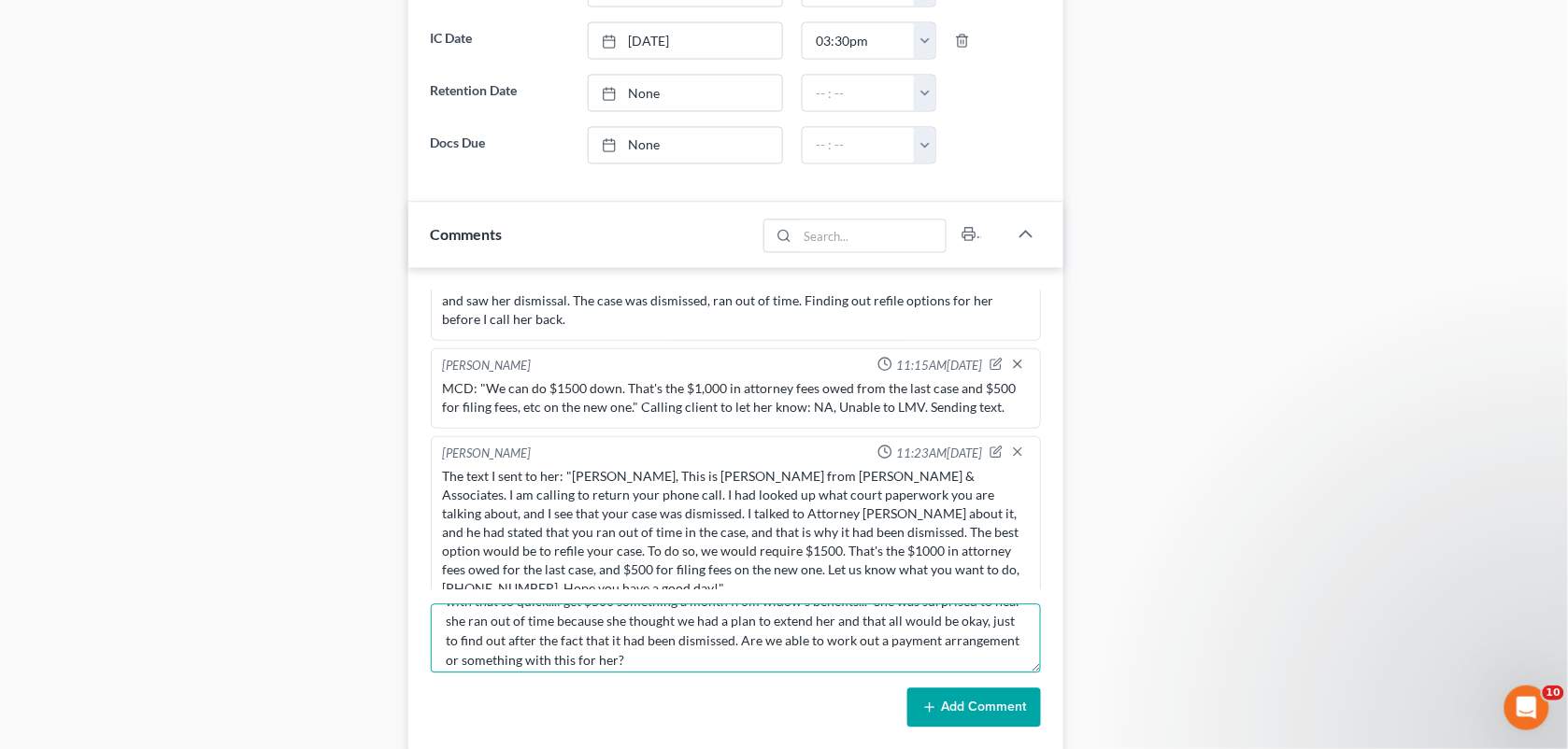
scroll to position [77, 0]
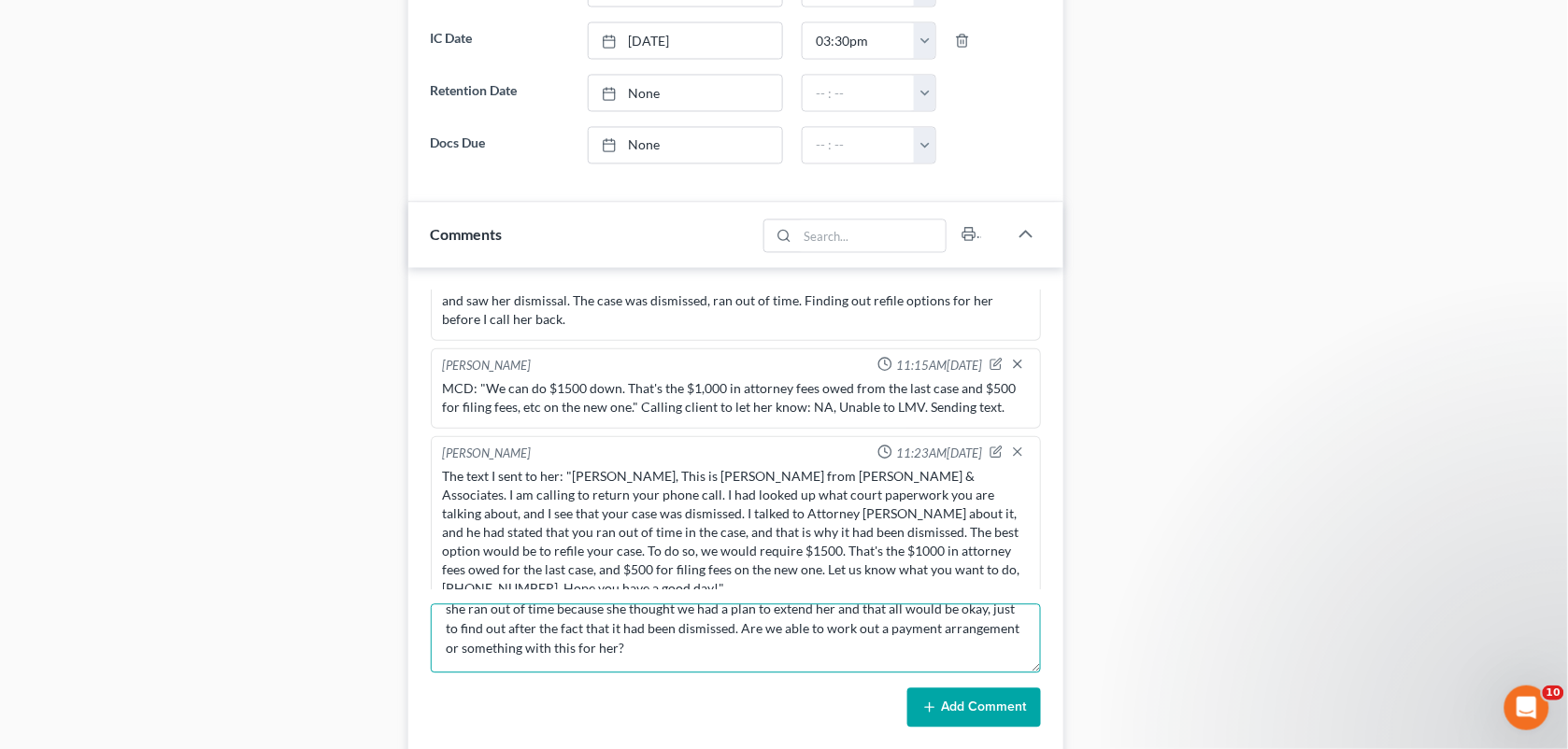
click at [618, 646] on textarea "Rita called me back, I told her whats up and shes saying "theres no way I can c…" at bounding box center [736, 639] width 611 height 69
click at [626, 640] on textarea "Rita called me back, I told her whats up and shes saying "theres no way I can c…" at bounding box center [736, 639] width 611 height 69
type textarea "Rita called me back, I told her whats up and shes saying "theres no way I can c…"
click at [932, 712] on icon at bounding box center [929, 707] width 14 height 14
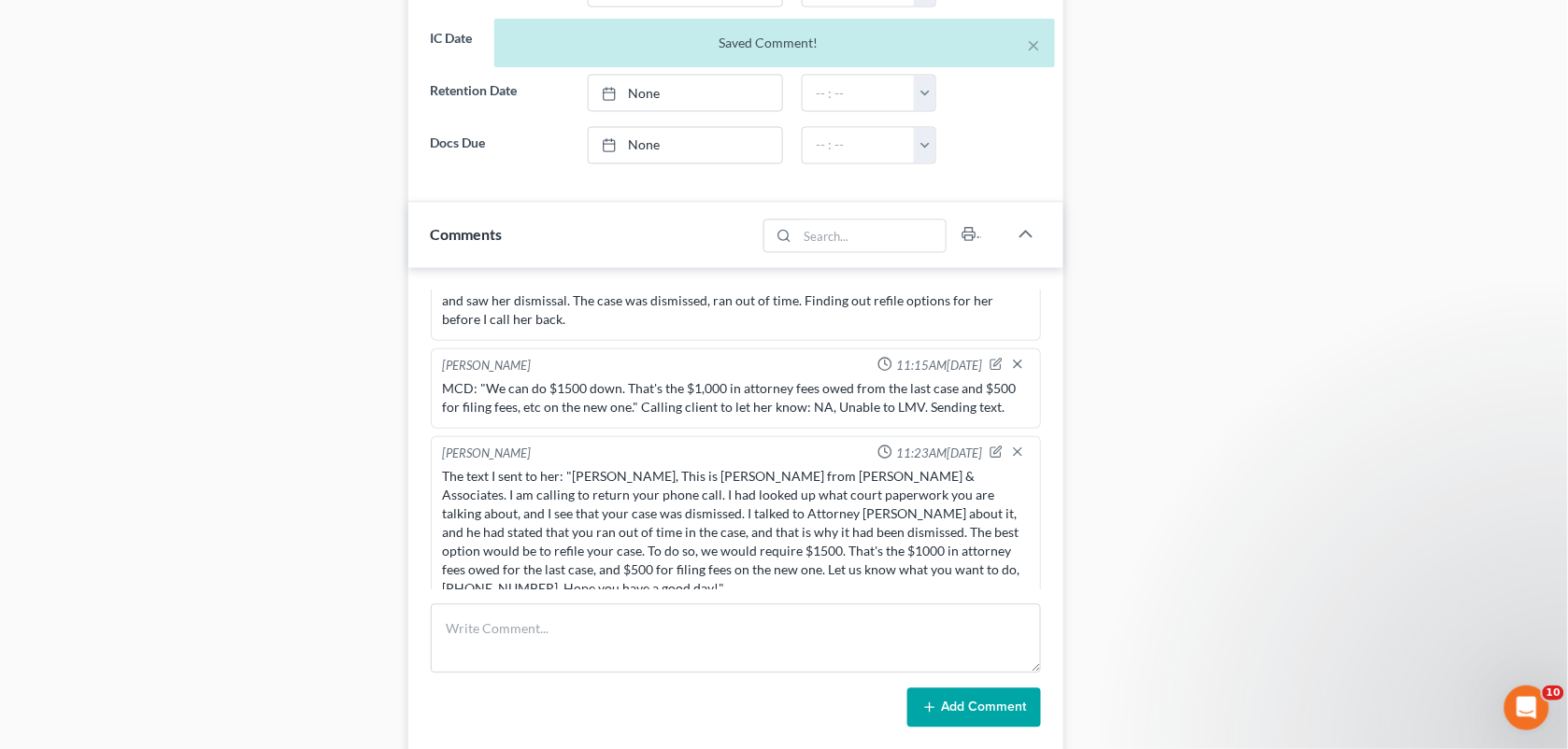
scroll to position [4947, 0]
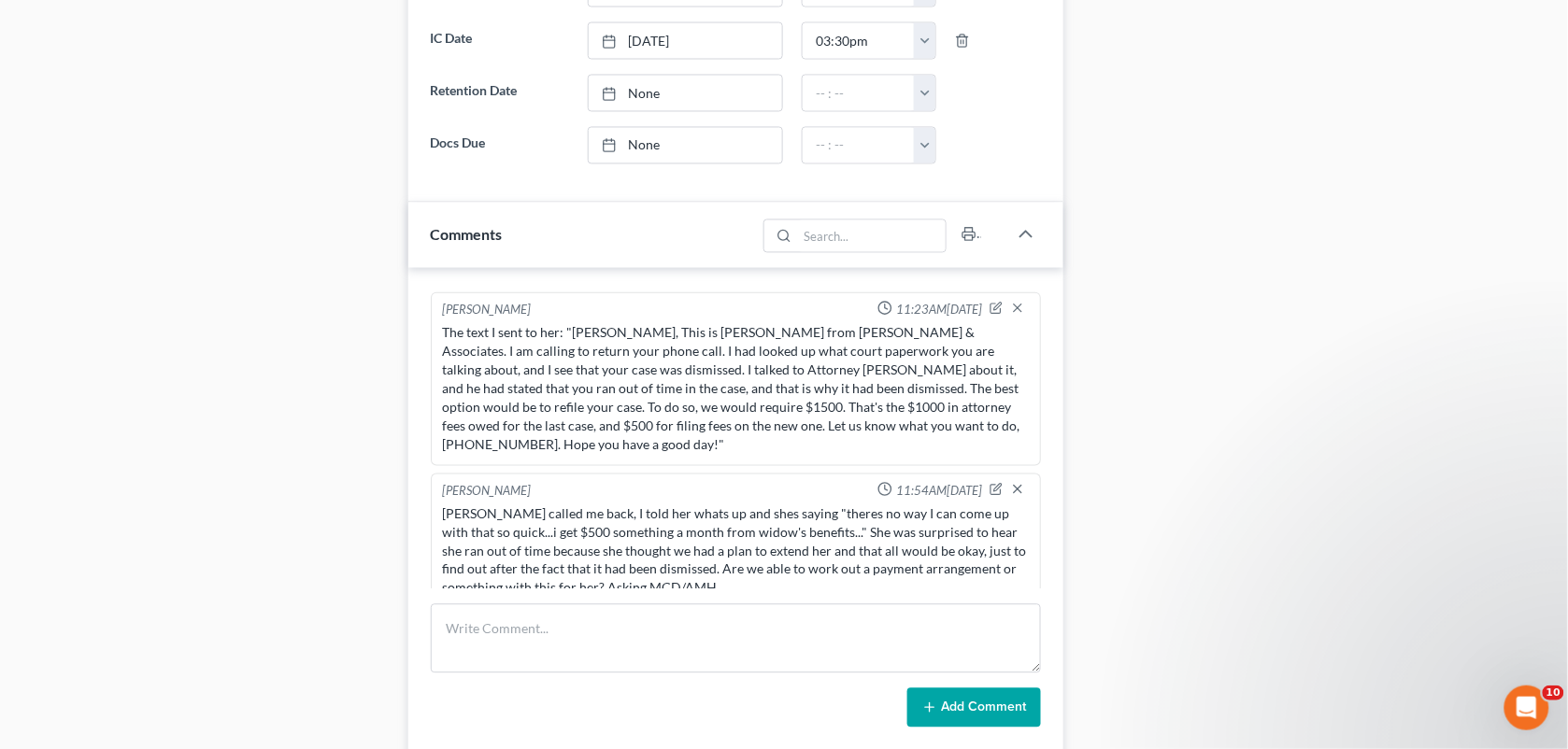
click at [612, 600] on div "Alayna Harper 10:38AM, 05/13/2024 spoke with client regarding wanting to file B…" at bounding box center [736, 510] width 656 height 483
click at [596, 642] on textarea at bounding box center [736, 639] width 611 height 69
paste textarea "starting next week she has to pay rent she said there will be no way she can do…"
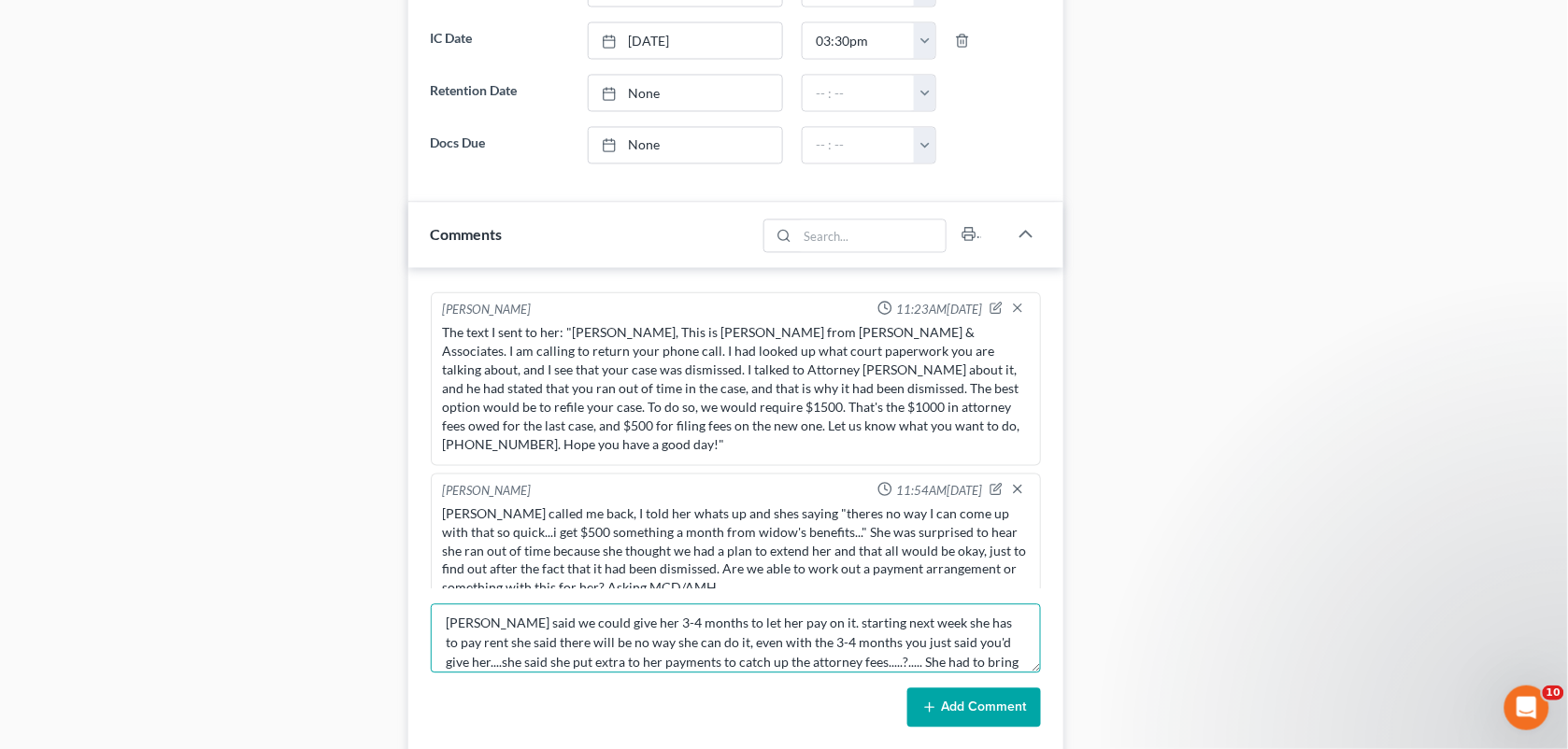
scroll to position [0, 0]
click at [776, 632] on textarea "MCD said we could give her 3-4 months to let her pay on it. starting next week …" at bounding box center [736, 639] width 611 height 69
click at [783, 632] on textarea "MCD said we could give her 3-4 months to let her pay on it. starting next week …" at bounding box center [736, 639] width 611 height 69
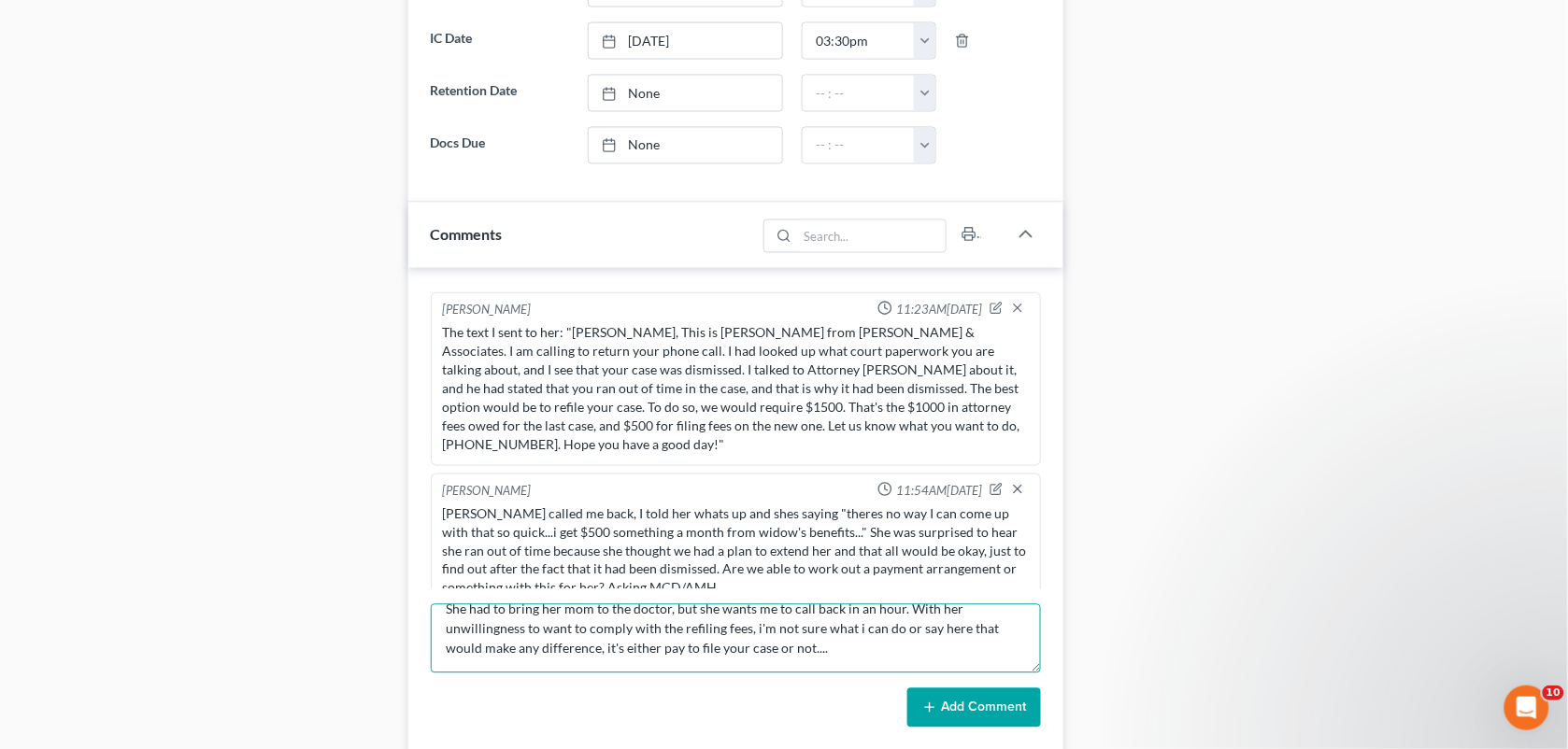
type textarea "MCD said we could give her 3-4 months to let her pay on it. She had said starti…"
click at [938, 712] on icon at bounding box center [929, 707] width 14 height 14
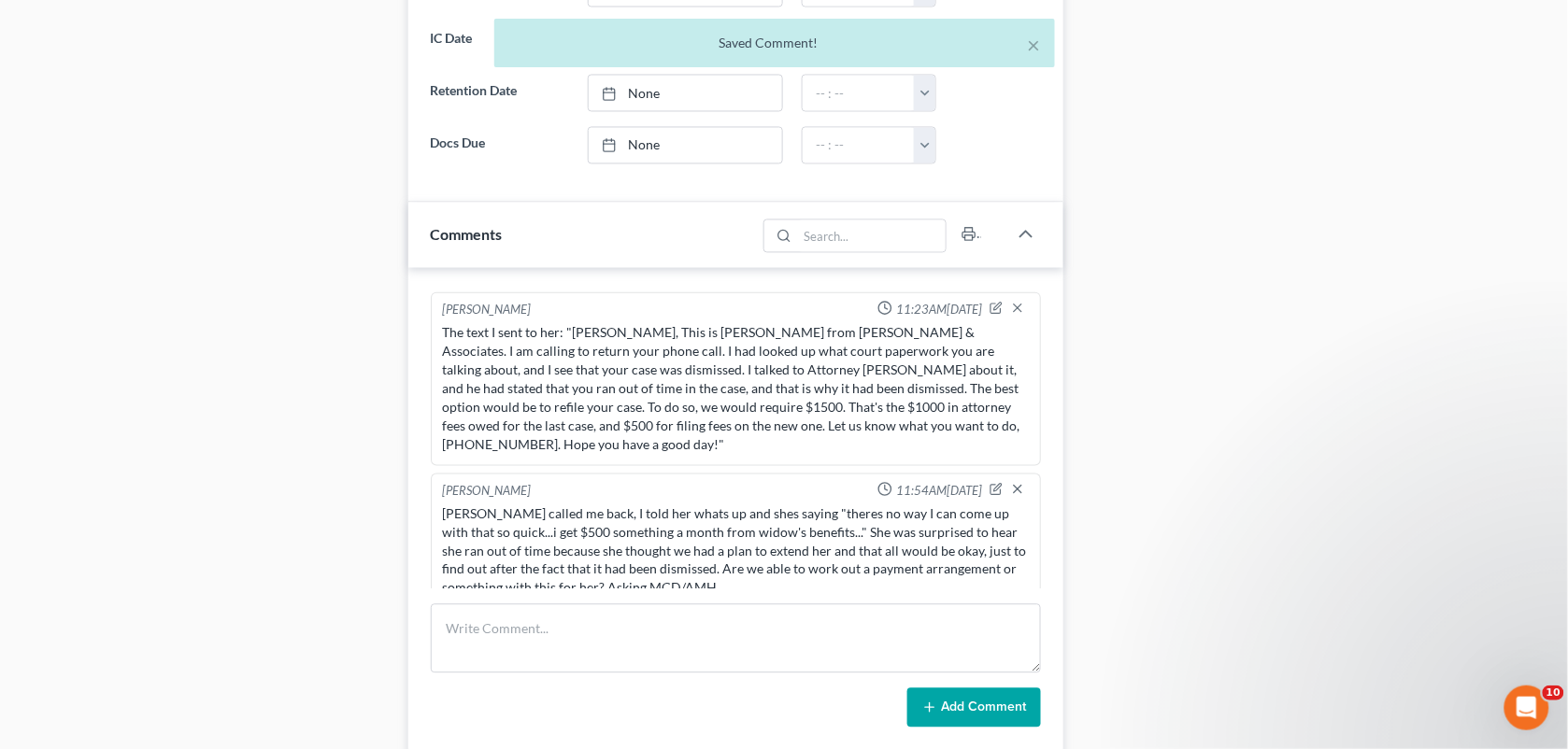
scroll to position [5110, 0]
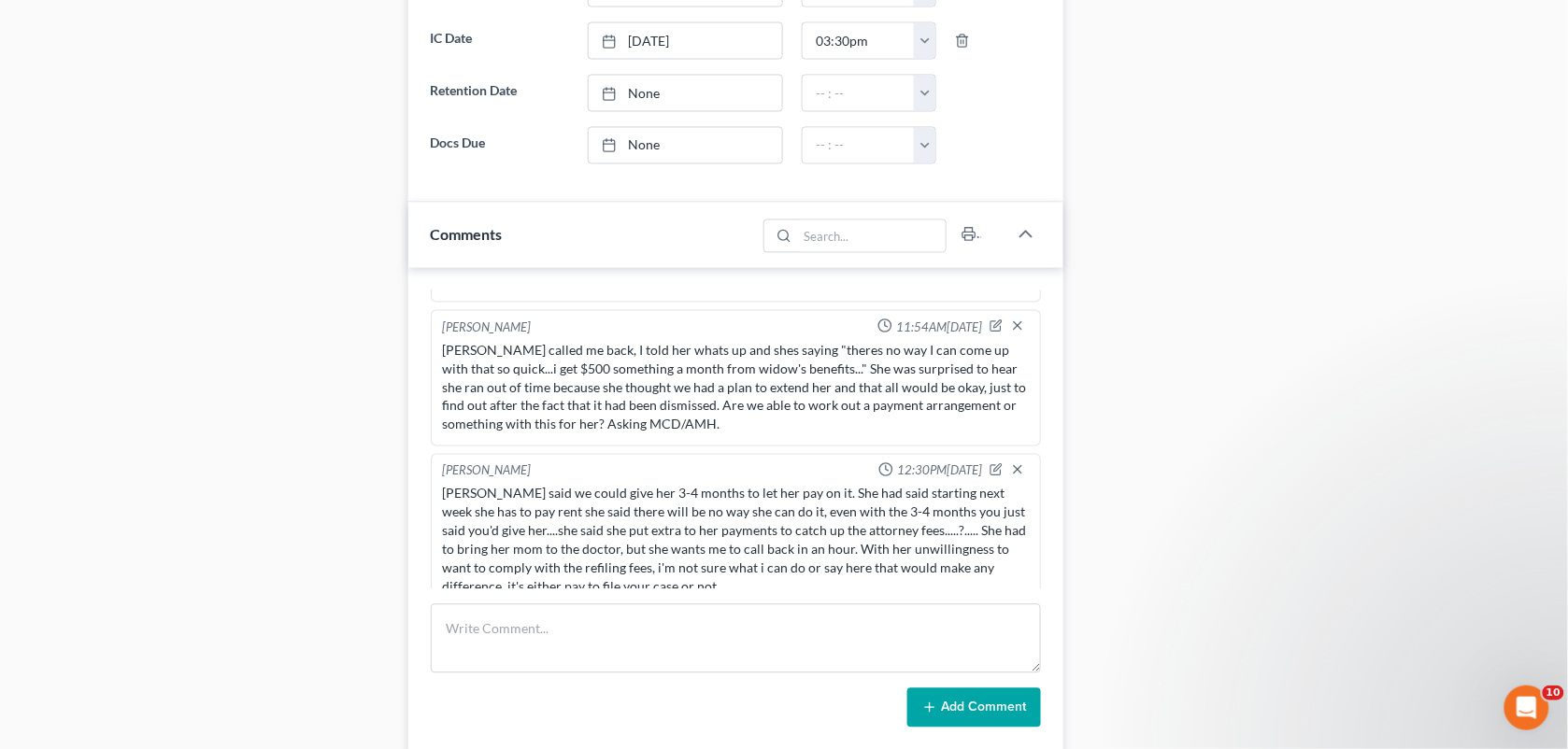
drag, startPoint x: 374, startPoint y: 227, endPoint x: 1555, endPoint y: 264, distance: 1181.6
click at [374, 227] on div "Case Dashboard Payments Invoices Payments Payments Credit Report Client Profile" at bounding box center [207, 298] width 386 height 2267
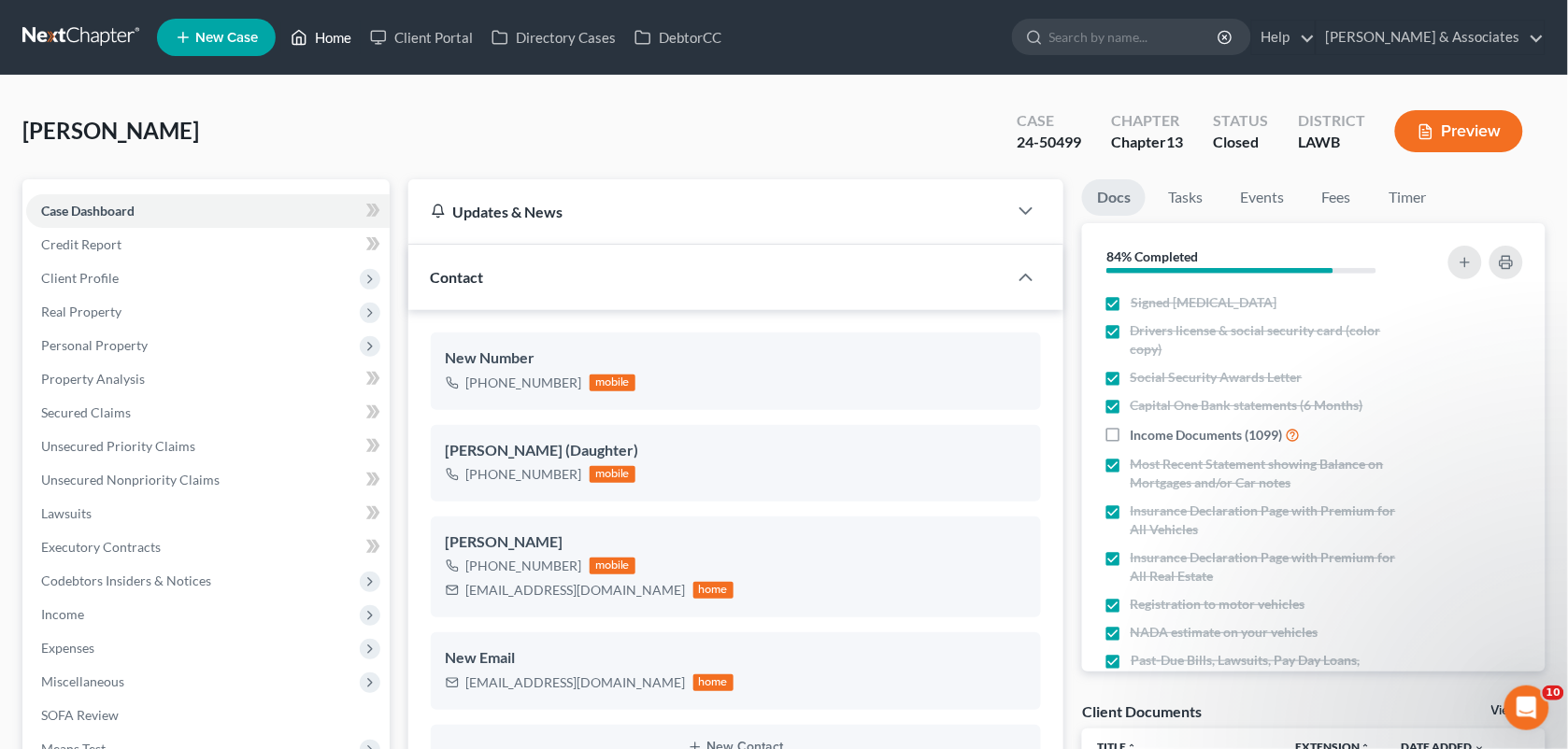
click at [342, 38] on link "Home" at bounding box center [321, 37] width 79 height 34
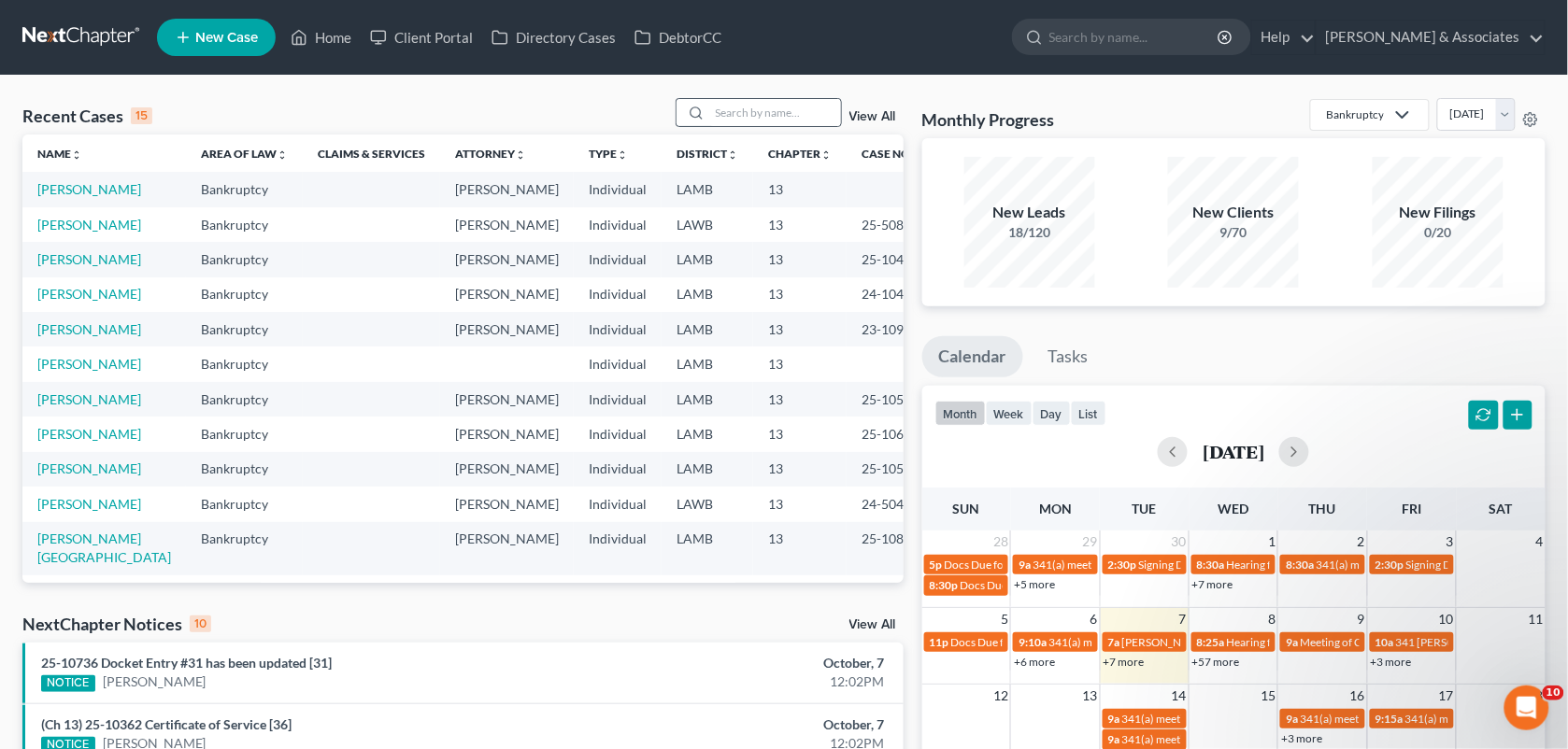
click at [702, 99] on div at bounding box center [693, 113] width 34 height 27
click at [726, 118] on input "search" at bounding box center [775, 113] width 130 height 27
type input "j"
type input "n"
type input "jones"
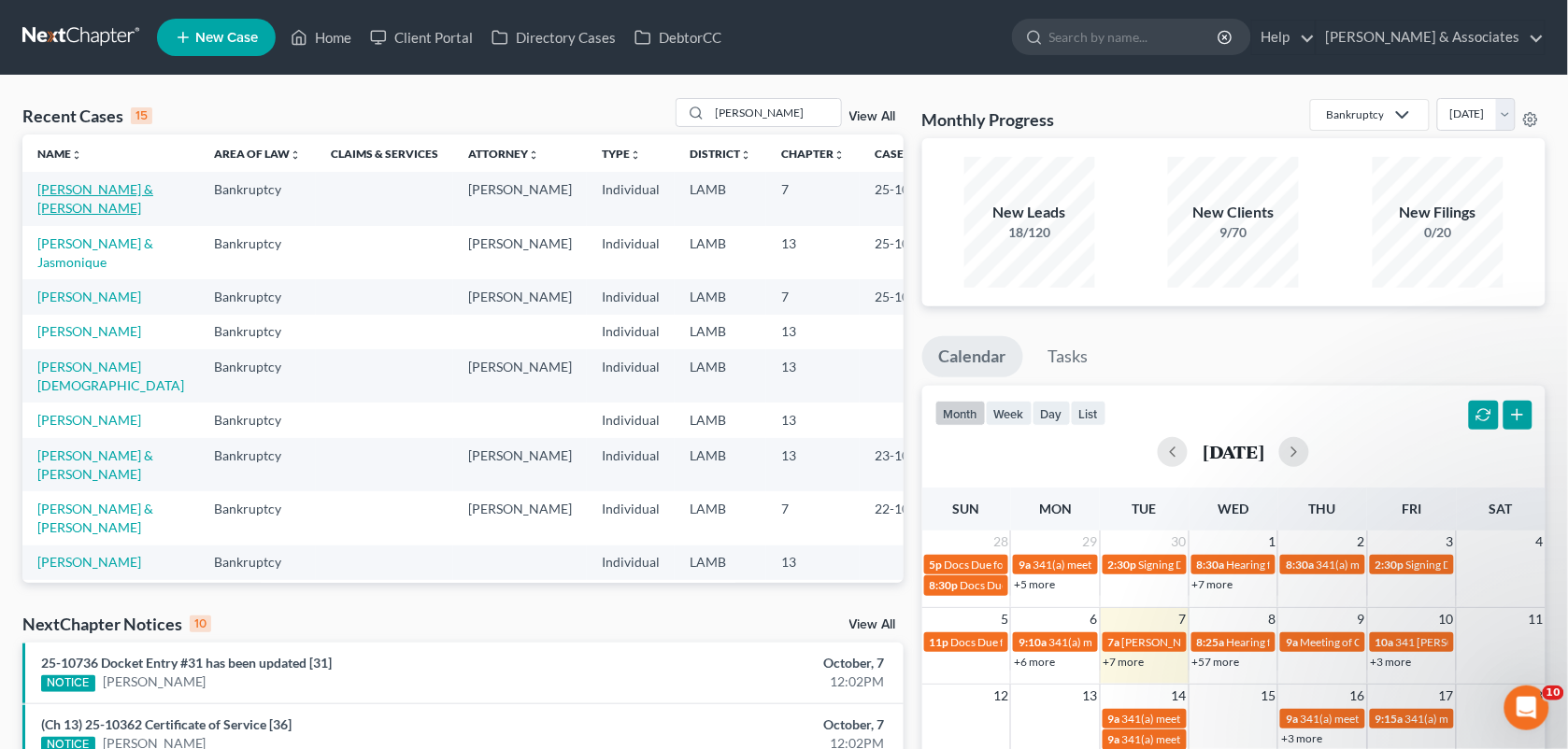
click at [90, 196] on link "[PERSON_NAME] & [PERSON_NAME]" at bounding box center [96, 199] width 116 height 35
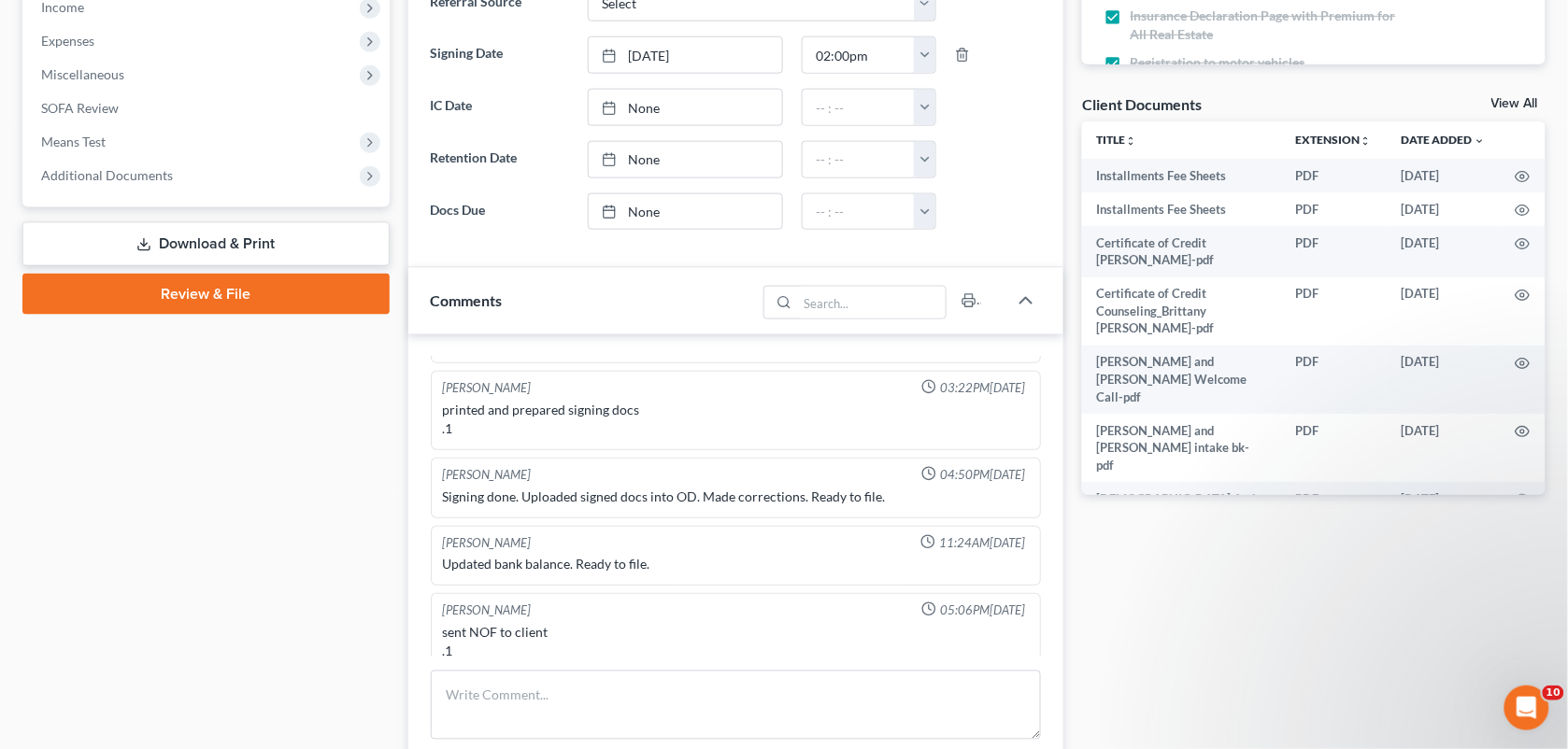
scroll to position [652, 0]
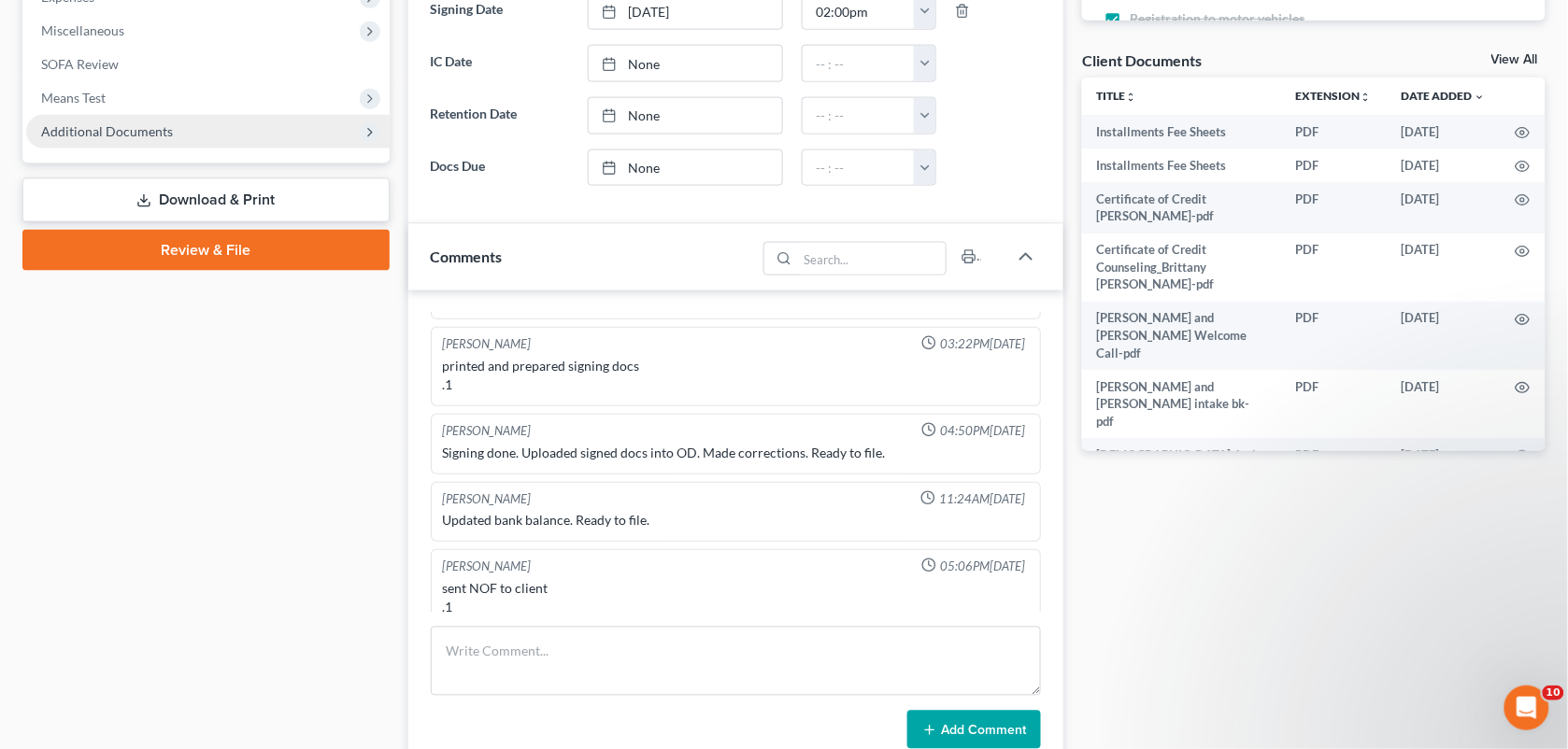
click at [181, 127] on span "Additional Documents" at bounding box center [208, 131] width 363 height 34
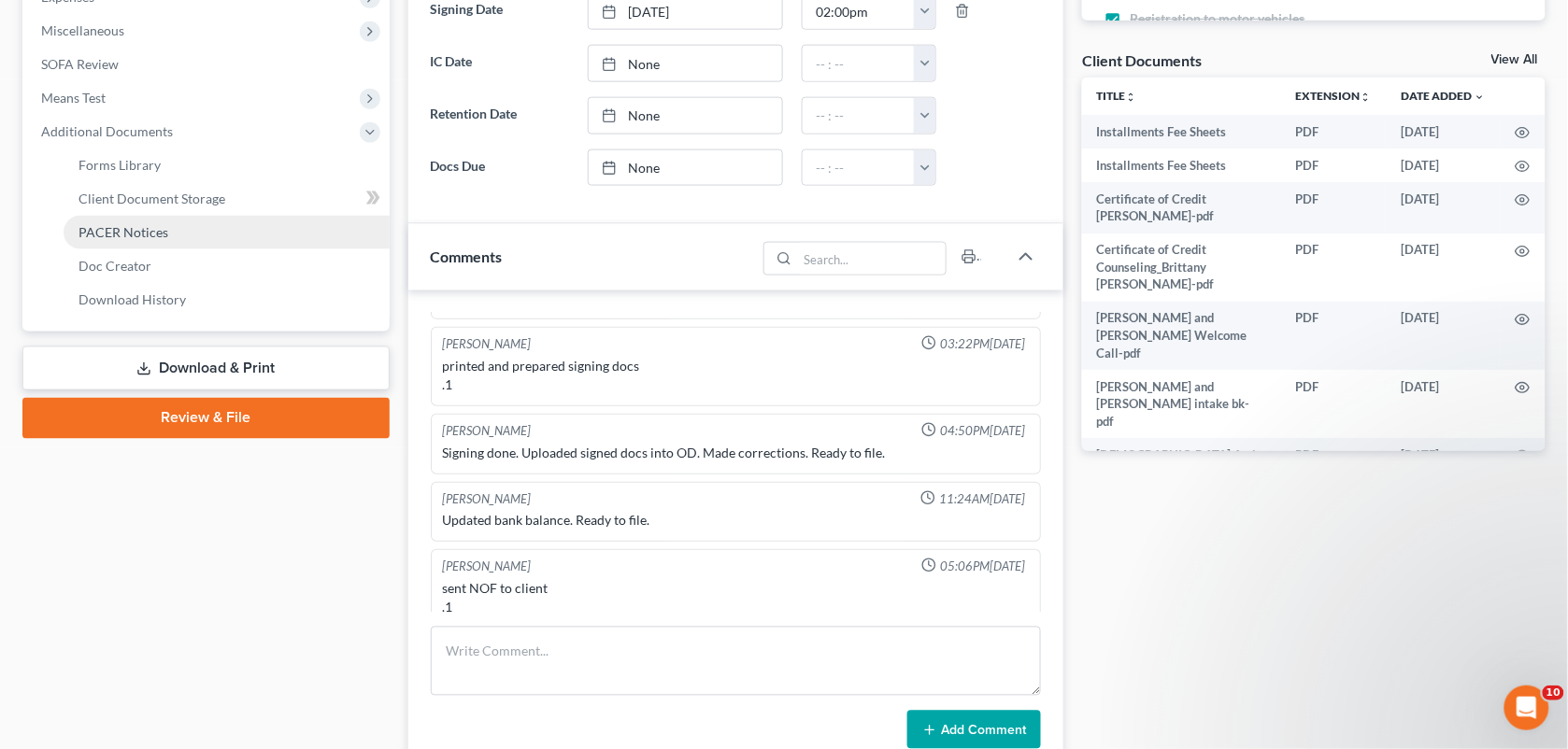
click at [157, 234] on span "PACER Notices" at bounding box center [123, 232] width 90 height 15
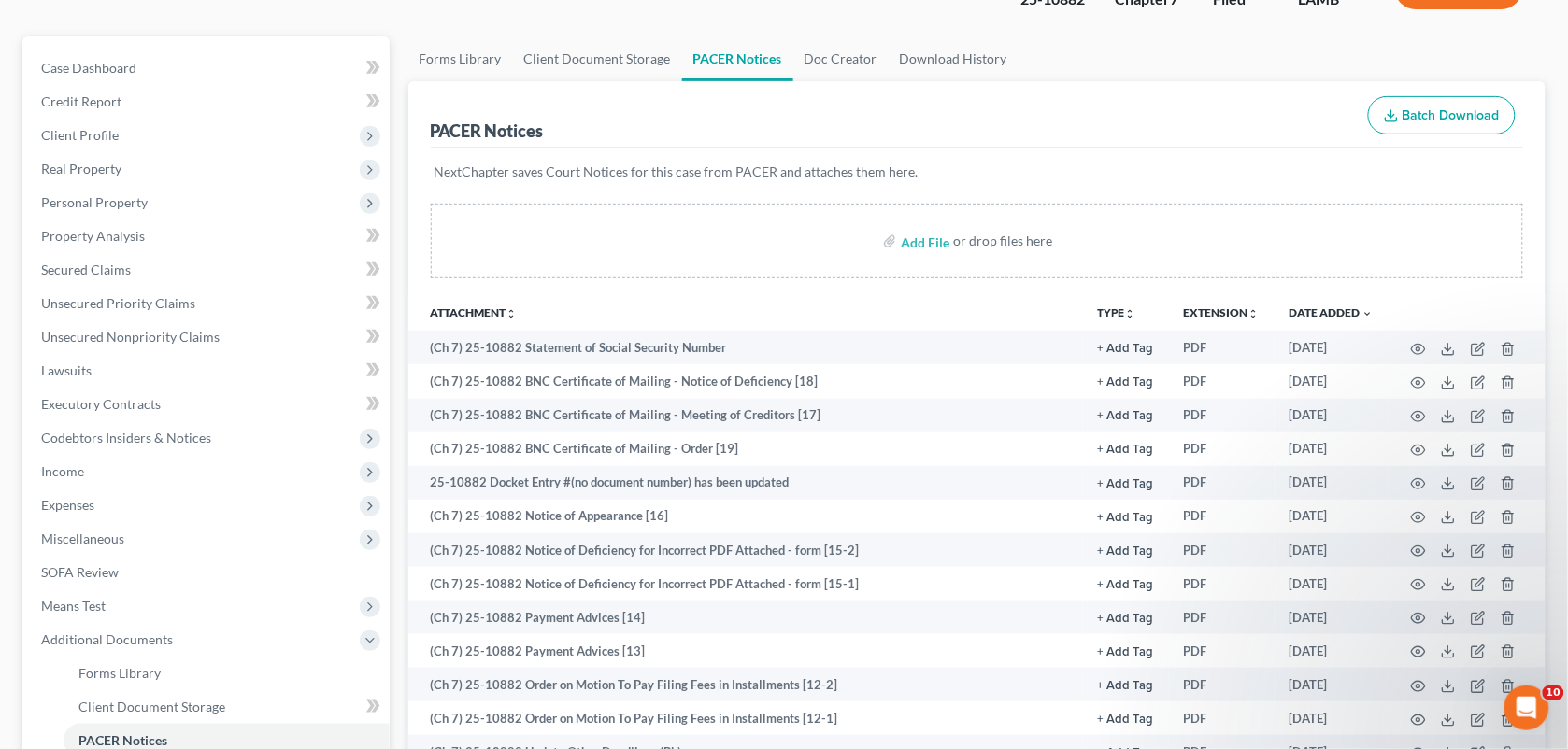
scroll to position [151, 0]
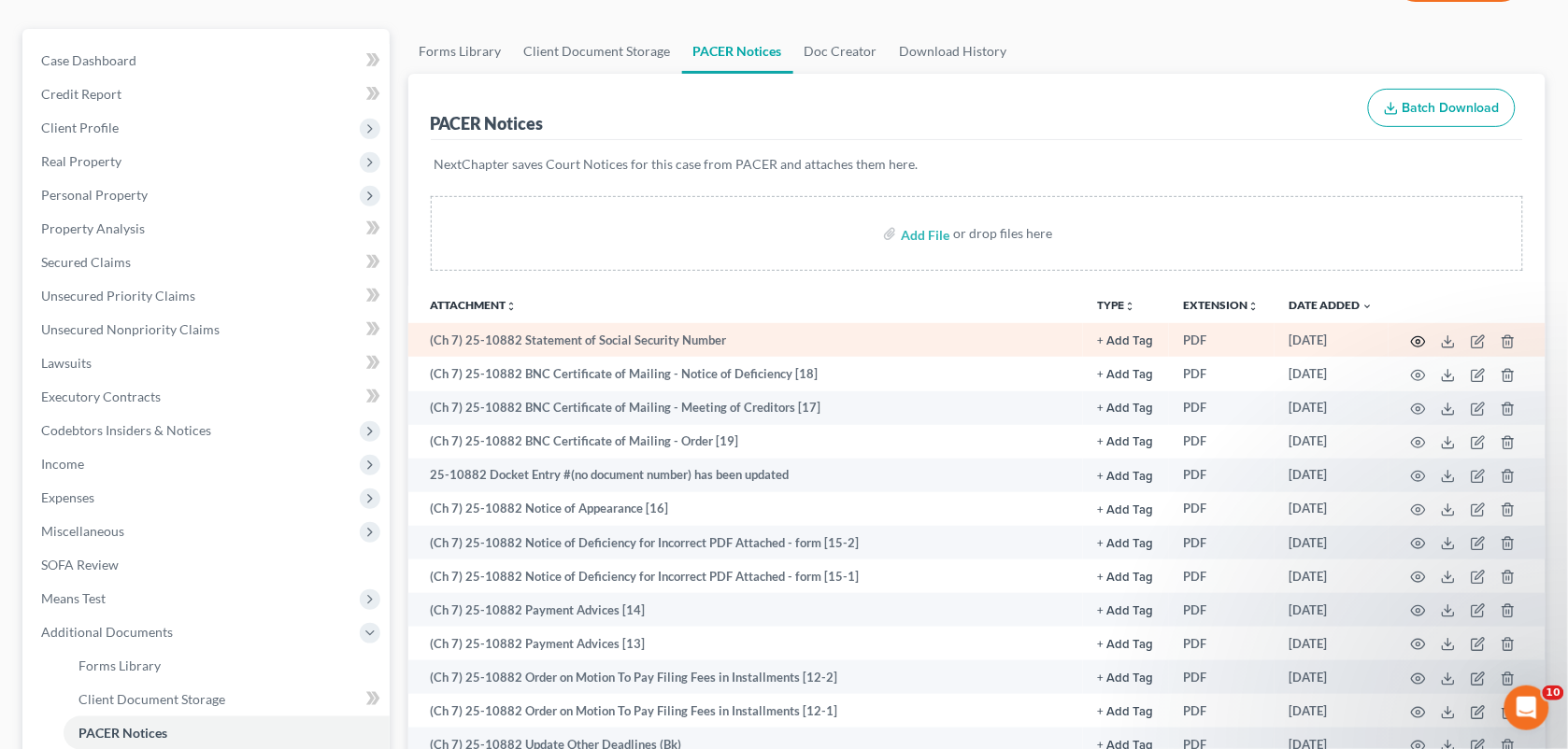
click at [1416, 341] on circle "button" at bounding box center [1418, 342] width 4 height 4
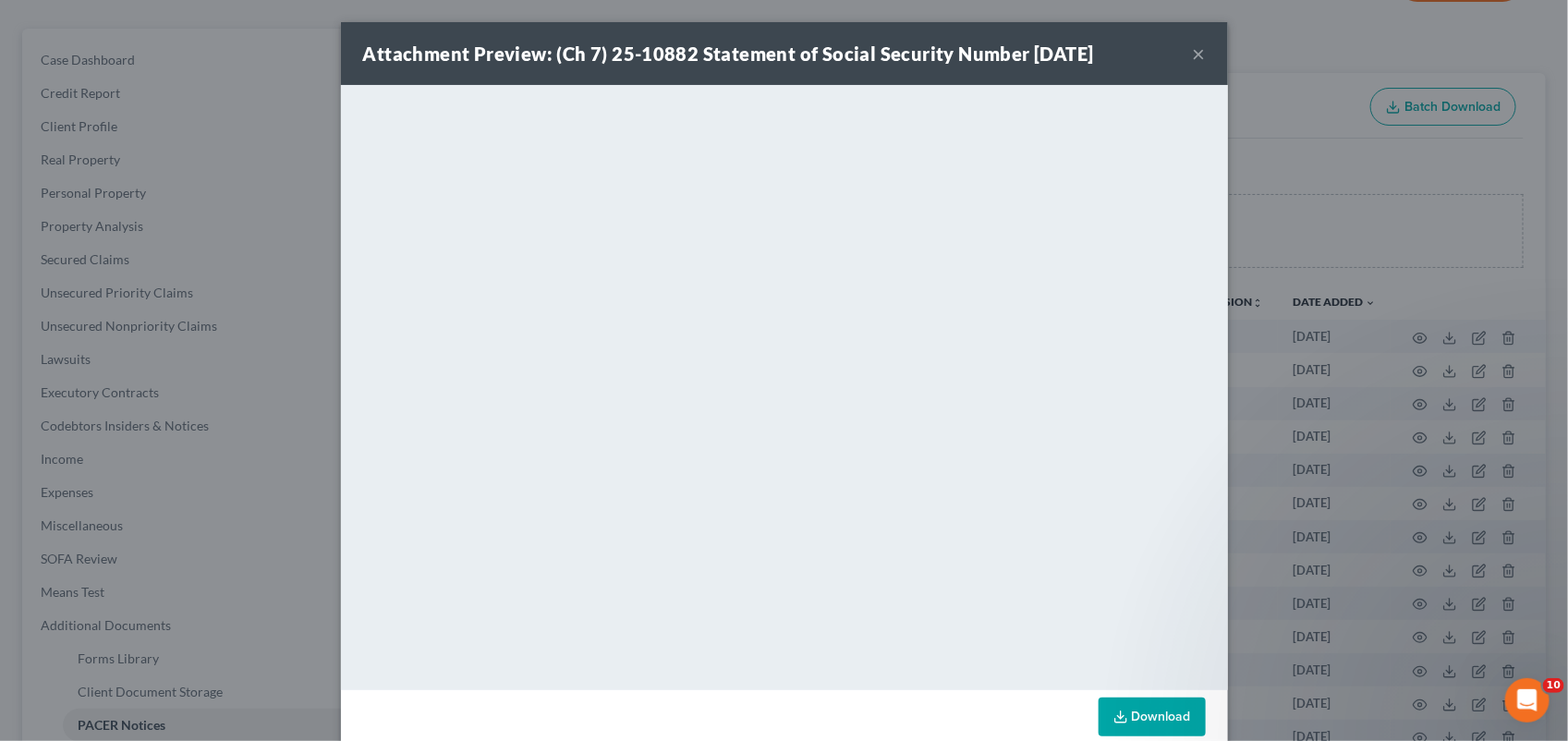
click at [1193, 55] on button "×" at bounding box center [1199, 53] width 13 height 22
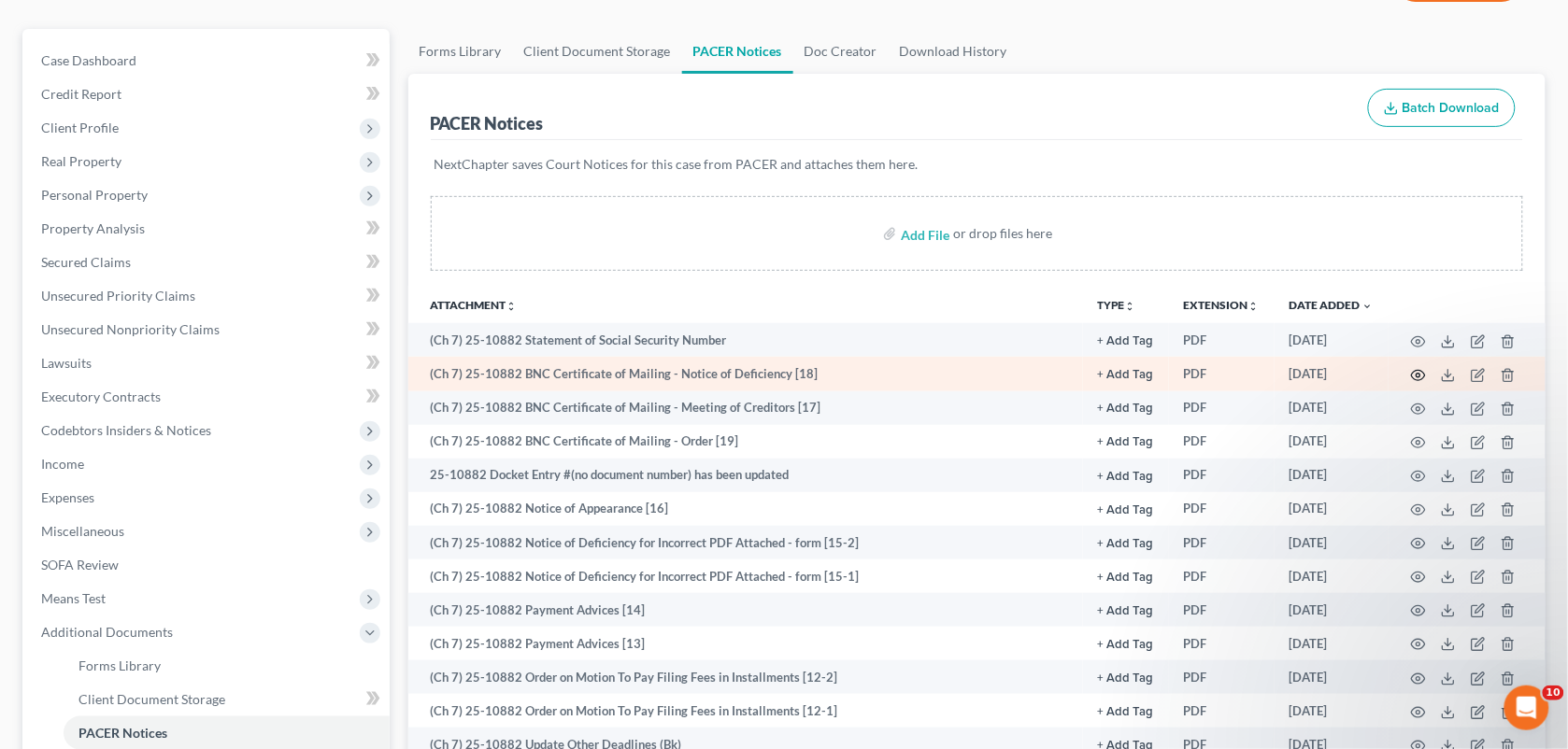
click at [1414, 372] on icon "button" at bounding box center [1417, 374] width 14 height 14
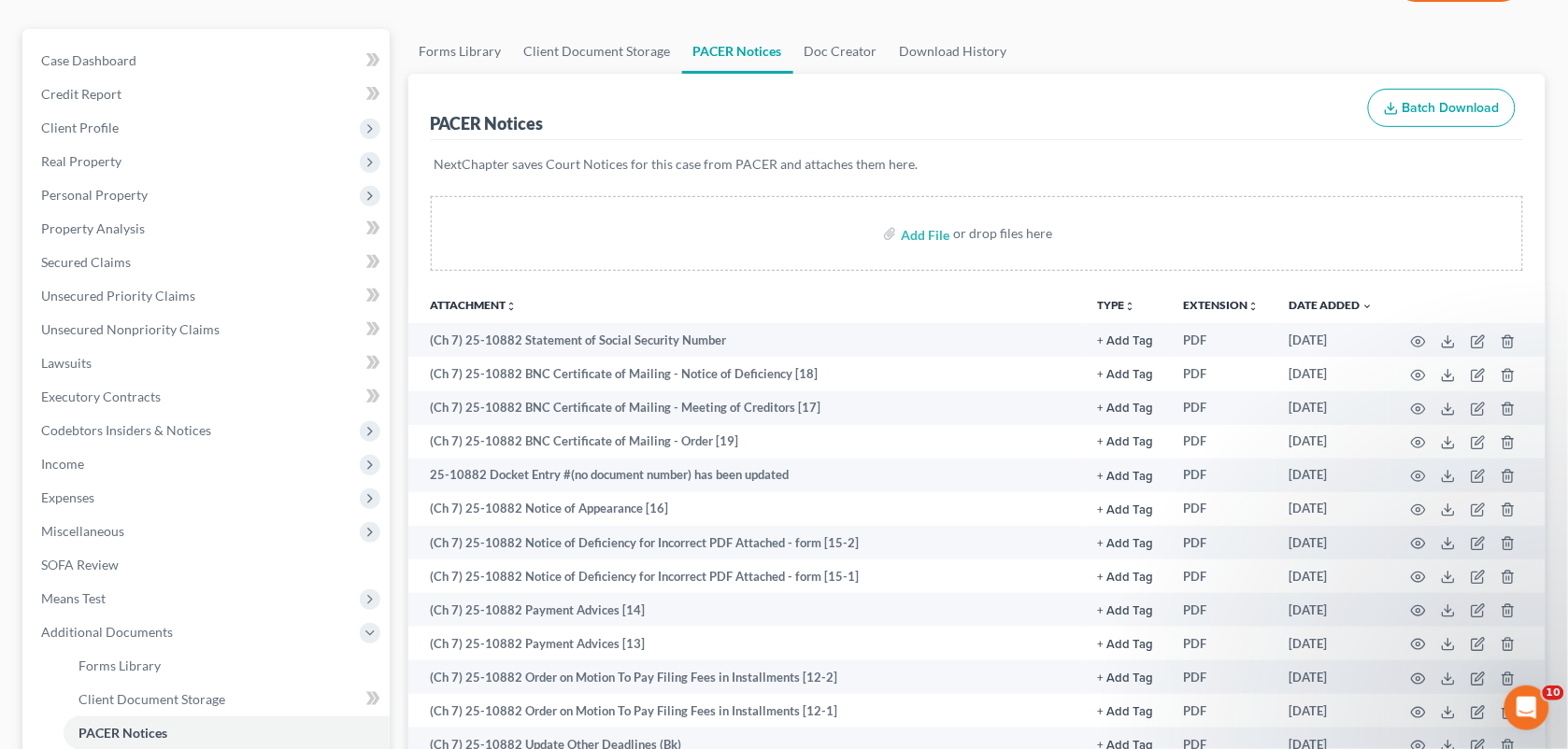
drag, startPoint x: 1201, startPoint y: 124, endPoint x: 1232, endPoint y: 497, distance: 374.3
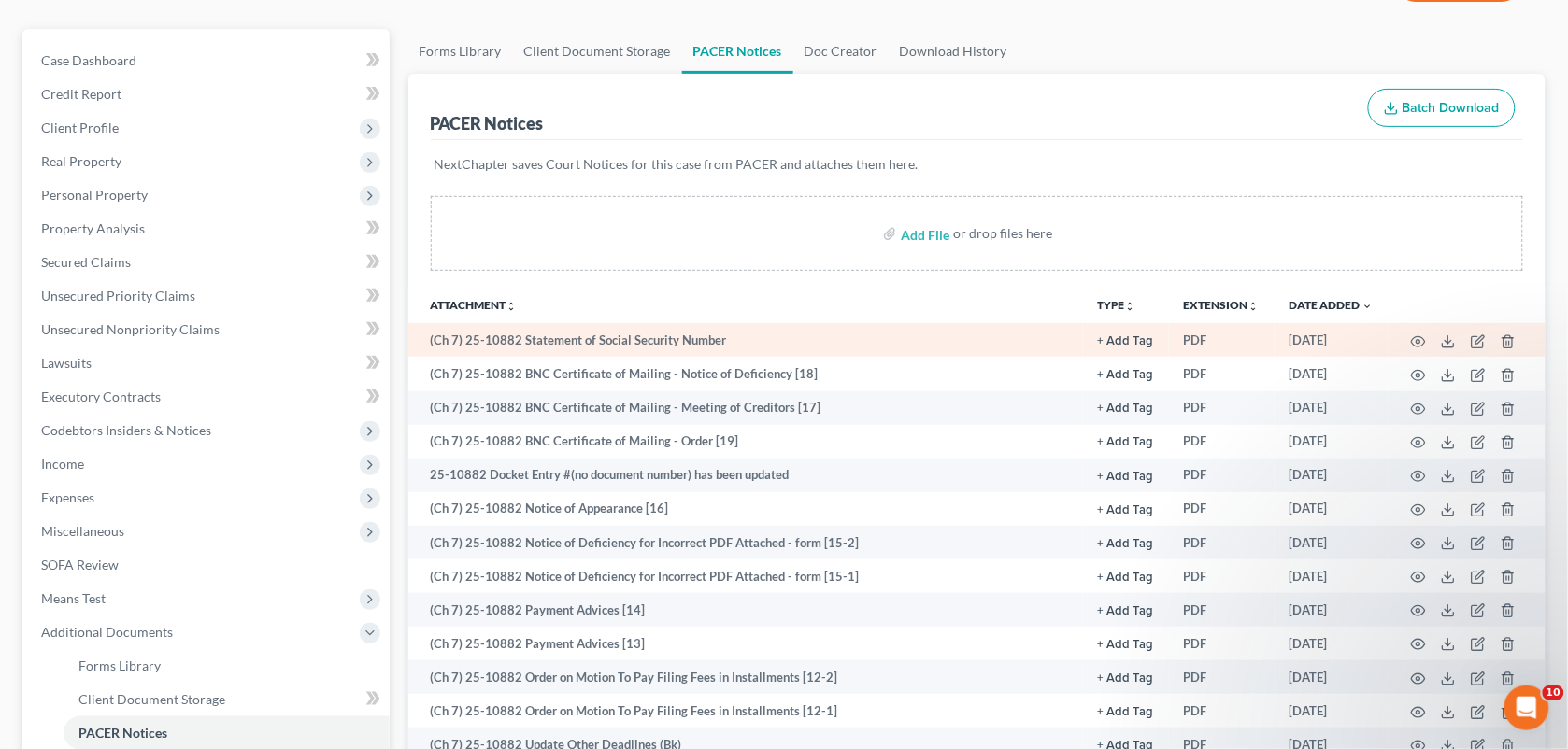
click at [1408, 334] on td at bounding box center [1467, 340] width 157 height 34
click at [1423, 343] on icon "button" at bounding box center [1418, 341] width 14 height 11
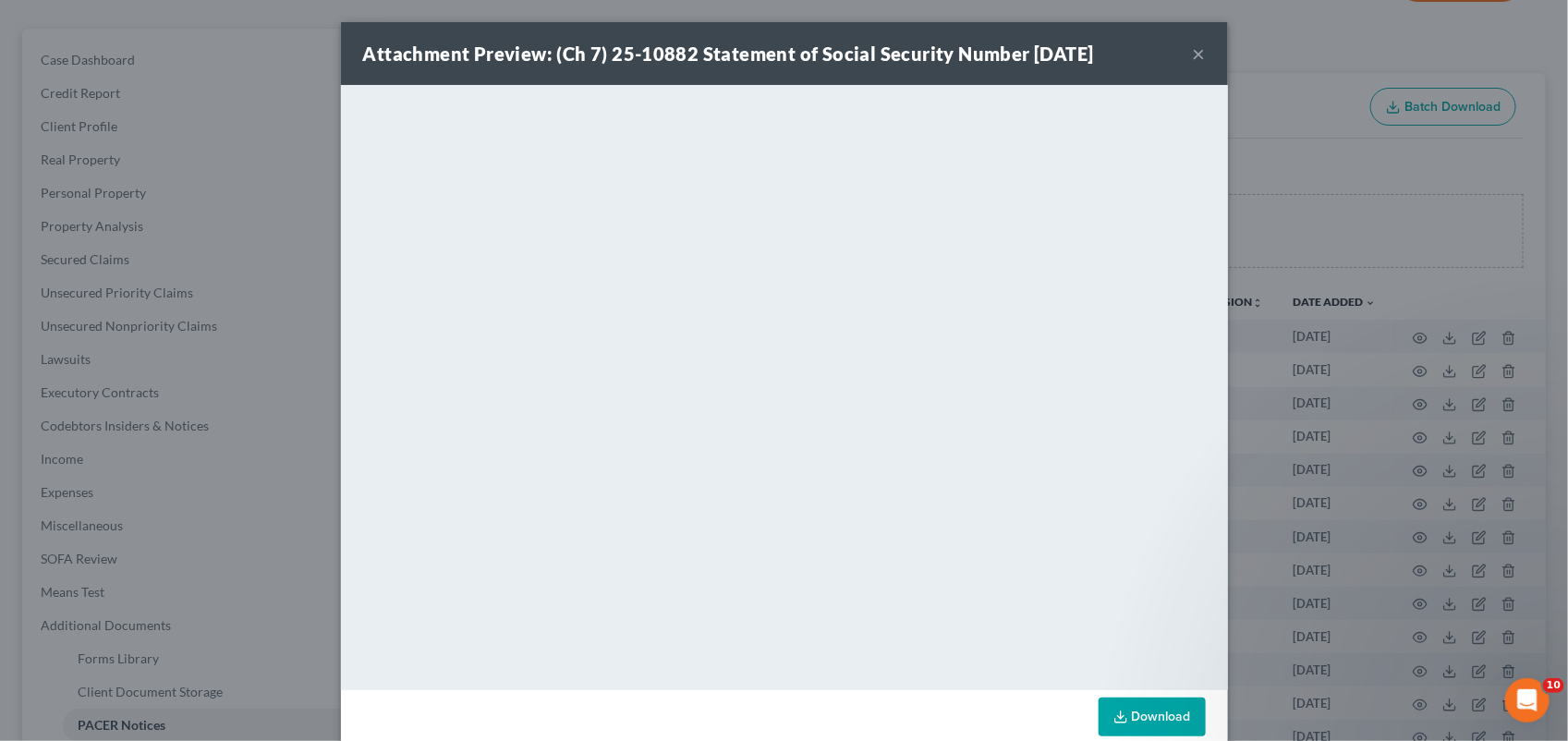
click at [1193, 56] on button "×" at bounding box center [1199, 53] width 13 height 22
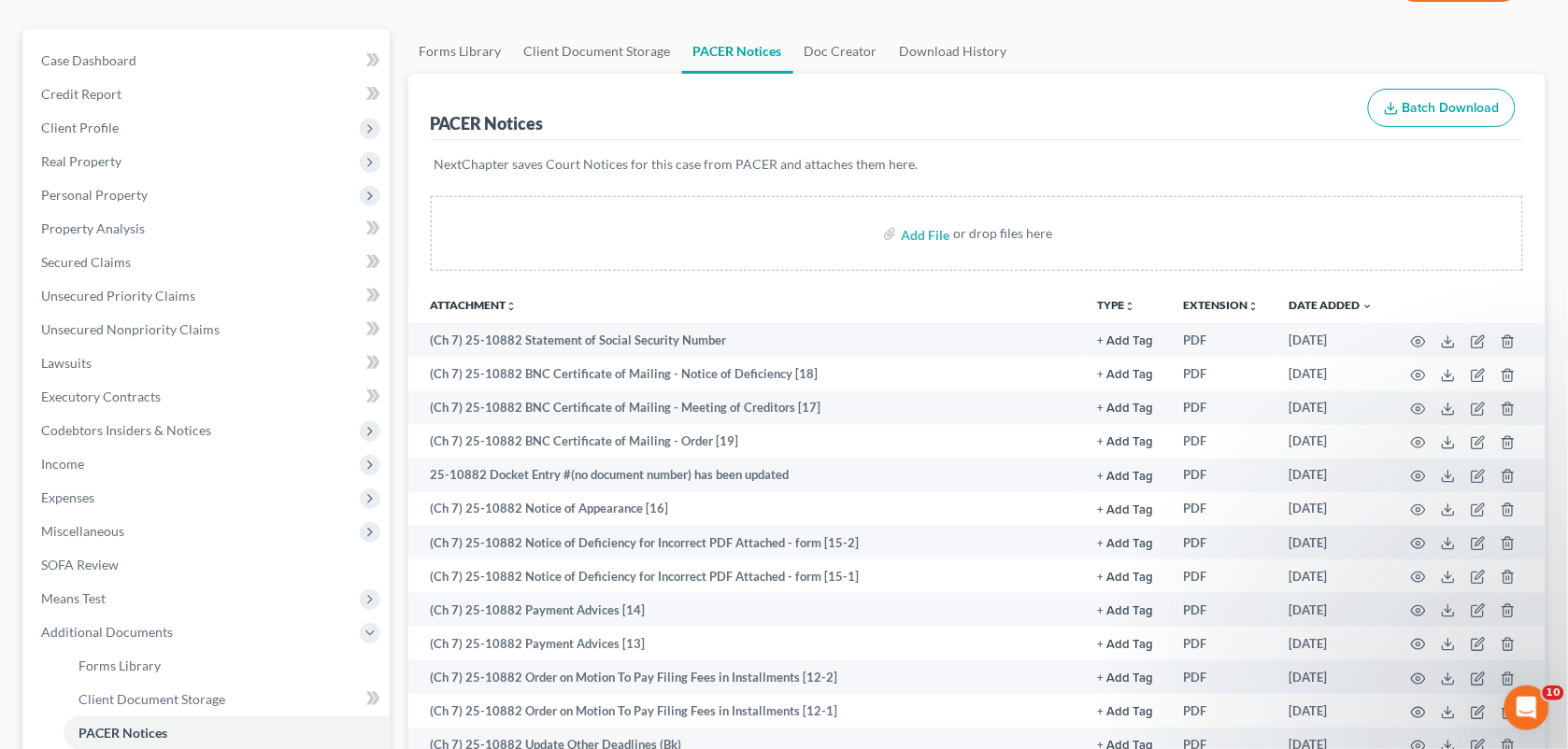
click at [1133, 46] on ul "Forms Library Client Document Storage PACER Notices Doc Creator Download History" at bounding box center [977, 51] width 1138 height 44
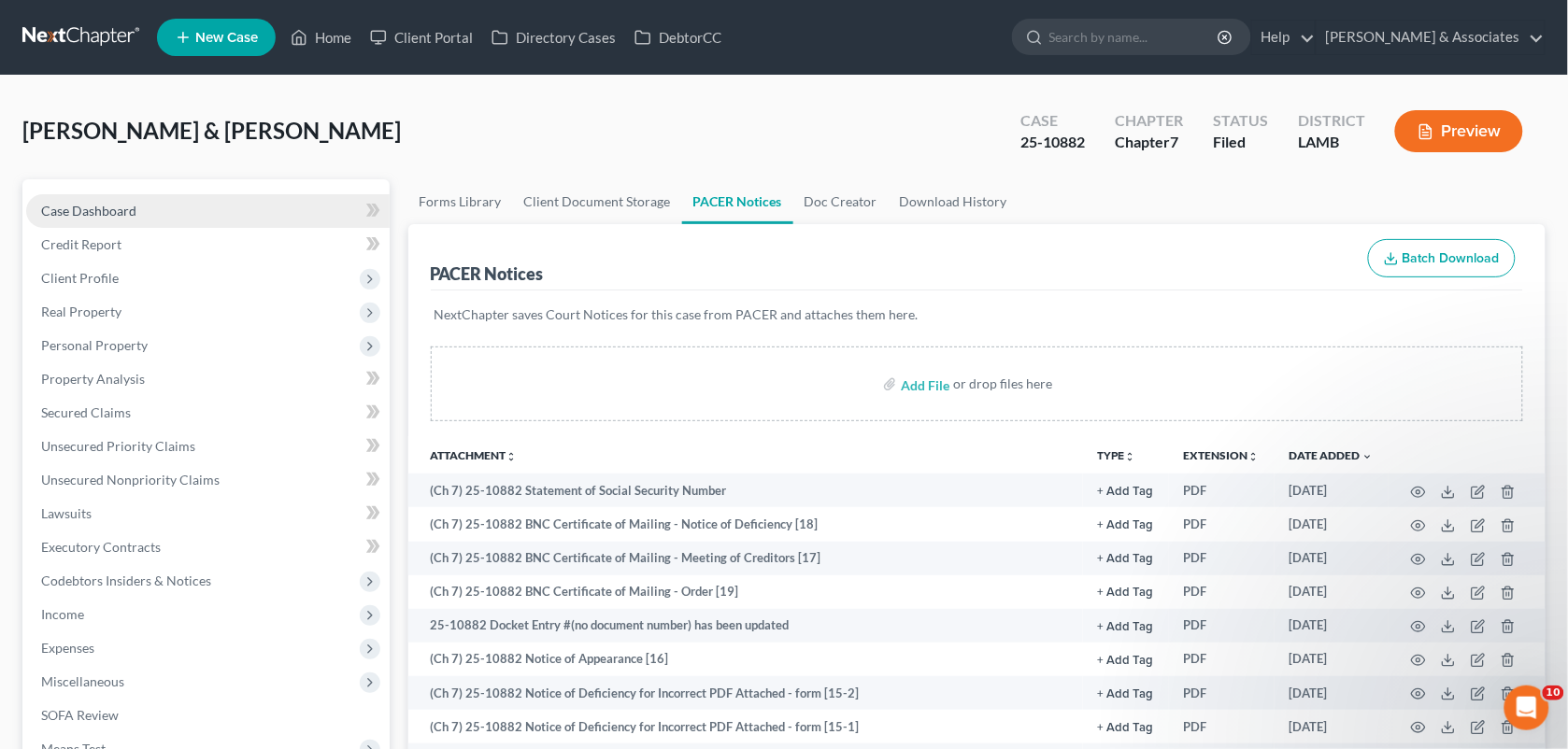
click at [124, 211] on span "Case Dashboard" at bounding box center [89, 210] width 96 height 15
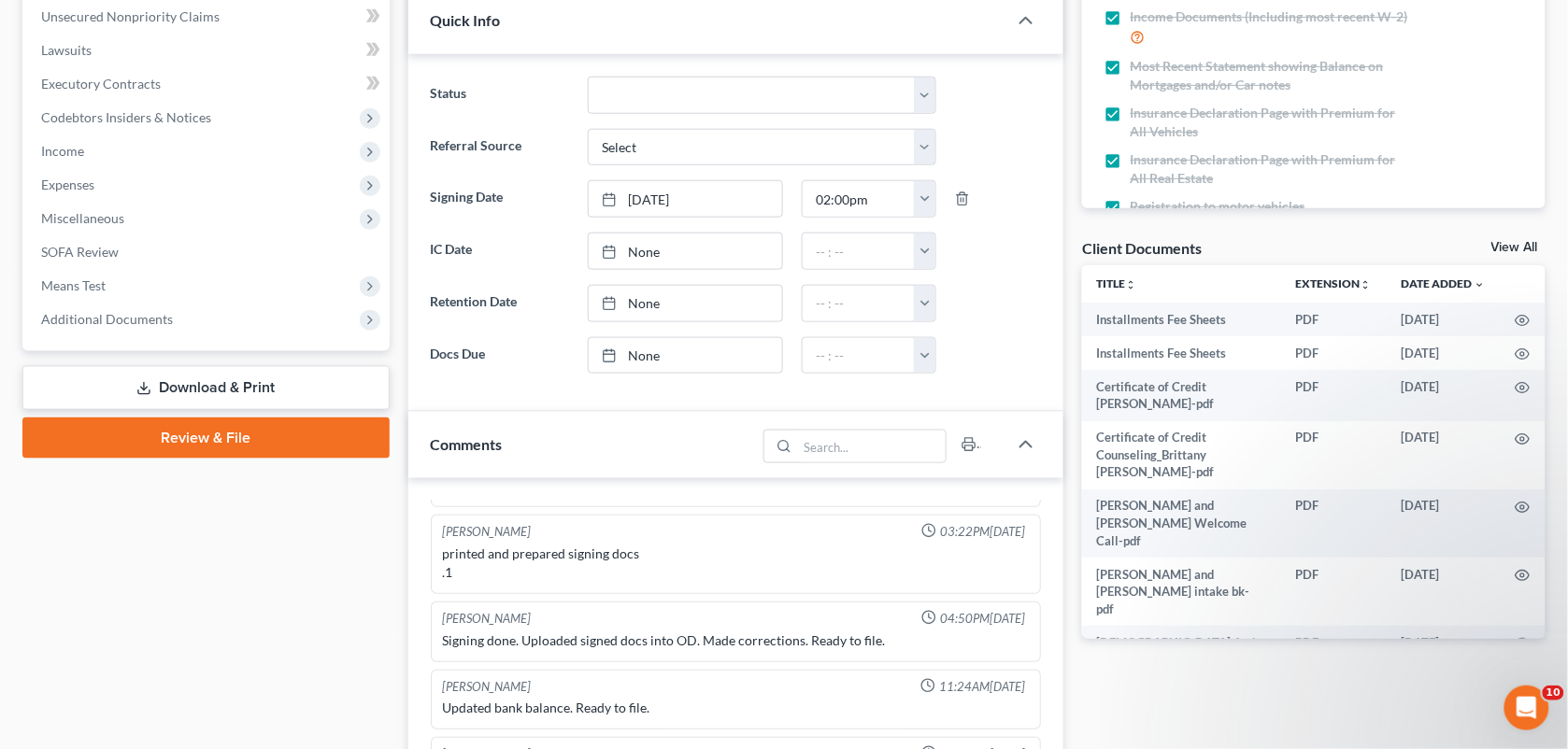
scroll to position [934, 0]
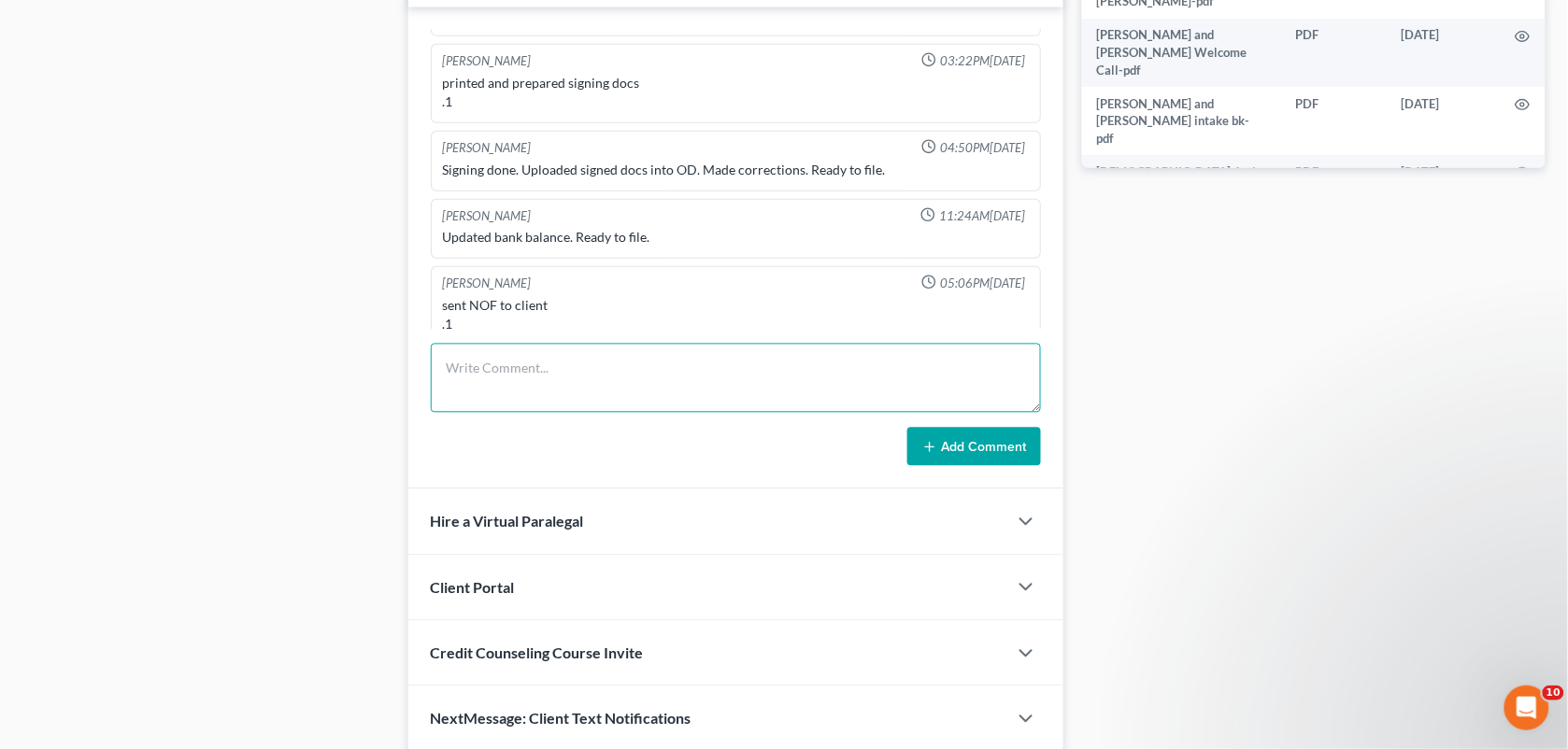
click at [669, 384] on textarea at bounding box center [736, 378] width 611 height 69
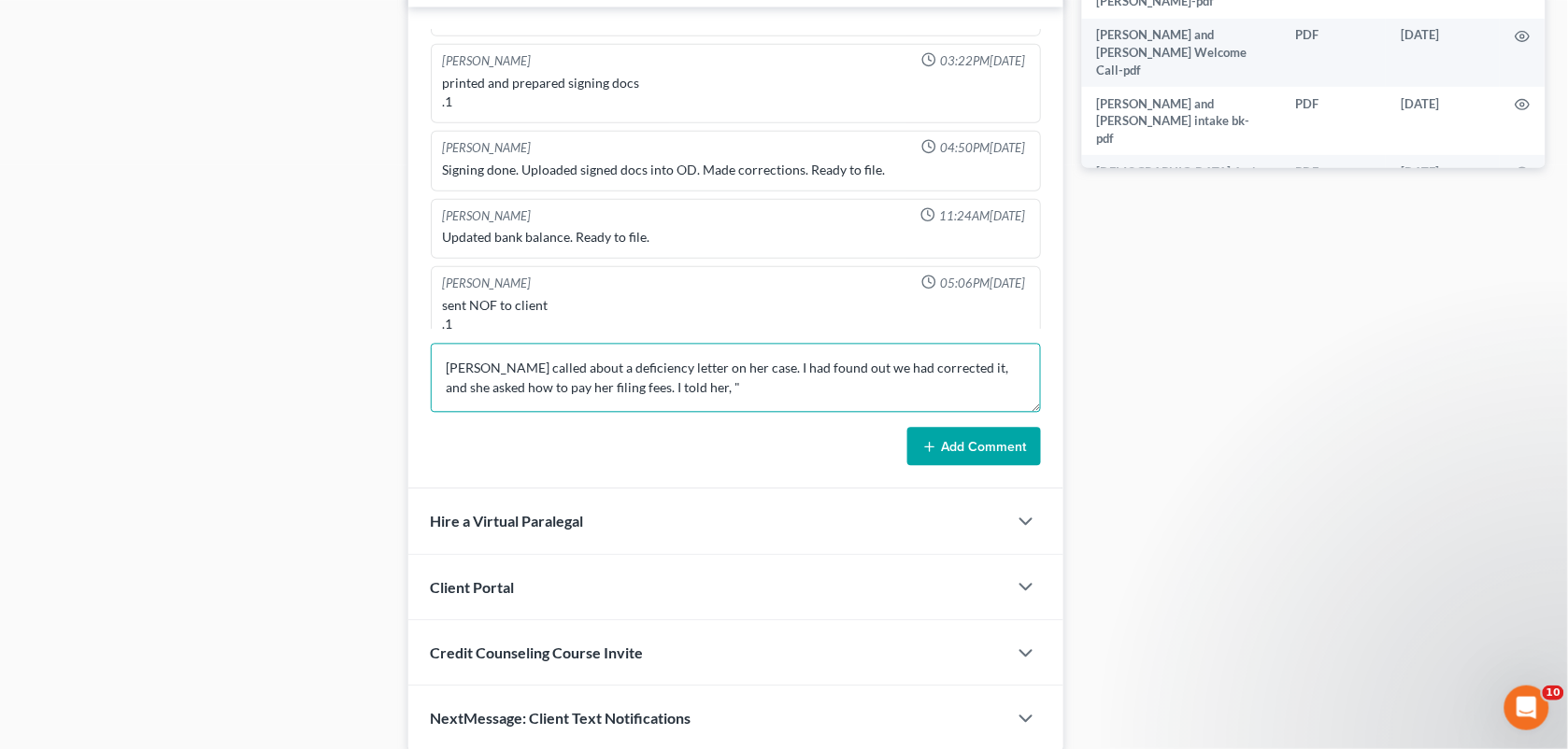
paste textarea "filing fees can be made via money order at the US Bankruptcy Court Middle Distr…"
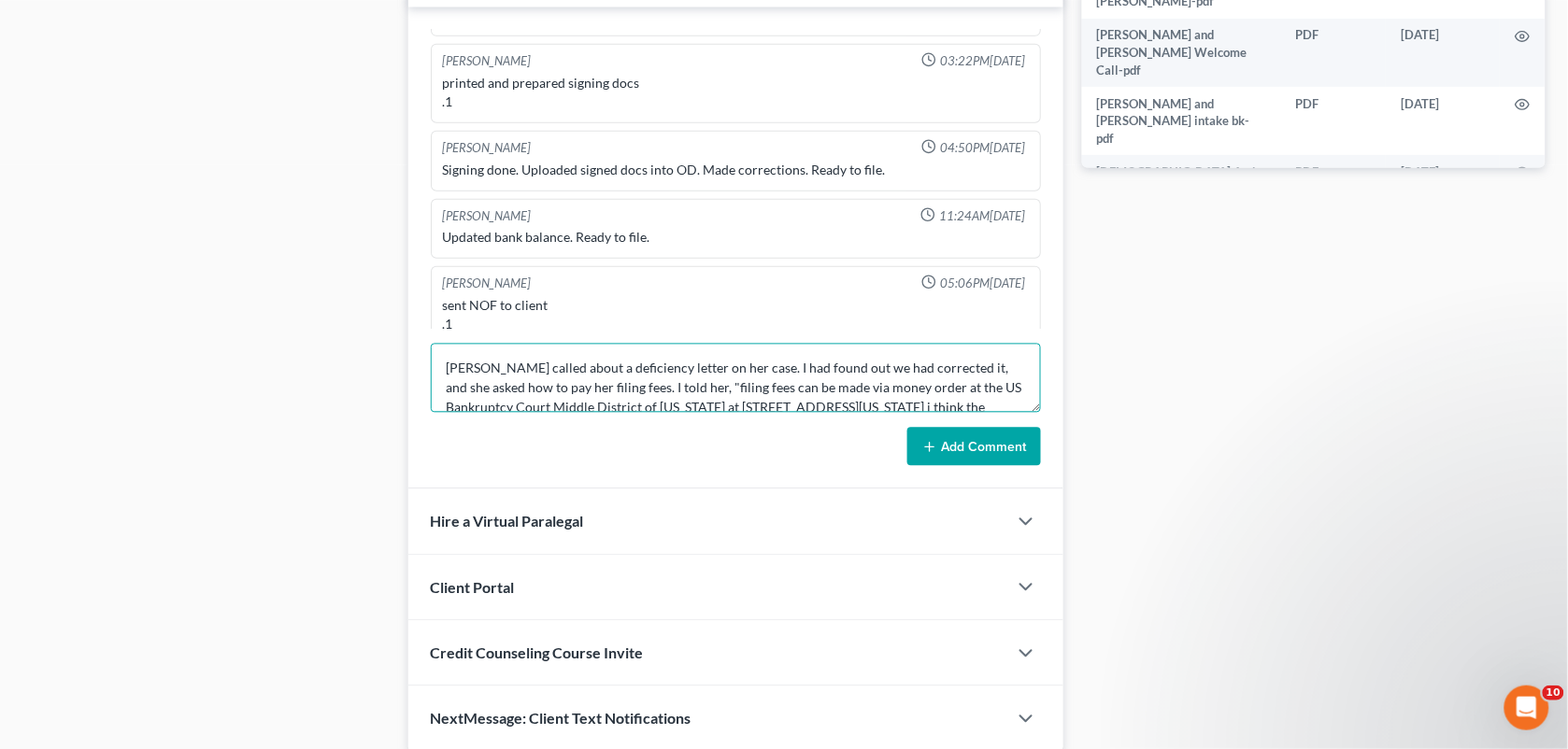
scroll to position [42, 0]
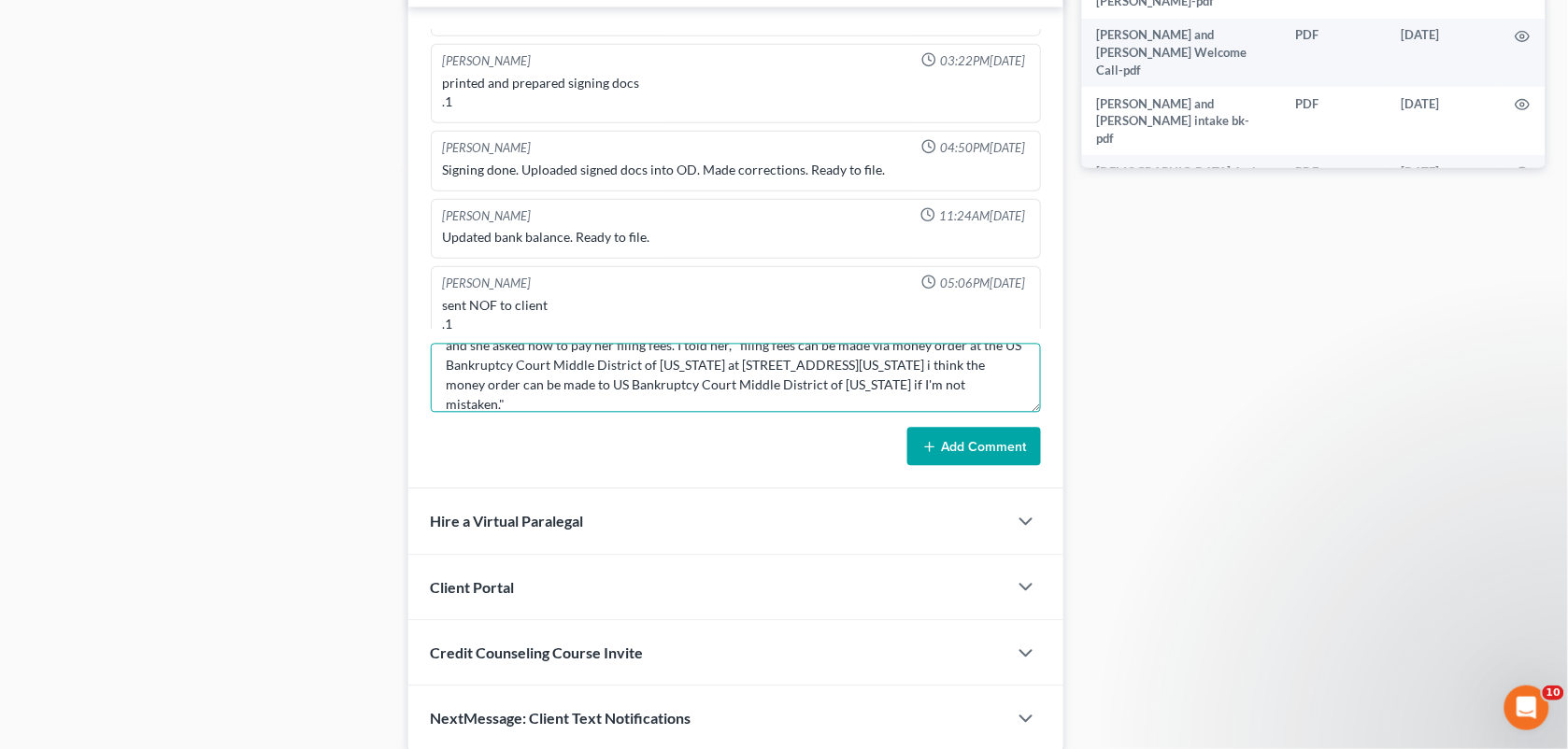
click at [923, 384] on textarea "Brittany called about a deficiency letter on her case. I had found out we had c…" at bounding box center [736, 378] width 611 height 69
drag, startPoint x: 1006, startPoint y: 379, endPoint x: 968, endPoint y: 379, distance: 38.0
click at [968, 379] on textarea "Brittany called about a deficiency letter on her case. I had found out we had c…" at bounding box center [736, 378] width 611 height 69
type textarea "Brittany called about a deficiency letter on her case. I had found out we had c…"
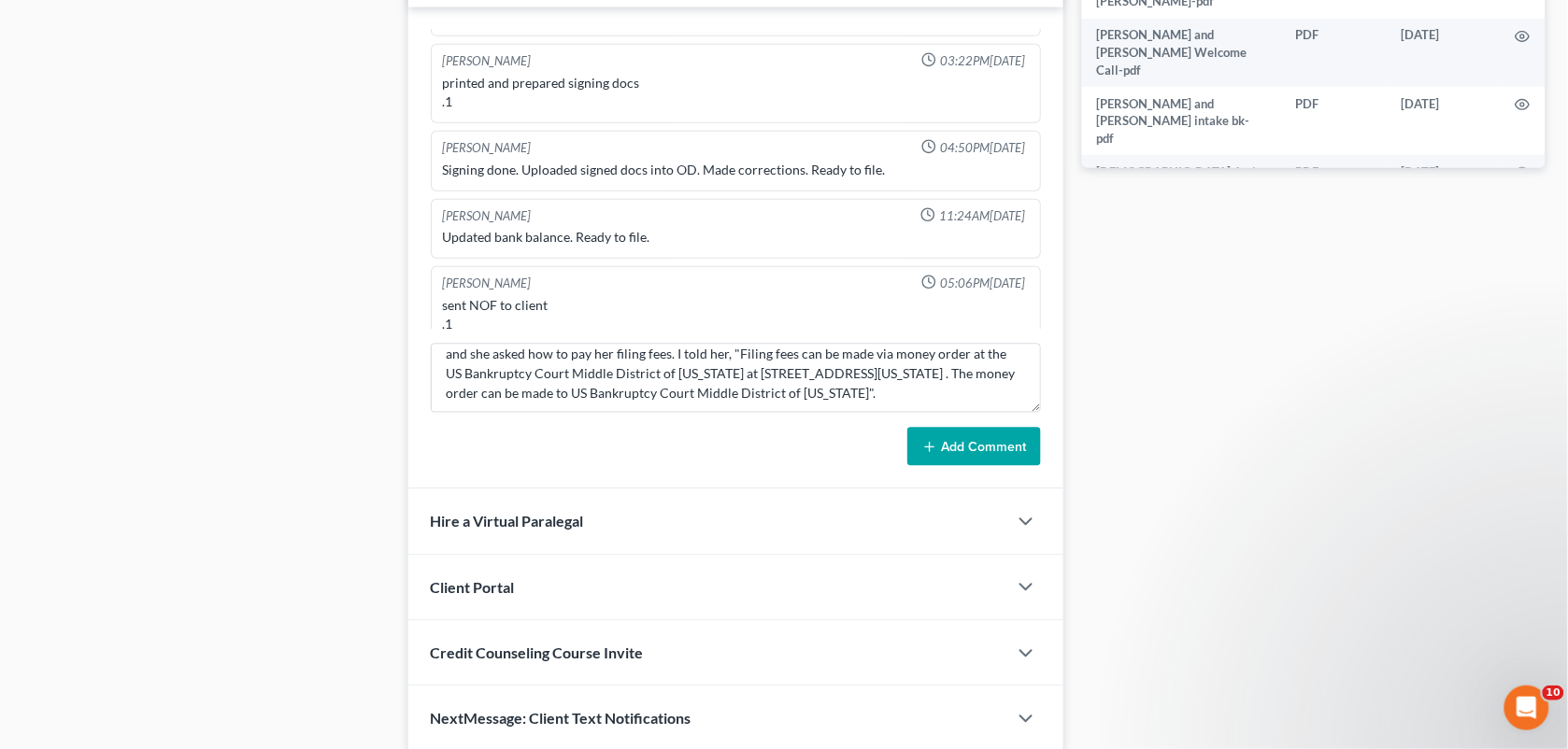
click at [944, 436] on button "Add Comment" at bounding box center [974, 447] width 133 height 40
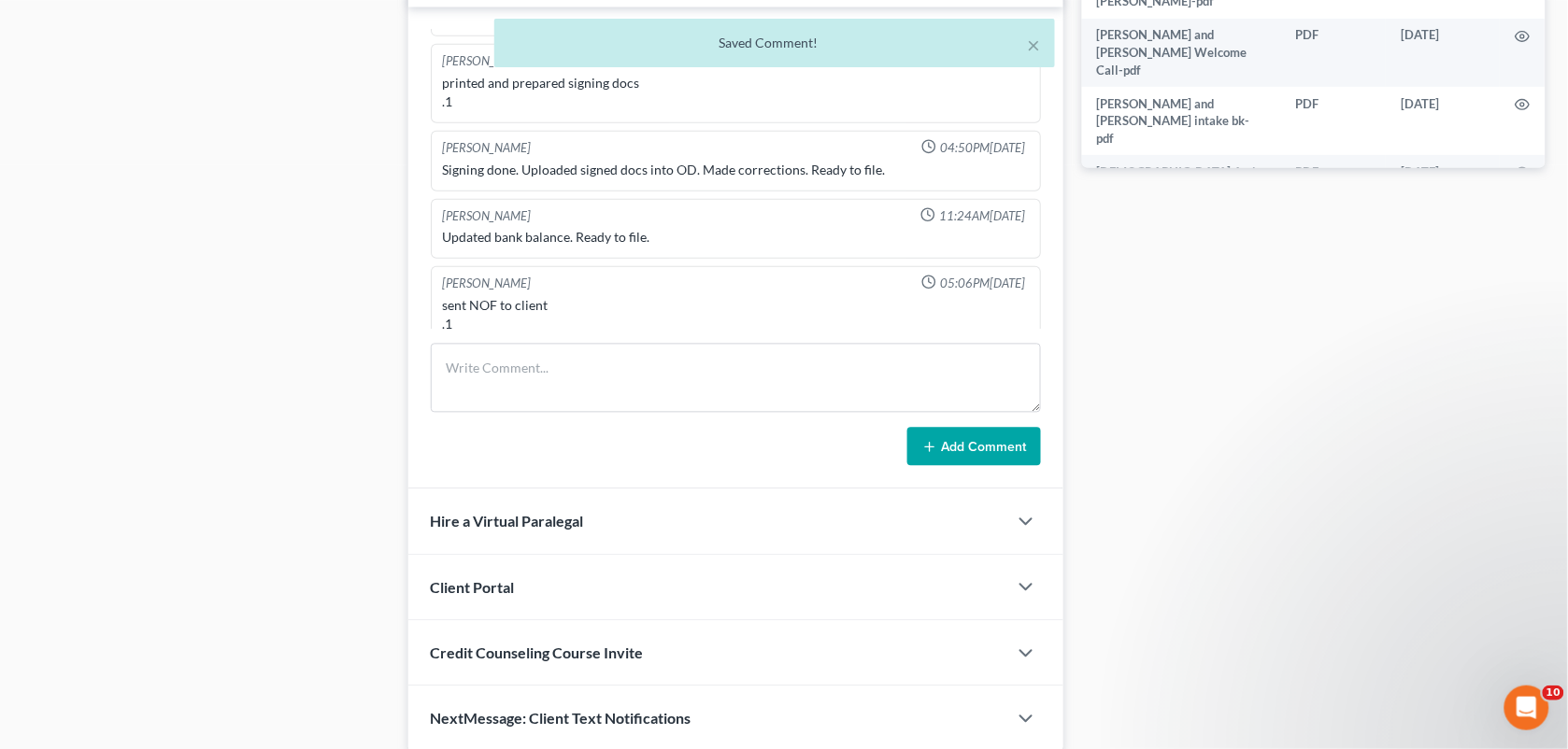
scroll to position [427, 0]
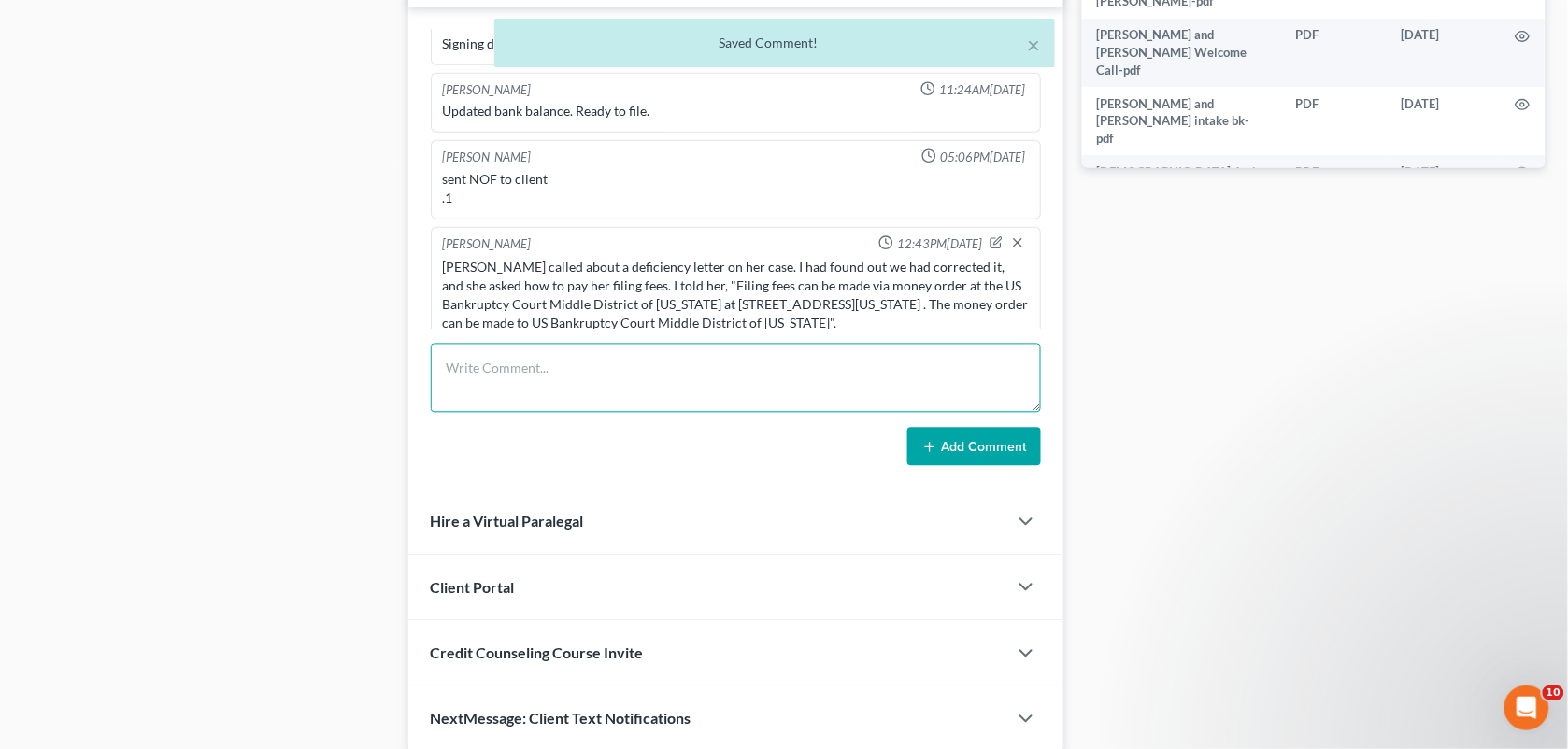
drag, startPoint x: 911, startPoint y: 411, endPoint x: 734, endPoint y: 148, distance: 317.0
click at [734, 148] on div "Richard Prunick 03:58PM, 08/15/2025 did eval with Brittany owes 91000 on traile…" at bounding box center [736, 249] width 656 height 483
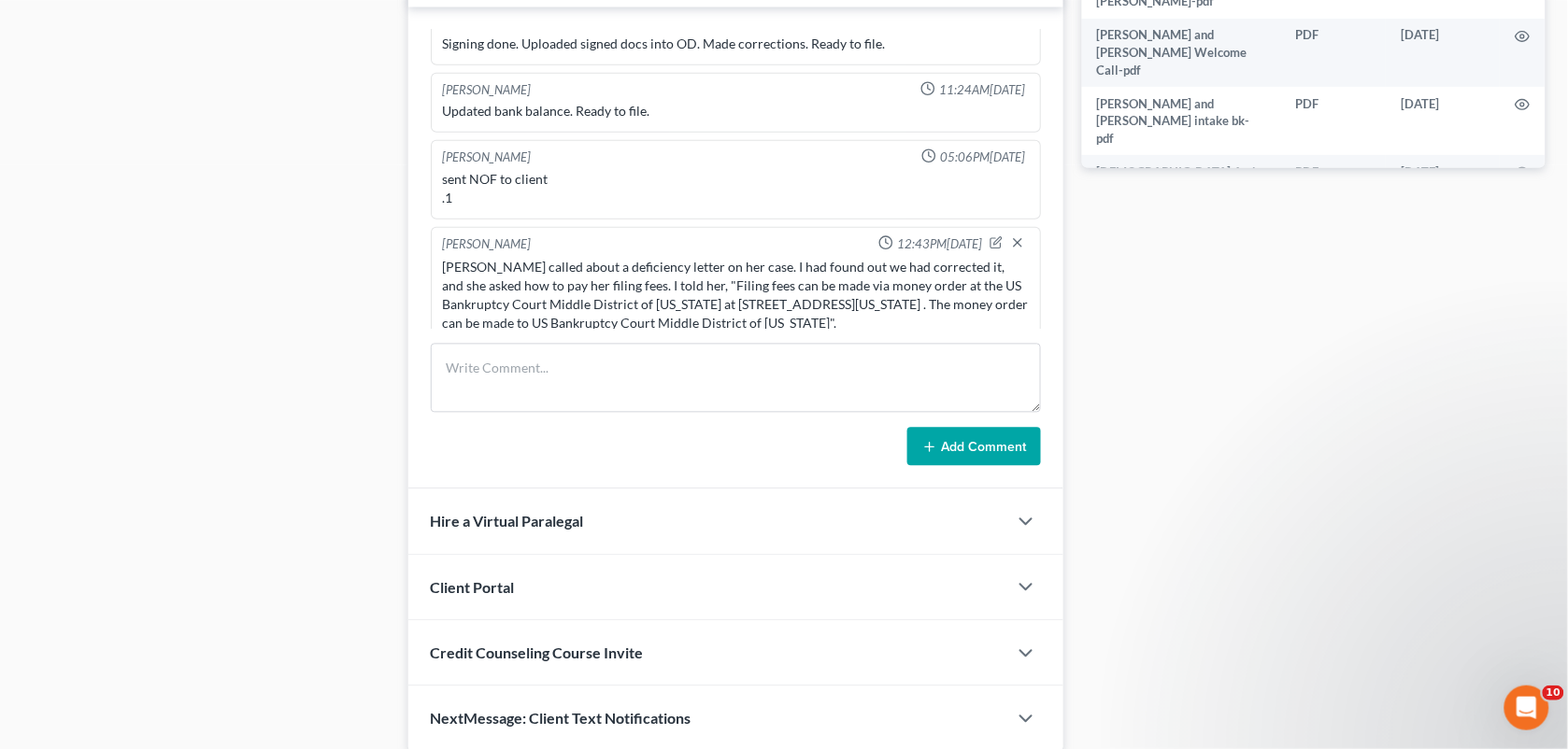
drag, startPoint x: 1232, startPoint y: 341, endPoint x: 1560, endPoint y: 474, distance: 353.9
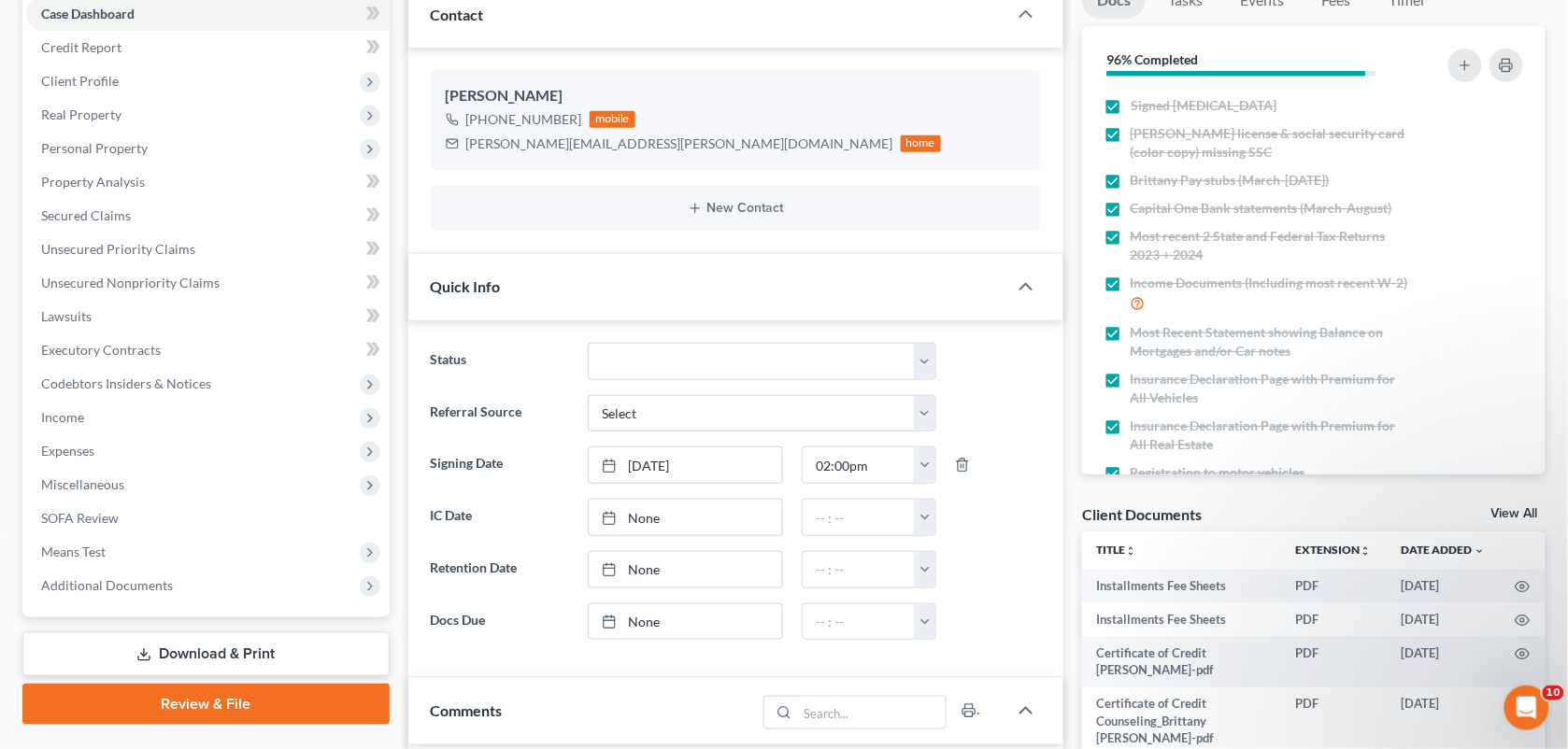
scroll to position [0, 0]
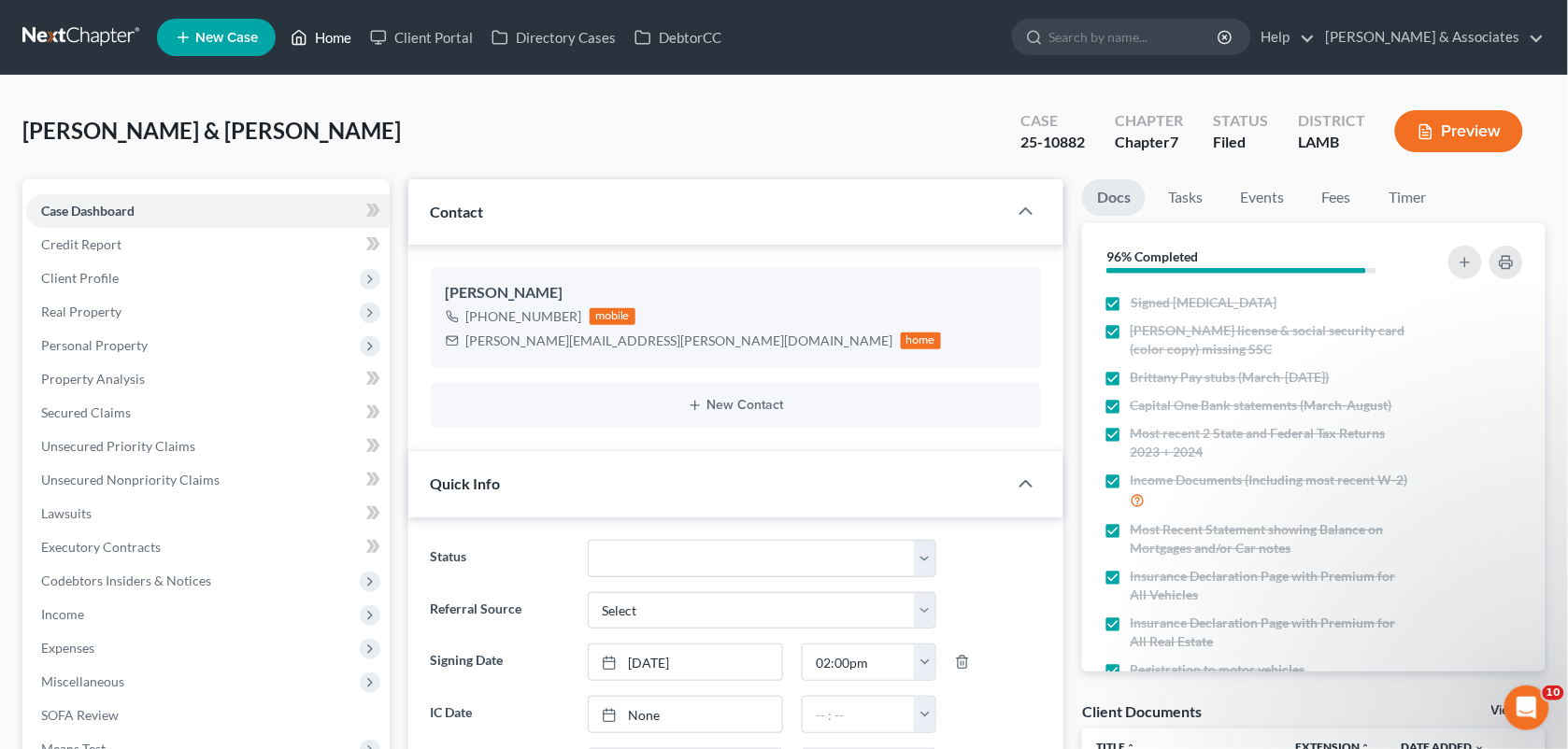
click at [325, 48] on link "Home" at bounding box center [321, 37] width 79 height 34
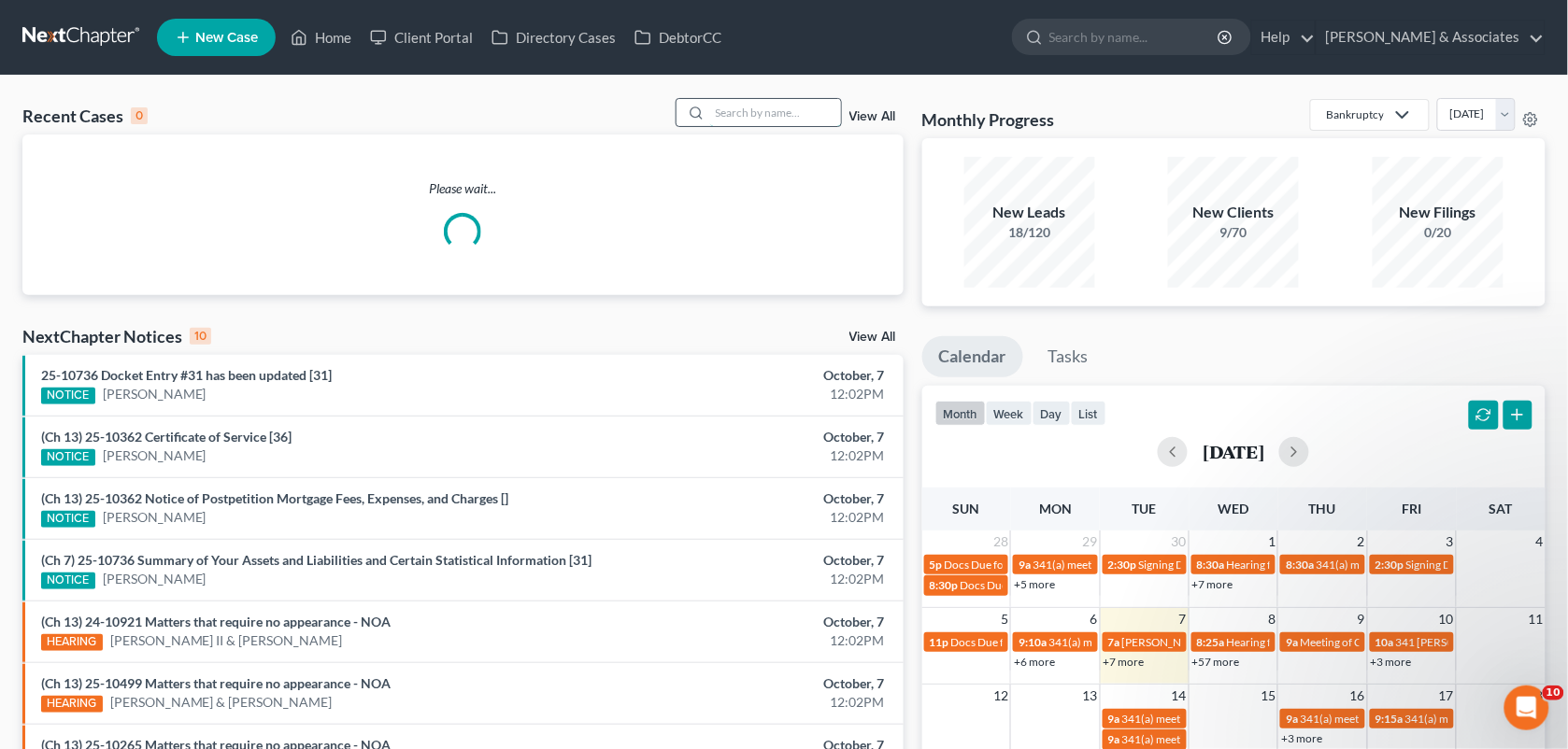
click at [798, 123] on input "search" at bounding box center [775, 113] width 130 height 27
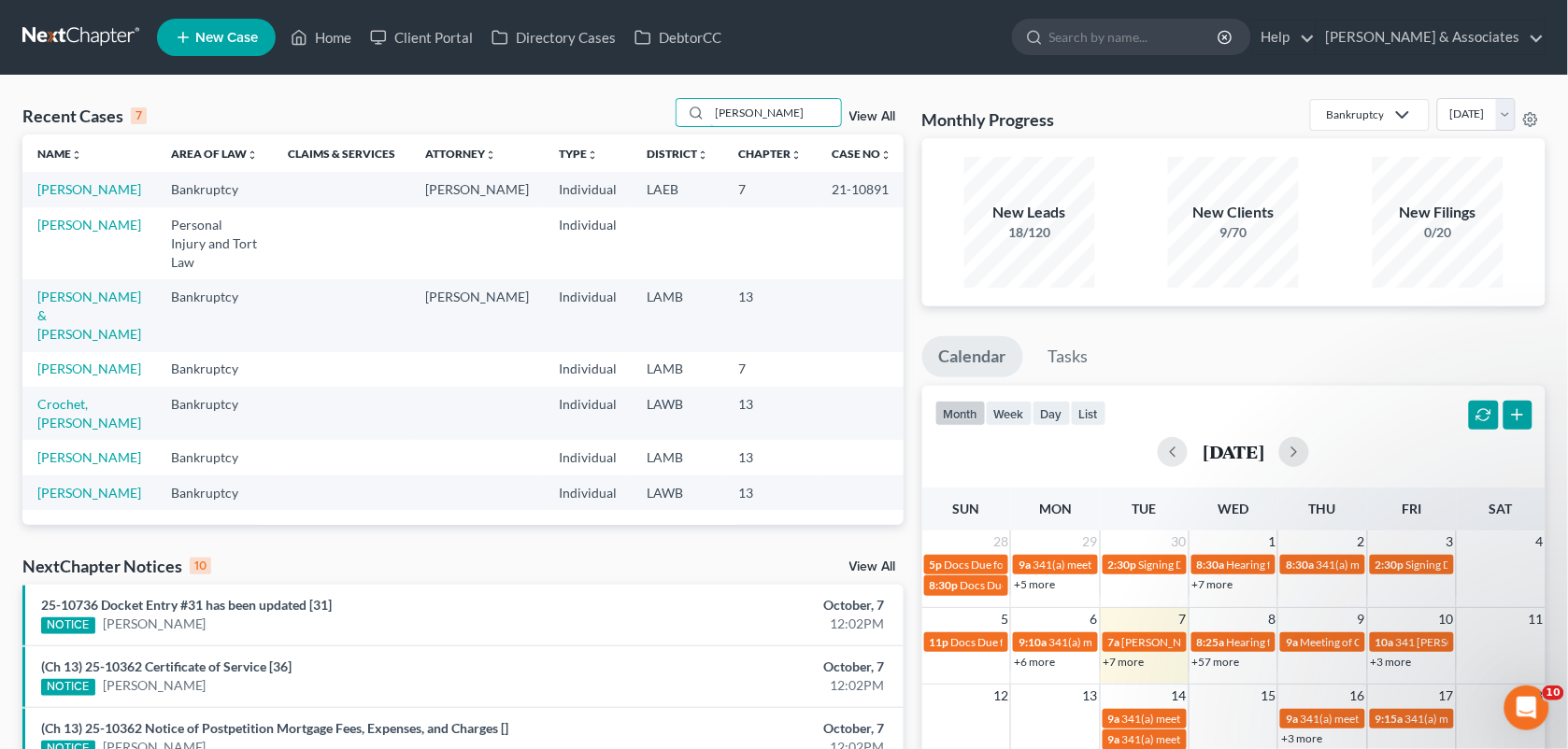
drag, startPoint x: 777, startPoint y: 118, endPoint x: 642, endPoint y: 103, distance: 135.8
click at [642, 103] on div "Recent Cases 7 lance View All" at bounding box center [462, 117] width 882 height 37
click at [788, 120] on input "lance" at bounding box center [775, 113] width 130 height 27
type input "l"
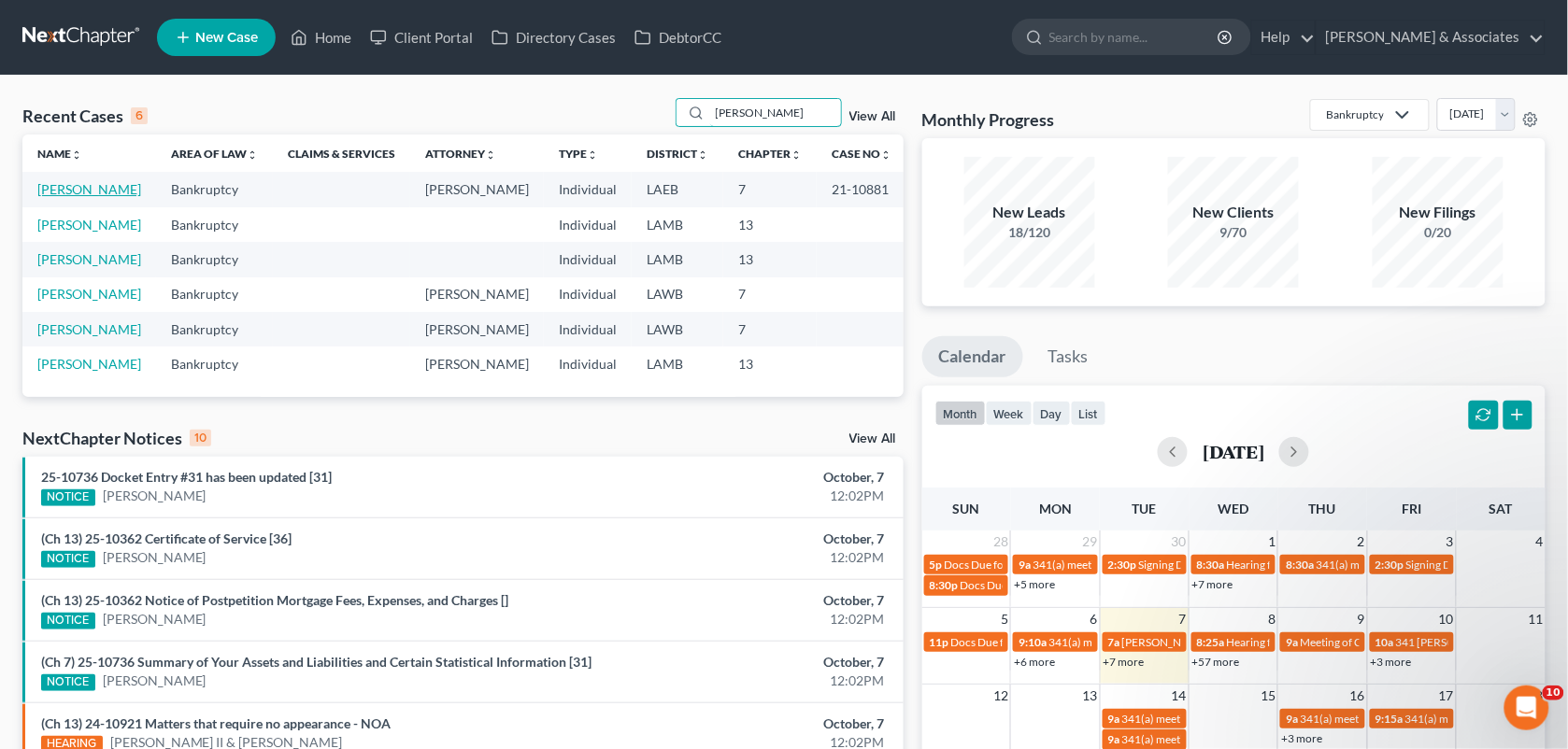
type input "Janet"
click at [96, 188] on link "Bordes, Janet" at bounding box center [89, 189] width 103 height 15
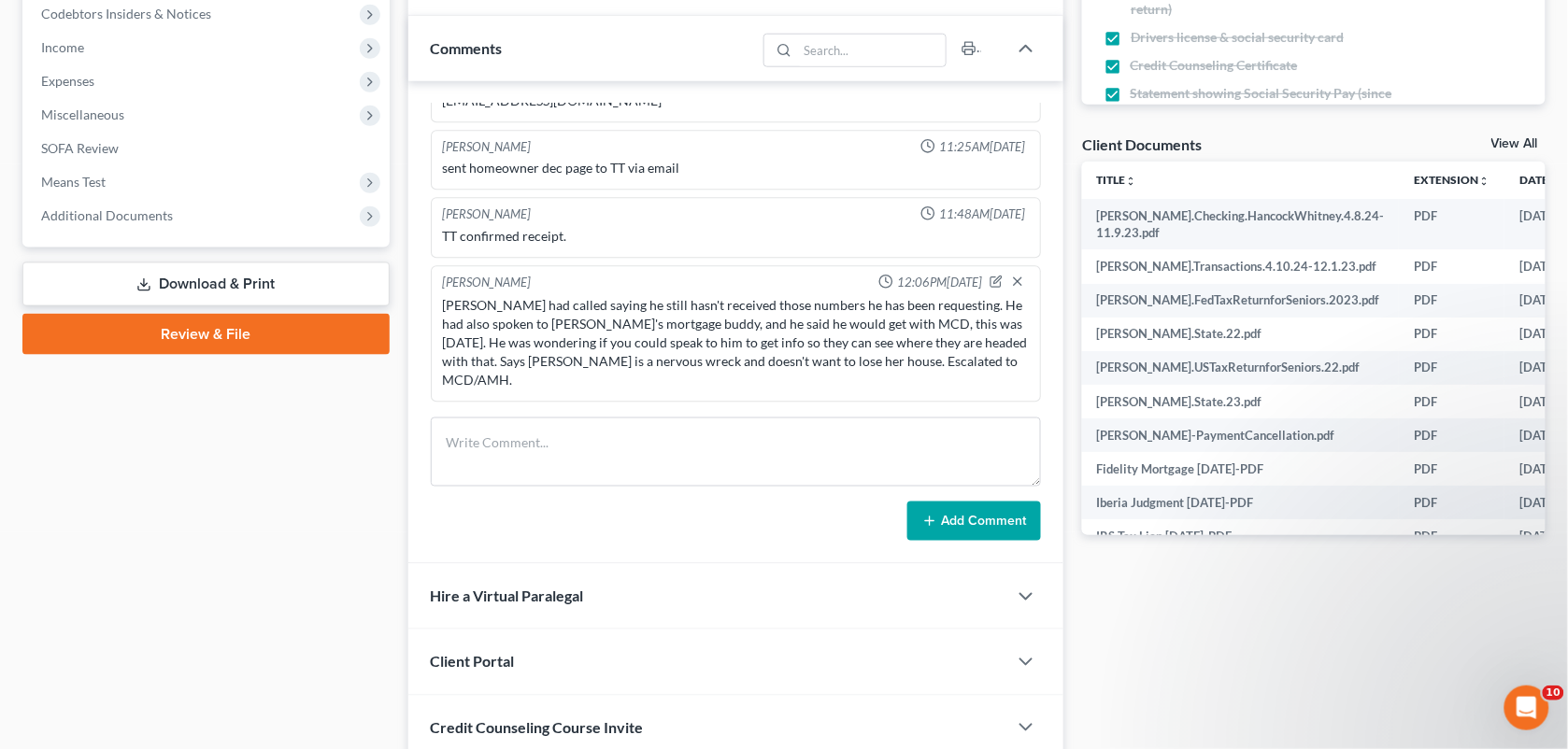
scroll to position [2427, 0]
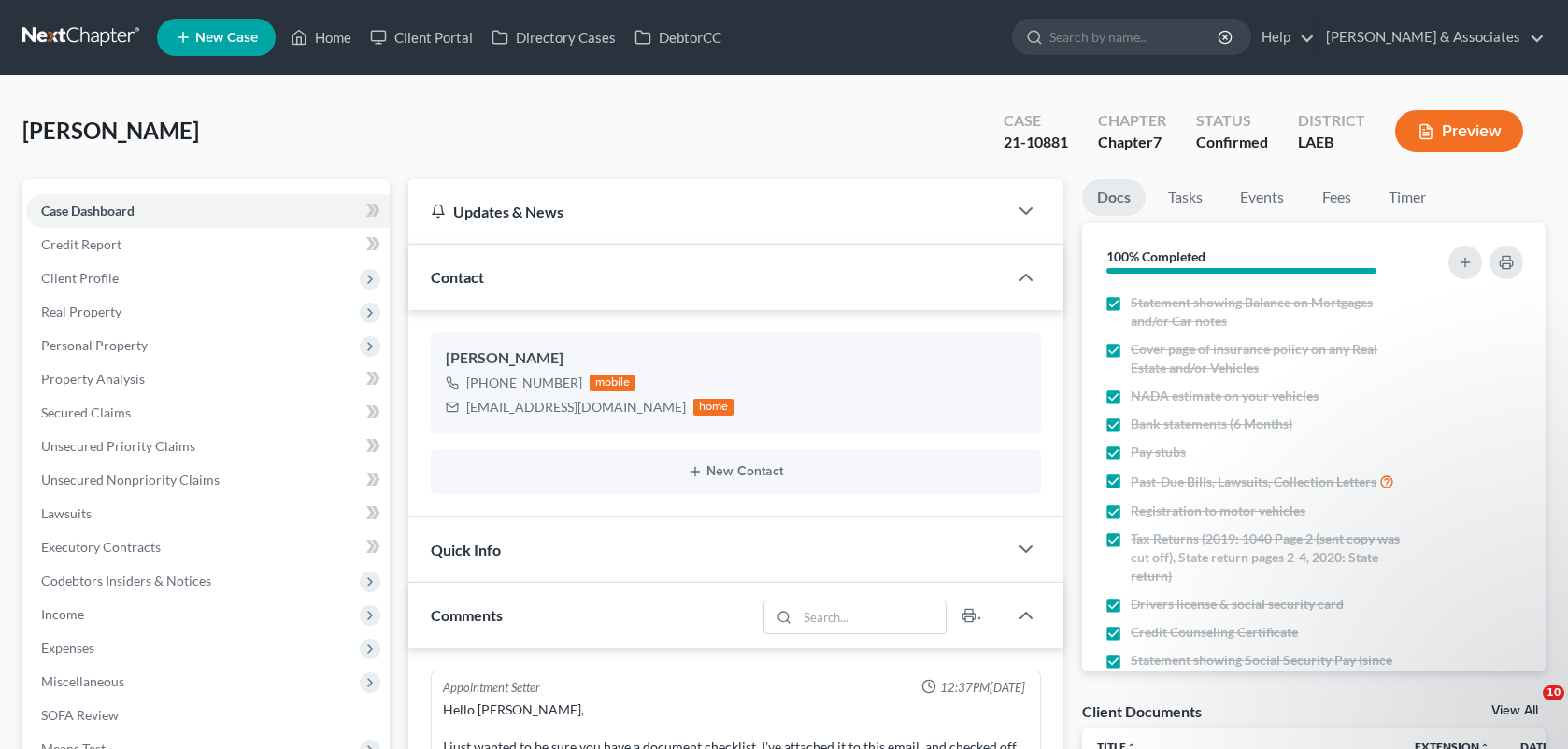
select select "0"
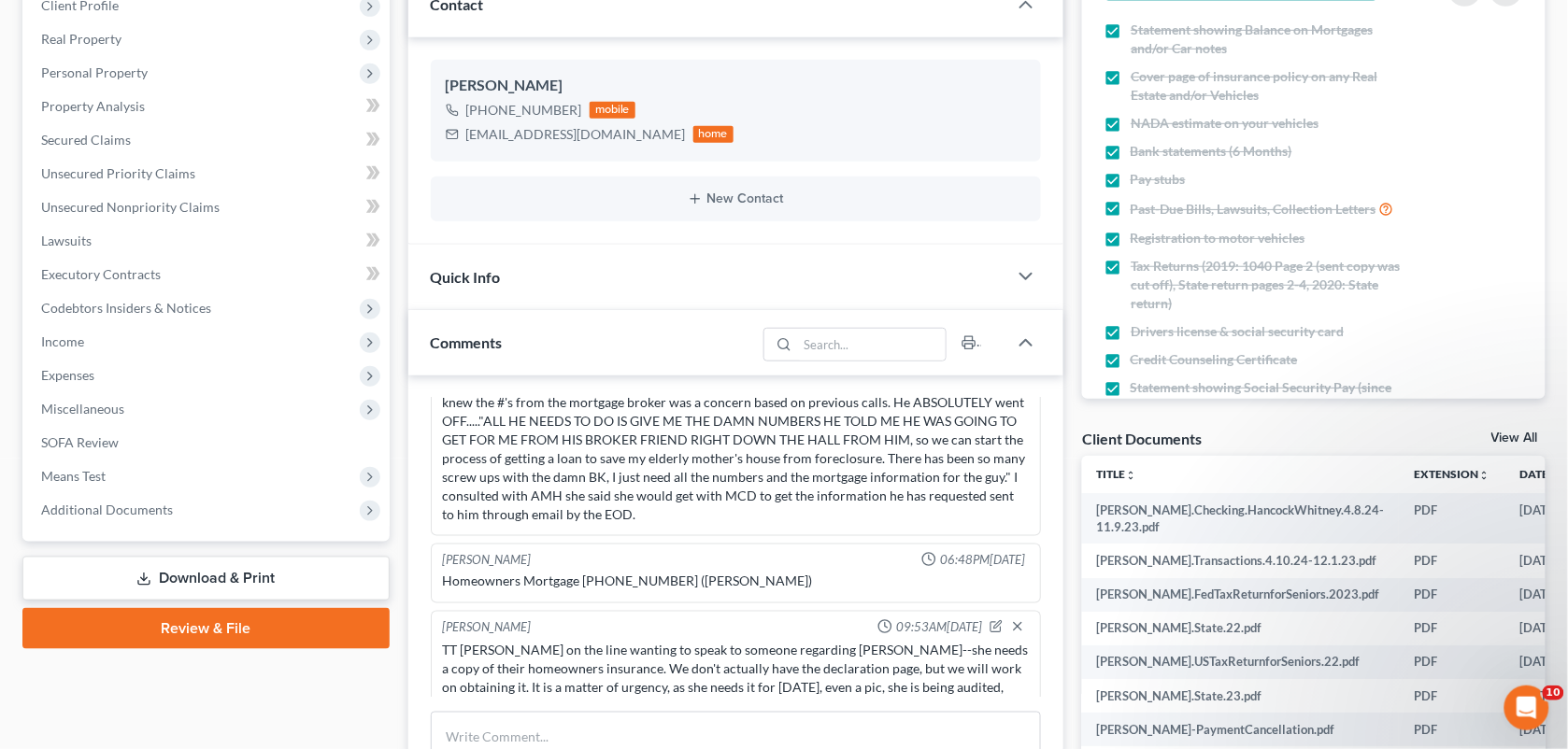
scroll to position [507, 0]
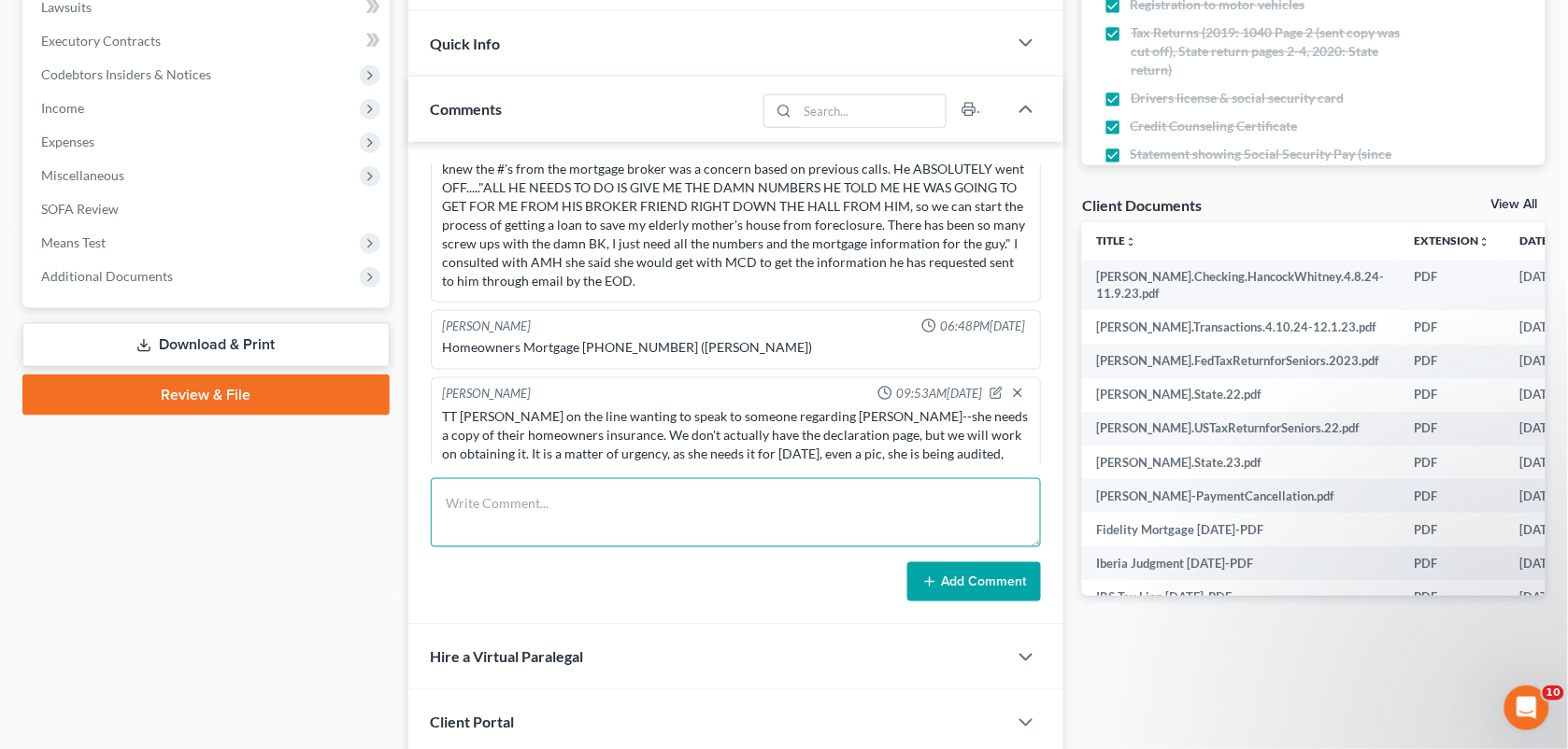
click at [972, 501] on textarea at bounding box center [736, 513] width 611 height 69
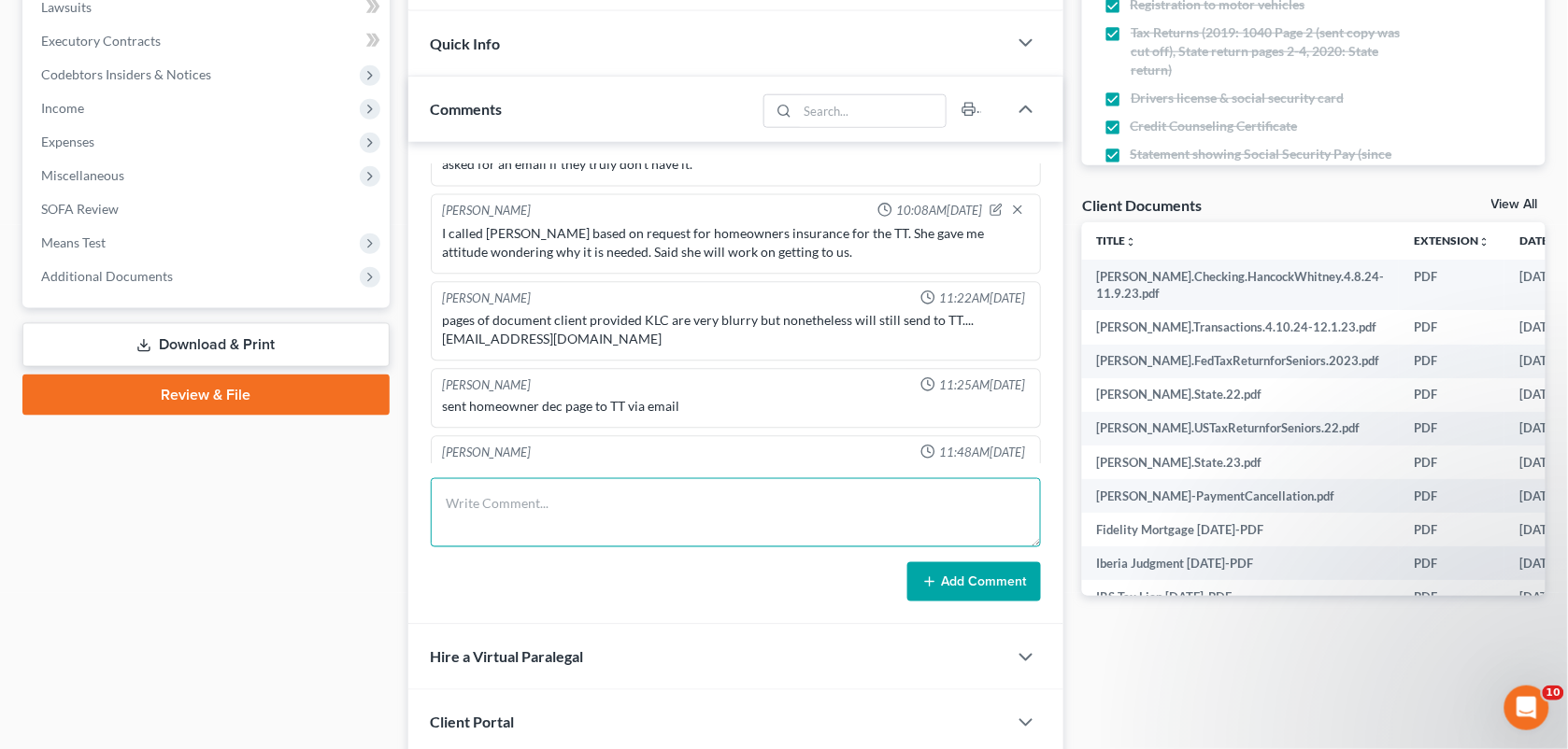
scroll to position [11874, 0]
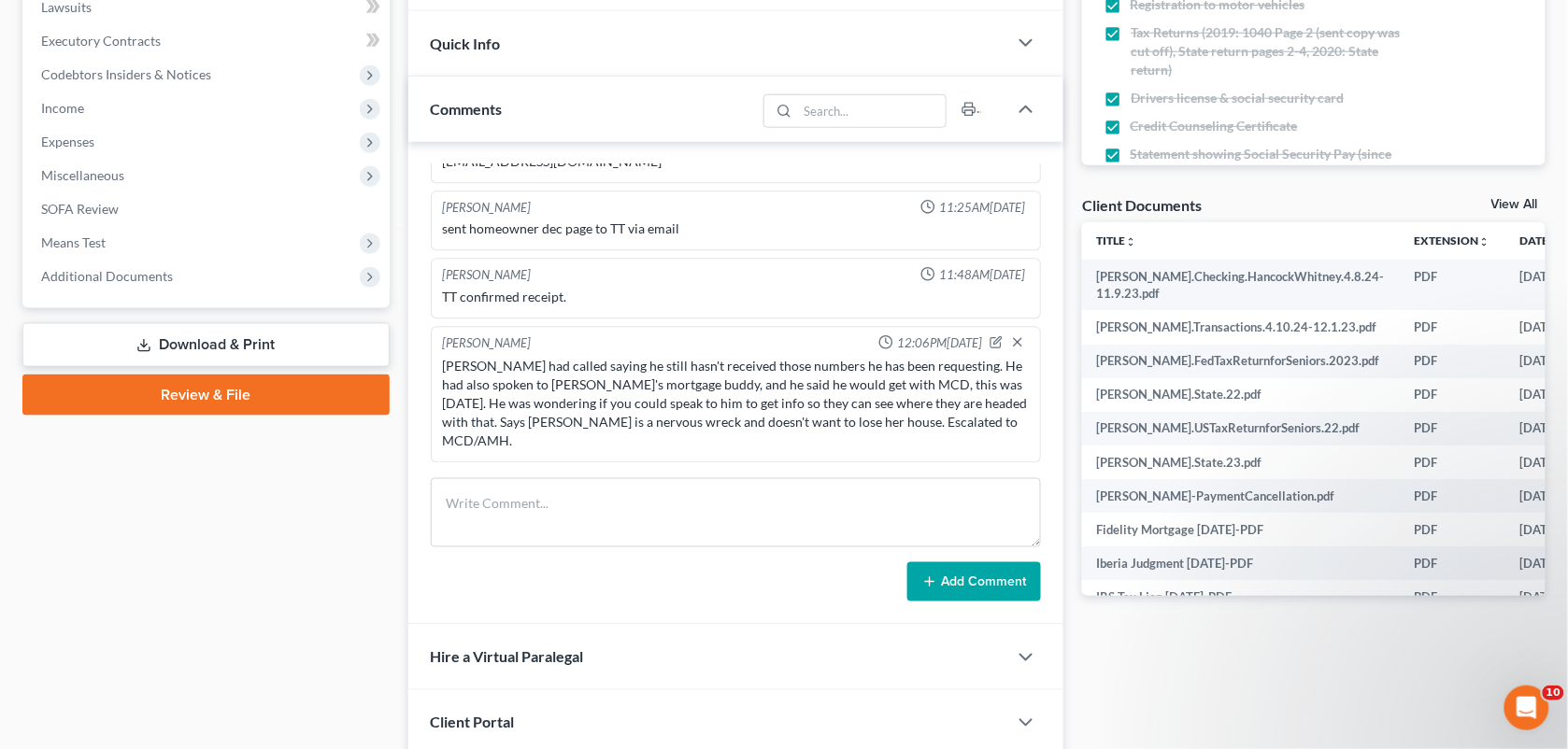
click at [1132, 650] on div "Docs Tasks Events Fees Timer 100% Completed Nothing here yet! Statement showing…" at bounding box center [1313, 489] width 482 height 1634
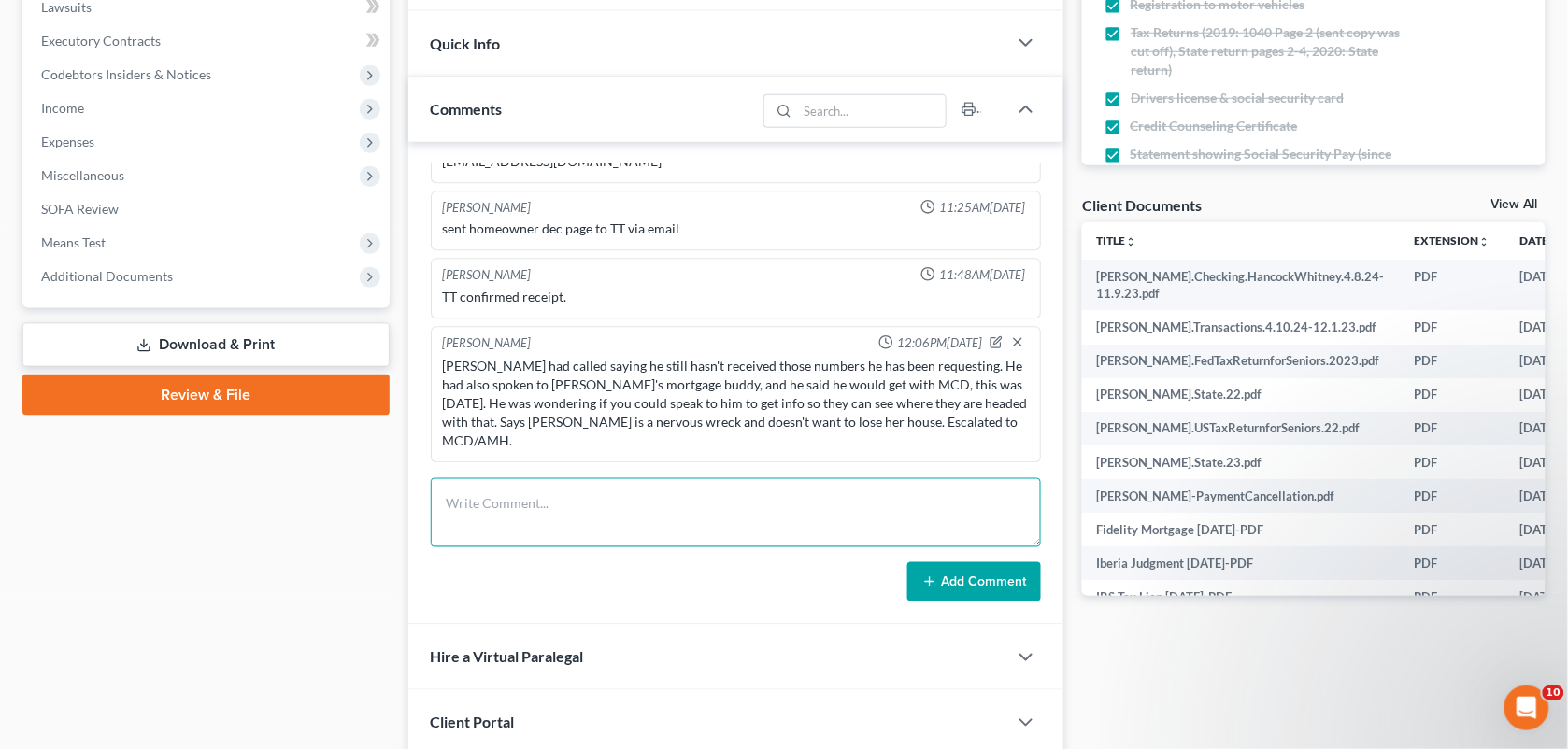
click at [773, 495] on textarea at bounding box center [736, 513] width 611 height 69
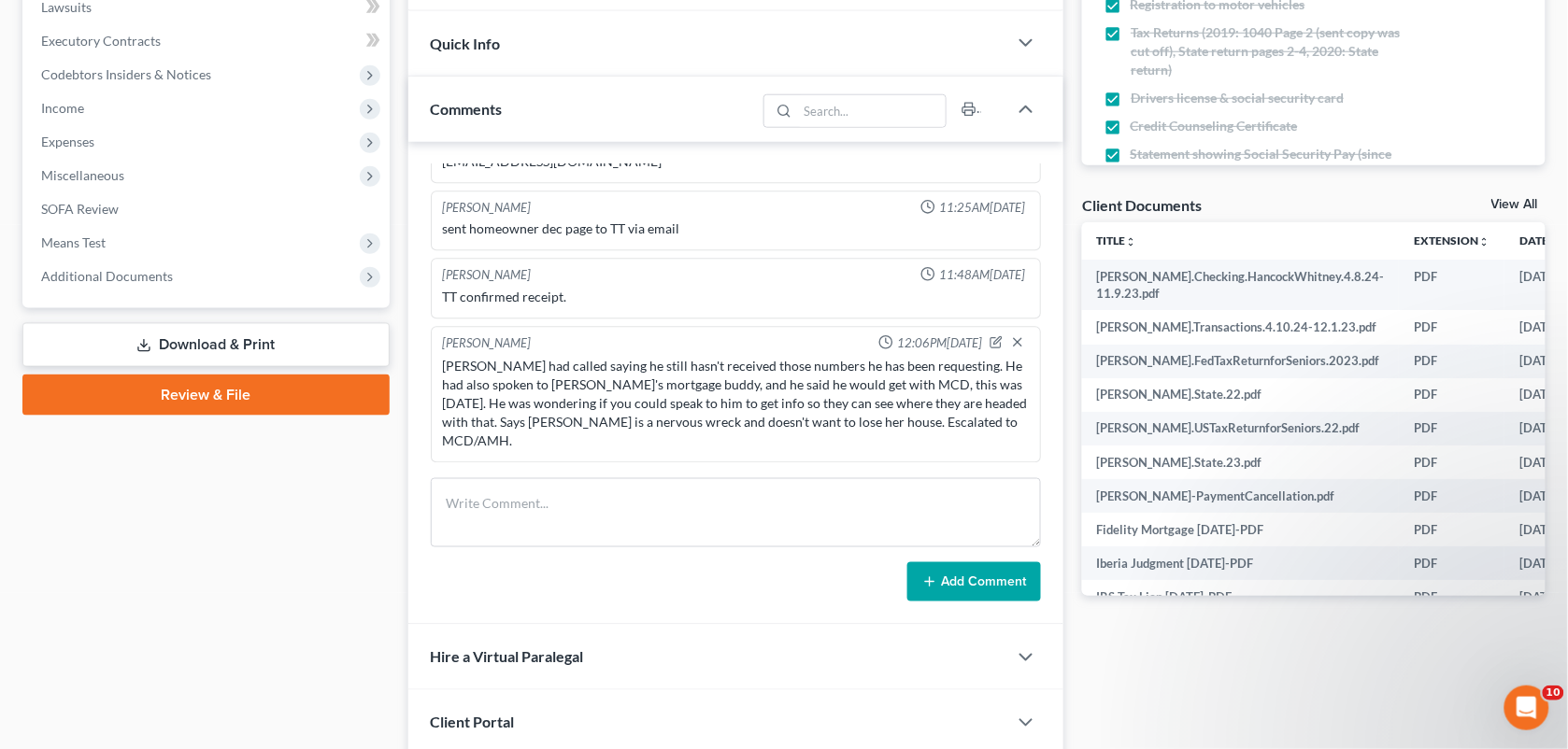
click at [1224, 636] on div "Docs Tasks Events Fees Timer 100% Completed Nothing here yet! Statement showing…" at bounding box center [1313, 489] width 482 height 1634
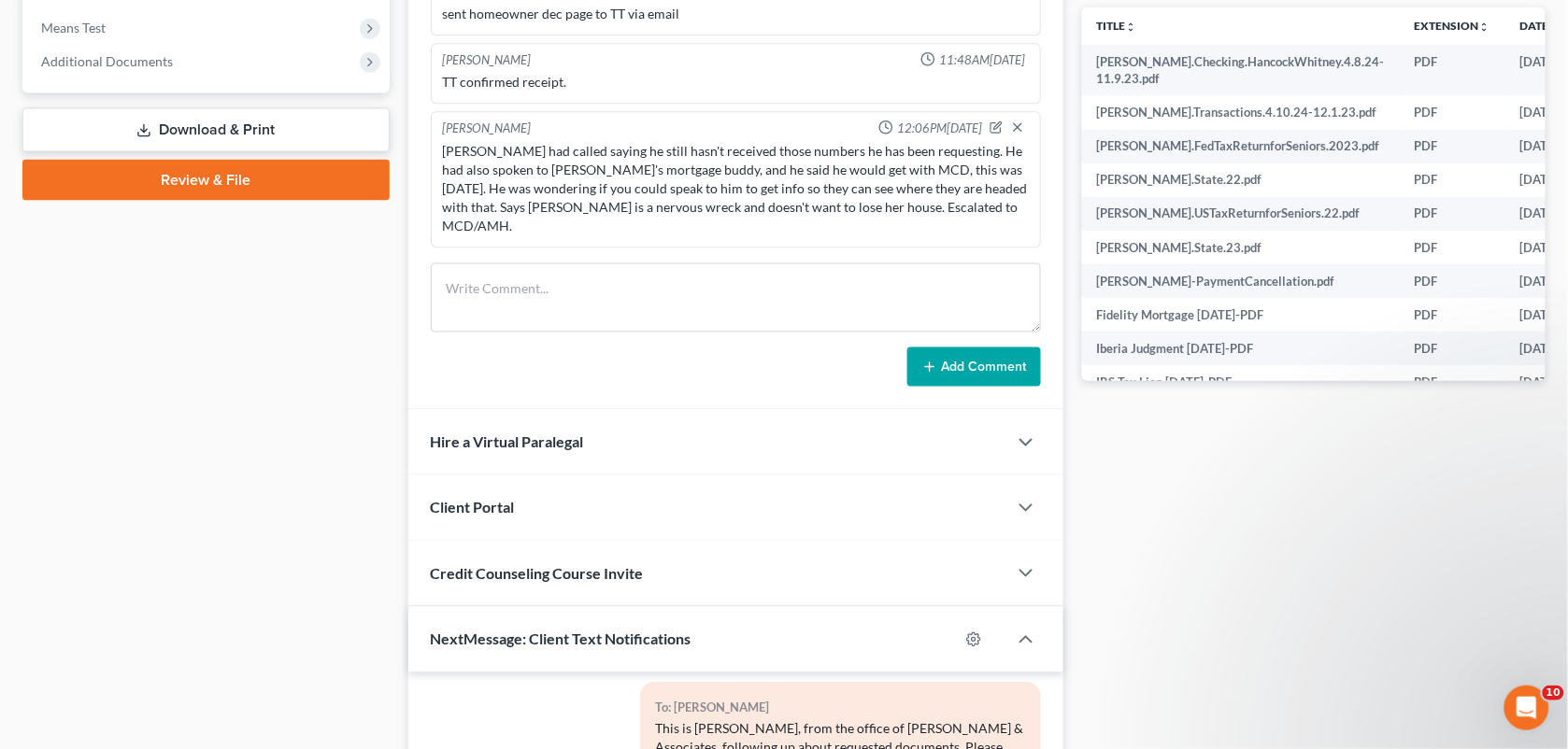
scroll to position [732, 0]
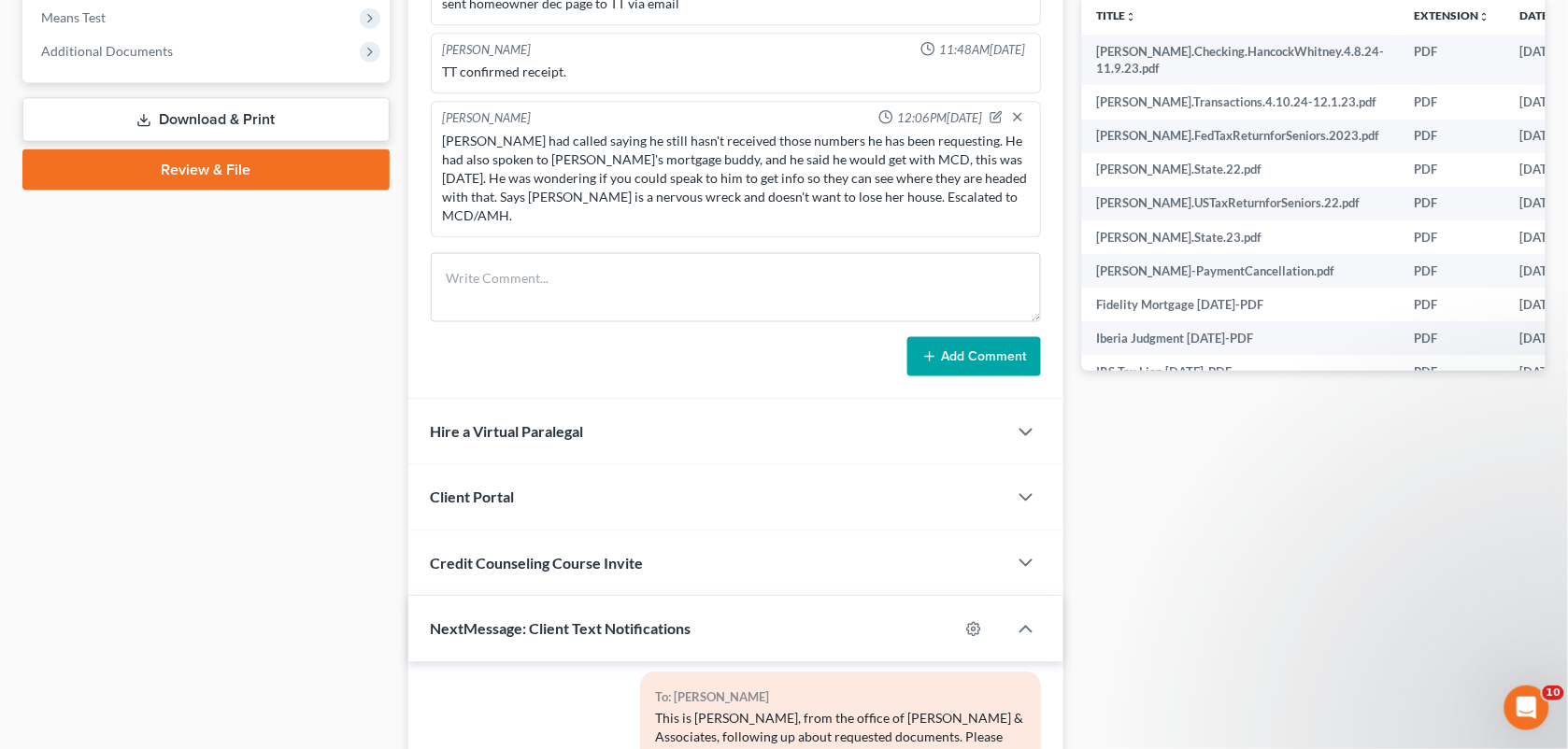
click at [1208, 526] on div "Docs Tasks Events Fees Timer 100% Completed Nothing here yet! Statement showing…" at bounding box center [1313, 264] width 482 height 1634
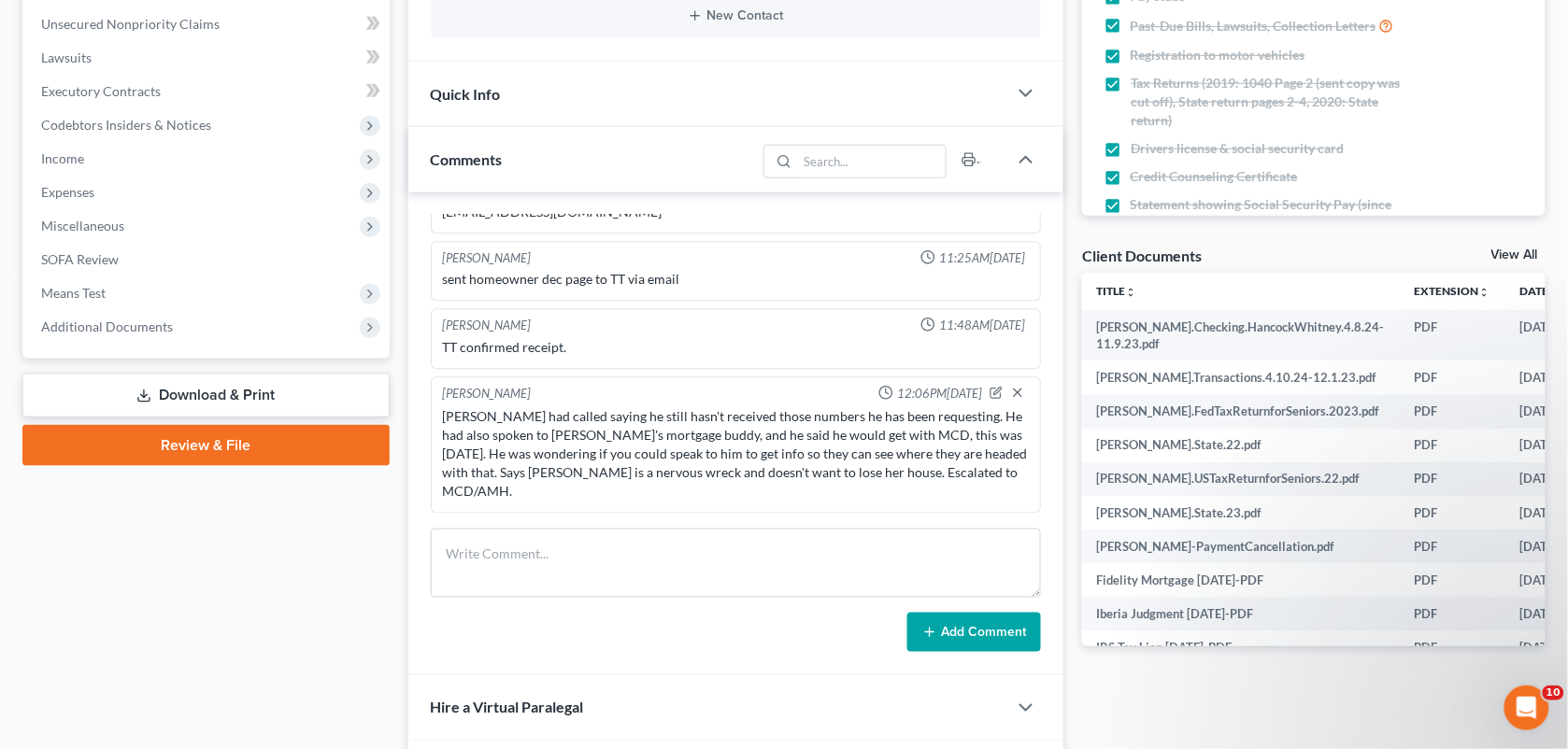
scroll to position [355, 0]
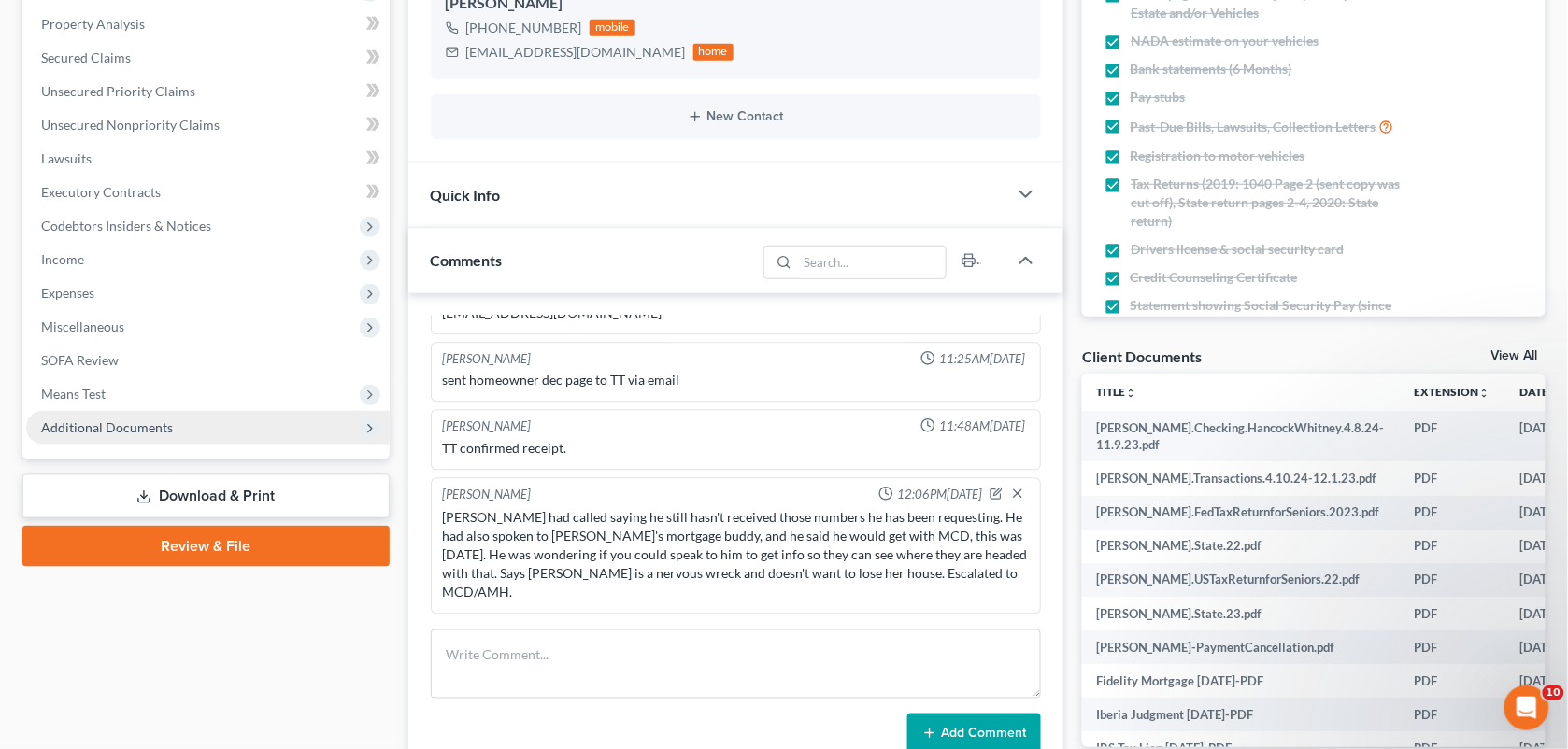
click at [137, 412] on span "Additional Documents" at bounding box center [208, 428] width 363 height 34
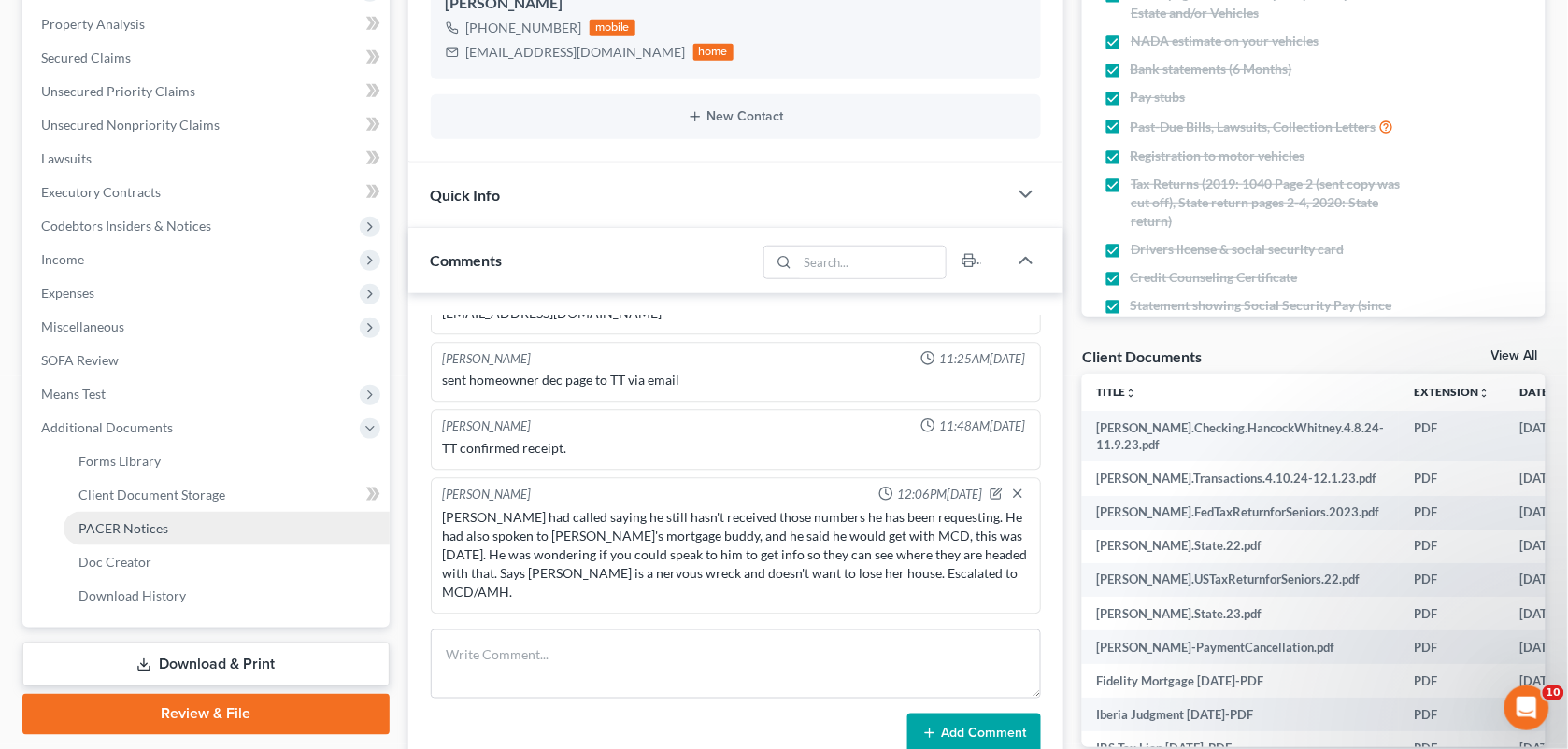
click at [132, 536] on link "PACER Notices" at bounding box center [227, 528] width 326 height 34
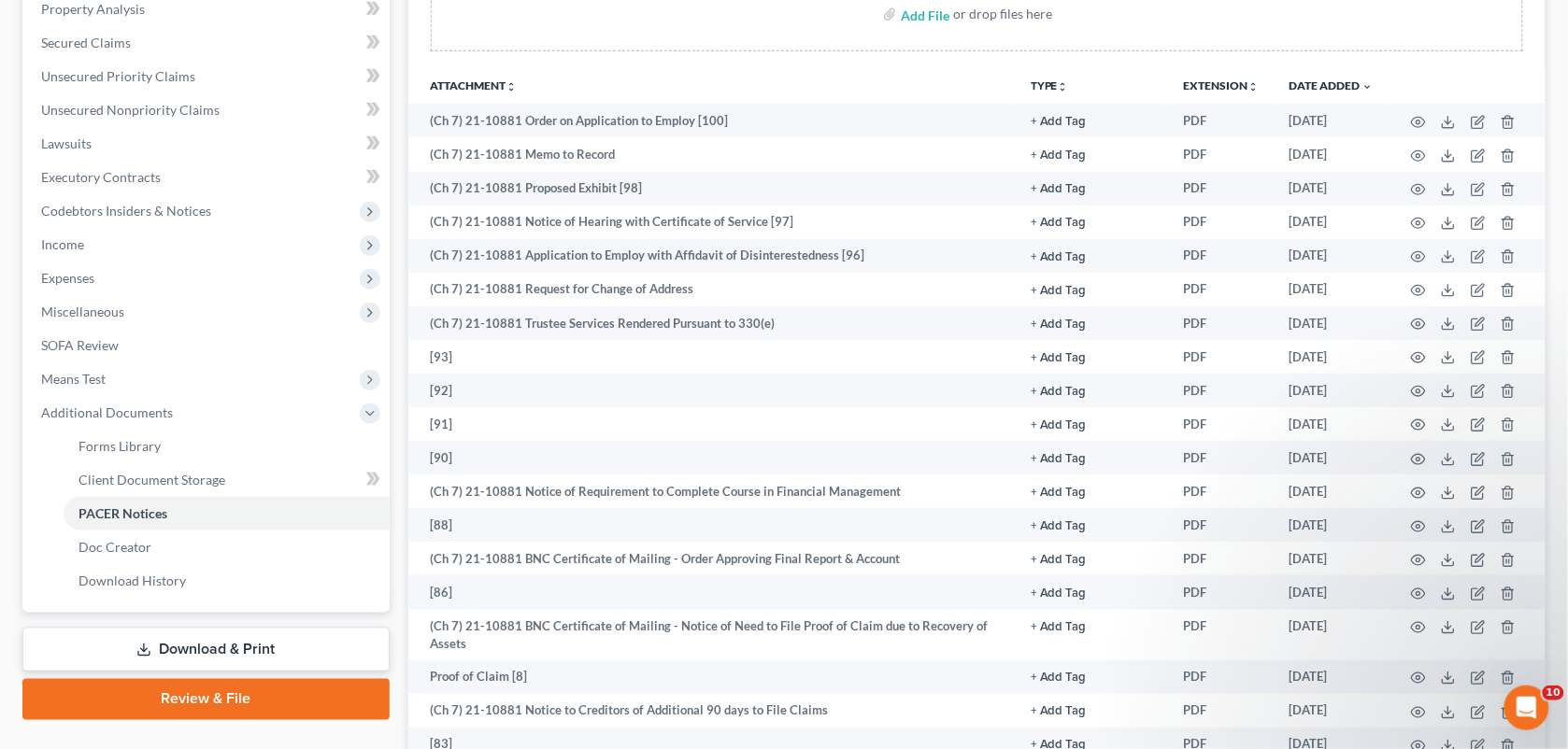
scroll to position [383, 0]
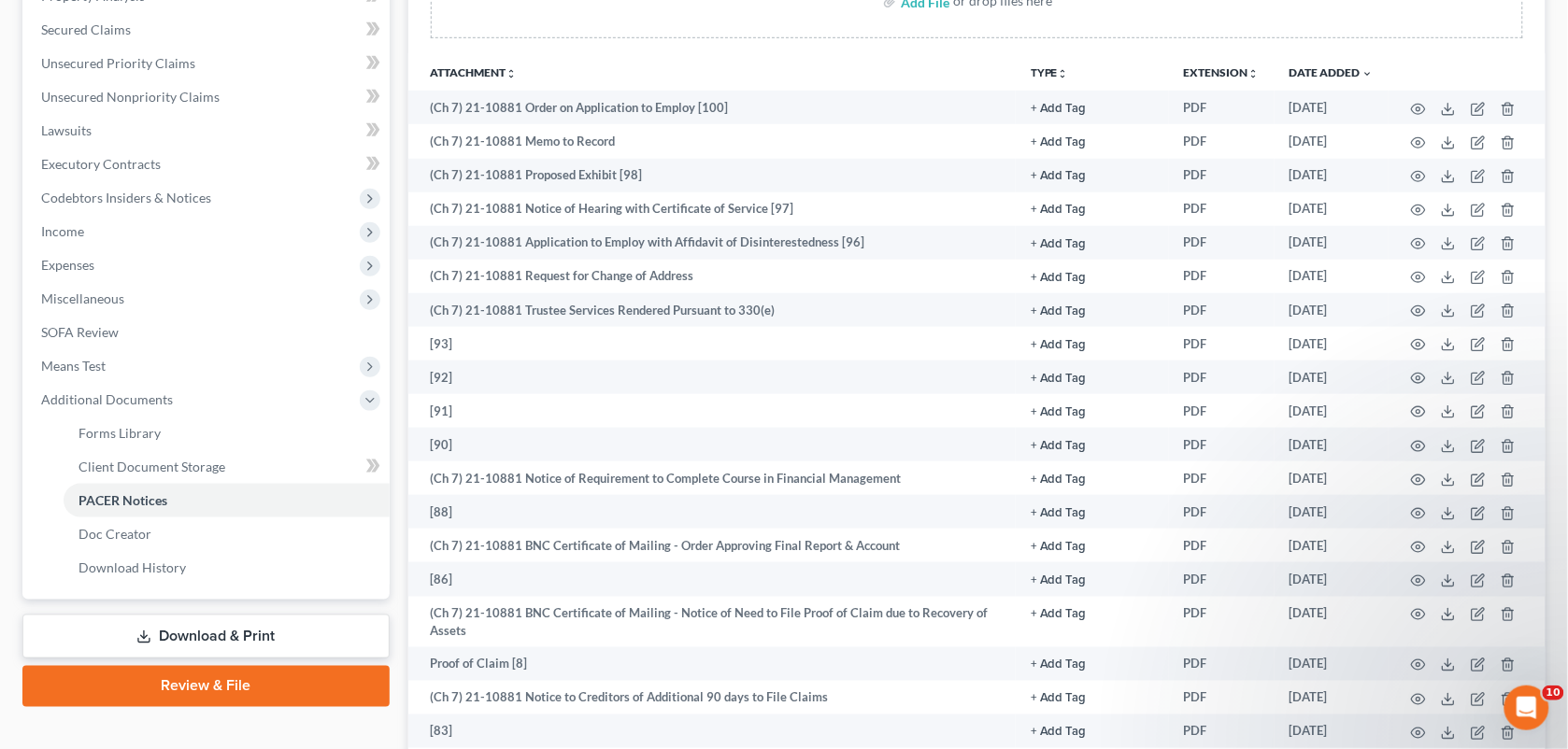
click at [549, 72] on th "Attachment unfold_more expand_more expand_less" at bounding box center [713, 71] width 608 height 38
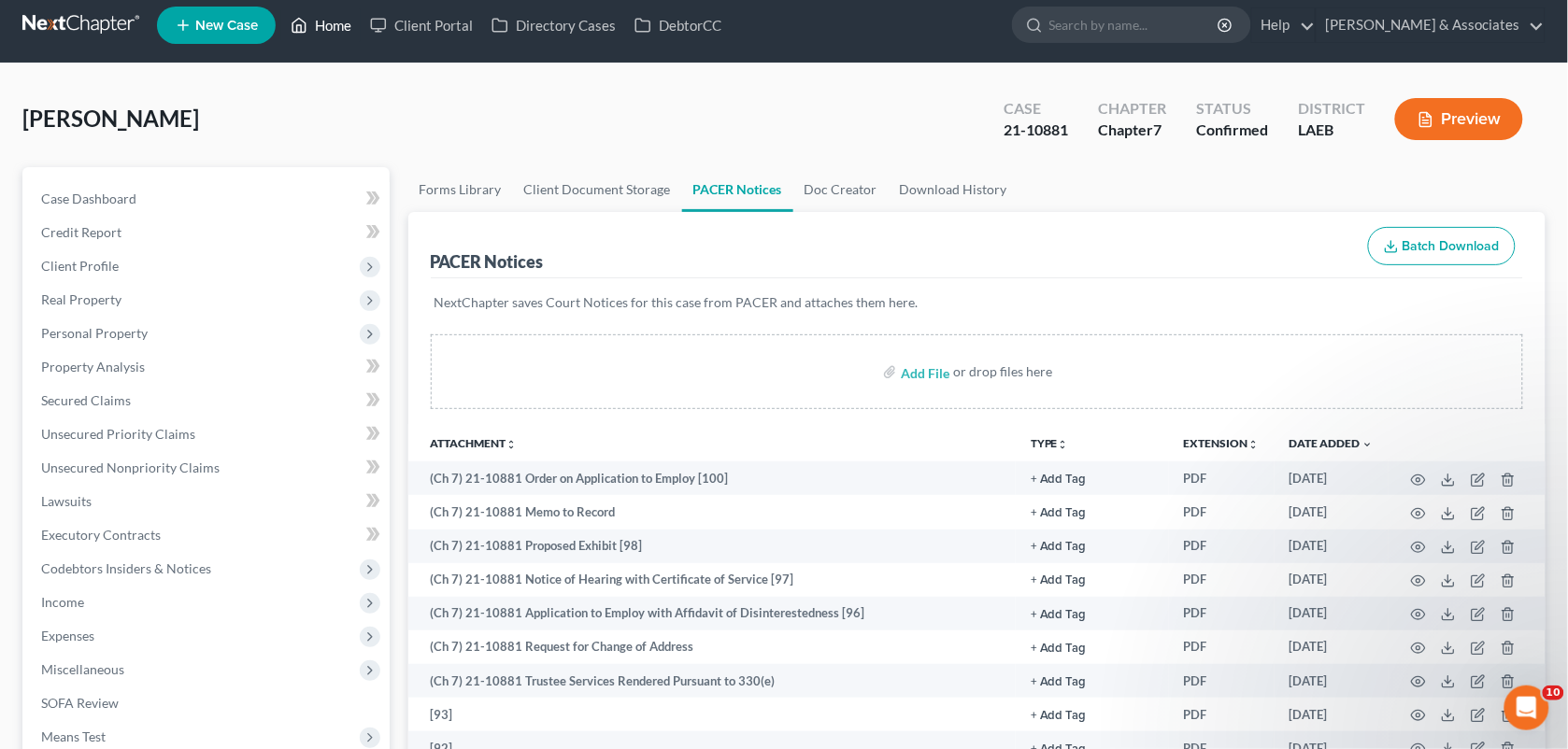
click at [337, 29] on link "Home" at bounding box center [321, 25] width 79 height 34
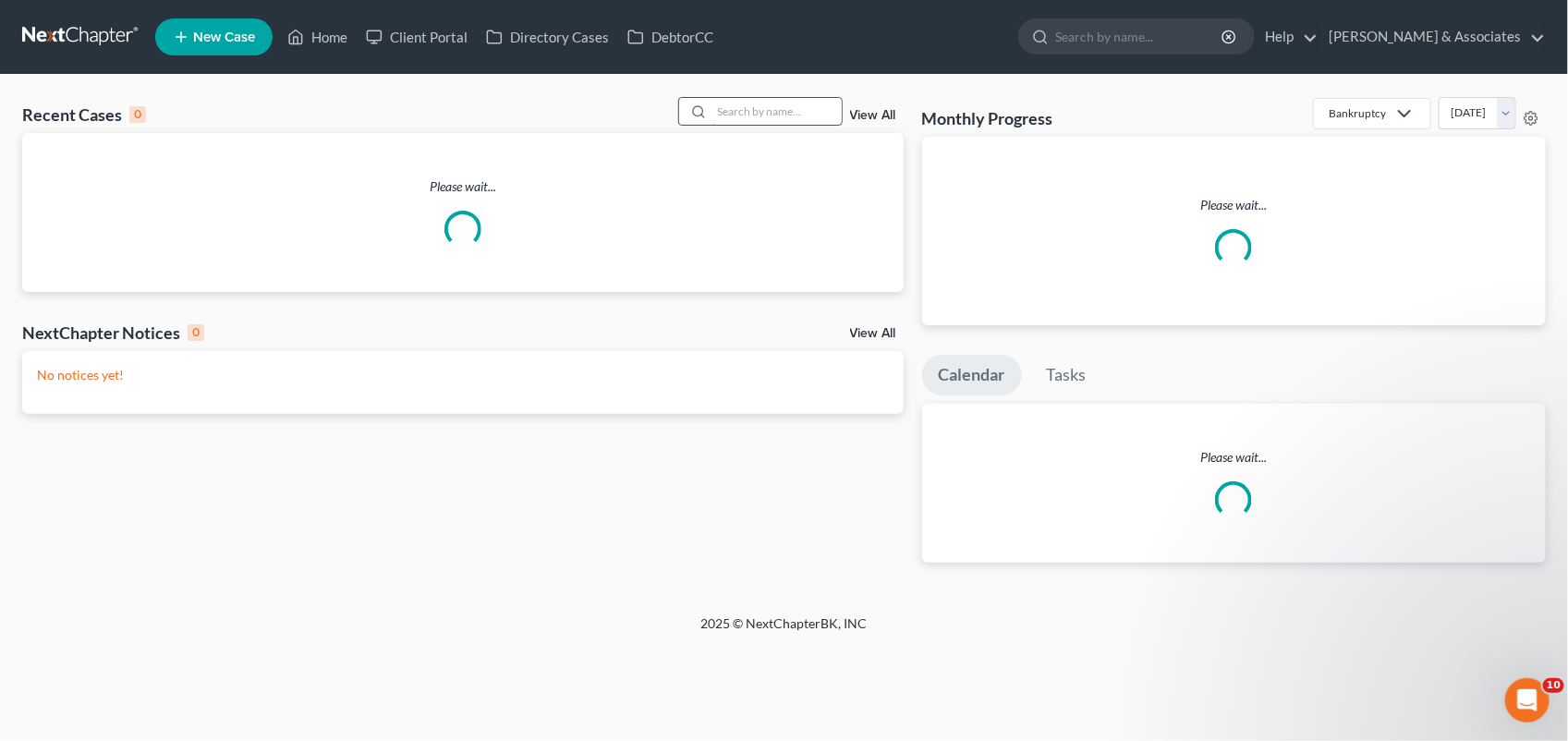
click at [739, 108] on input "search" at bounding box center [776, 112] width 129 height 27
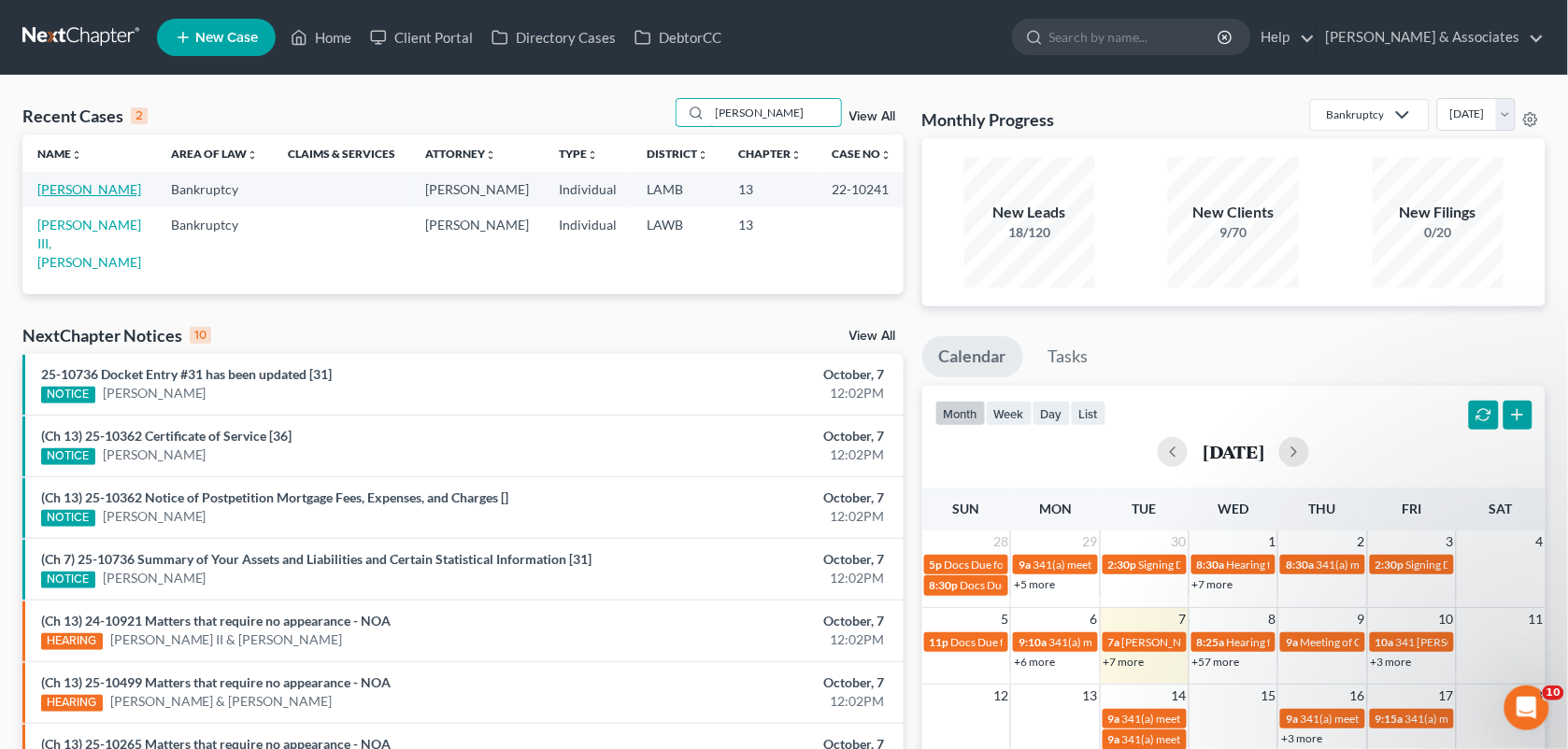
type input "debose"
click at [99, 193] on link "DeBose, Willis" at bounding box center [89, 189] width 103 height 15
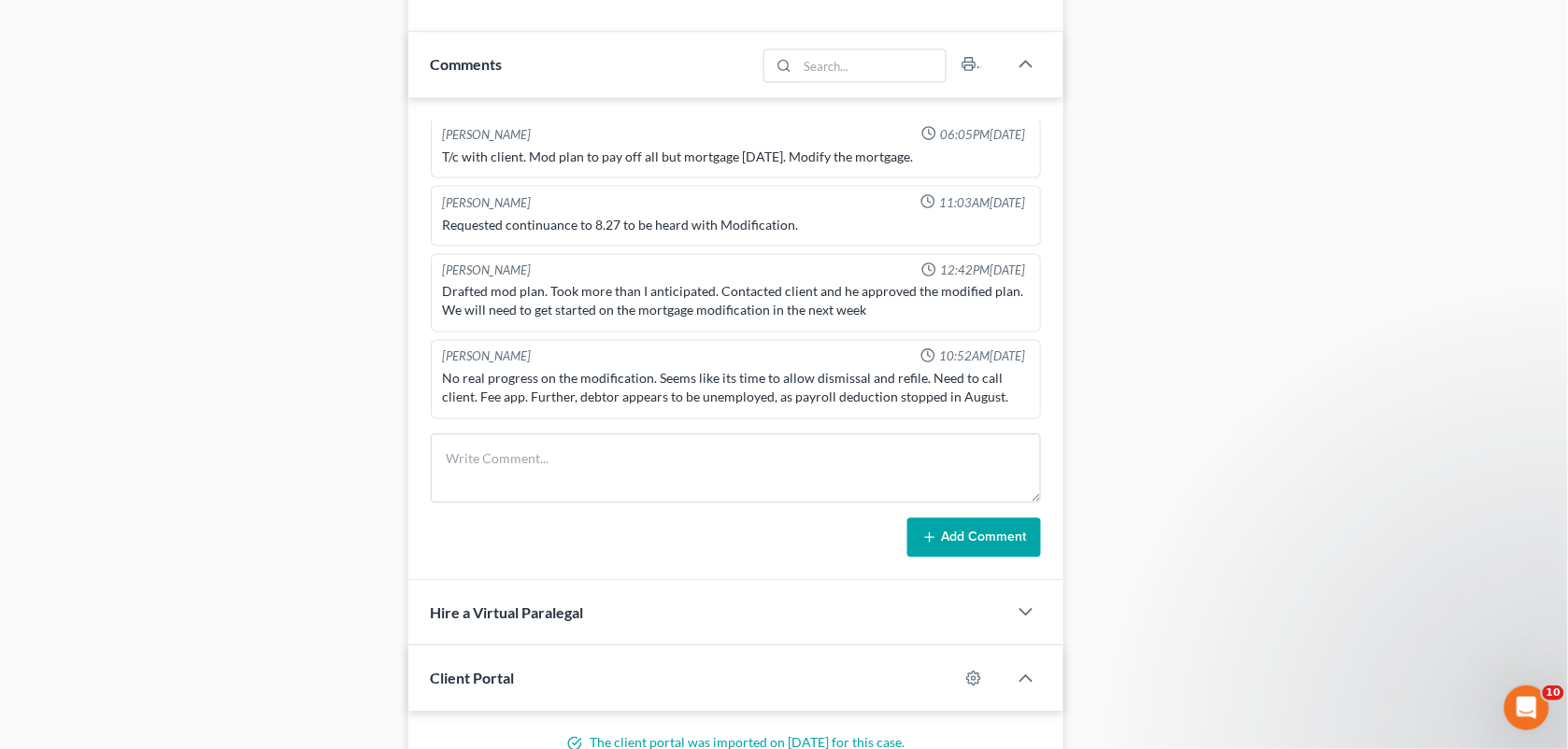
scroll to position [1226, 0]
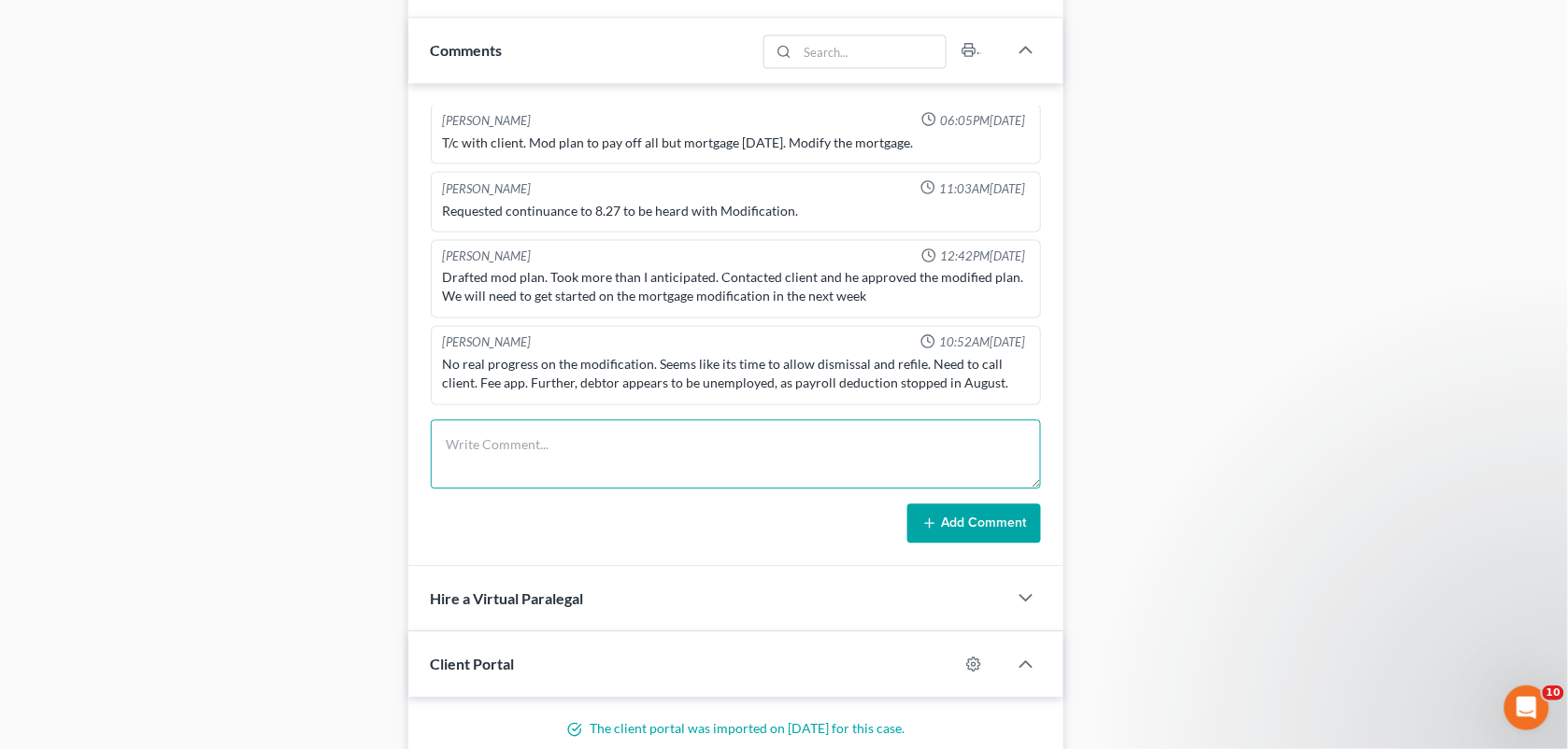
click at [683, 469] on textarea at bounding box center [736, 455] width 611 height 69
type textarea "W"
type textarea "Willis called to tell us he had gotten another job, started yesterday: Cajun In…"
click at [979, 524] on button "Add Comment" at bounding box center [974, 523] width 133 height 40
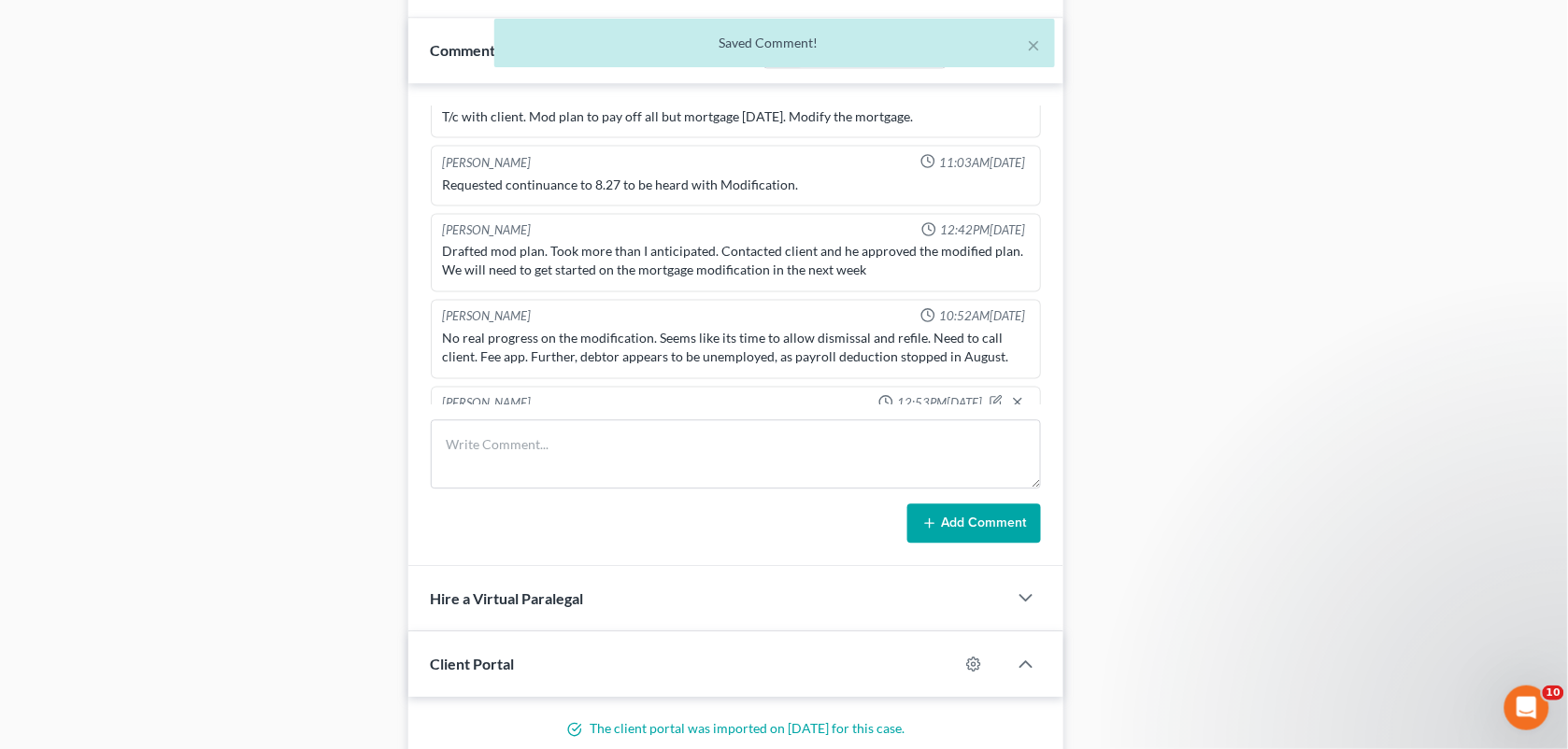
scroll to position [7316, 0]
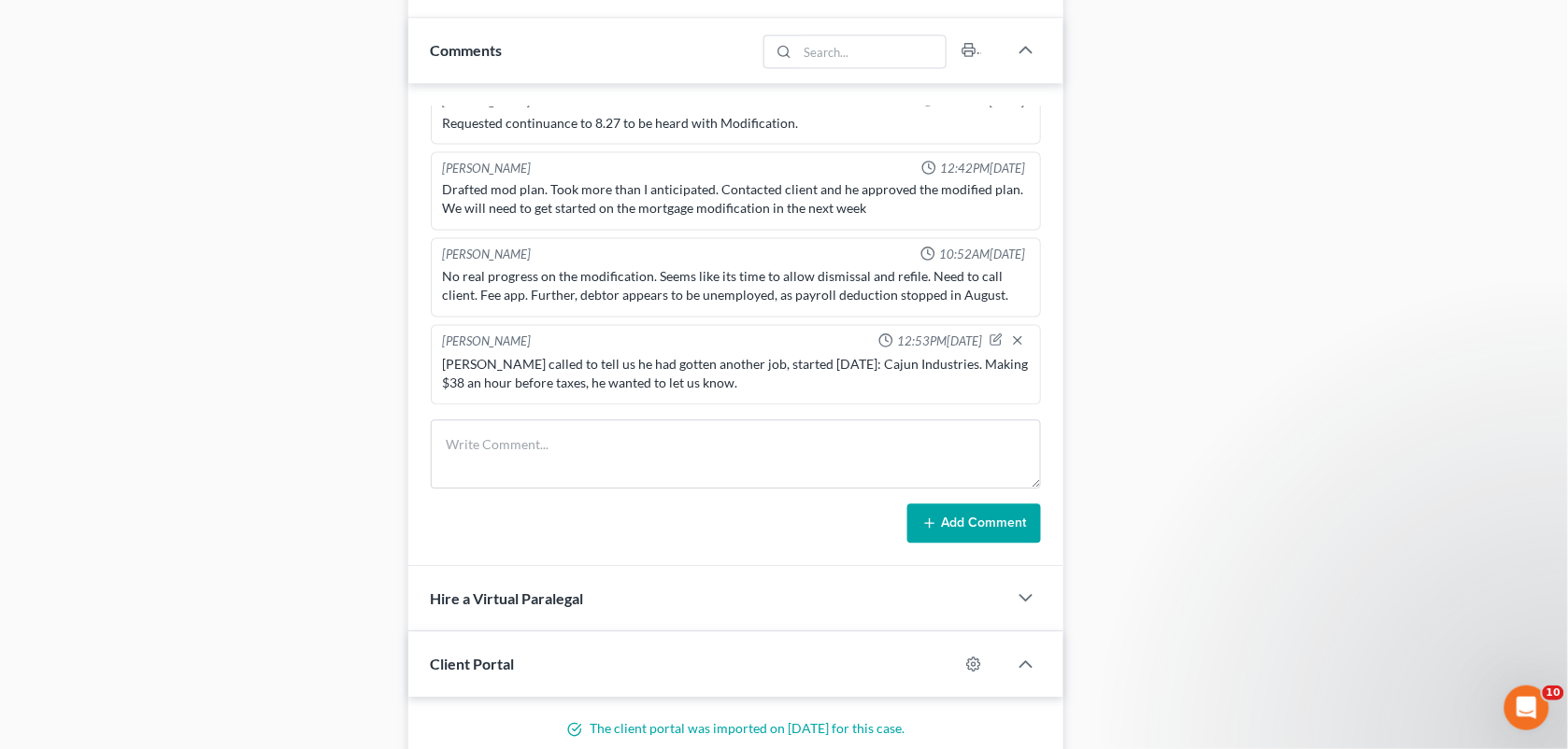
click at [1226, 332] on div "Docs Tasks Events Fees Timer 64% Completed Nothing here yet! Statement showing …" at bounding box center [1313, 158] width 482 height 2410
click at [156, 402] on div "Case Dashboard Payments Invoices Payments Payments Credit Report Client Profile" at bounding box center [207, 158] width 386 height 2410
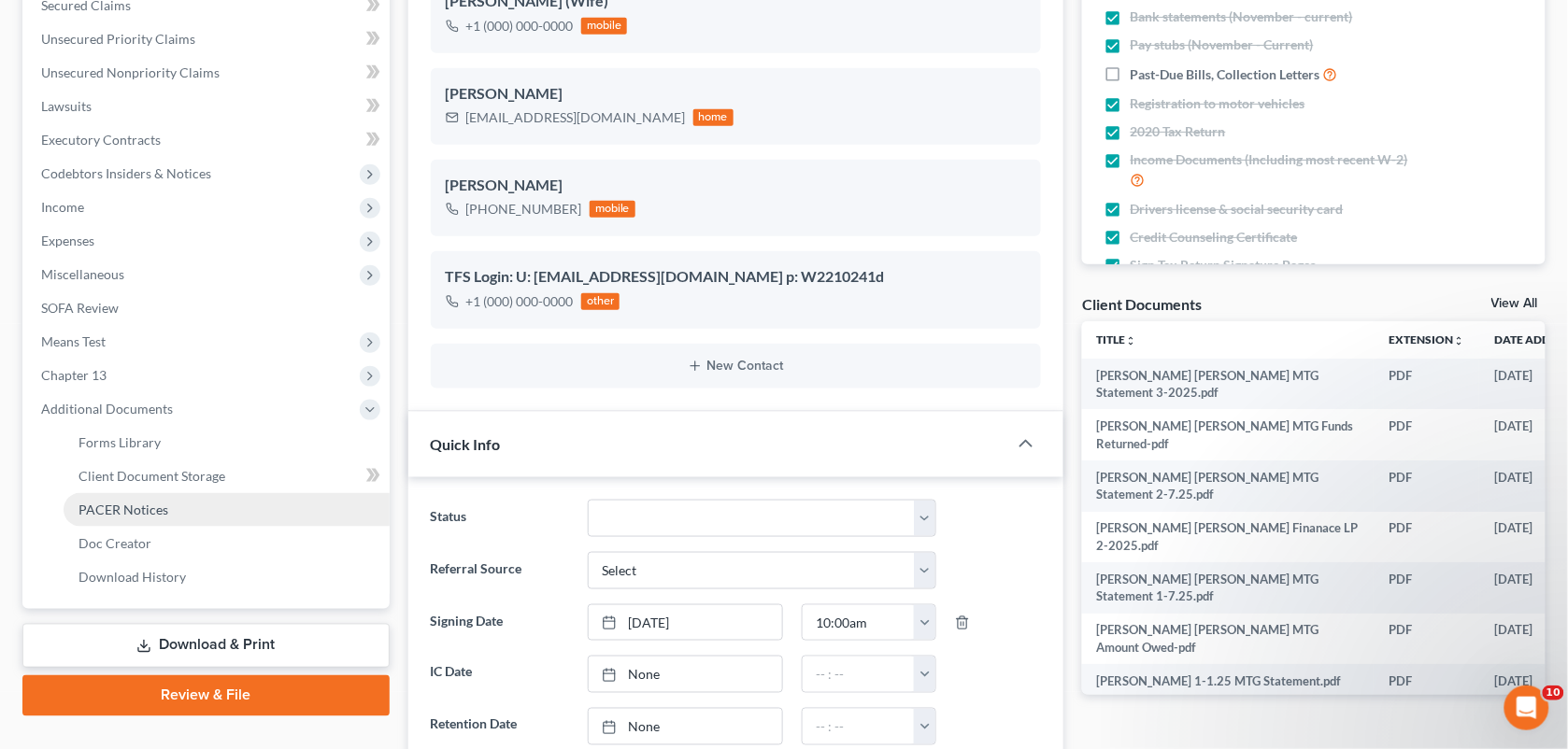
click at [120, 508] on span "PACER Notices" at bounding box center [123, 510] width 90 height 15
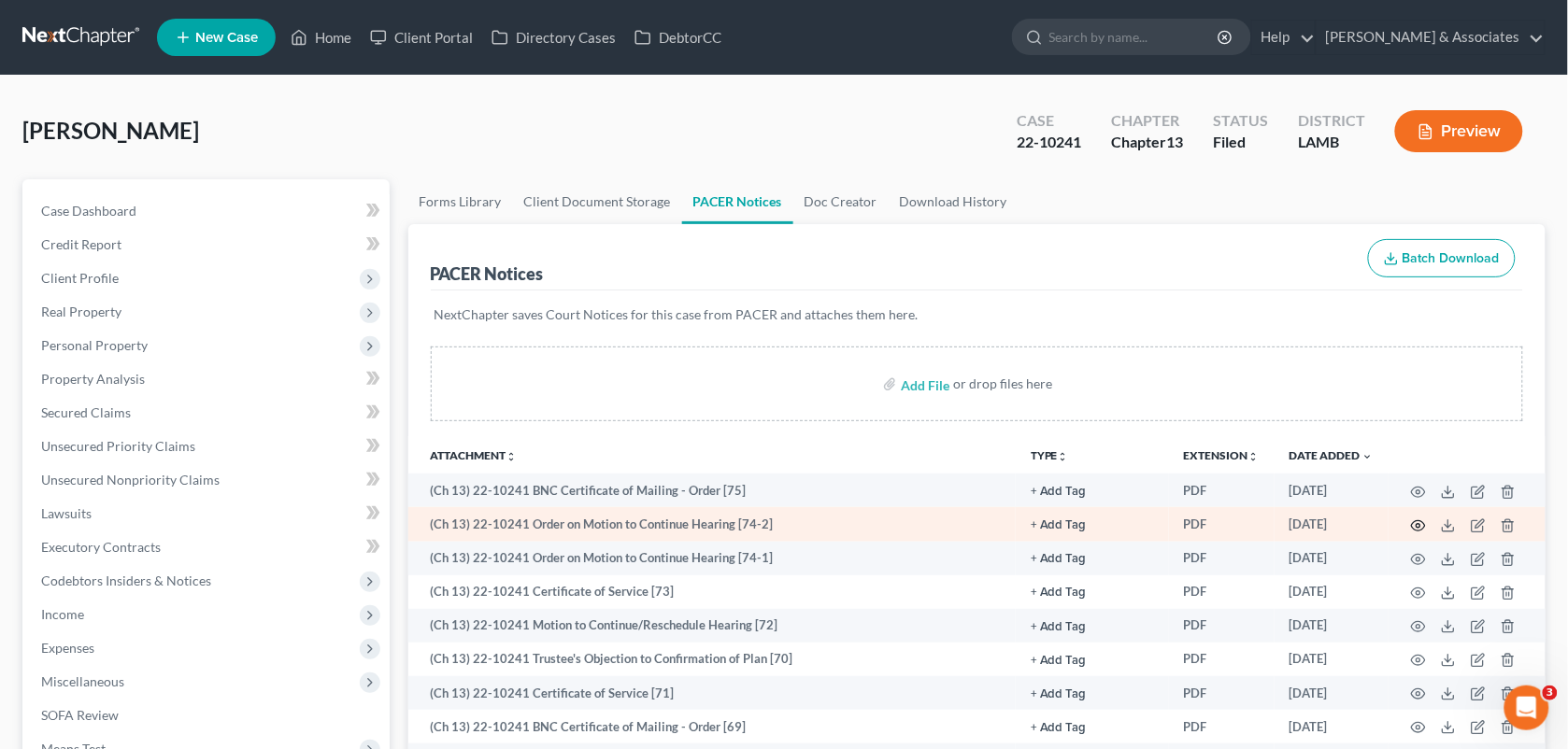
click at [1418, 524] on icon "button" at bounding box center [1417, 525] width 14 height 14
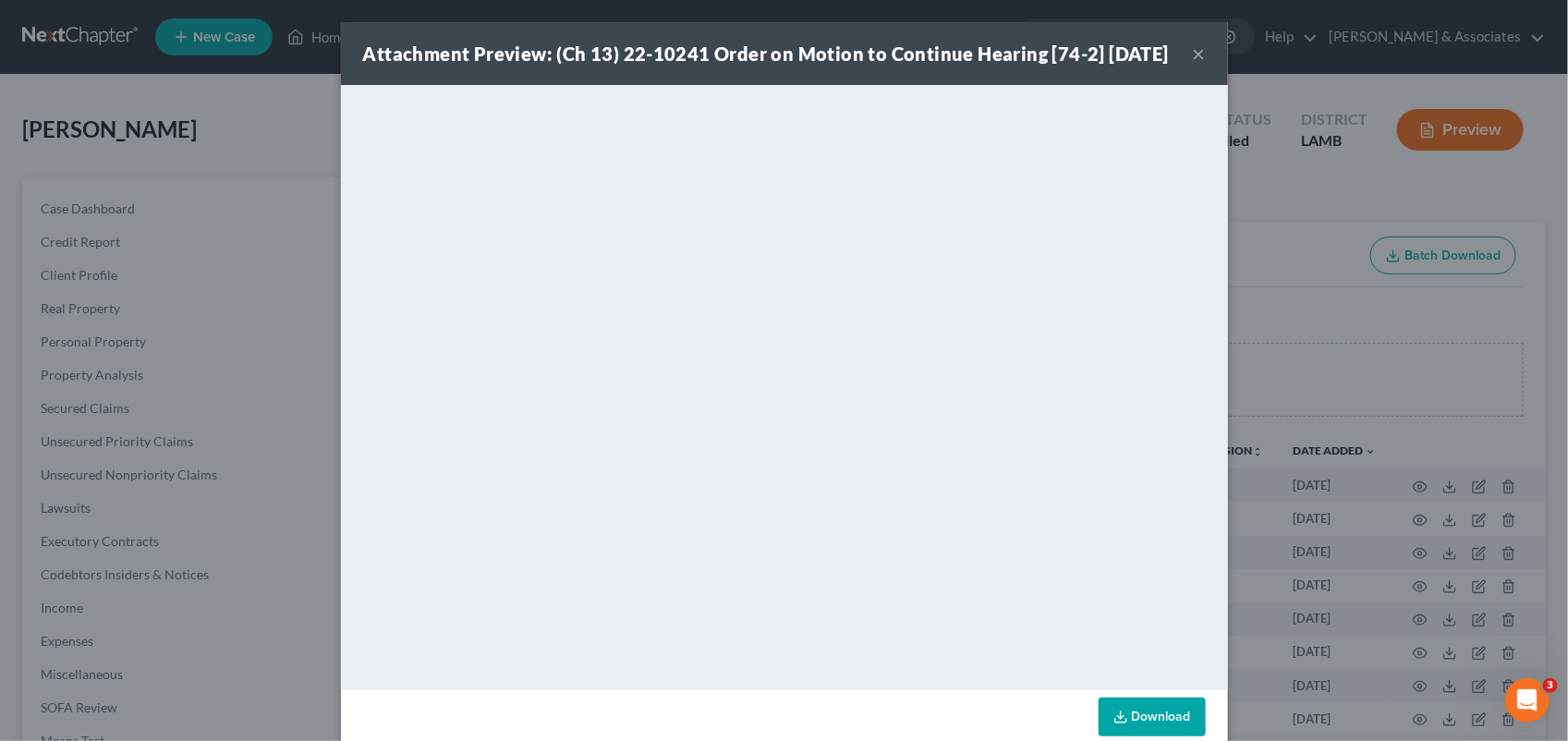
click at [1169, 67] on div "Attachment Preview: (Ch 13) 22-10241 Order on Motion to Continue Hearing [74-2]…" at bounding box center [766, 53] width 806 height 26
click at [1193, 65] on button "×" at bounding box center [1199, 53] width 13 height 22
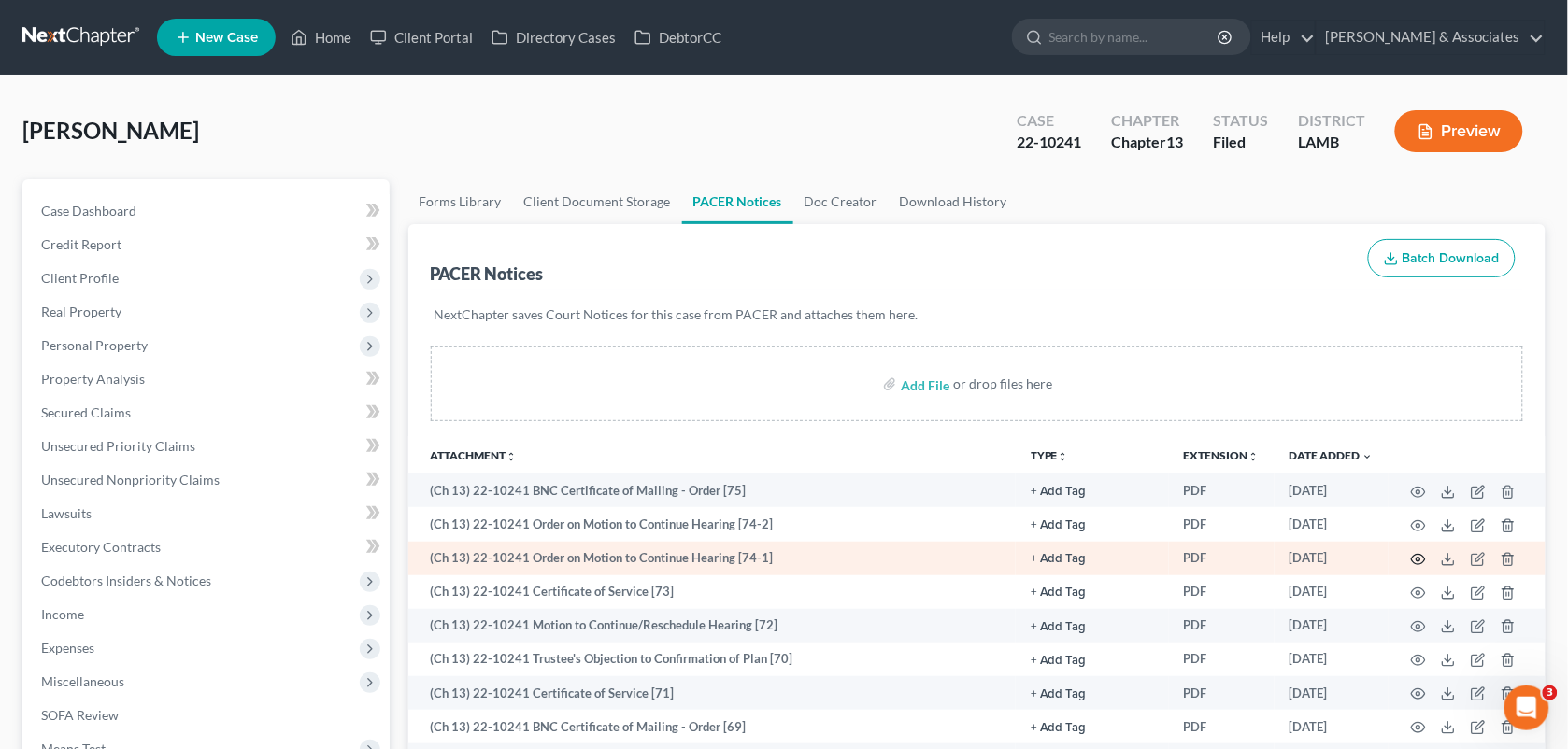
click at [1411, 559] on icon "button" at bounding box center [1417, 559] width 14 height 14
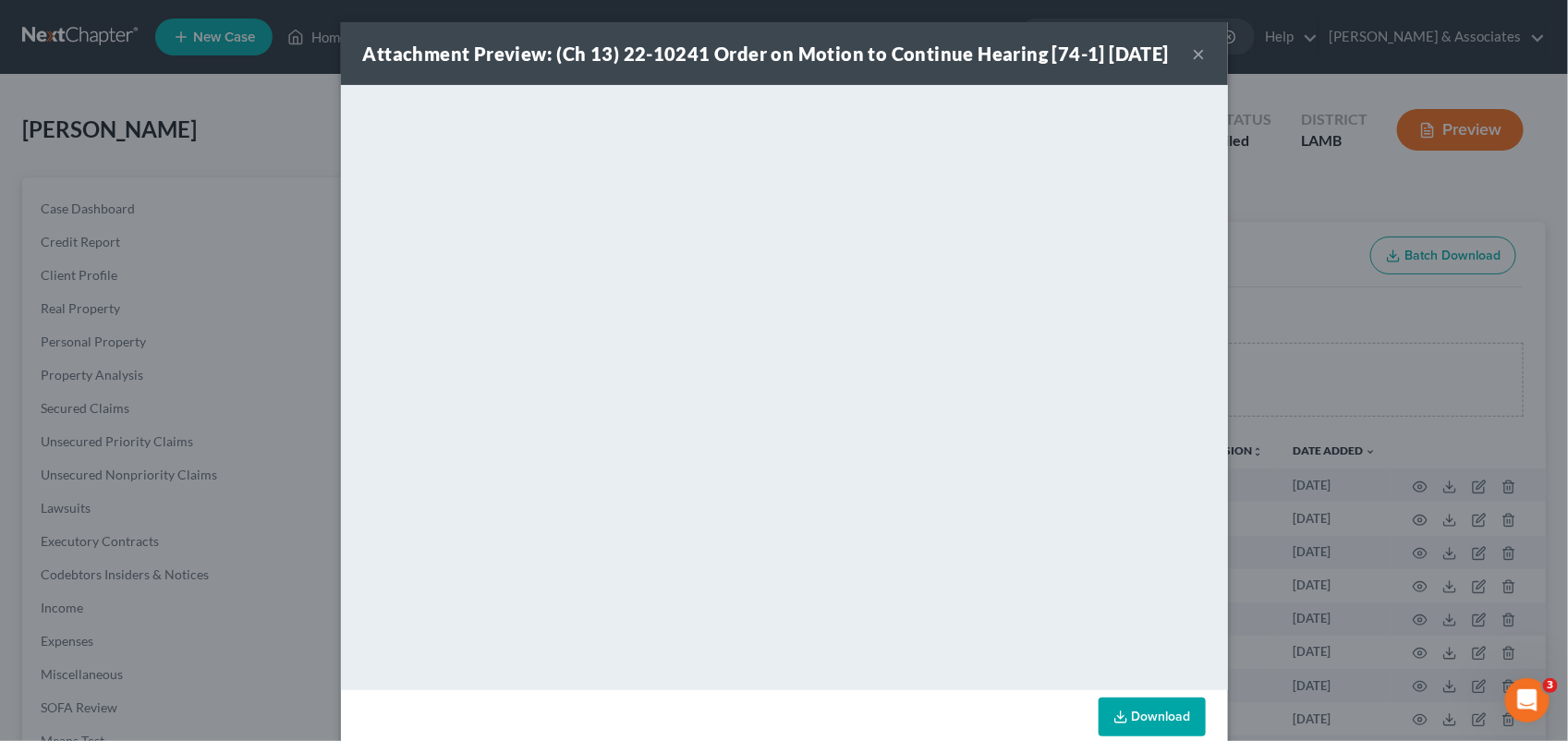
click at [1193, 65] on button "×" at bounding box center [1199, 53] width 13 height 22
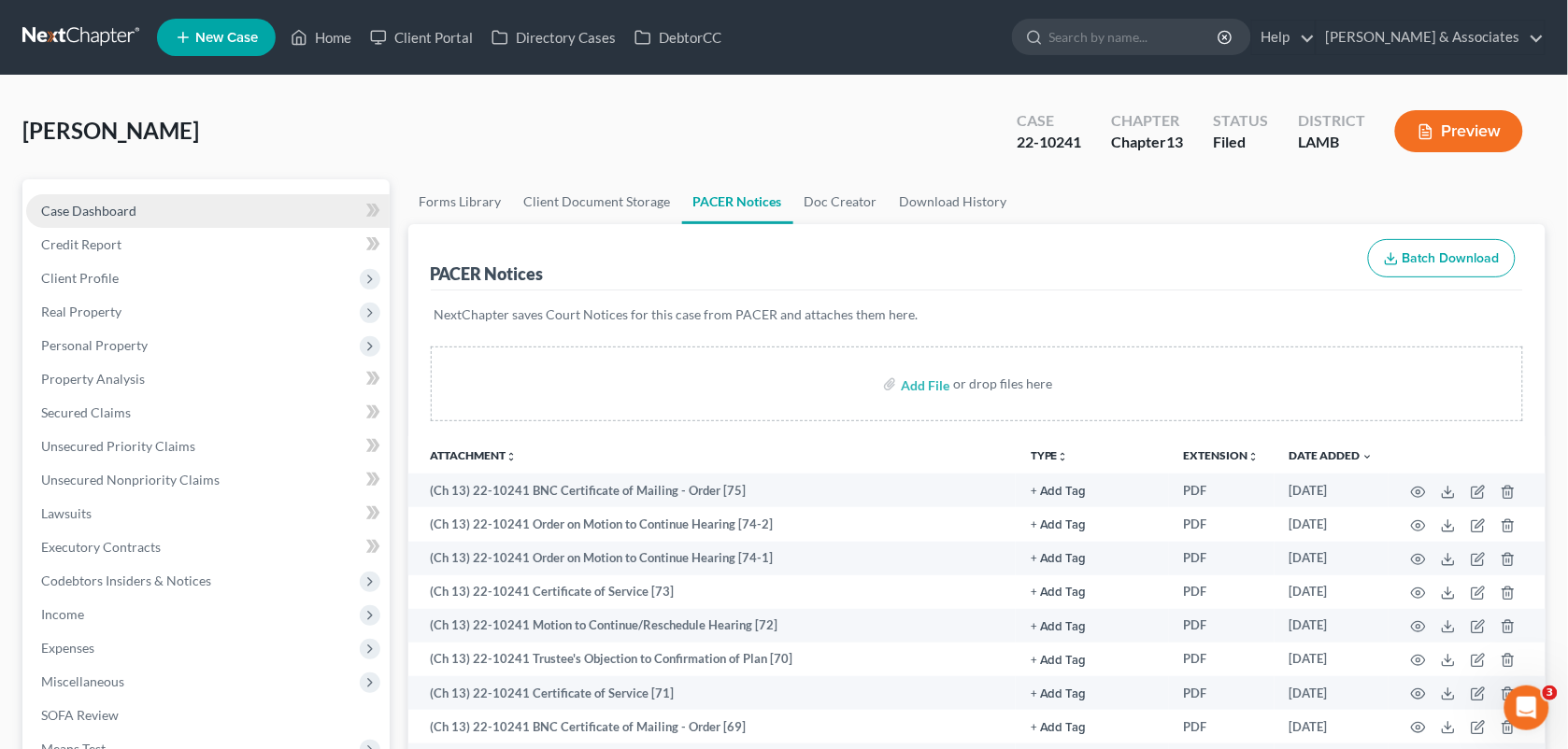
click at [143, 204] on link "Case Dashboard" at bounding box center [208, 210] width 363 height 34
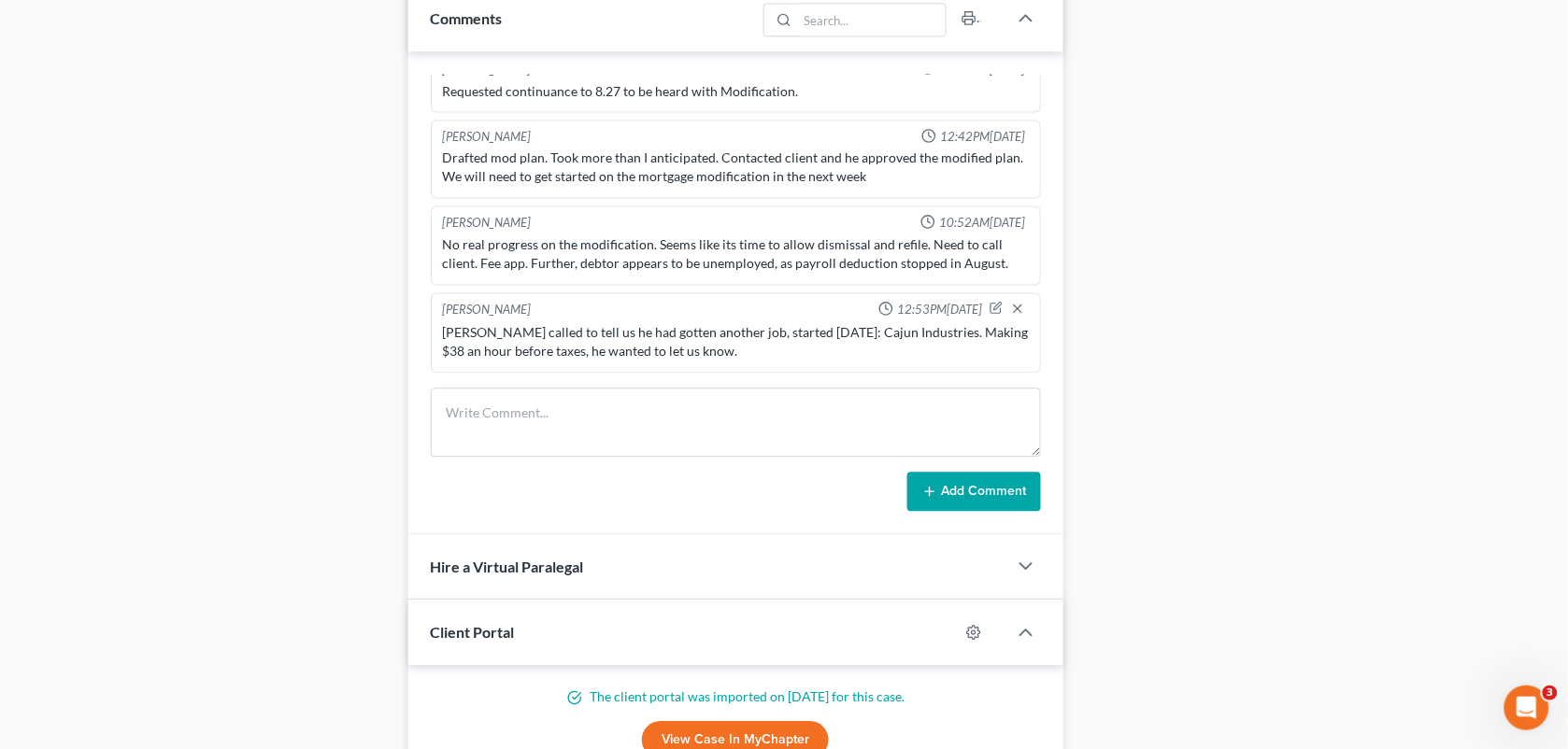
scroll to position [1100, 0]
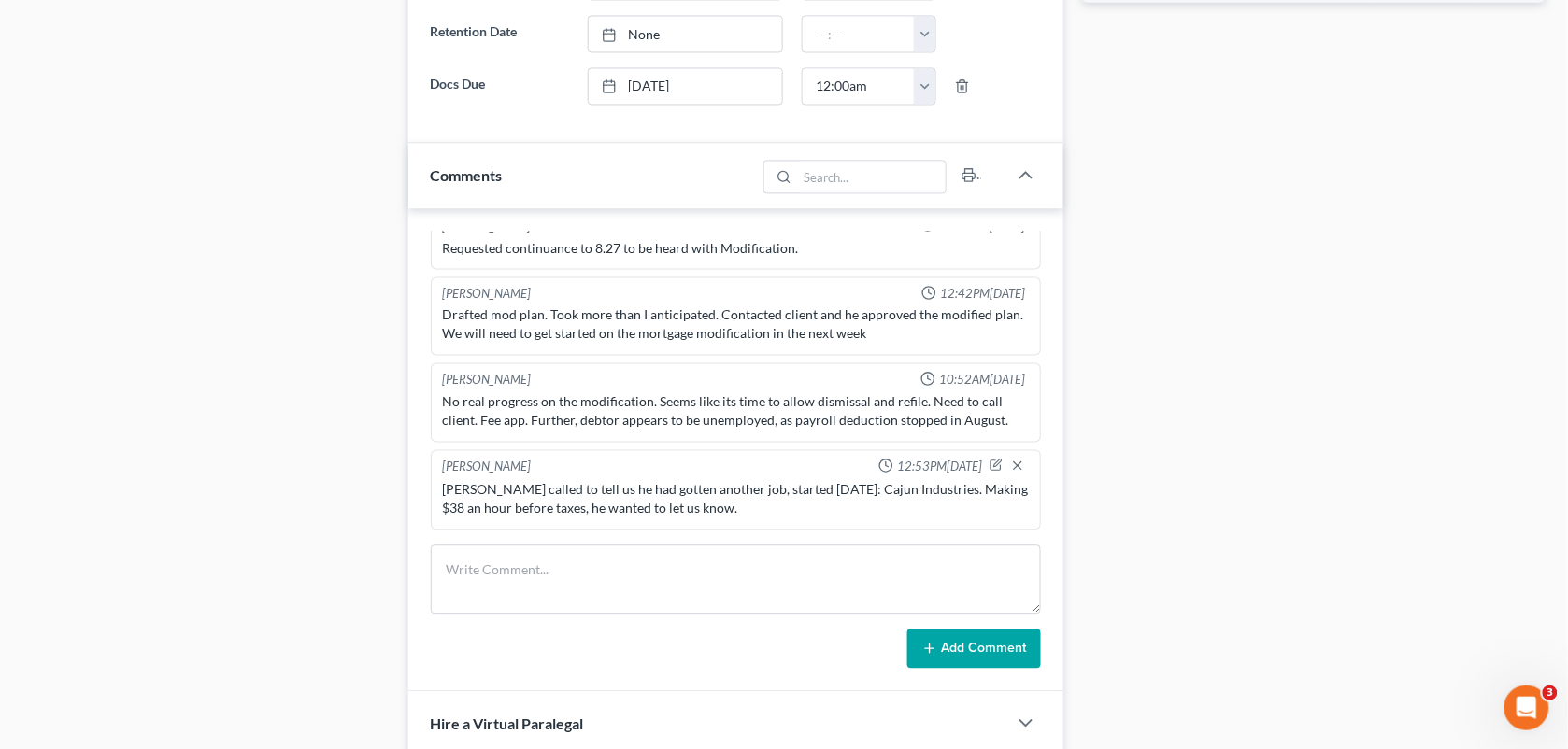
drag, startPoint x: 1199, startPoint y: 254, endPoint x: 1539, endPoint y: 69, distance: 387.1
click at [1199, 254] on div "Docs Tasks Events Fees Timer 64% Completed Nothing here yet! Statement showing …" at bounding box center [1313, 284] width 482 height 2410
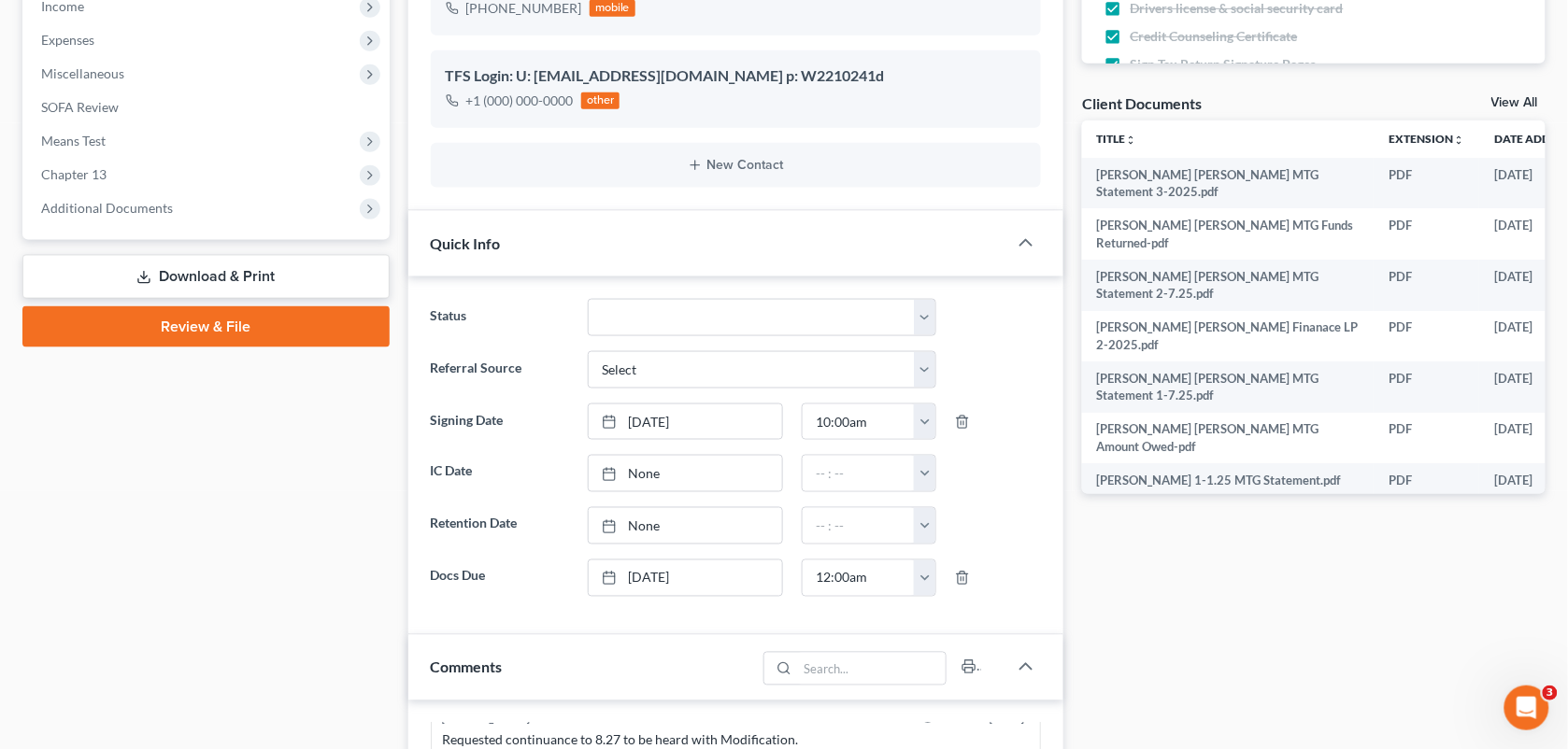
scroll to position [0, 0]
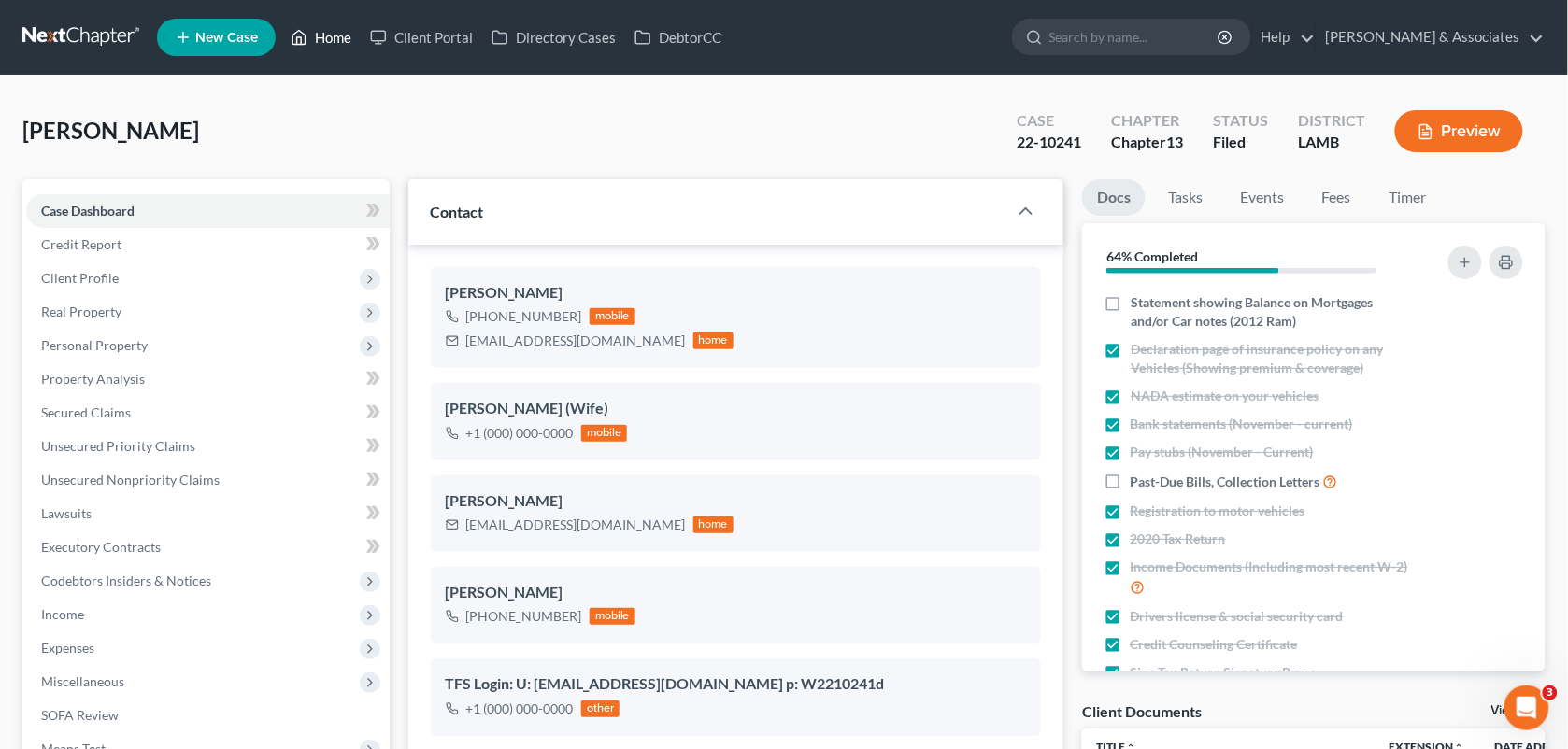
click at [327, 36] on link "Home" at bounding box center [321, 37] width 79 height 34
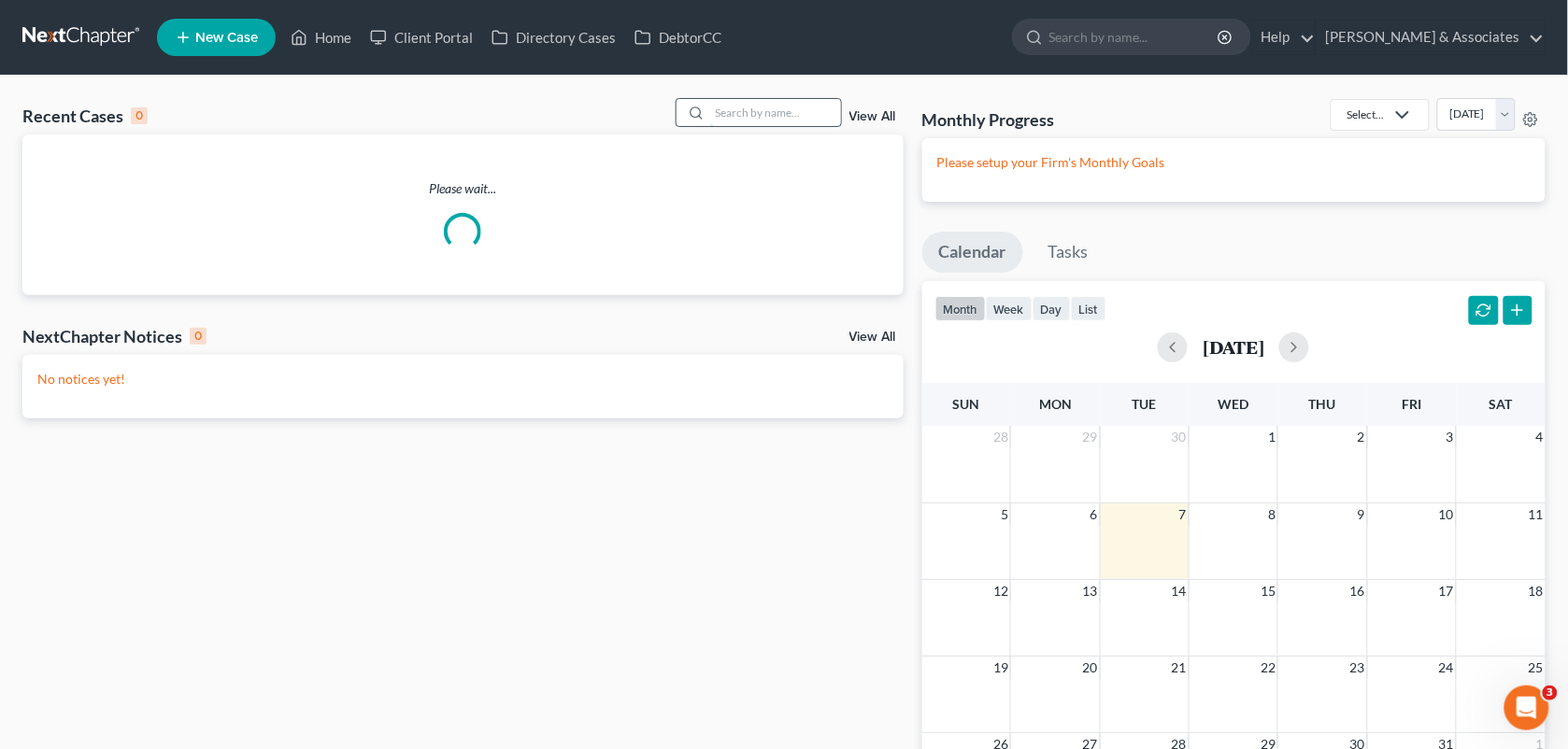
click at [753, 108] on input "search" at bounding box center [775, 113] width 130 height 27
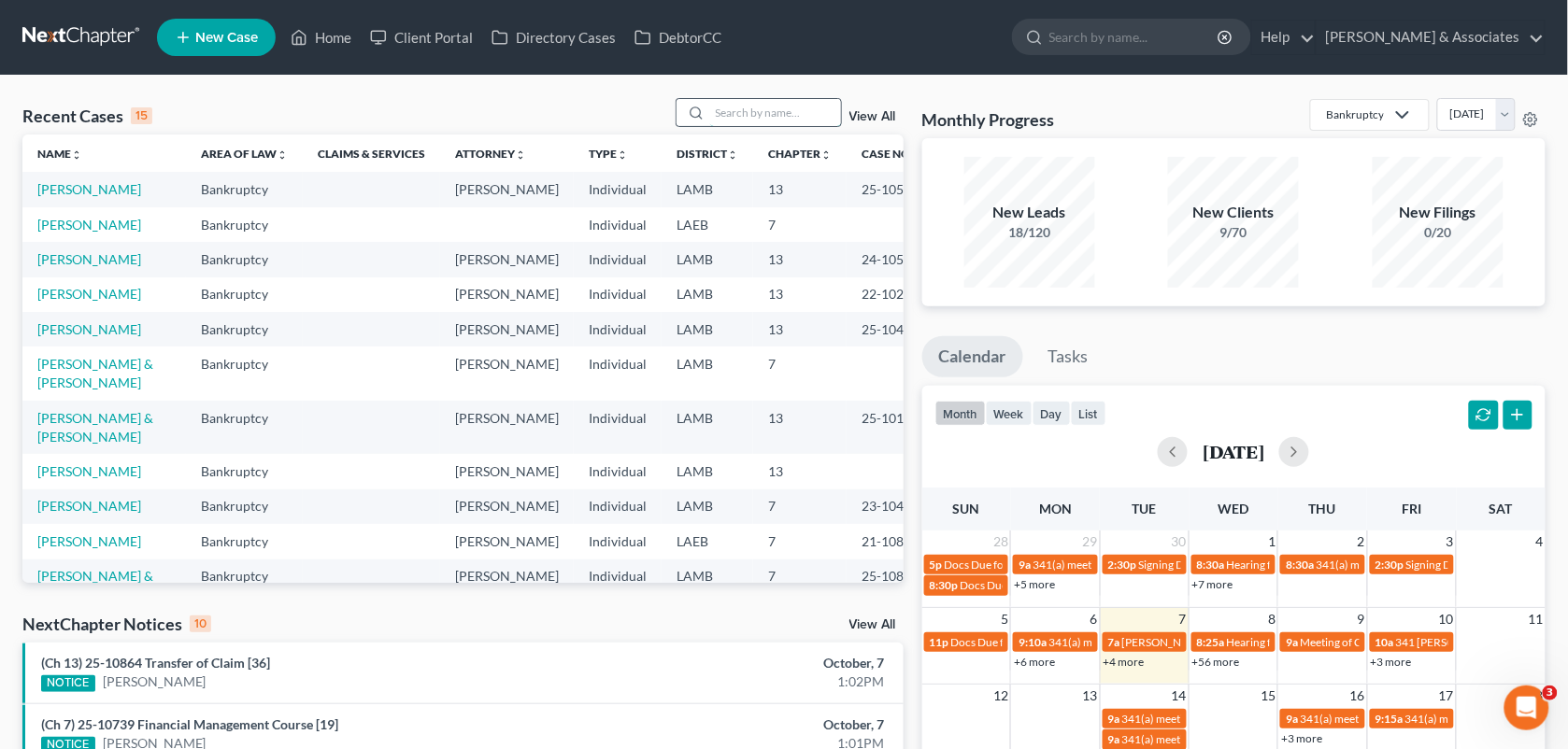
drag, startPoint x: 753, startPoint y: 108, endPoint x: 720, endPoint y: 117, distance: 34.2
click at [720, 117] on input "search" at bounding box center [775, 113] width 130 height 27
type input "l"
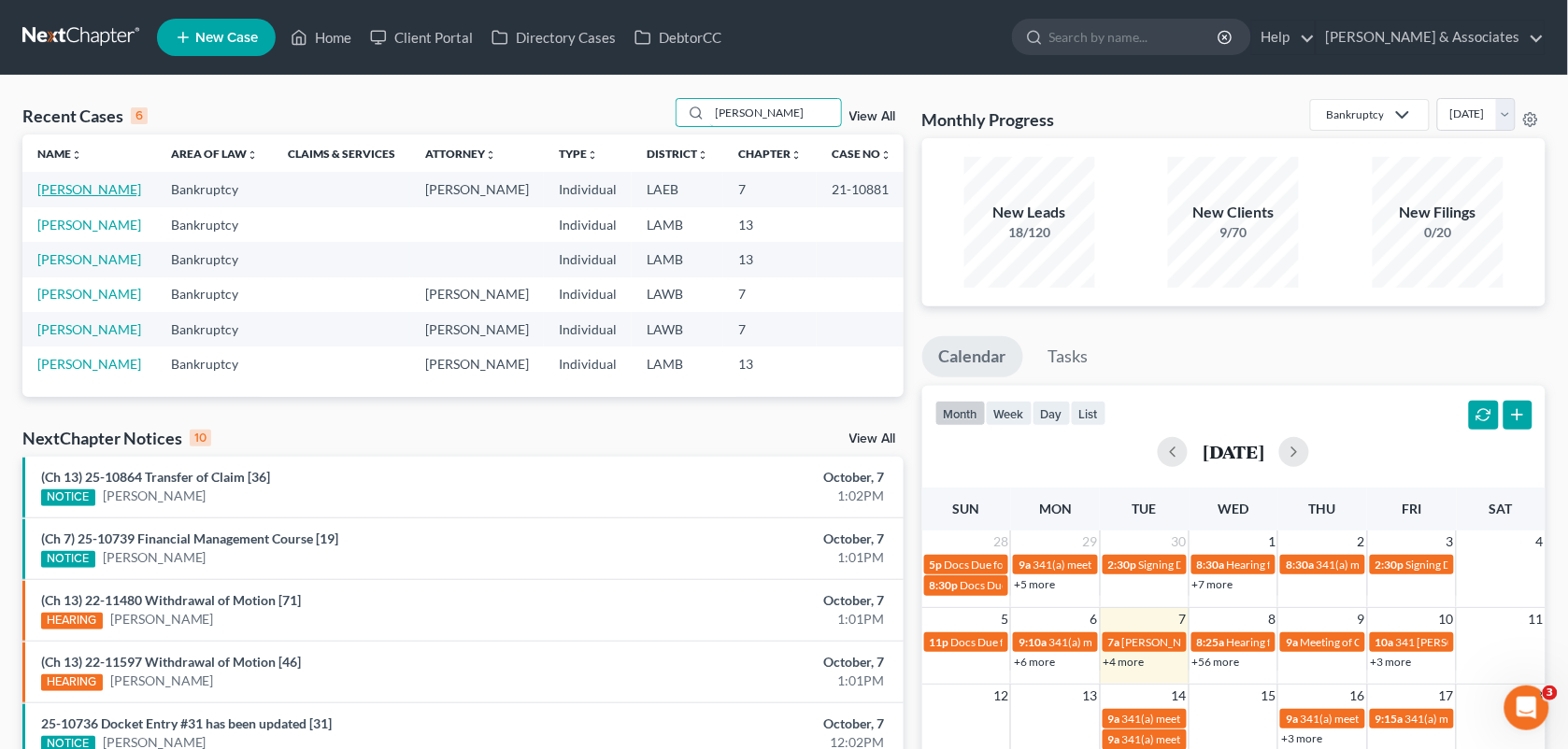
type input "janet"
click at [86, 189] on link "Bordes, Janet" at bounding box center [89, 189] width 103 height 15
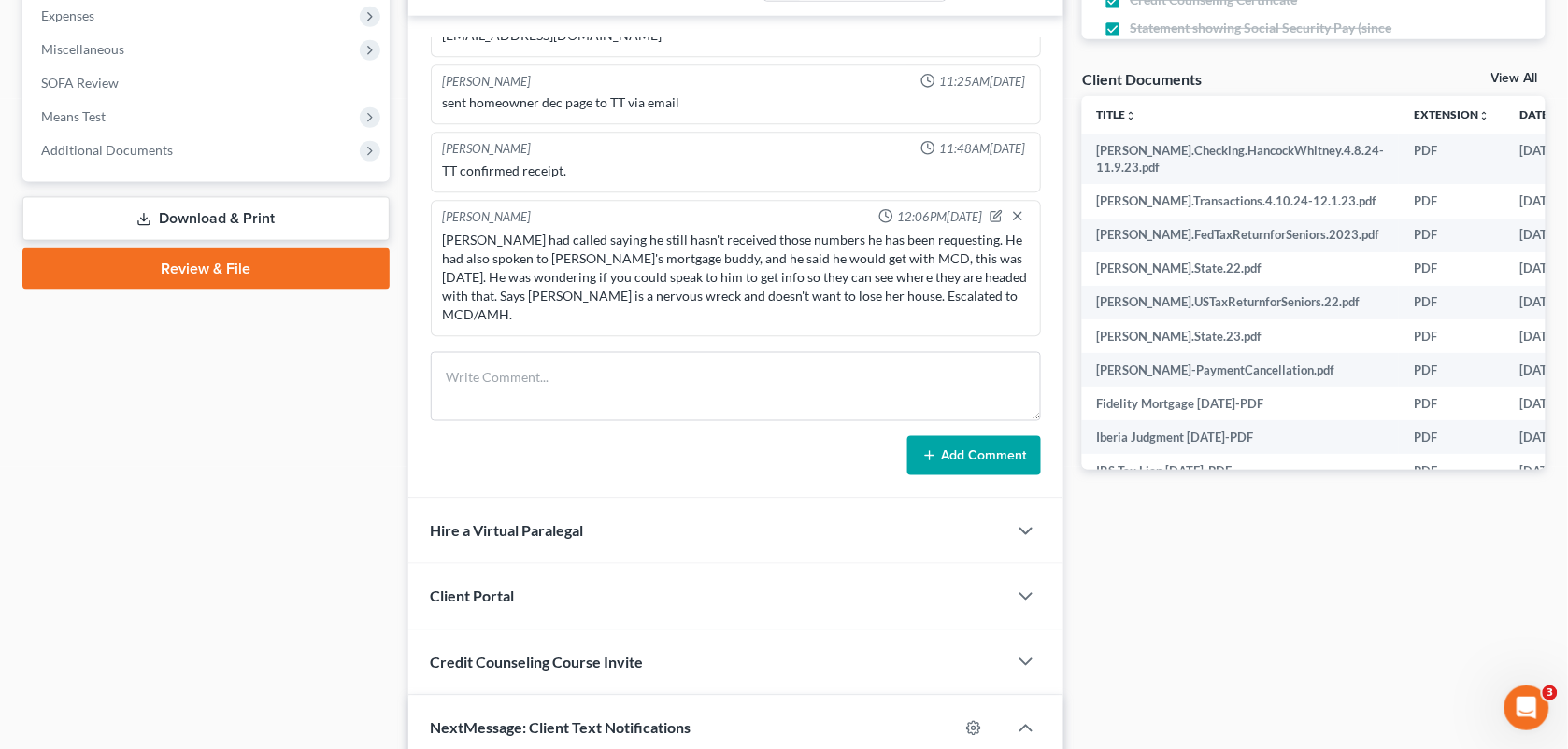
scroll to position [1135, 0]
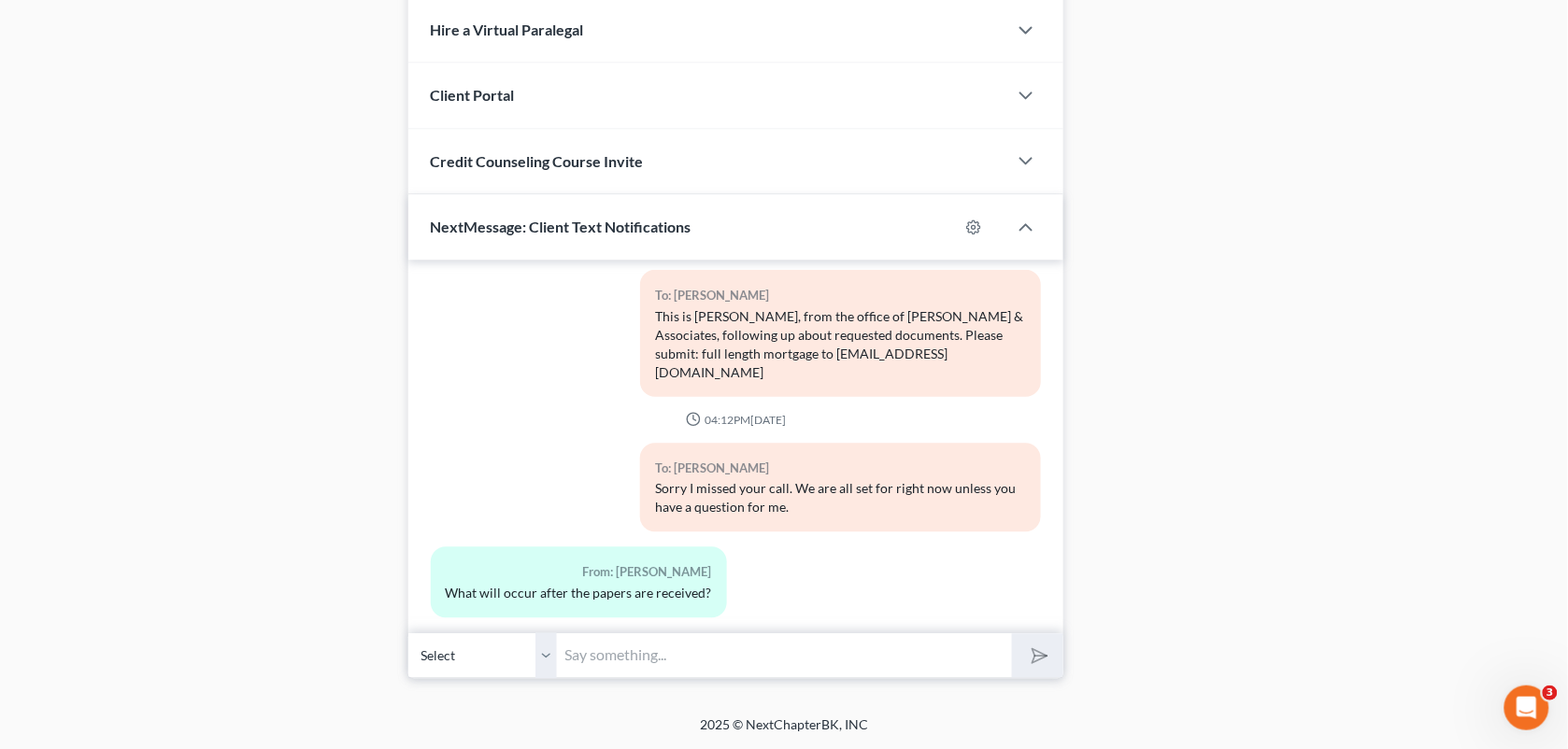
drag, startPoint x: 1581, startPoint y: 343, endPoint x: 1578, endPoint y: 459, distance: 116.0
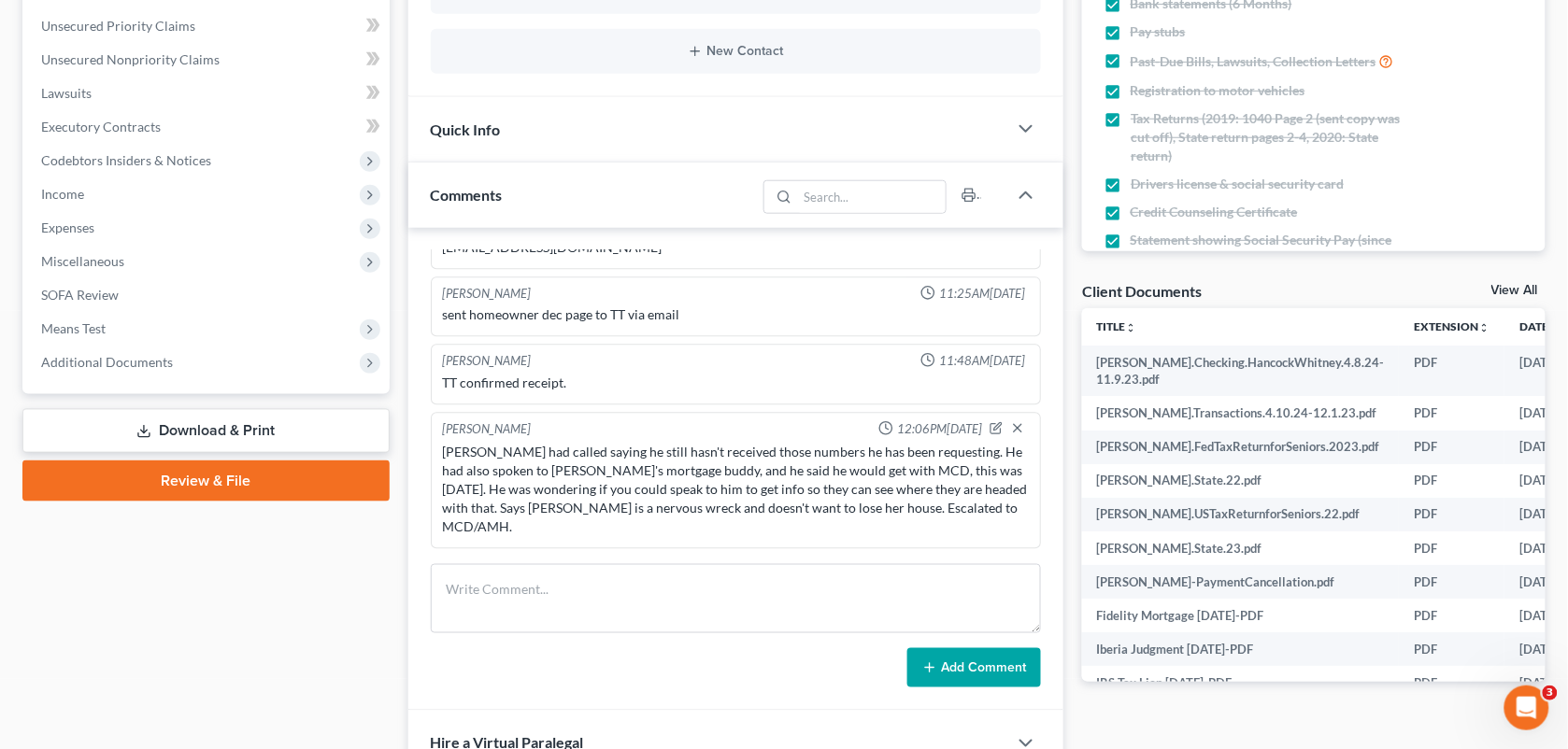
drag, startPoint x: 1578, startPoint y: 459, endPoint x: 1526, endPoint y: 196, distance: 268.1
click at [1526, 196] on div "Docs Tasks Events Fees Timer 100% Completed Nothing here yet! Statement showing…" at bounding box center [1313, 575] width 482 height 1634
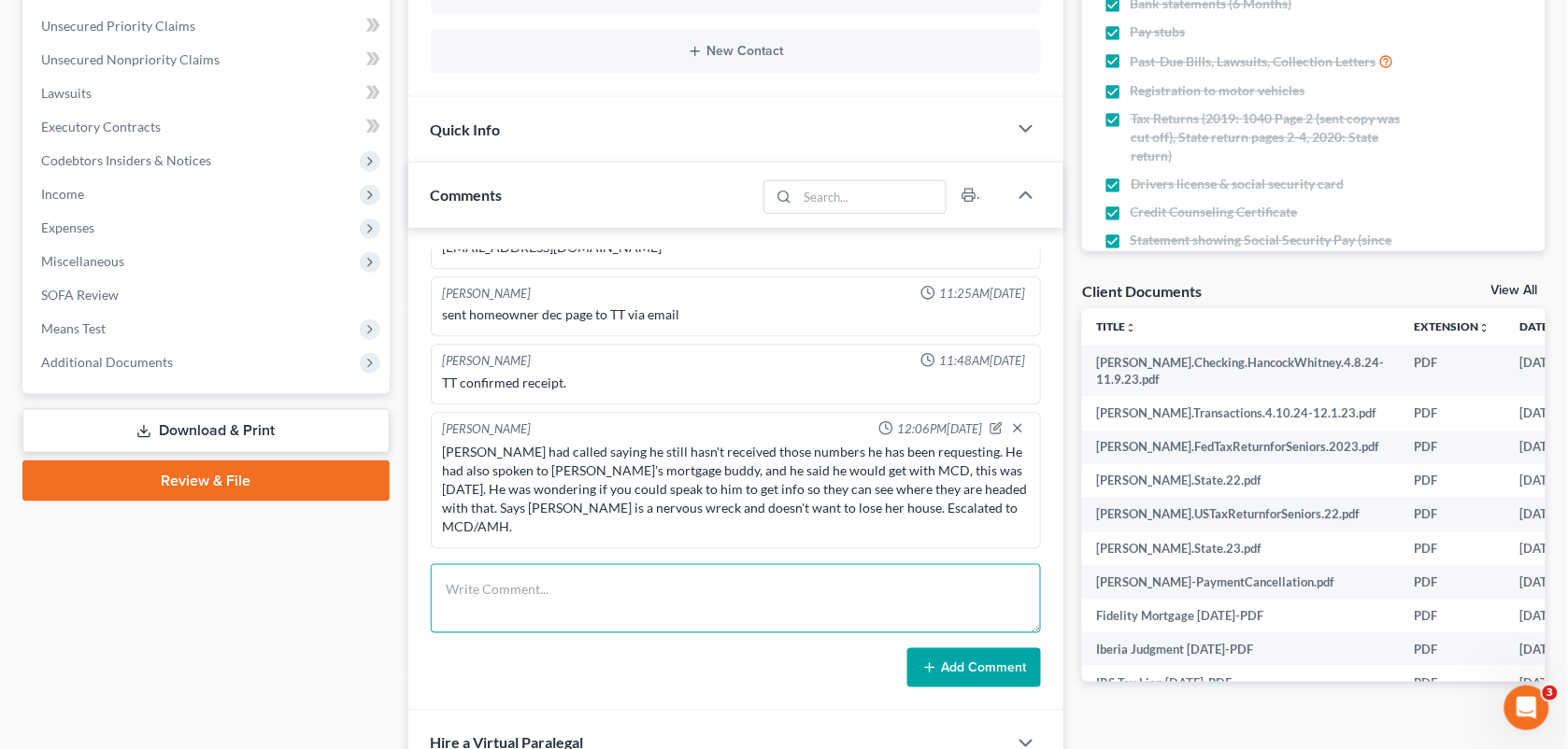
click at [739, 584] on textarea at bounding box center [736, 599] width 611 height 69
type textarea "Called Lance to offer him a 10 minute call with MCD on Friday, 11:40AM CST. He …"
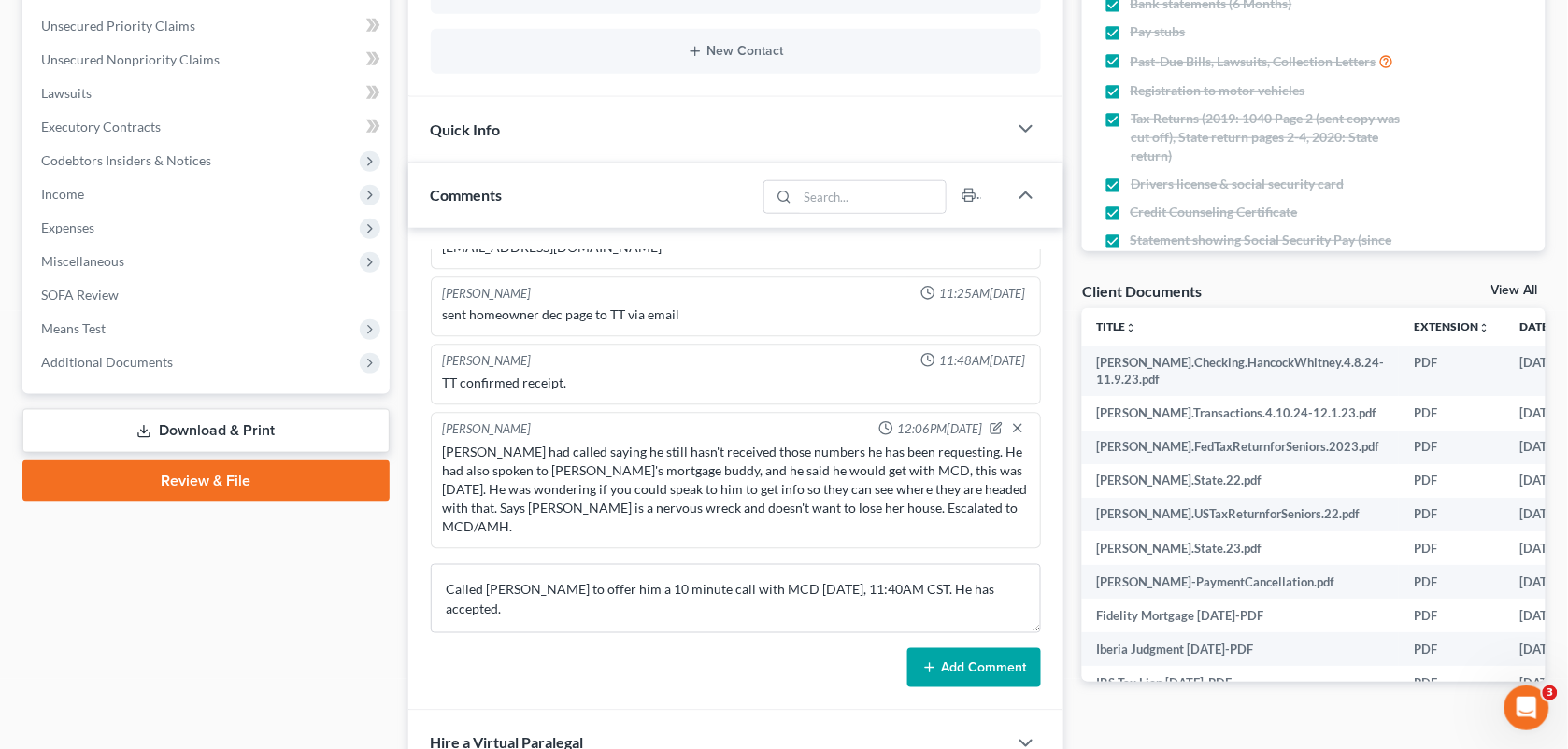
click at [959, 680] on button "Add Comment" at bounding box center [974, 668] width 133 height 40
